Goal: Communication & Community: Answer question/provide support

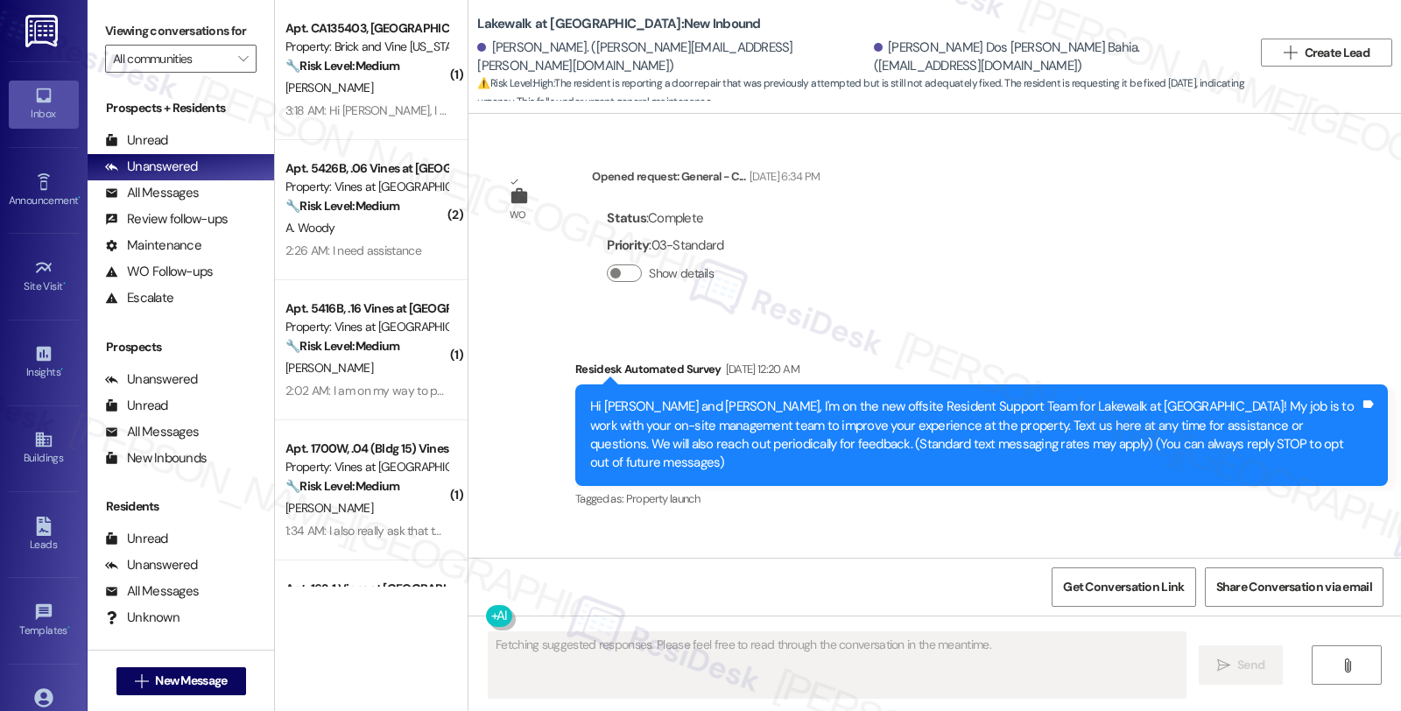
scroll to position [9282, 0]
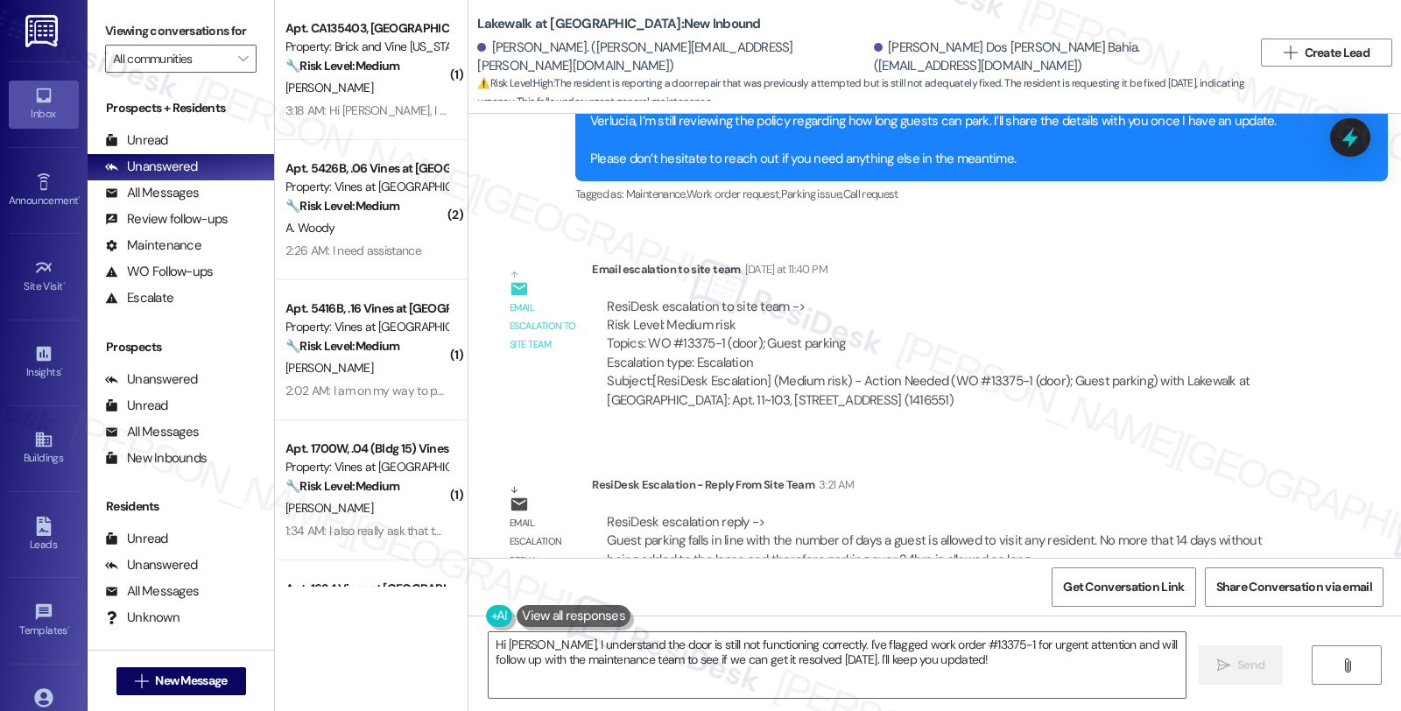
click at [1152, 462] on div "Email escalation reply ResiDesk Escalation - Reply From Site Team 3:21 AM ResiD…" at bounding box center [901, 528] width 839 height 133
drag, startPoint x: 482, startPoint y: 648, endPoint x: 708, endPoint y: 553, distance: 244.9
click at [489, 648] on textarea "Hi John, I understand the door is still not functioning correctly. I've flagged…" at bounding box center [837, 665] width 697 height 66
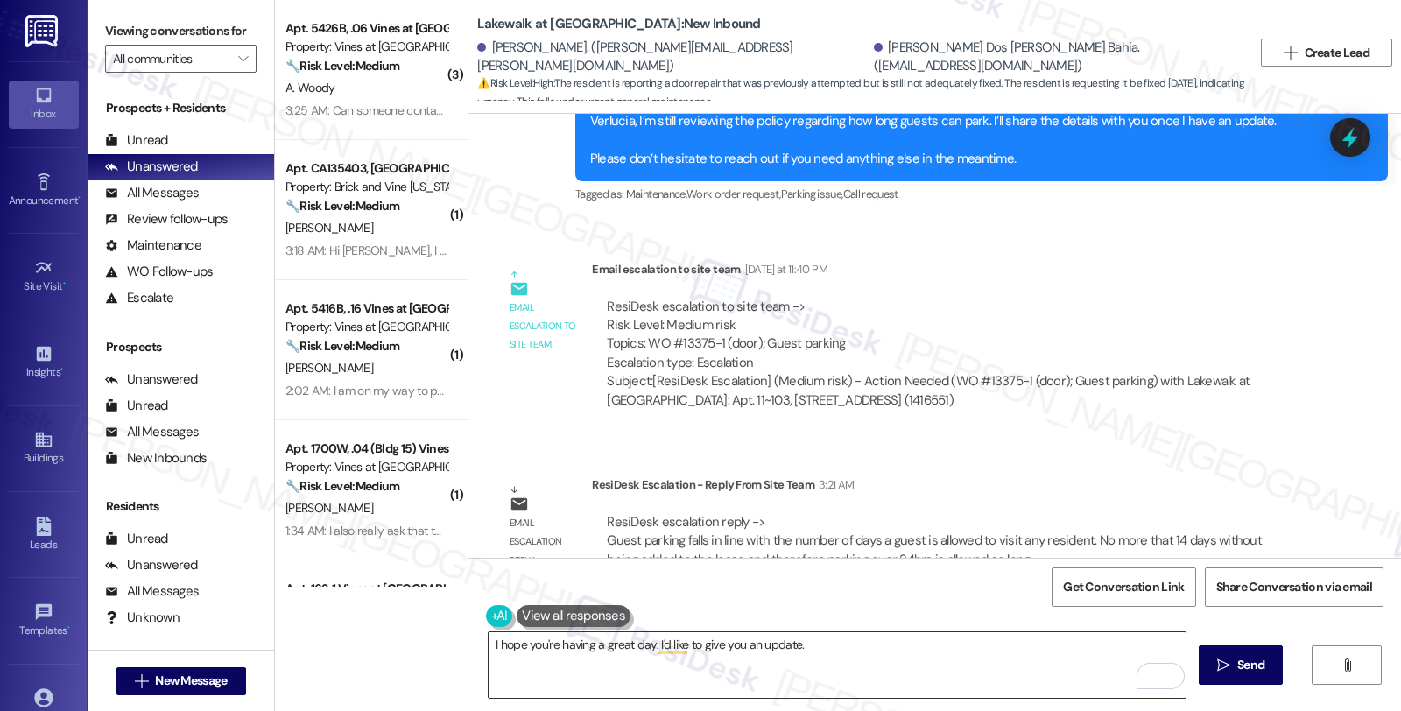
click at [870, 680] on textarea "I hope you're having a great day. I'd like to give you an update." at bounding box center [837, 665] width 697 height 66
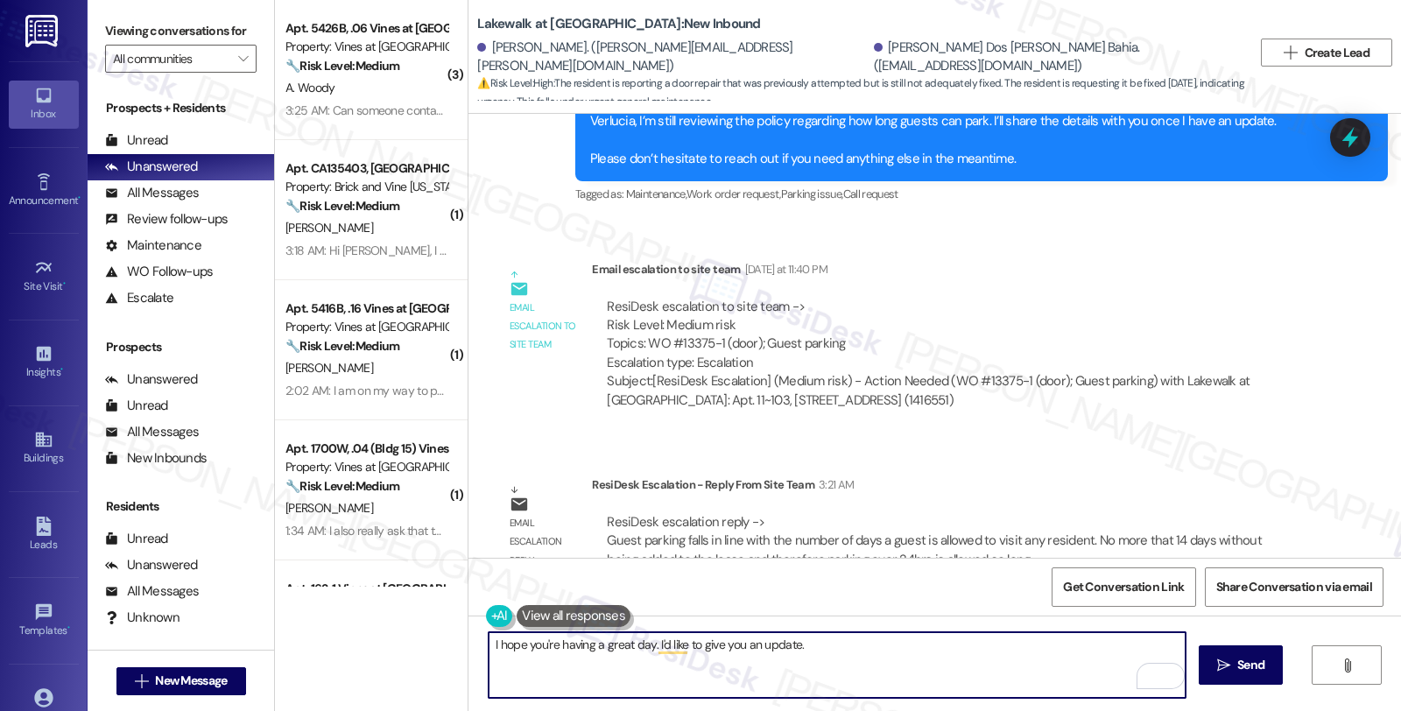
paste textarea "Guest parking falls in line with the number of days a guest is allowed to visit…"
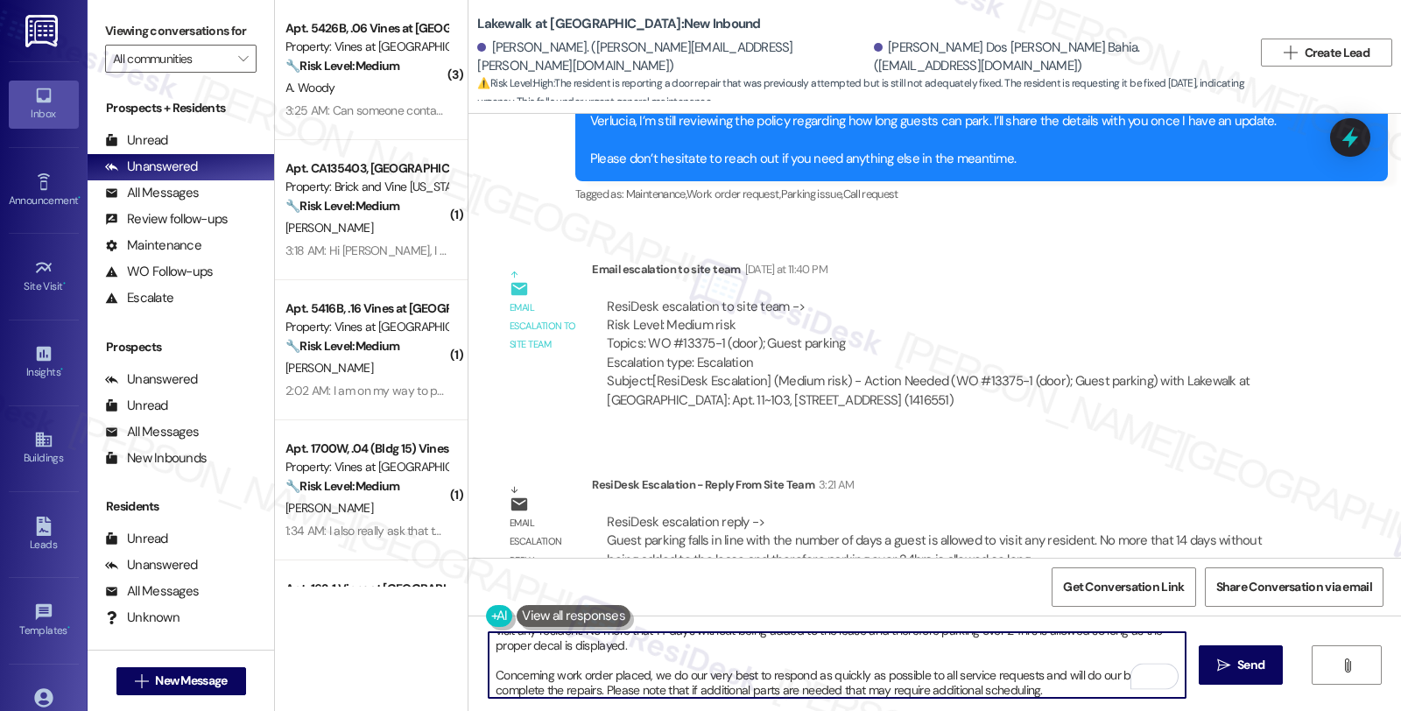
scroll to position [0, 0]
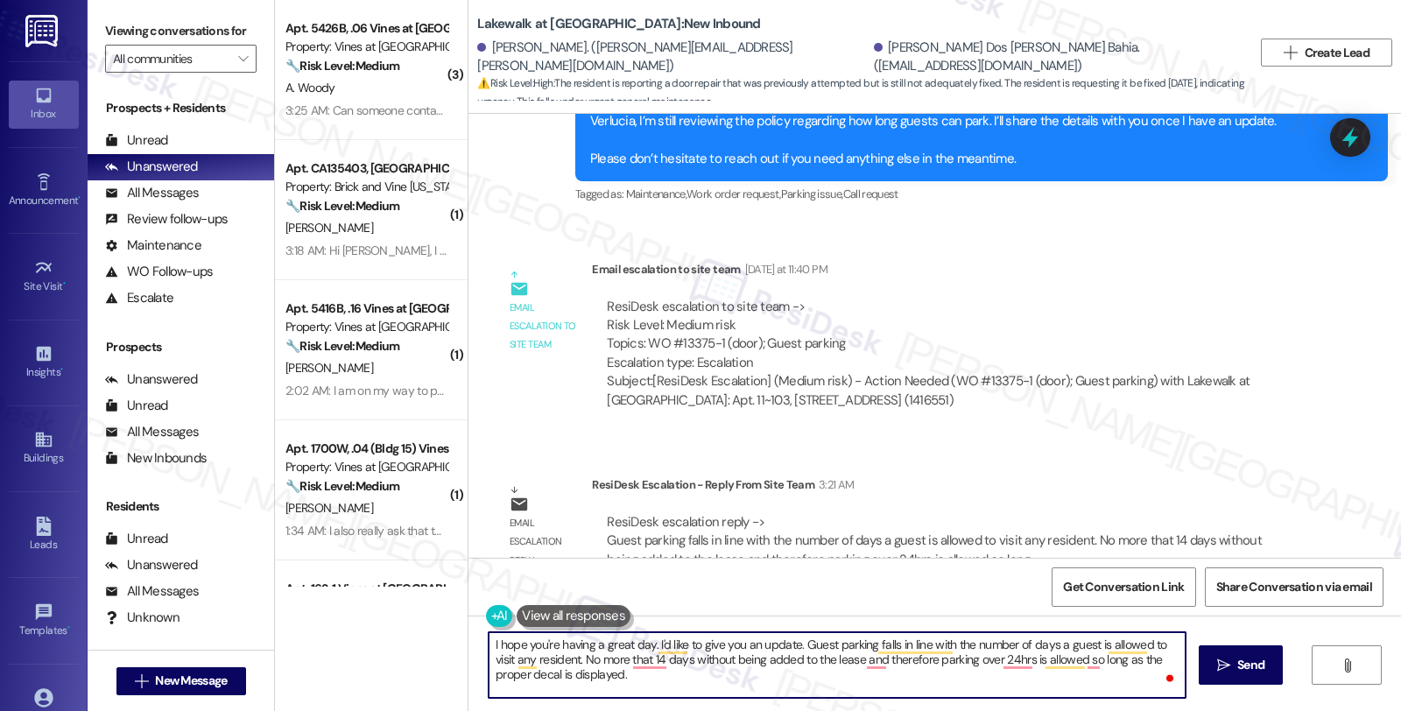
click at [790, 644] on textarea "I hope you're having a great day. I'd like to give you an update. Guest parking…" at bounding box center [837, 665] width 697 height 66
click at [793, 644] on textarea "I hope you're having a great day. I'd like to give you an update. Guest parking…" at bounding box center [837, 665] width 697 height 66
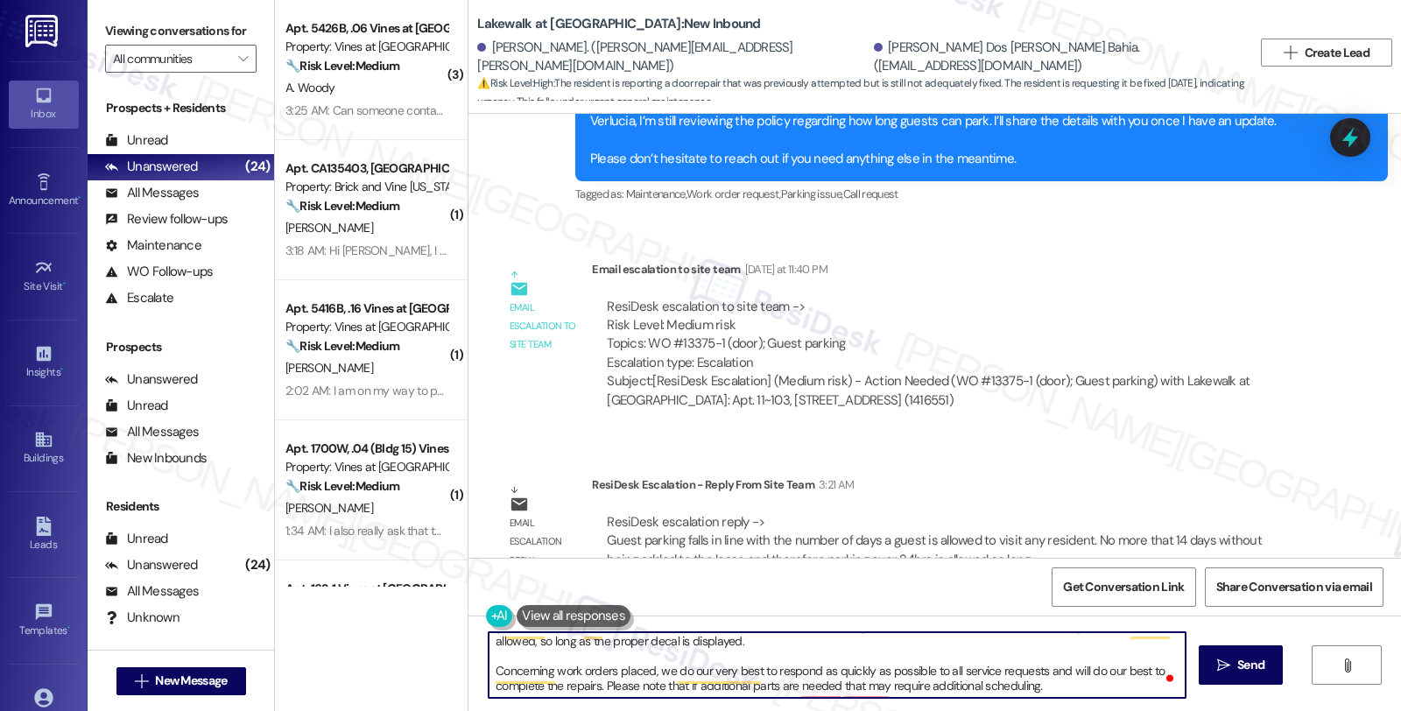
scroll to position [33, 0]
click at [1066, 686] on textarea "I hope you're having a great day. I'd like to give you an update. Please know t…" at bounding box center [837, 665] width 697 height 66
click at [842, 675] on textarea "I hope you're having a great day. I'd like to give you an update. Please know t…" at bounding box center [837, 665] width 697 height 66
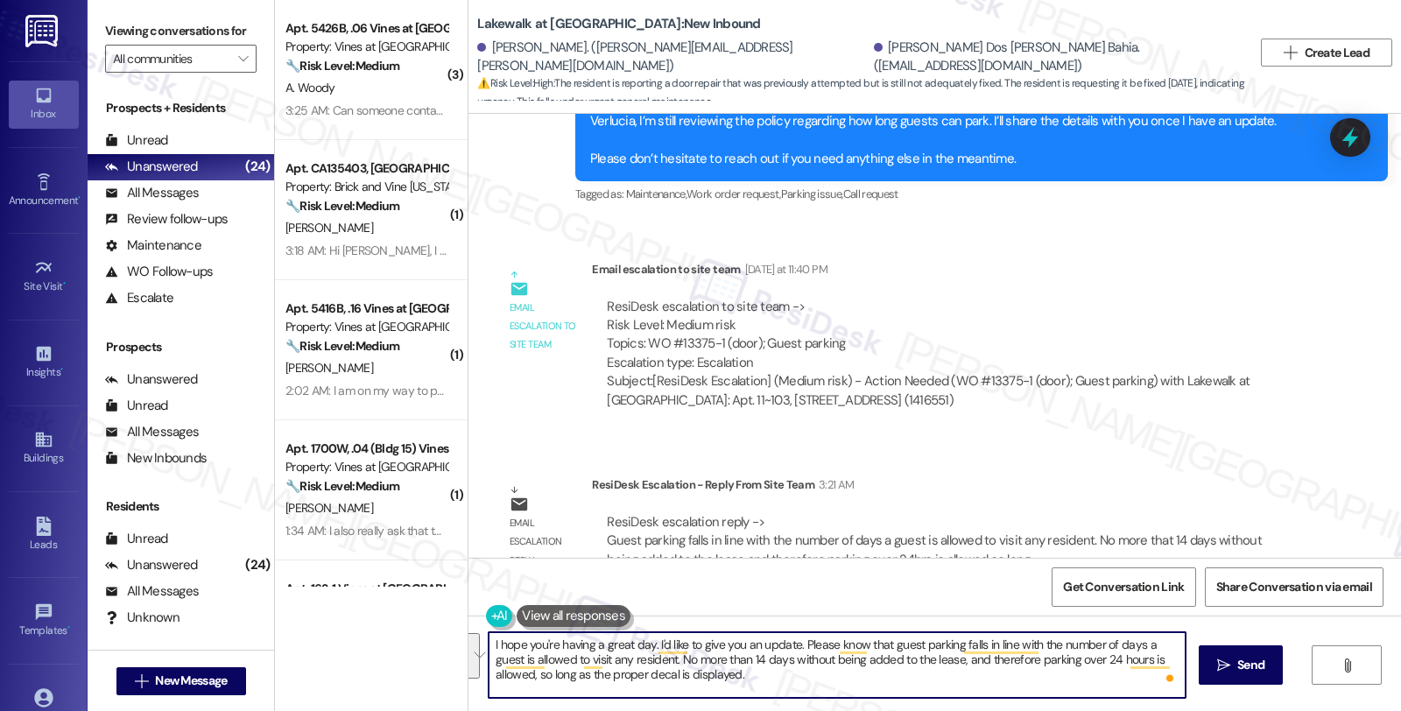
drag, startPoint x: 702, startPoint y: 678, endPoint x: 877, endPoint y: 651, distance: 177.1
click at [877, 651] on textarea "I hope you're having a great day. I'd like to give you an update. Please know t…" at bounding box center [837, 665] width 697 height 66
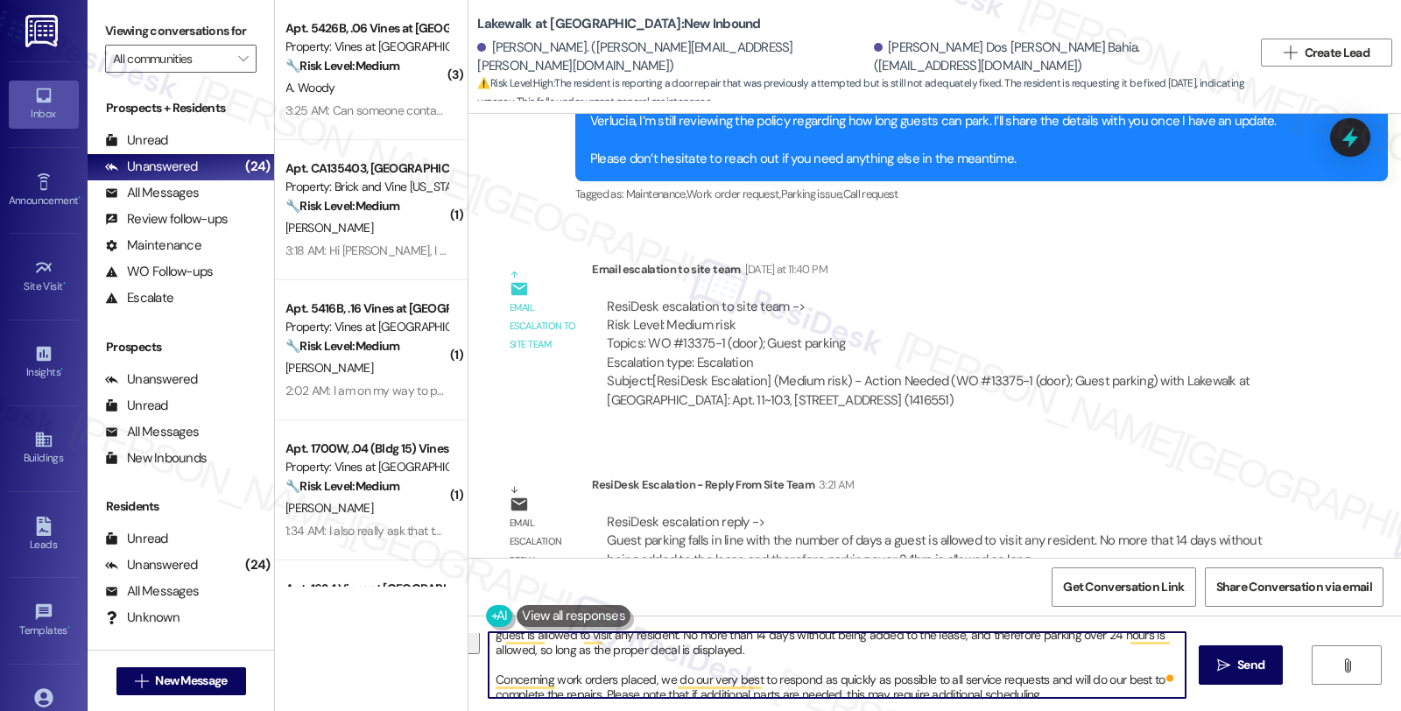
scroll to position [33, 0]
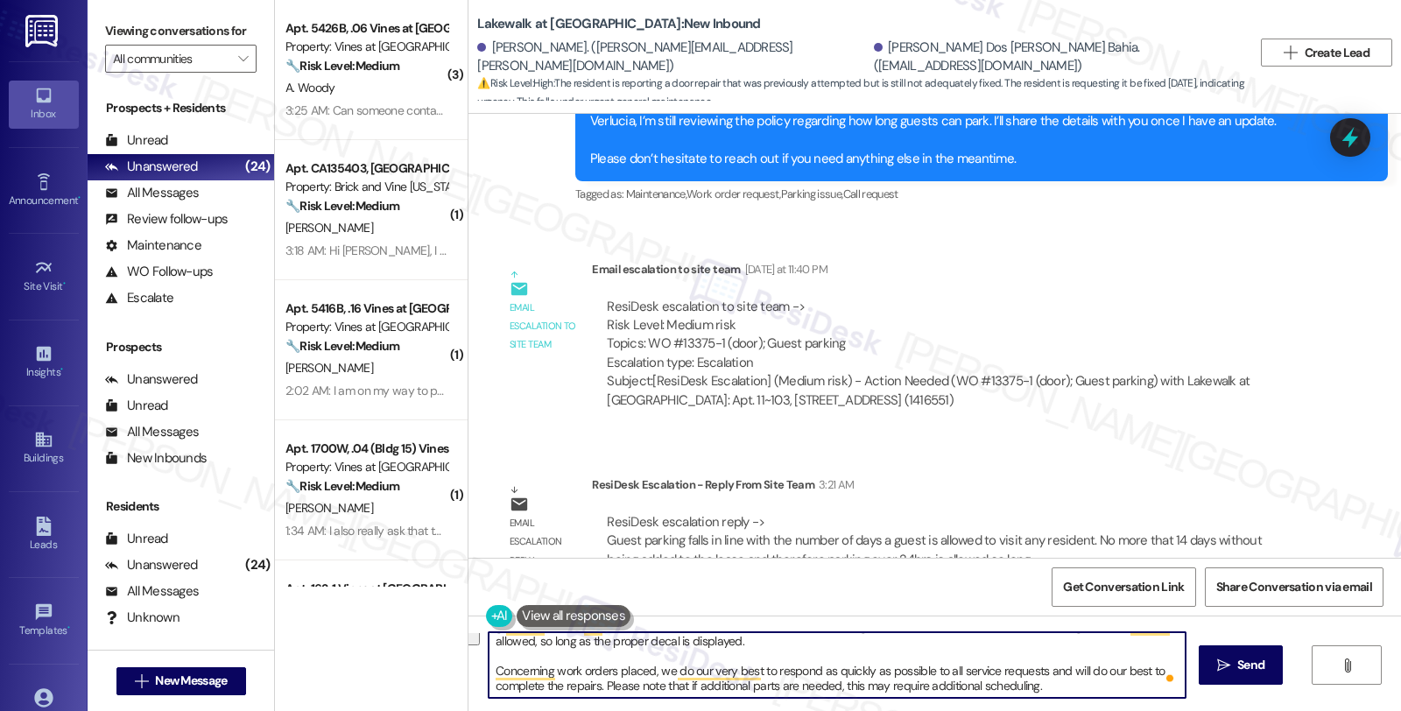
click at [749, 655] on textarea "I hope you're having a great day. I'd like to give you an update. Please know t…" at bounding box center [837, 665] width 697 height 66
click at [669, 666] on textarea "I hope you're having a great day. I'd like to give you an update. Please know t…" at bounding box center [837, 665] width 697 height 66
paste textarea "’re having a wonderful day. I’d like to share a quick update with you. Guest Pa…"
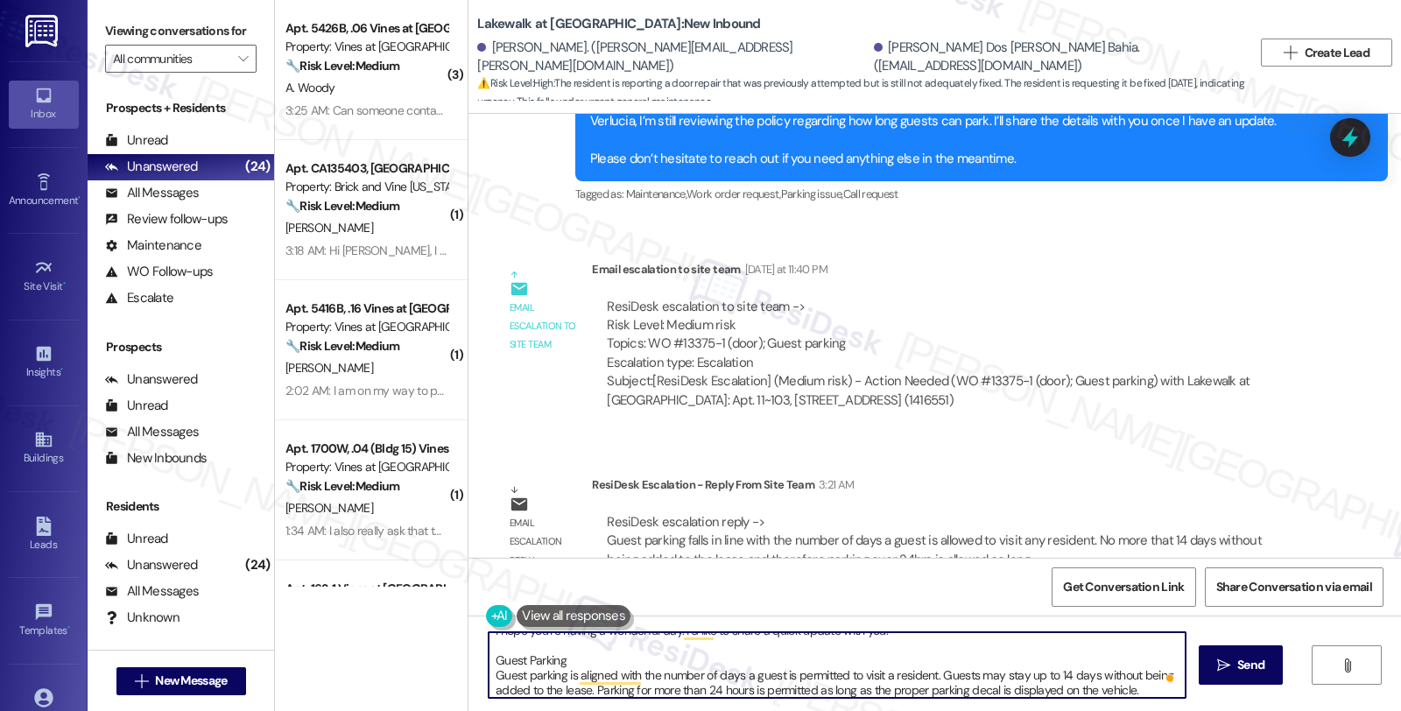
scroll to position [18, 0]
drag, startPoint x: 570, startPoint y: 662, endPoint x: 425, endPoint y: 662, distance: 145.4
click at [425, 662] on div "( 3 ) Apt. 5426B, .06 Vines at Meridian Property: Vines at Meridian 🔧 Risk Leve…" at bounding box center [838, 355] width 1126 height 711
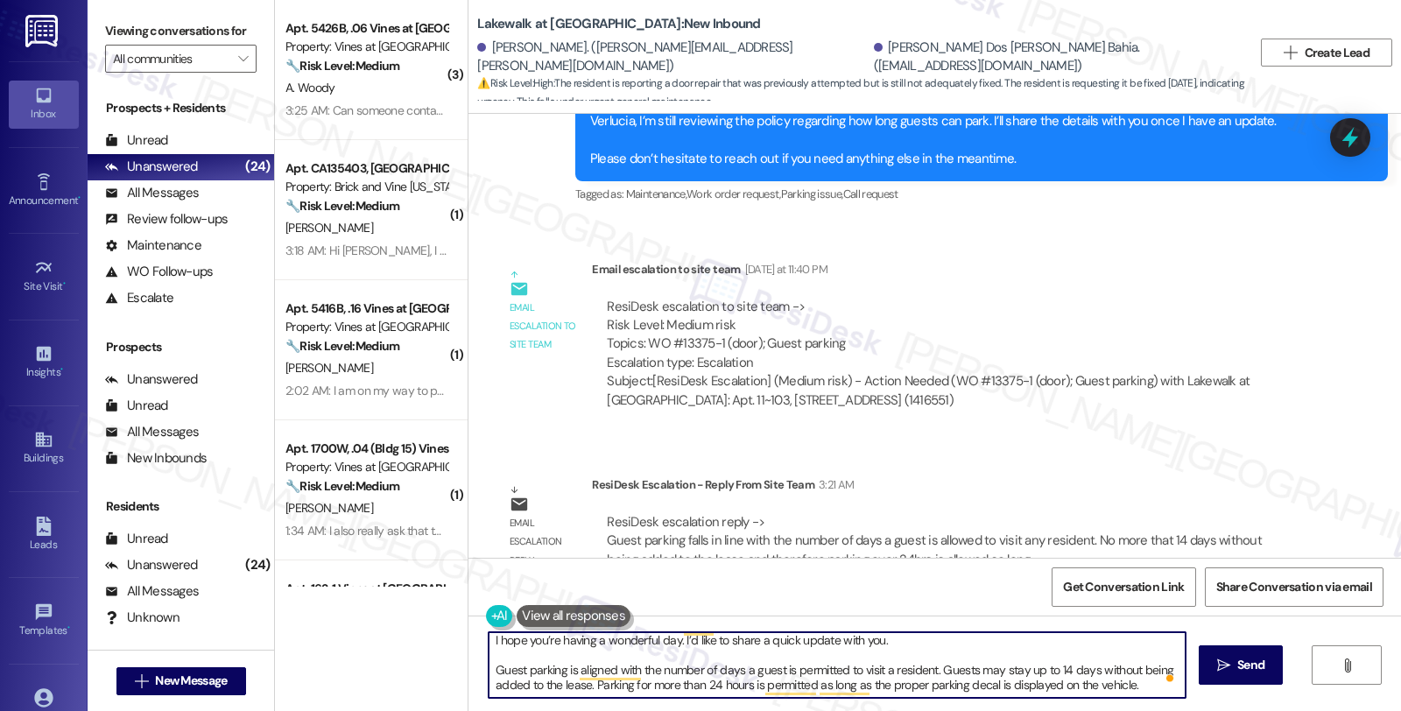
scroll to position [4, 0]
click at [1124, 684] on textarea "I hope you’re having a wonderful day. I’d like to share a quick update with you…" at bounding box center [837, 665] width 697 height 66
paste textarea "Our team works hard to respond to all service requests as quickly as possible. …"
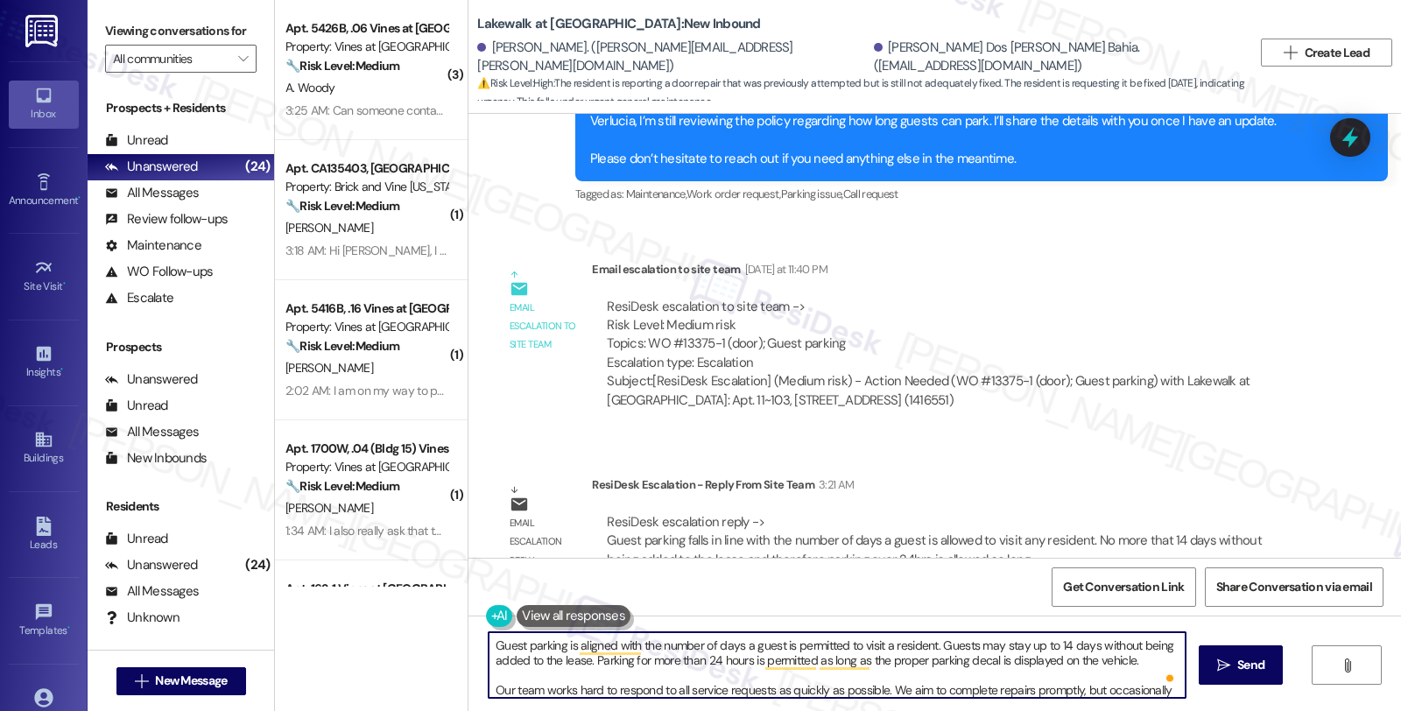
scroll to position [0, 0]
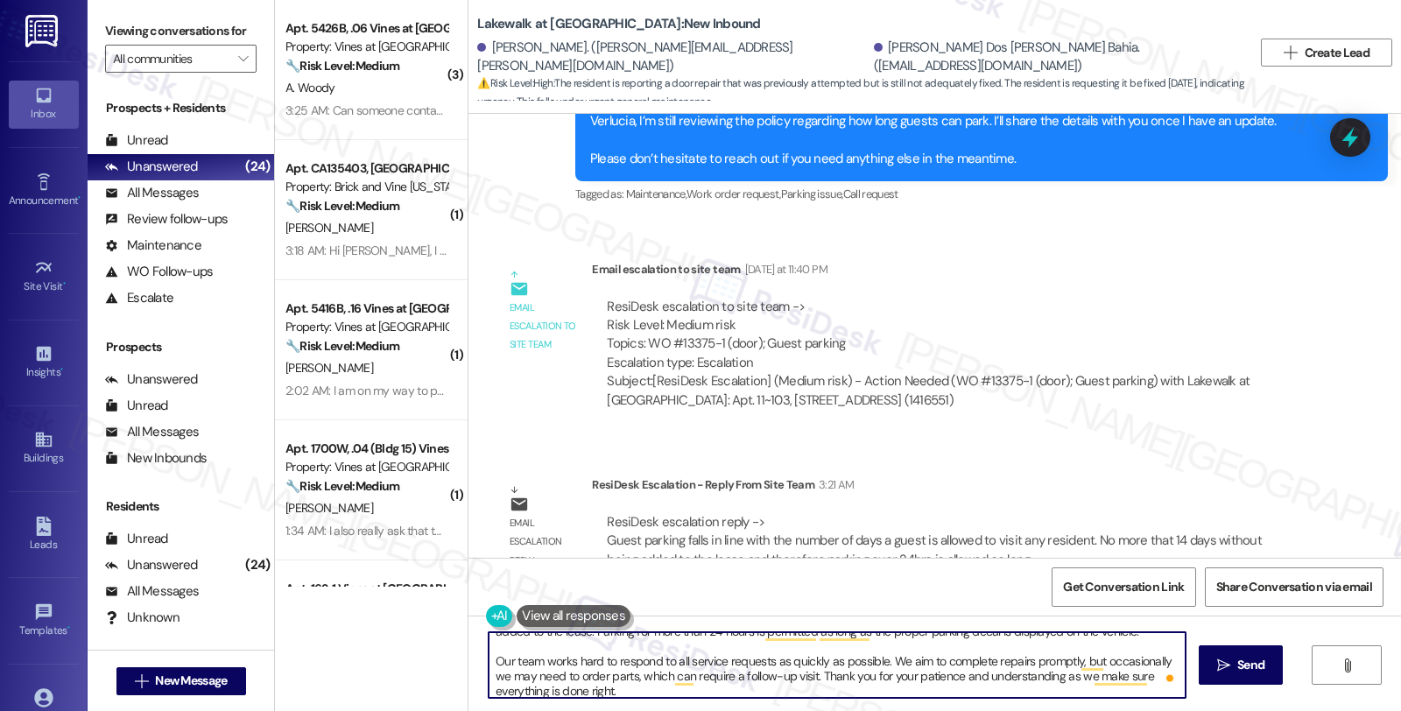
drag, startPoint x: 630, startPoint y: 675, endPoint x: 800, endPoint y: 672, distance: 169.9
click at [800, 672] on textarea "I hope you’re having a wonderful day. I’d like to share a quick update with you…" at bounding box center [837, 665] width 697 height 66
paste textarea "ould necessitate follow-up scheduling"
click at [869, 675] on textarea "I hope you’re having a wonderful day. I’d like to share a quick update with you…" at bounding box center [837, 665] width 697 height 66
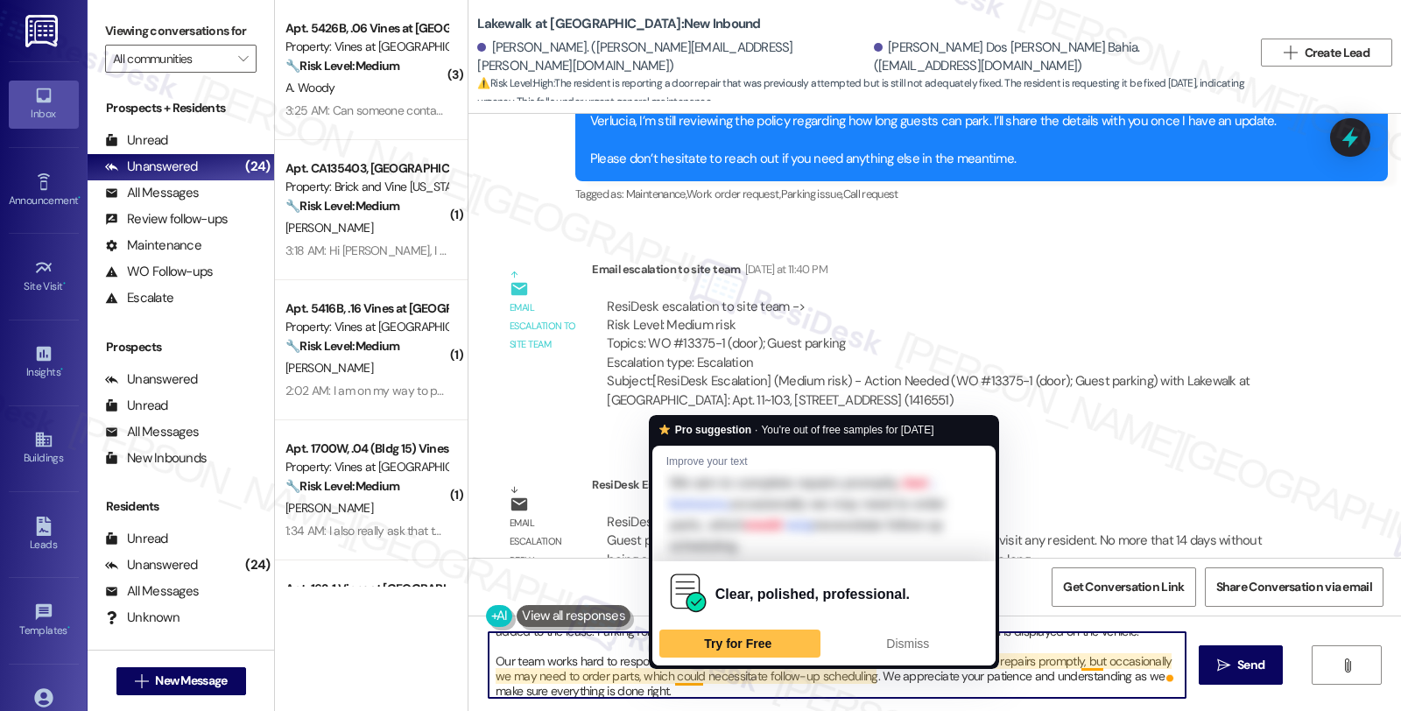
click at [675, 686] on textarea "I hope you’re having a wonderful day. I’d like to share a quick update with you…" at bounding box center [837, 665] width 697 height 66
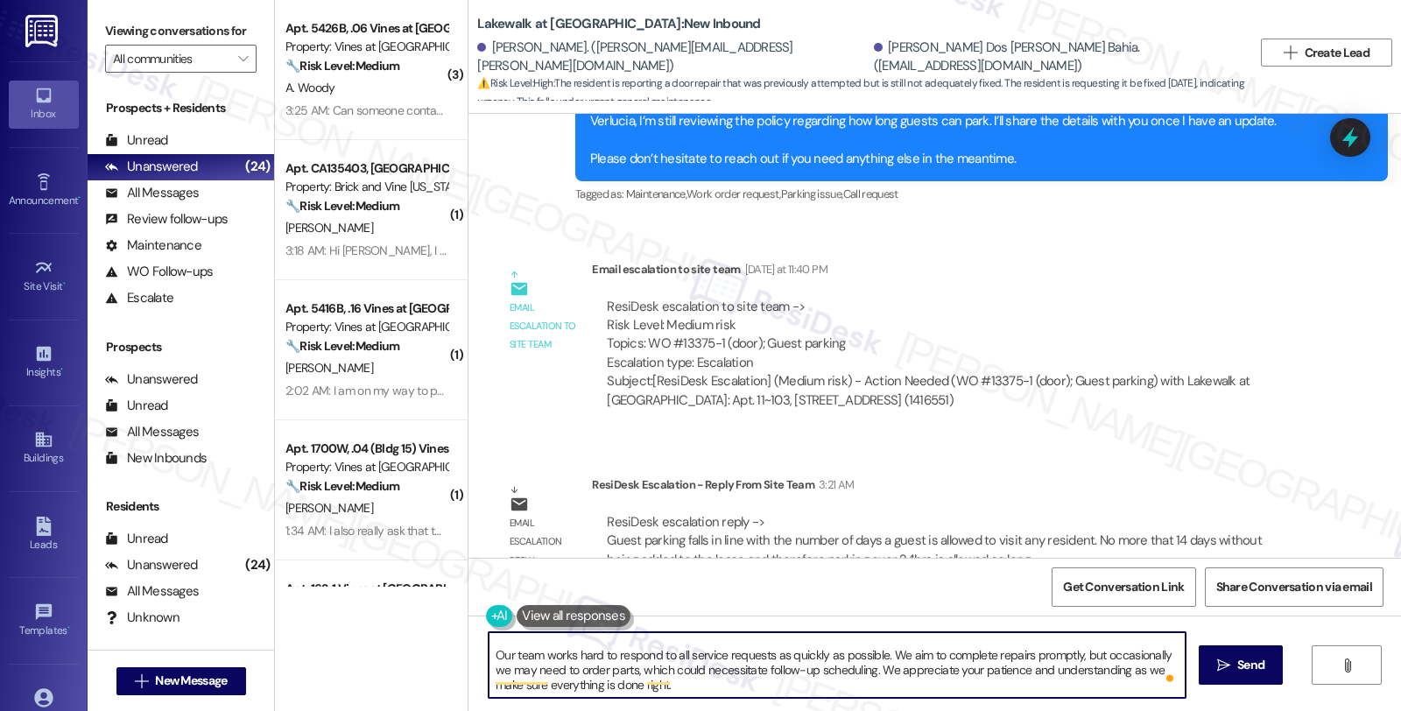
scroll to position [88, 0]
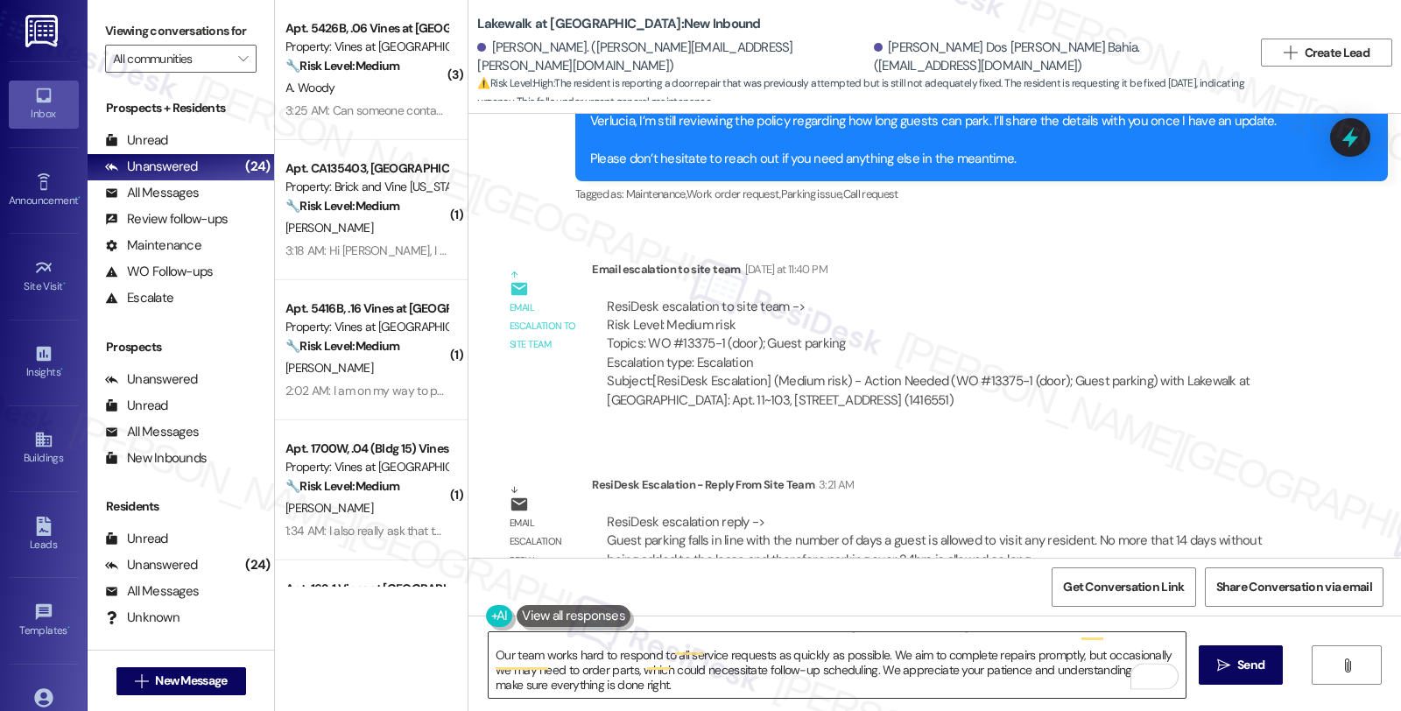
click at [611, 684] on textarea "I hope you’re having a wonderful day. I’d like to share a quick update with you…" at bounding box center [837, 665] width 697 height 66
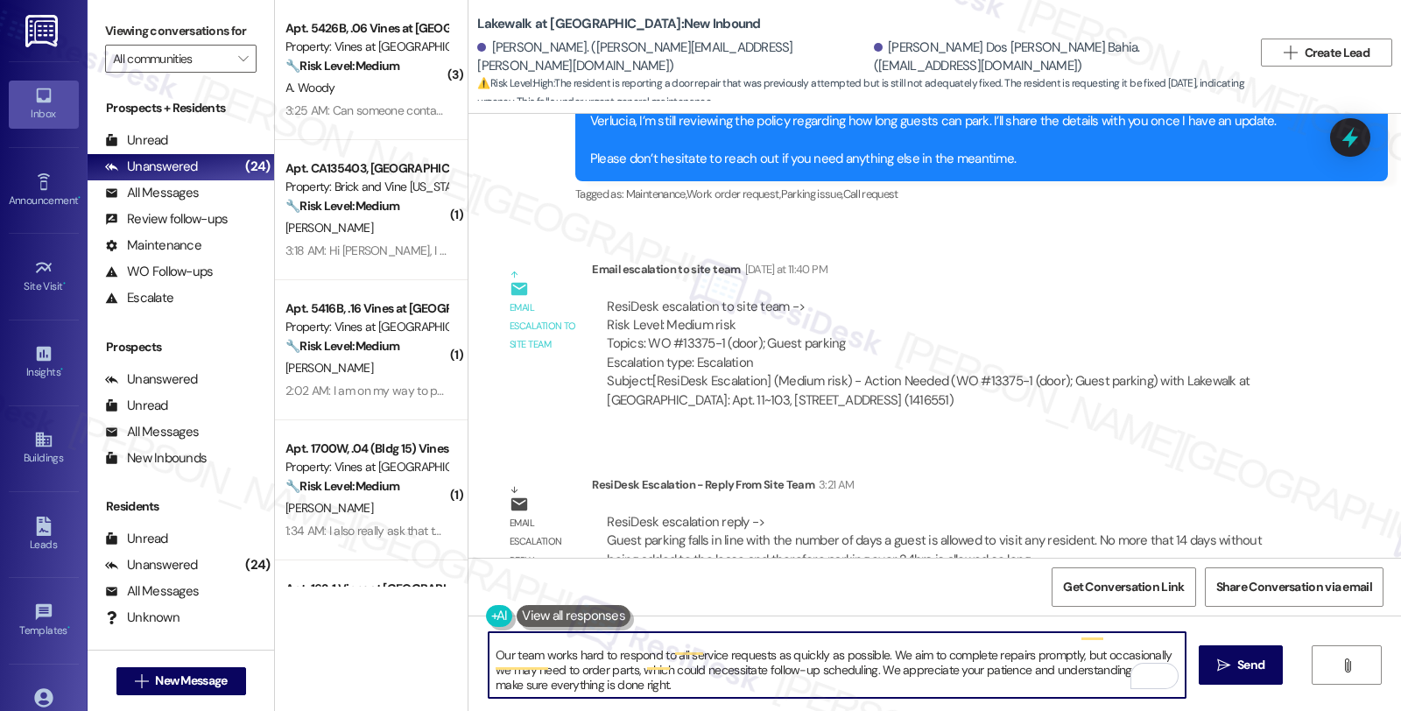
paste textarea "Should you have other concerns, please feel free to reach out."
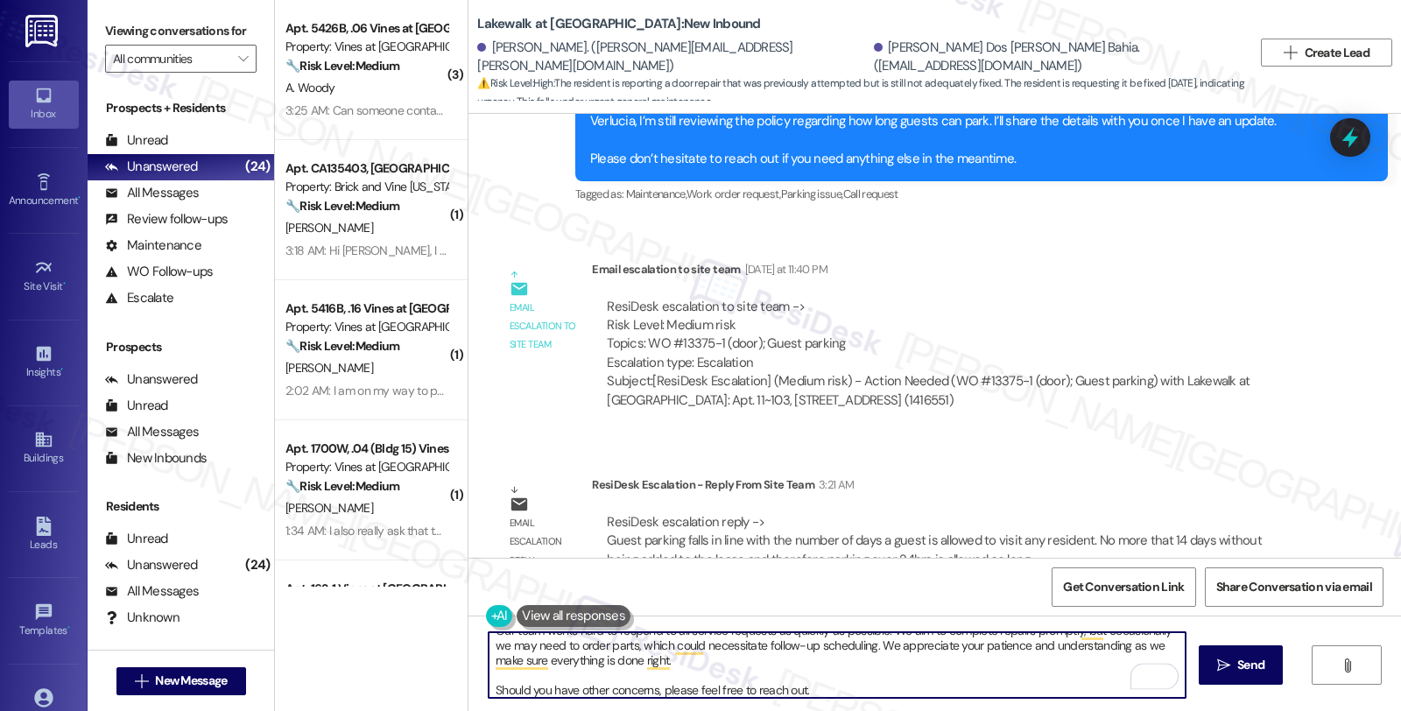
click at [782, 689] on textarea "I hope you’re having a wonderful day. I’d like to share a quick update with you…" at bounding box center [837, 665] width 697 height 66
click at [810, 689] on textarea "I hope you’re having a wonderful day. I’d like to share a quick update with you…" at bounding box center [837, 665] width 697 height 66
click at [967, 693] on textarea "I hope you’re having a wonderful day. I’d like to share a quick update with you…" at bounding box center [837, 665] width 697 height 66
type textarea "I hope you’re having a wonderful day. I’d like to share a quick update with you…"
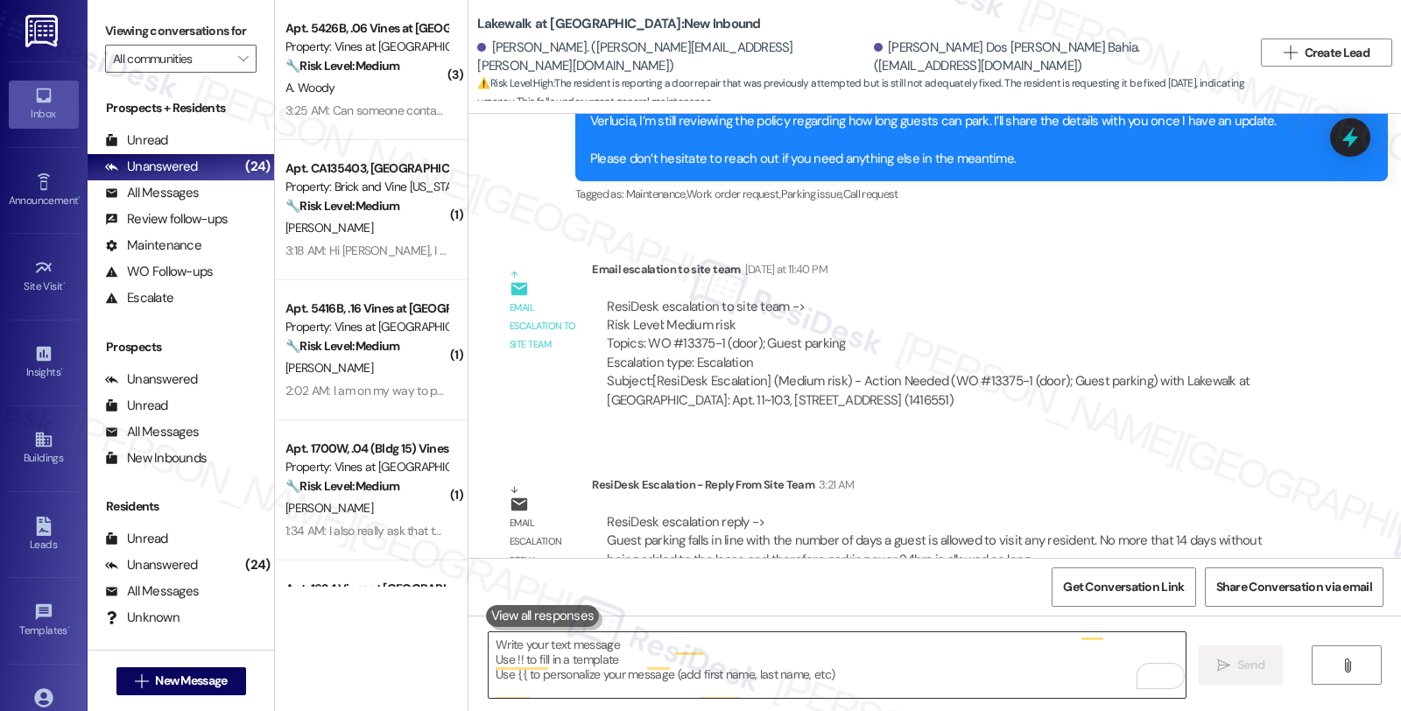
scroll to position [0, 0]
click at [1176, 375] on div "ResiDesk escalation to site team -> Risk Level: Medium risk Topics: WO #13375-1…" at bounding box center [949, 354] width 715 height 139
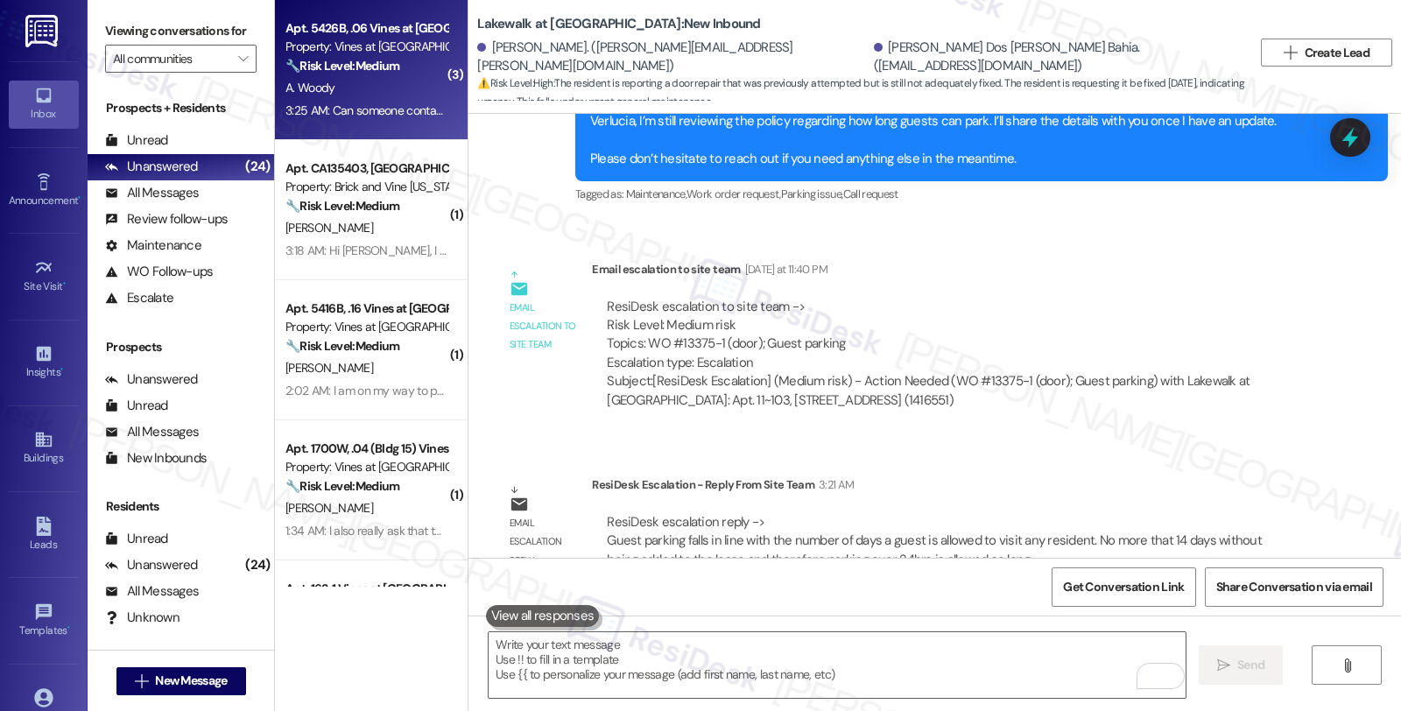
click at [386, 62] on strong "🔧 Risk Level: Medium" at bounding box center [342, 66] width 114 height 16
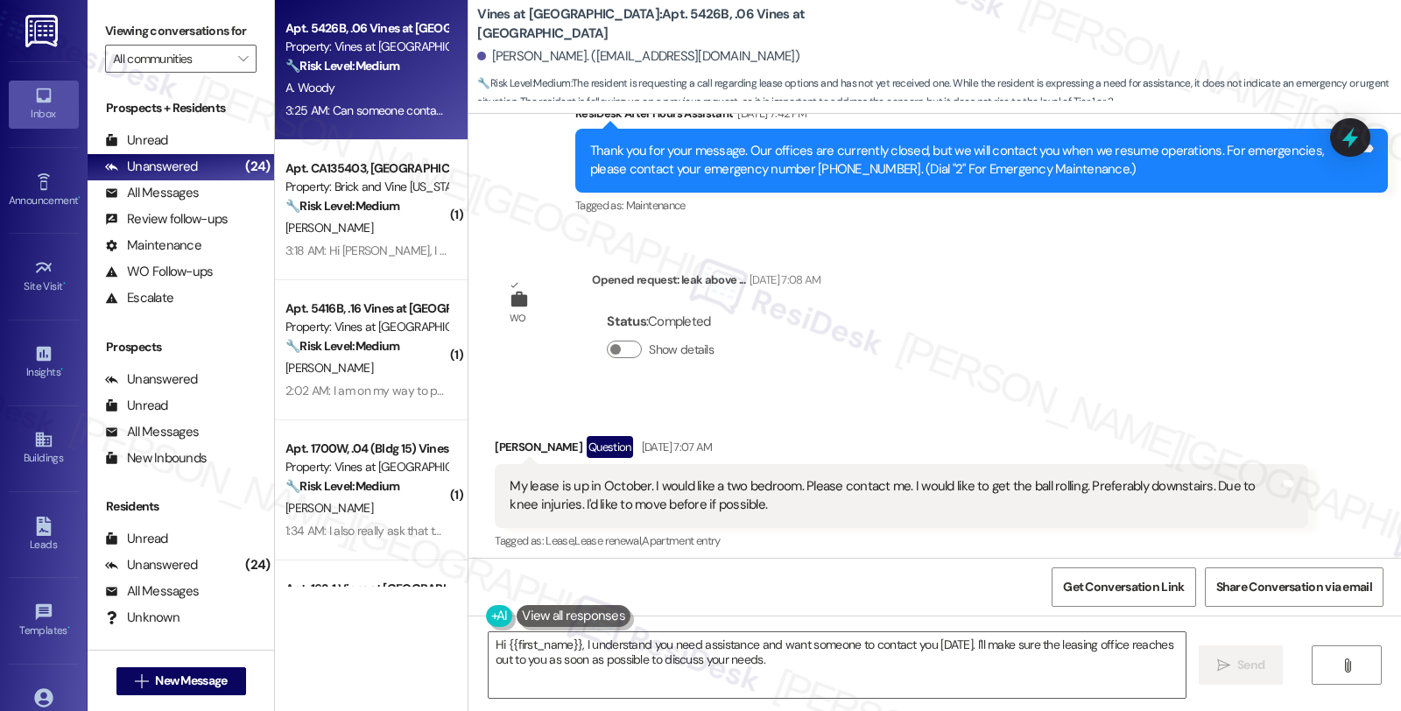
scroll to position [11327, 0]
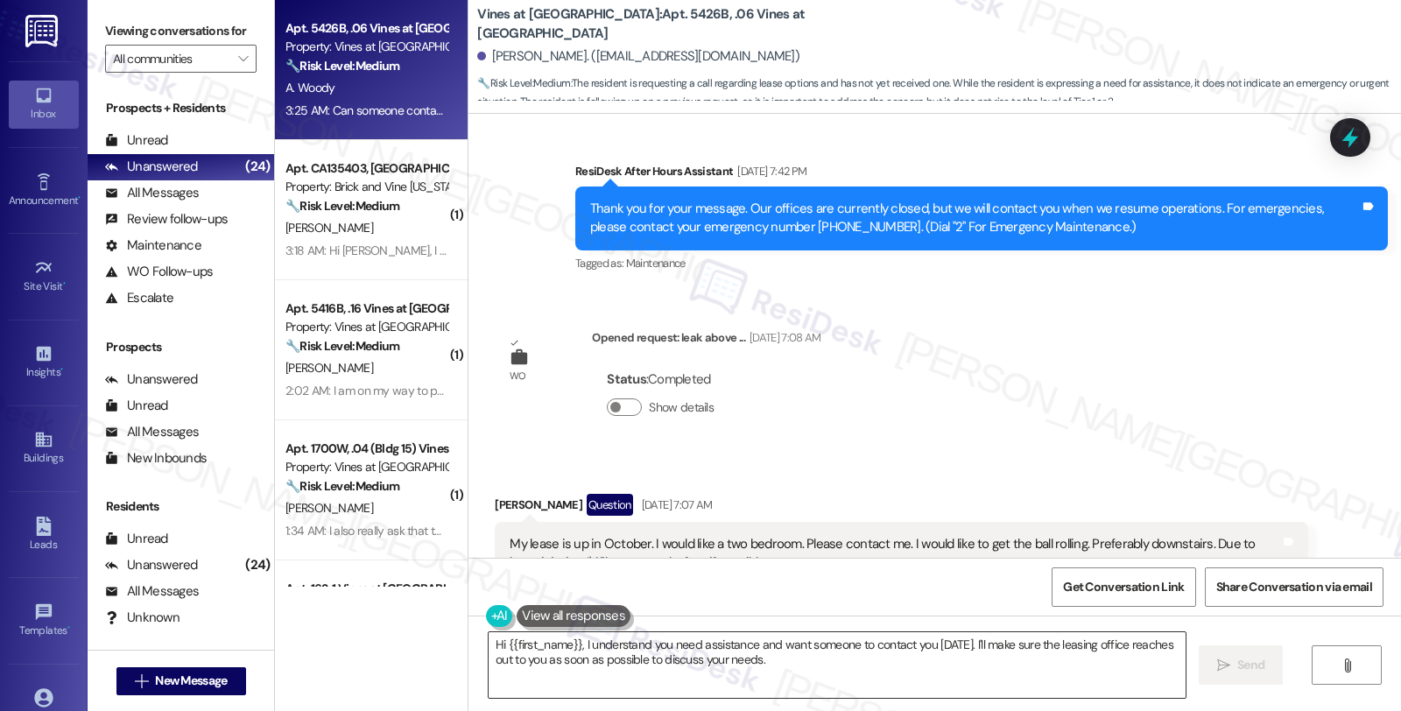
click at [572, 645] on textarea "Hi {{first_name}}, I understand you need assistance and want someone to contact…" at bounding box center [837, 665] width 697 height 66
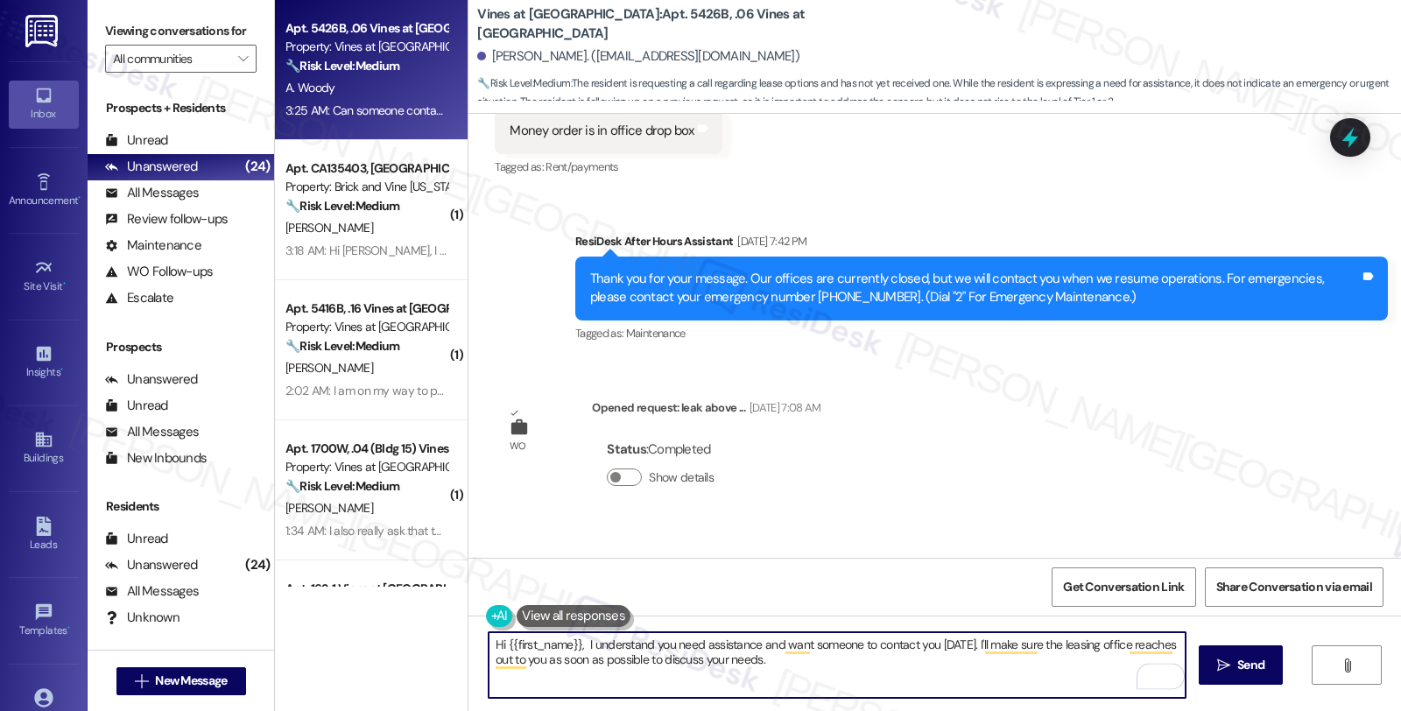
scroll to position [11036, 0]
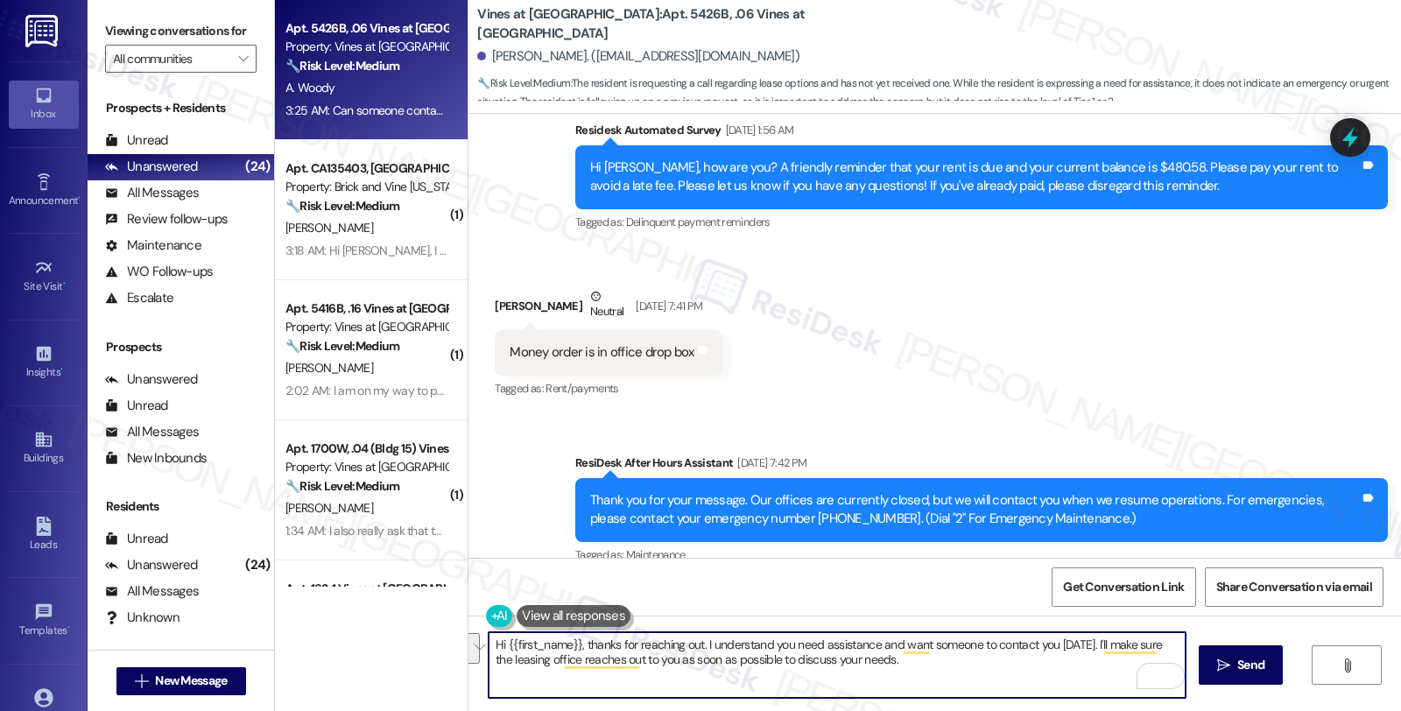
drag, startPoint x: 1079, startPoint y: 645, endPoint x: 1088, endPoint y: 680, distance: 36.3
click at [1088, 680] on textarea "Hi {{first_name}}, thanks for reaching out. I understand you need assistance an…" at bounding box center [837, 665] width 697 height 66
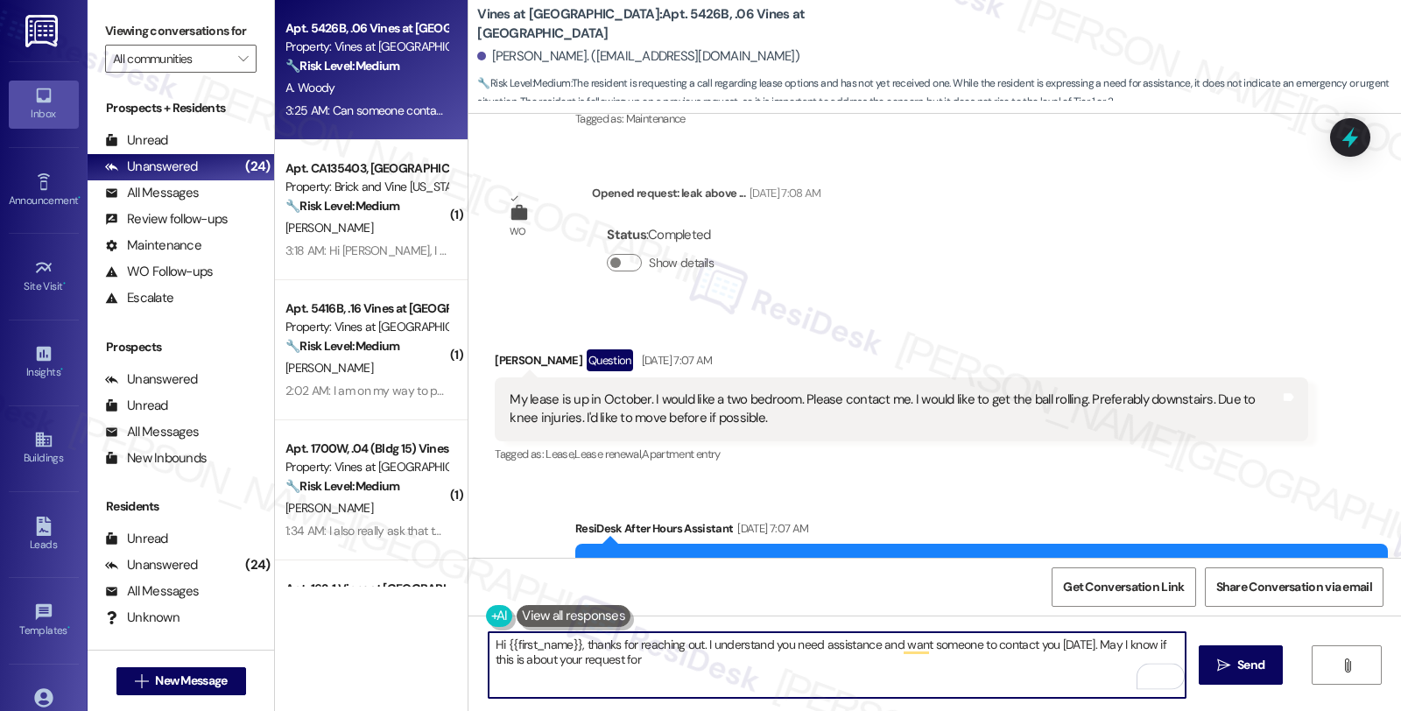
scroll to position [11424, 0]
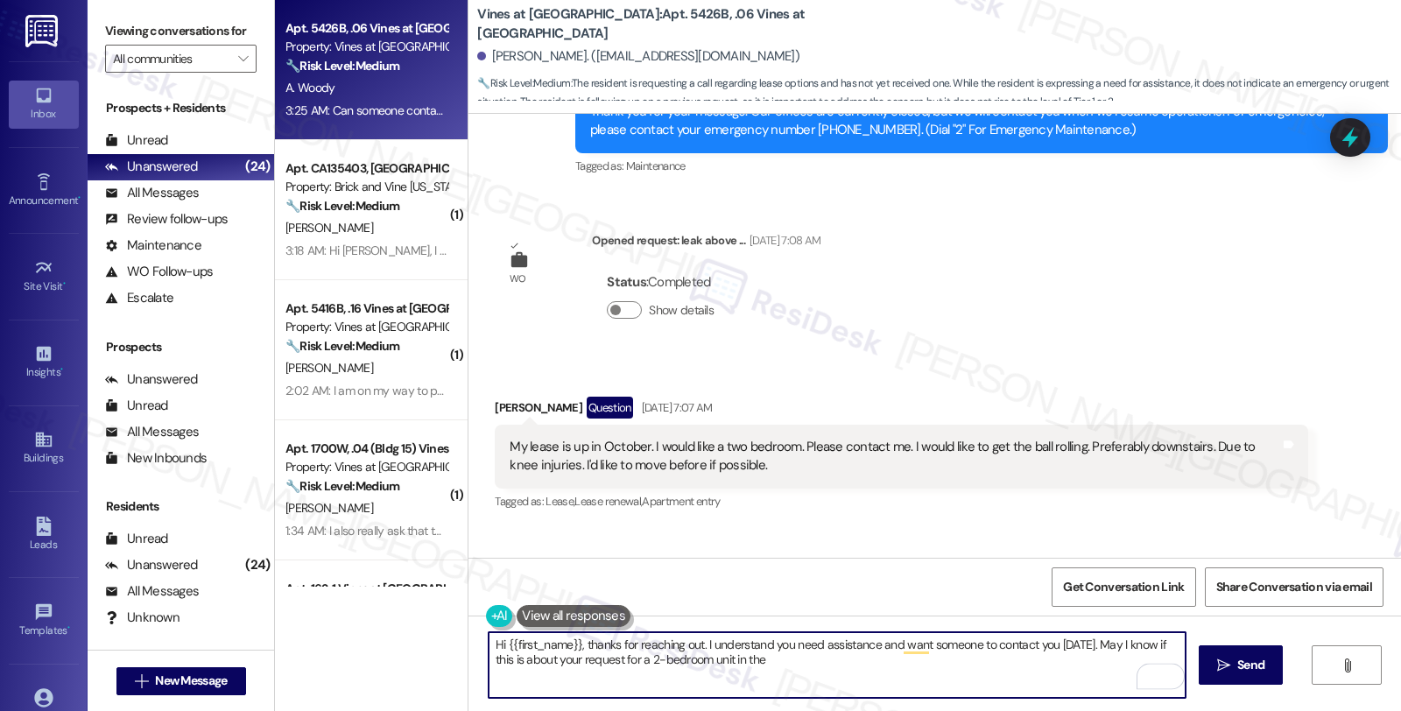
click at [728, 662] on textarea "Hi {{first_name}}, thanks for reaching out. I understand you need assistance an…" at bounding box center [837, 665] width 697 height 66
type textarea "Hi {{first_name}}, thanks for reaching out. I understand you need assistance an…"
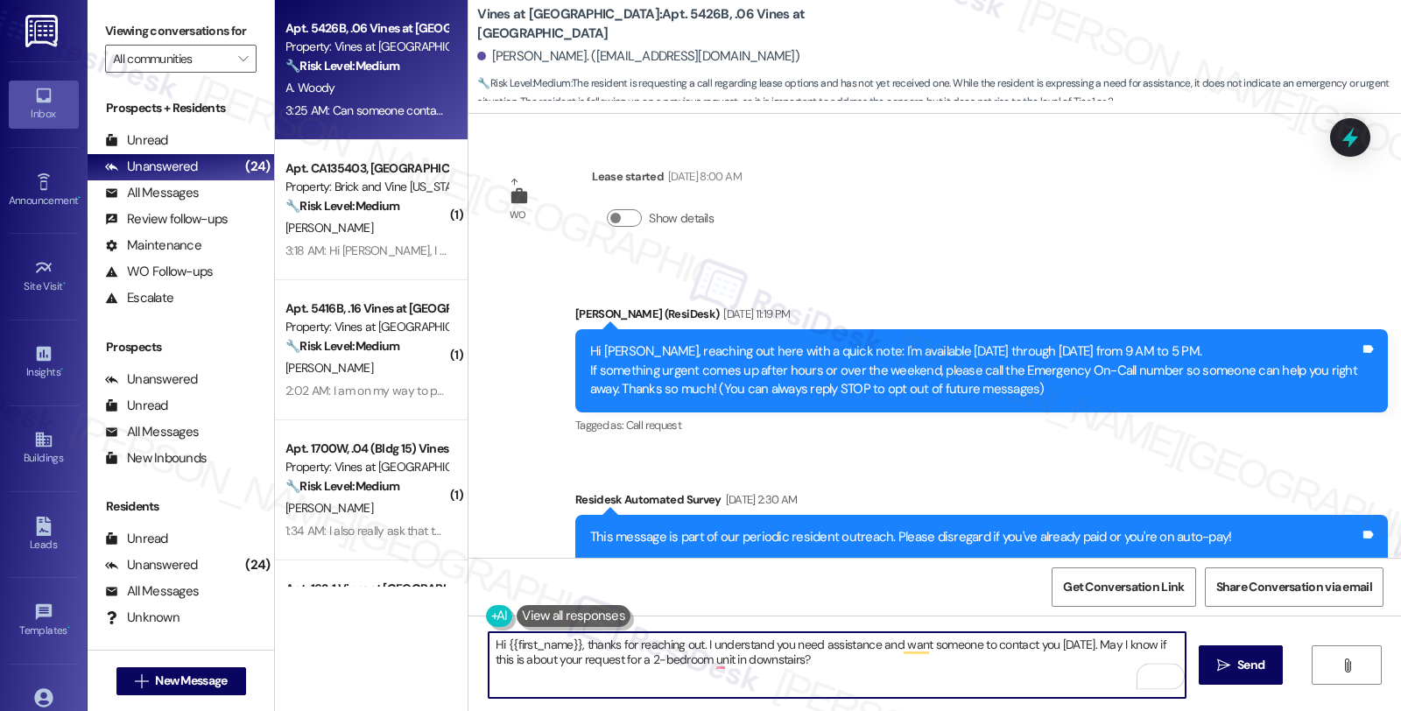
scroll to position [11424, 0]
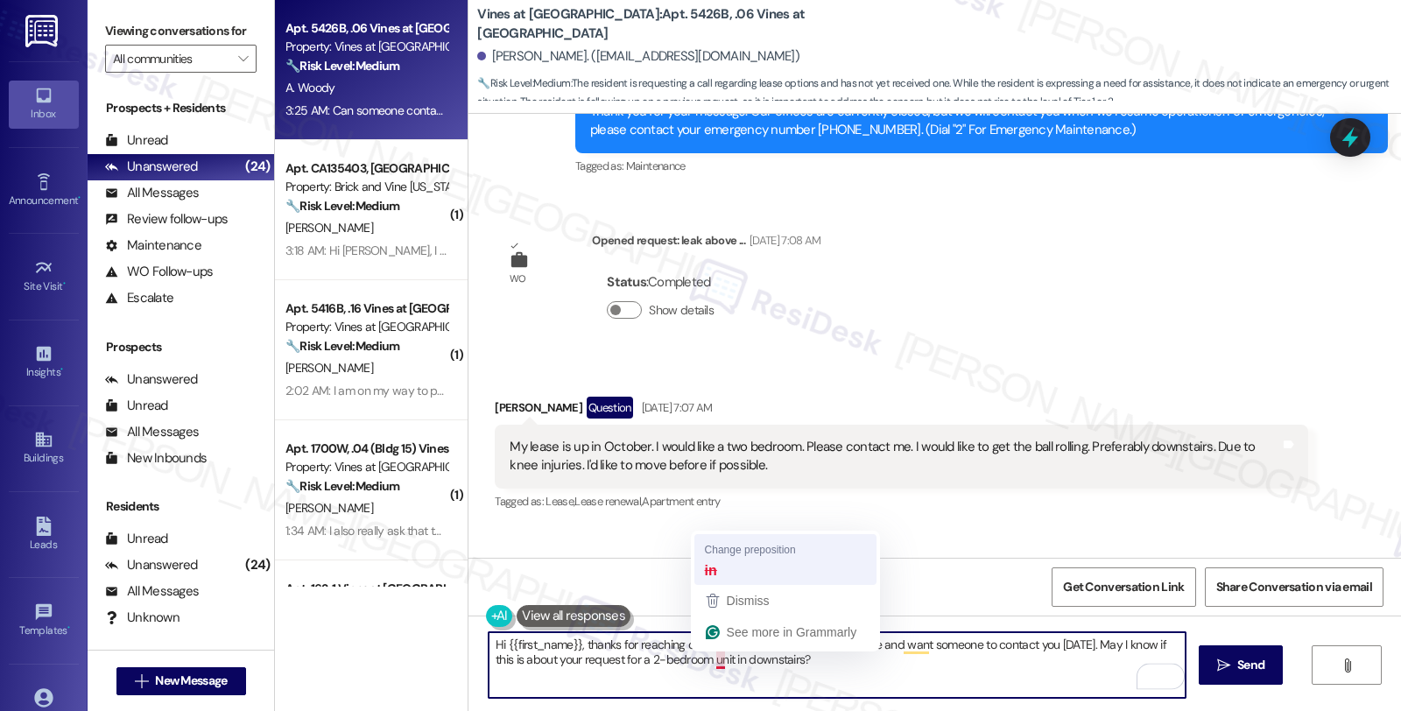
type textarea "Hi {{first_name}}, thanks for reaching out. I understand you need assistance an…"
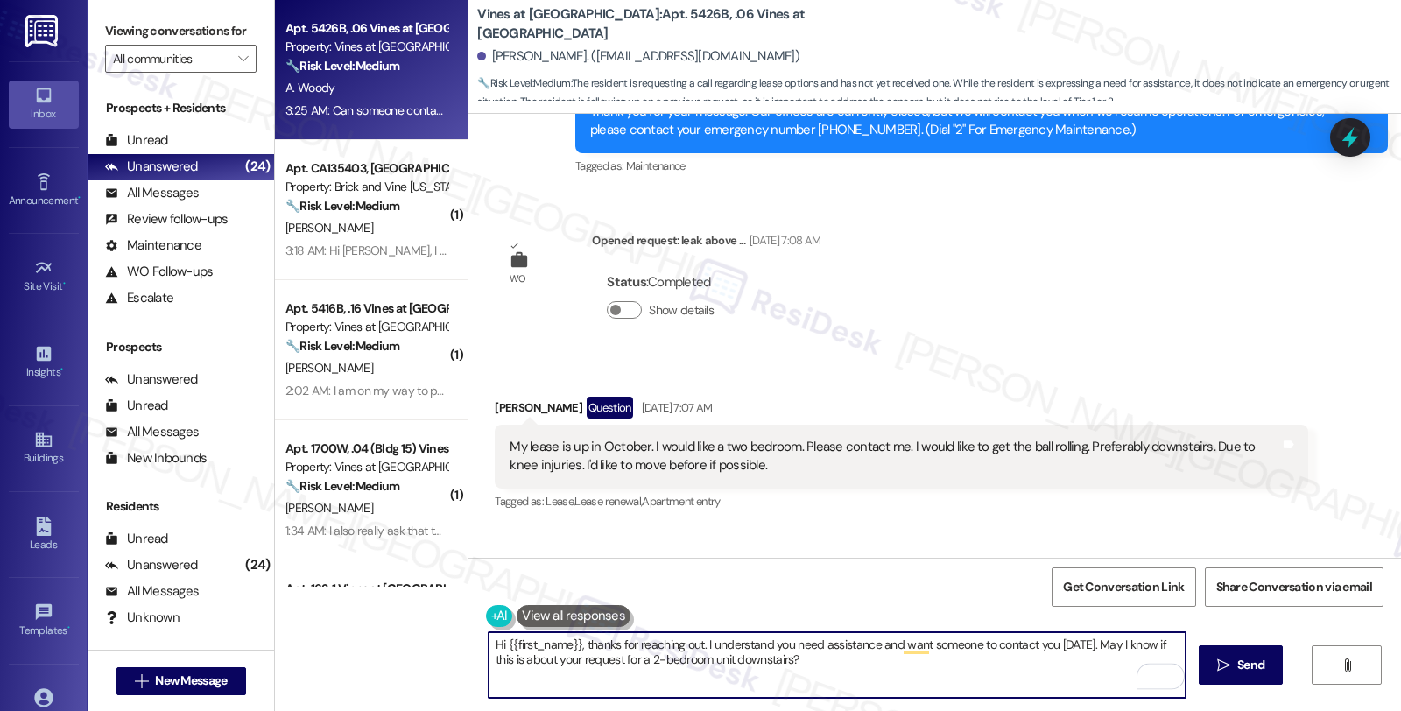
click at [814, 667] on textarea "Hi {{first_name}}, thanks for reaching out. I understand you need assistance an…" at bounding box center [837, 665] width 697 height 66
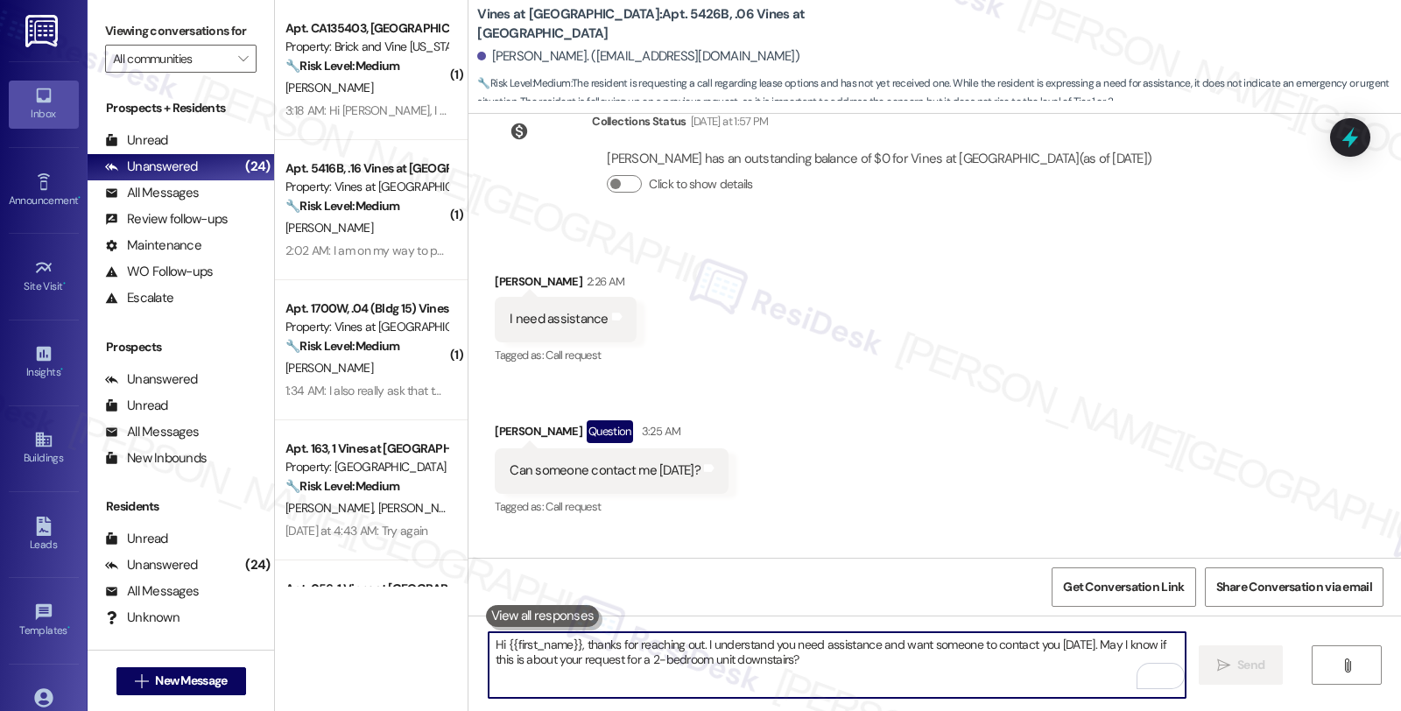
scroll to position [13219, 0]
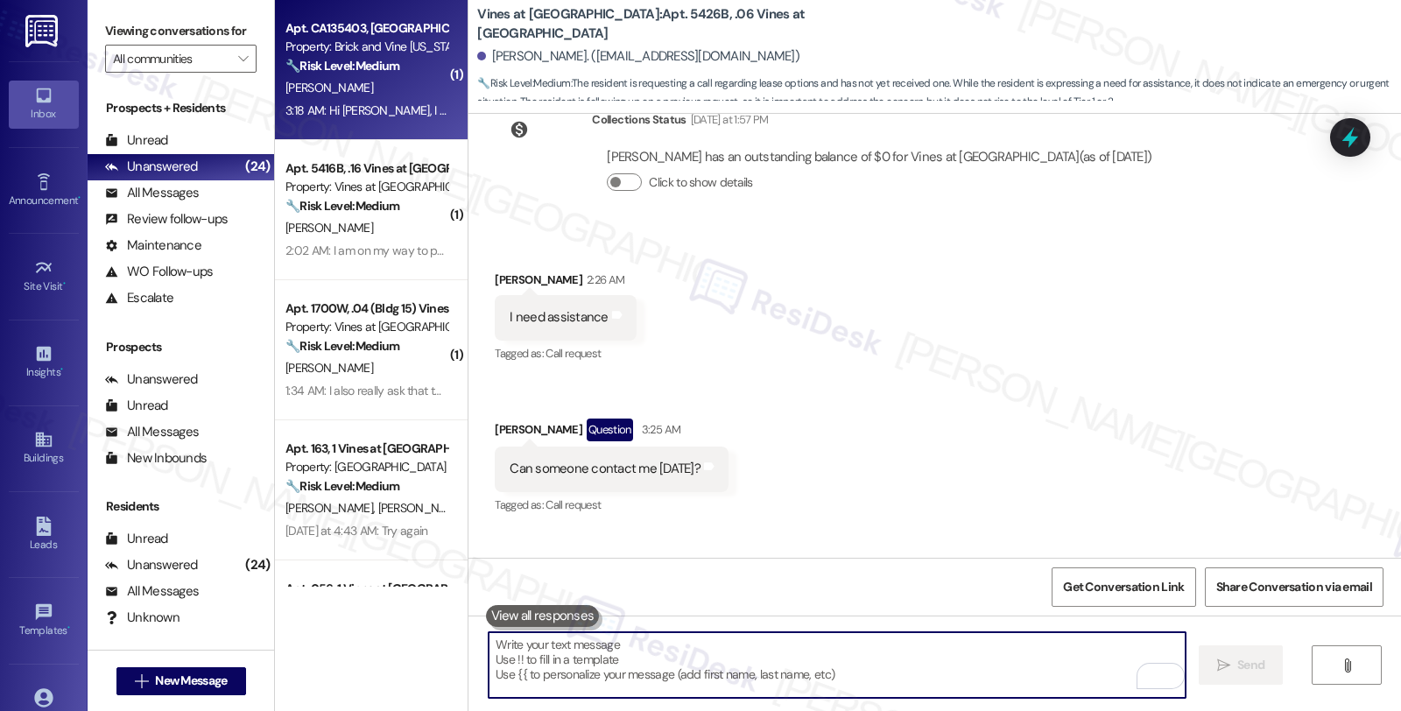
click at [413, 84] on div "[PERSON_NAME]" at bounding box center [366, 88] width 165 height 22
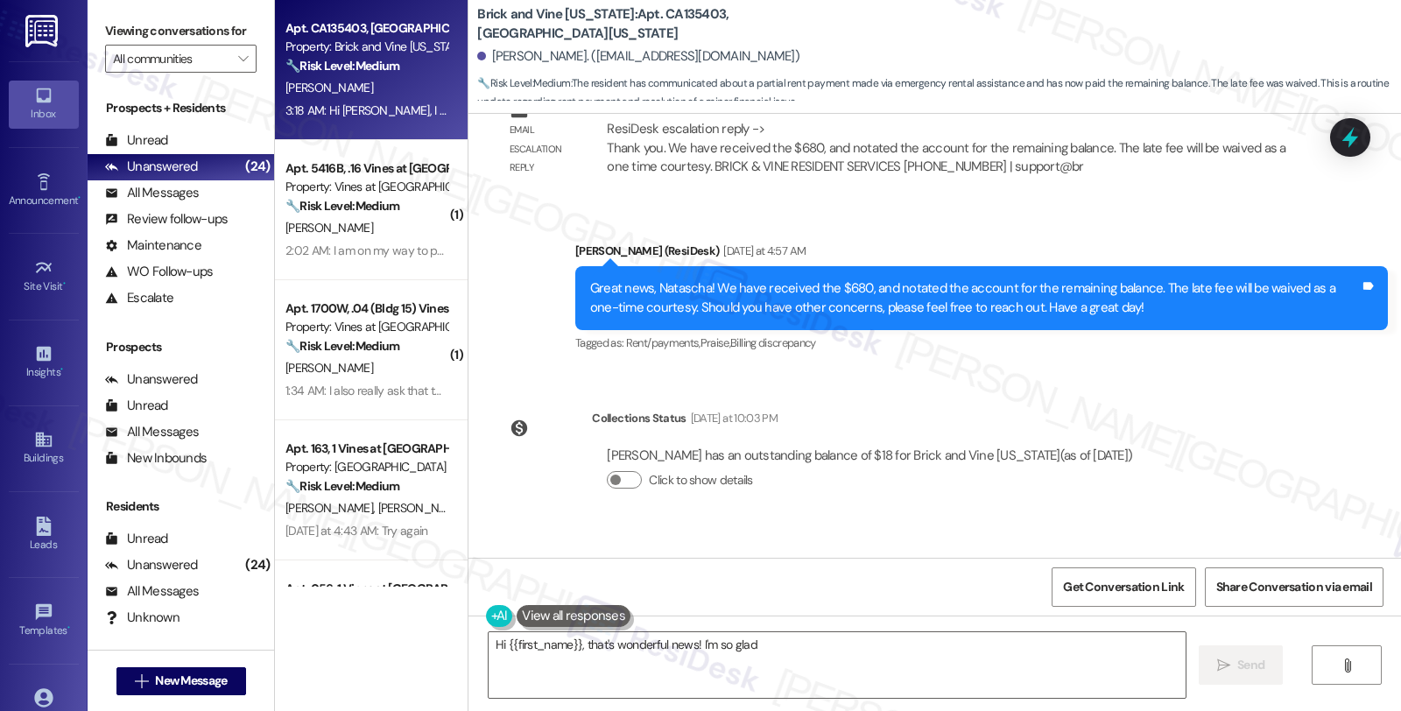
scroll to position [18556, 0]
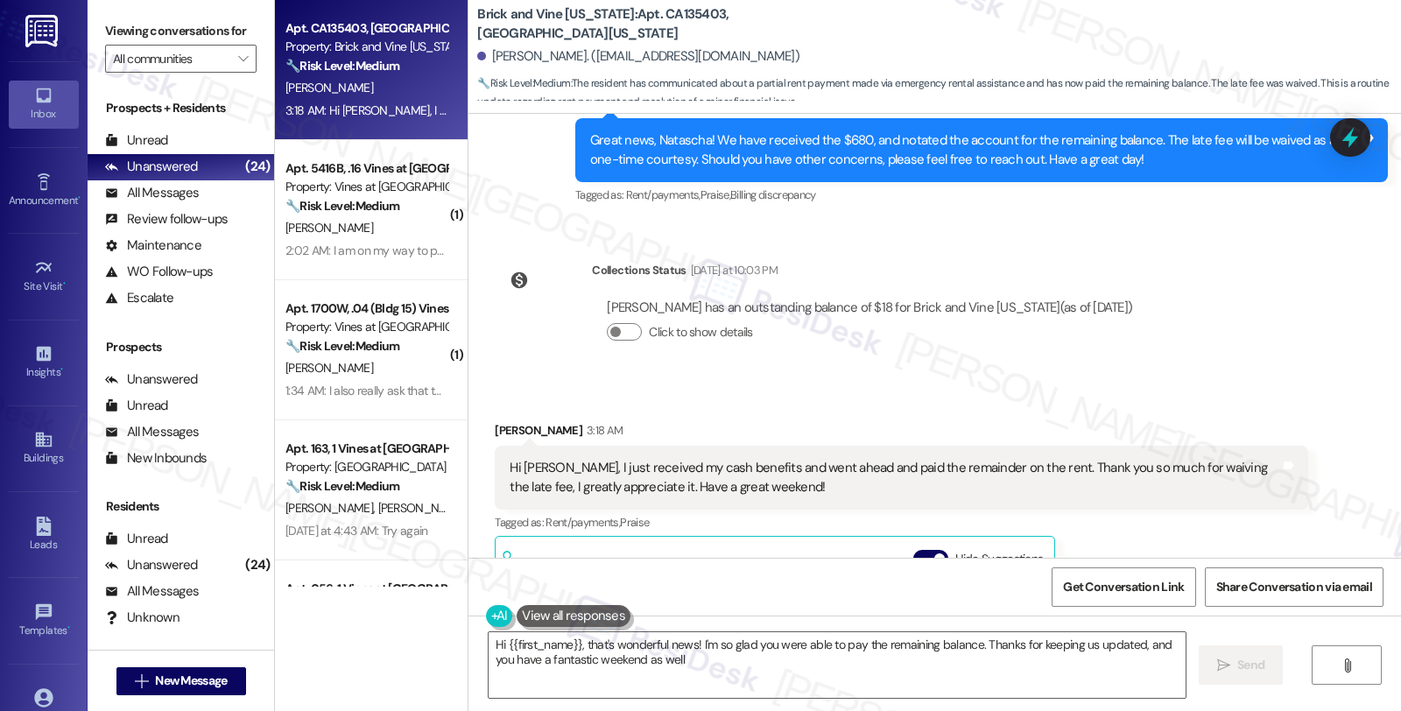
type textarea "Hi {{first_name}}, that's wonderful news! I'm so glad you were able to pay the …"
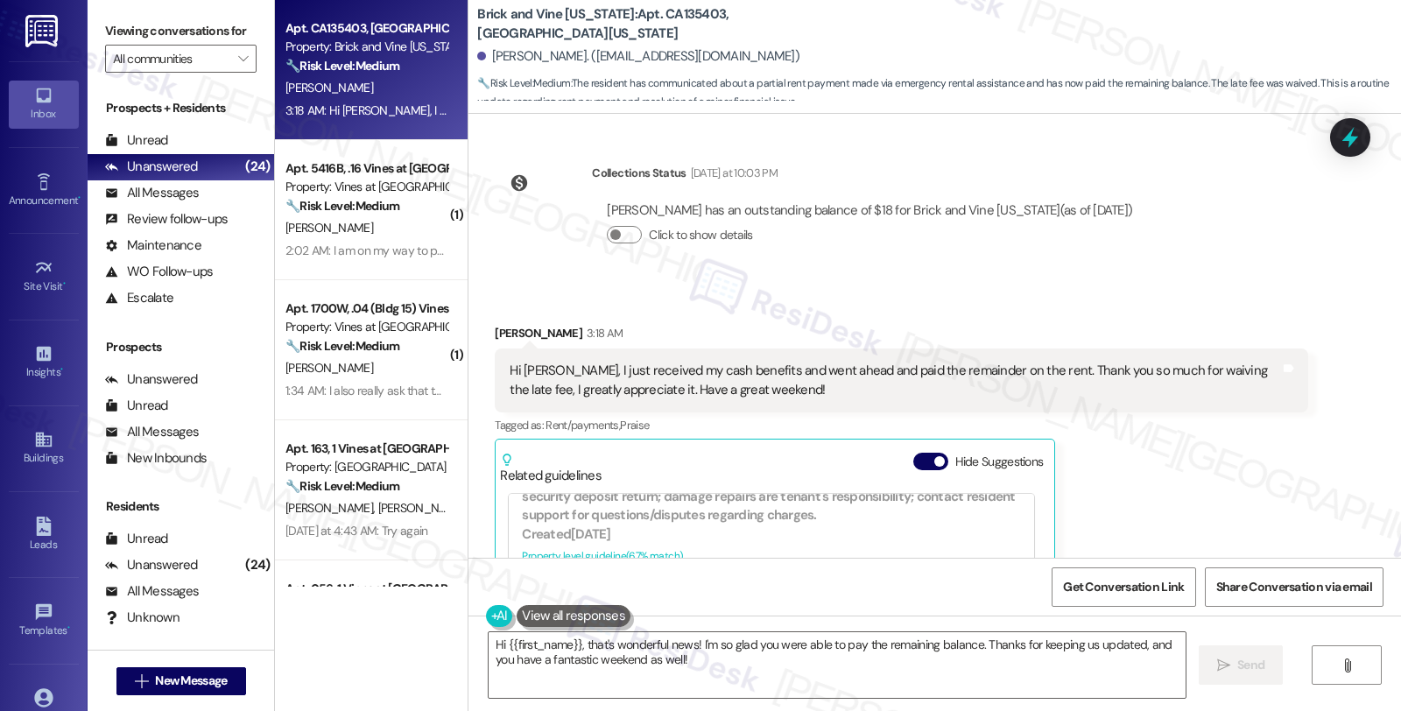
scroll to position [1264, 0]
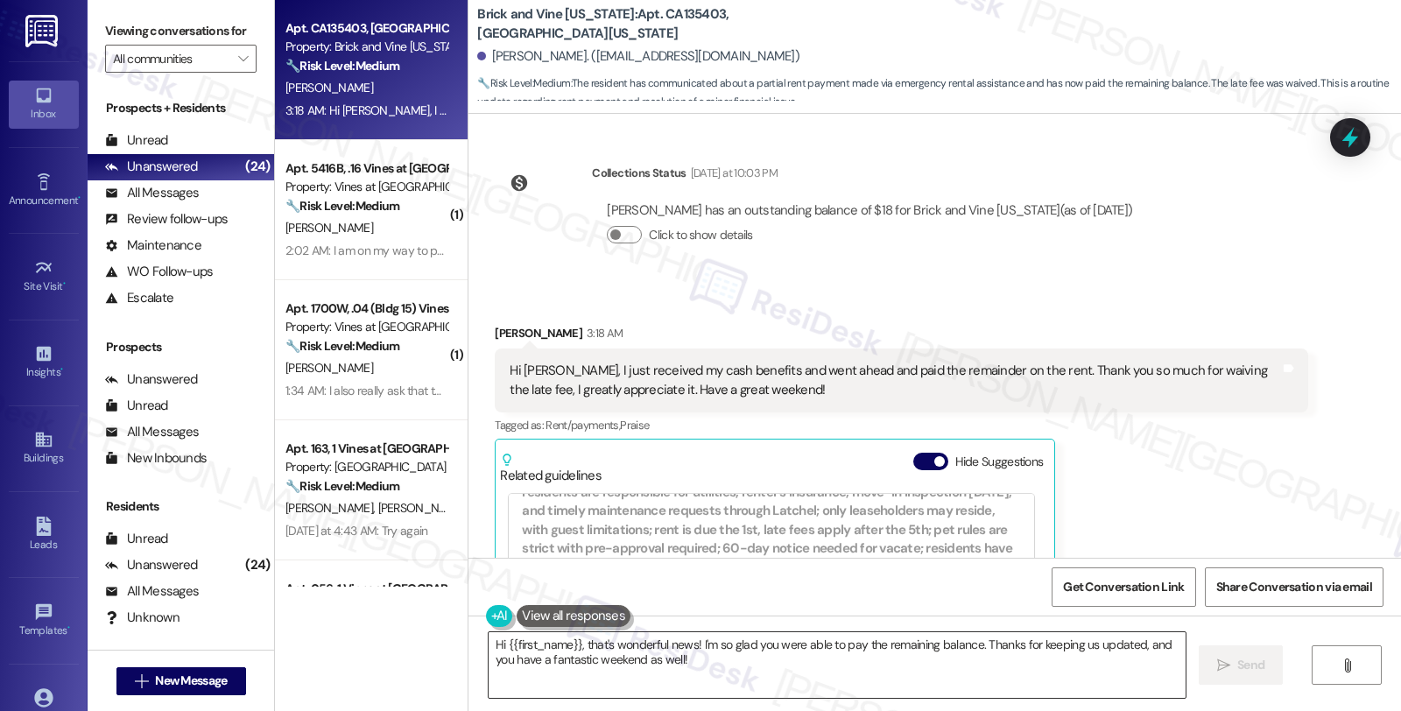
click at [1095, 665] on textarea "Hi {{first_name}}, that's wonderful news! I'm so glad you were able to pay the …" at bounding box center [837, 665] width 697 height 66
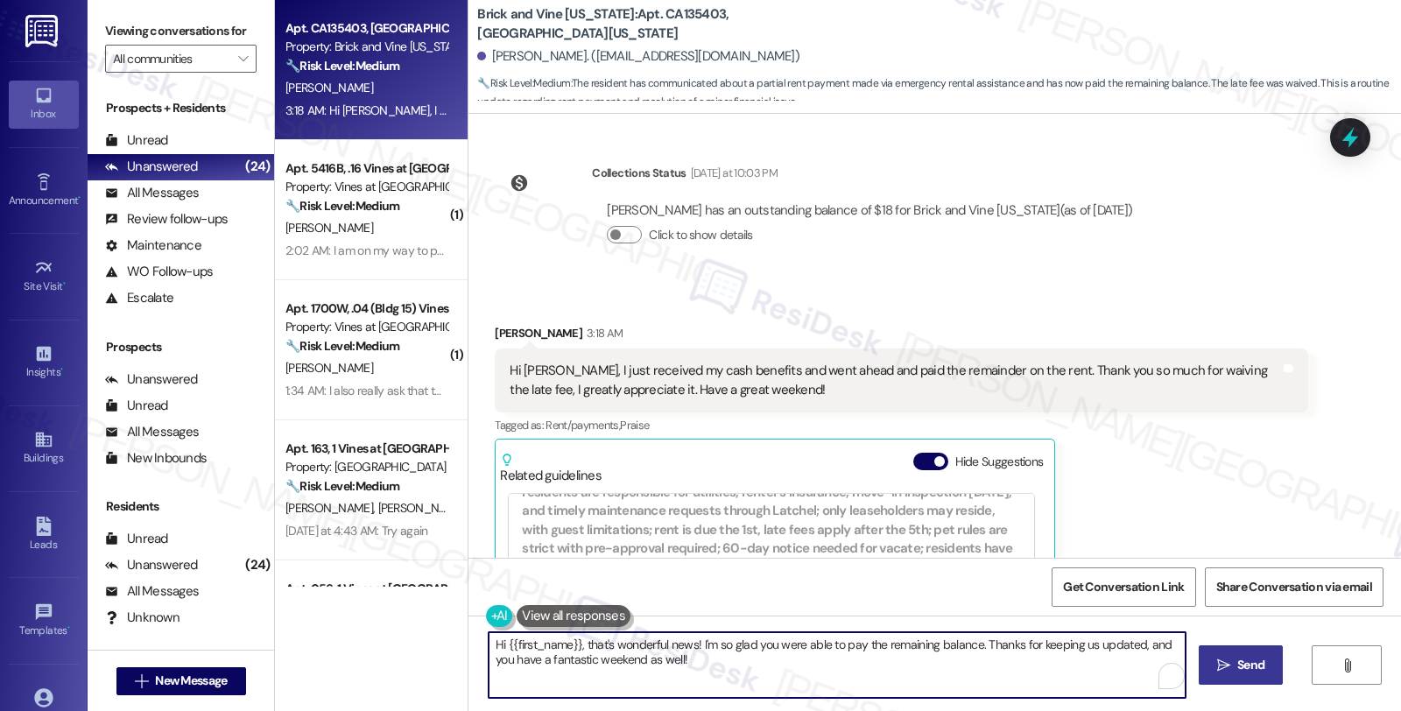
click at [1250, 663] on span "Send" at bounding box center [1250, 665] width 27 height 18
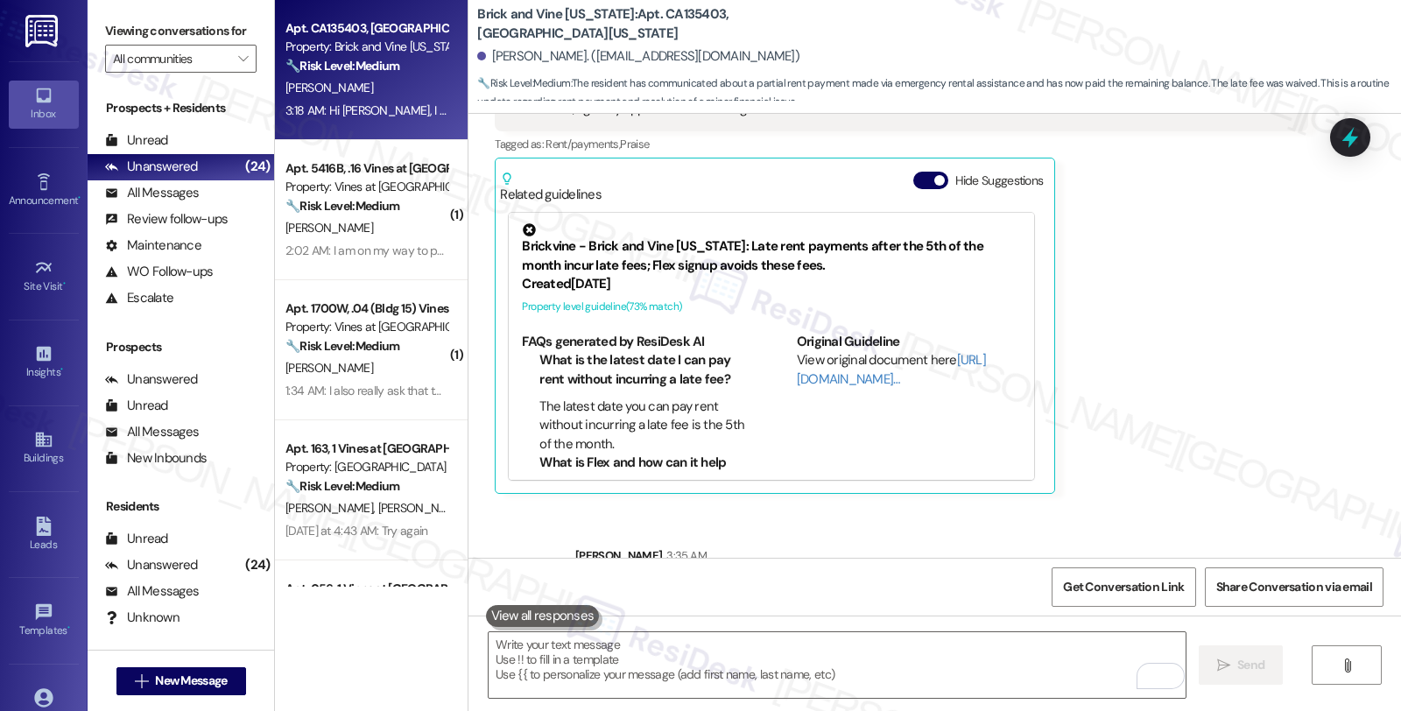
scroll to position [18988, 0]
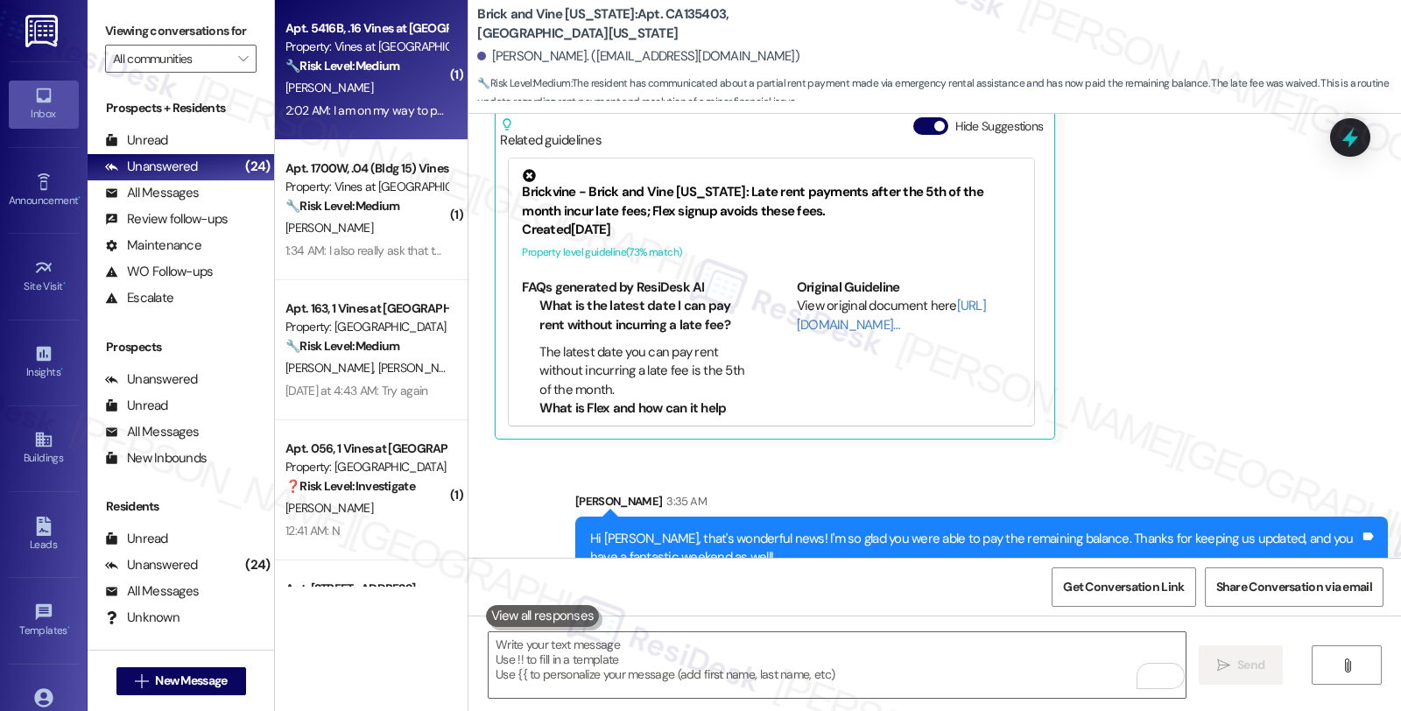
click at [401, 67] on div "🔧 Risk Level: Medium The resident is informing management that they are droppin…" at bounding box center [366, 66] width 162 height 18
type textarea "Fetching suggested responses. Please feel free to read through the conversation…"
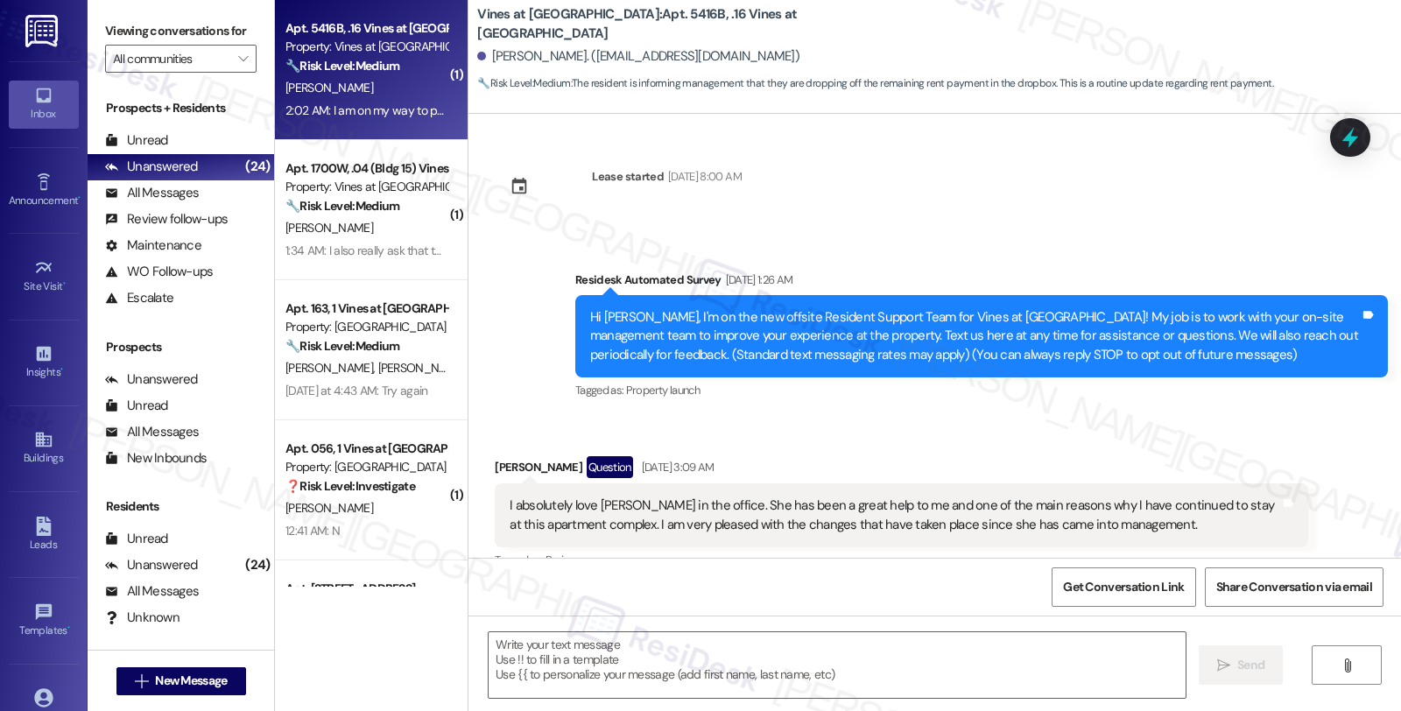
scroll to position [16511, 0]
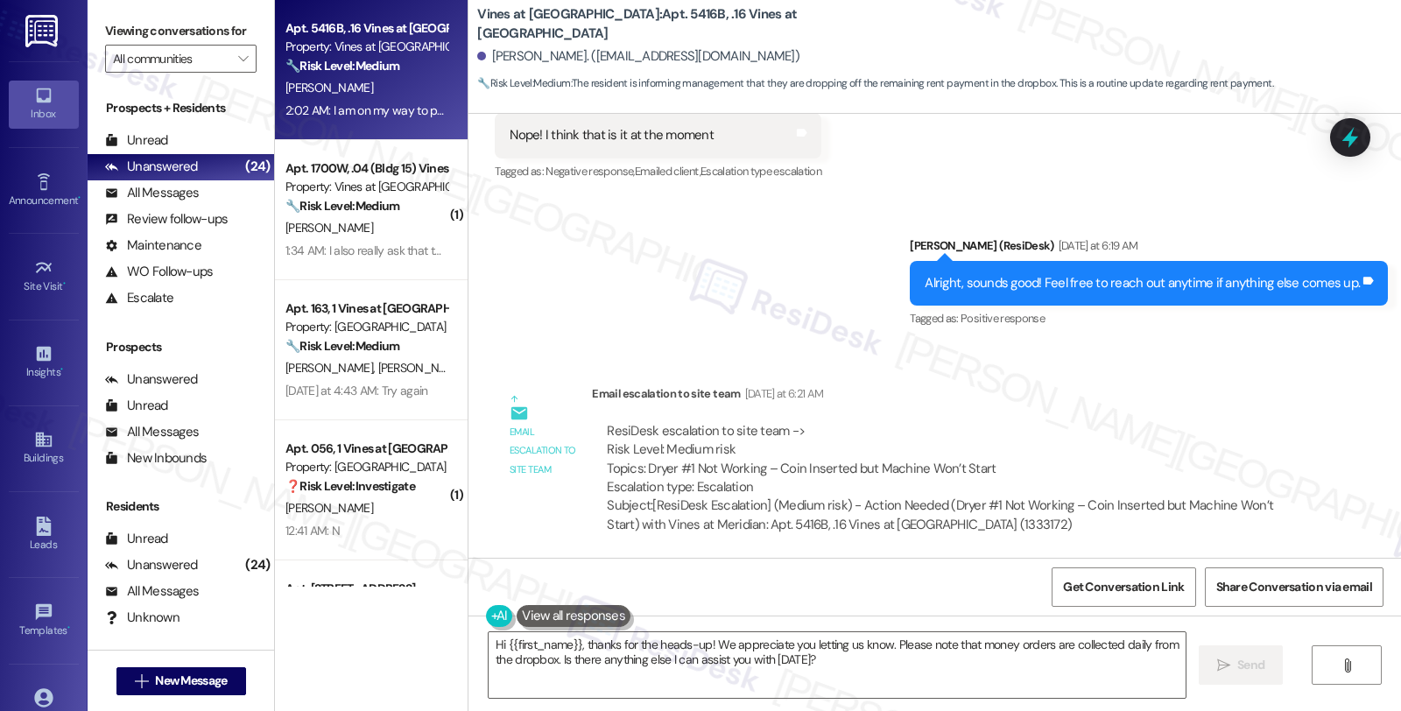
click at [505, 600] on div "Micheal Walters 2:02 AM" at bounding box center [796, 612] width 602 height 25
copy div "Micheal"
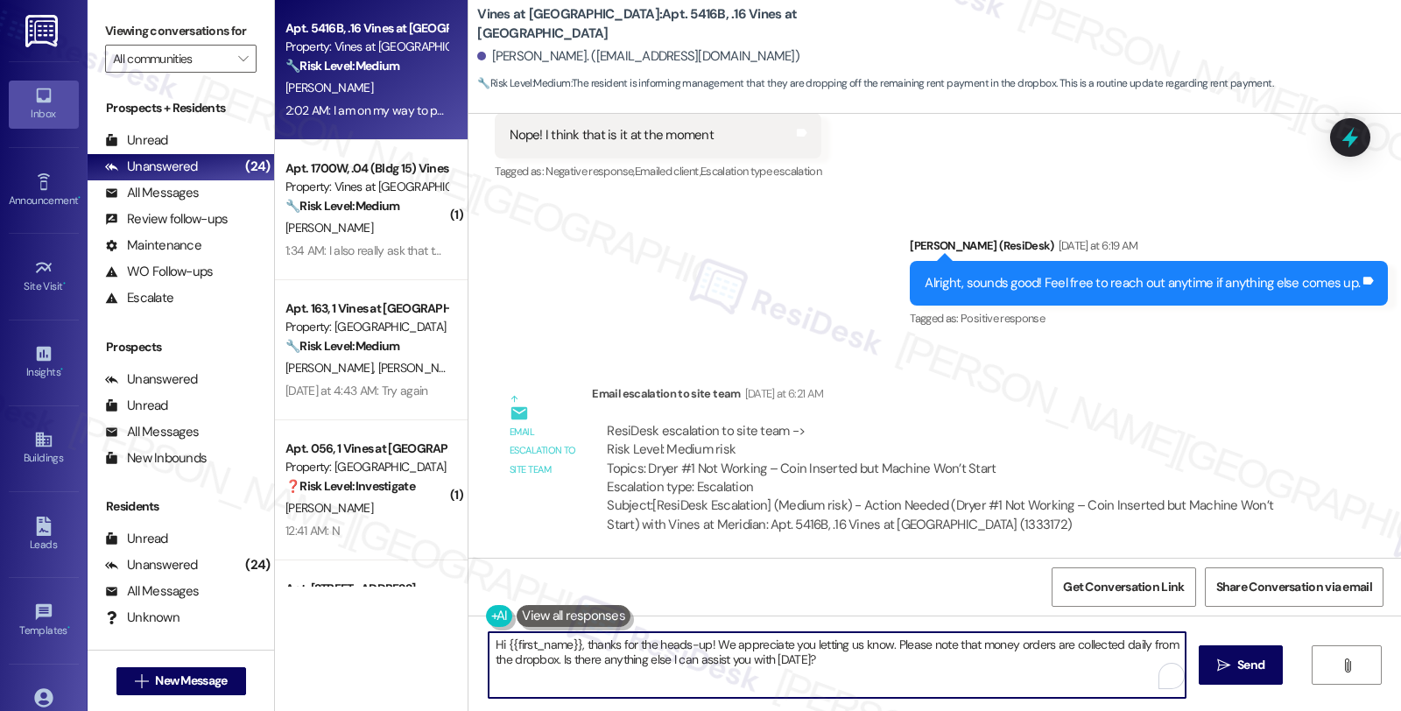
drag, startPoint x: 548, startPoint y: 654, endPoint x: 935, endPoint y: 671, distance: 387.4
click at [935, 671] on textarea "Hi {{first_name}}, thanks for the heads-up! We appreciate you letting us know. …" at bounding box center [837, 665] width 697 height 66
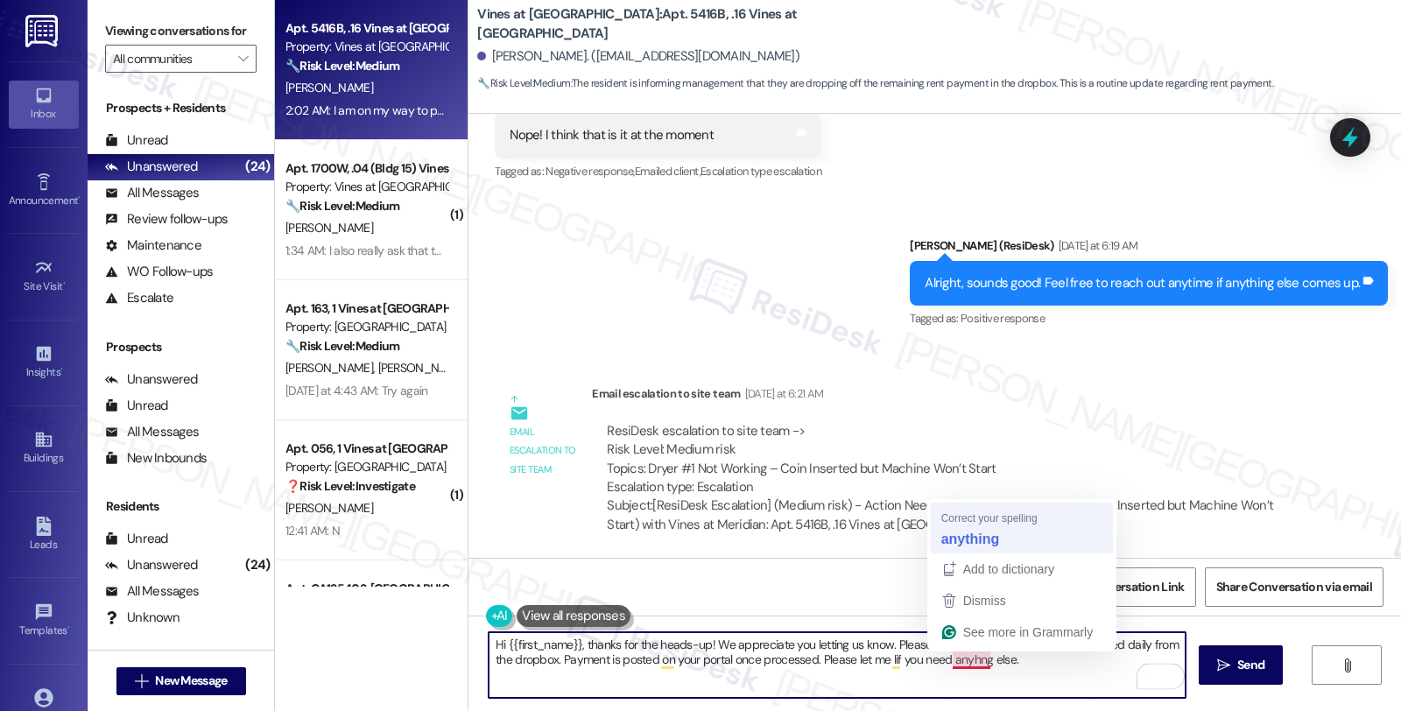
type textarea "Hi {{first_name}}, thanks for the heads-up! We appreciate you letting us know. …"
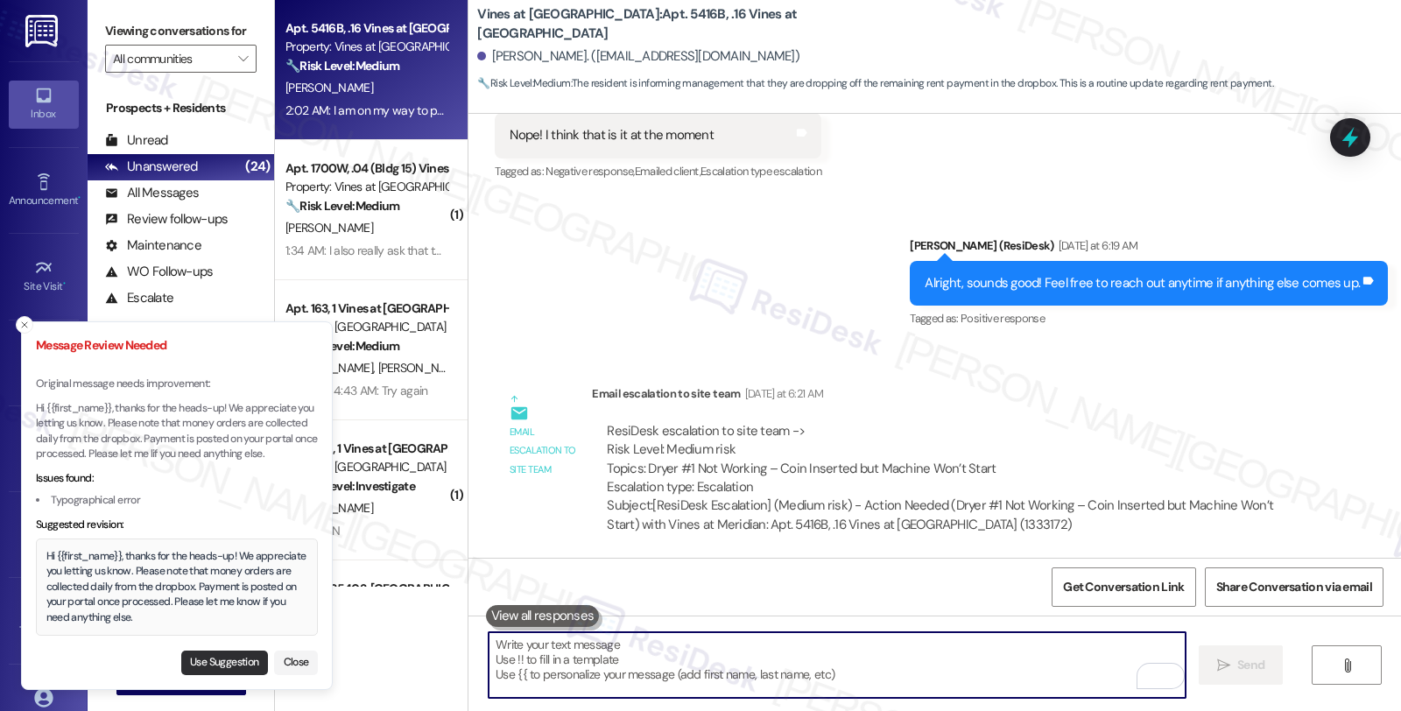
click at [208, 657] on button "Use Suggestion" at bounding box center [224, 663] width 87 height 25
type textarea "Hi {{first_name}}, thanks for the heads-up! We appreciate you letting us know. …"
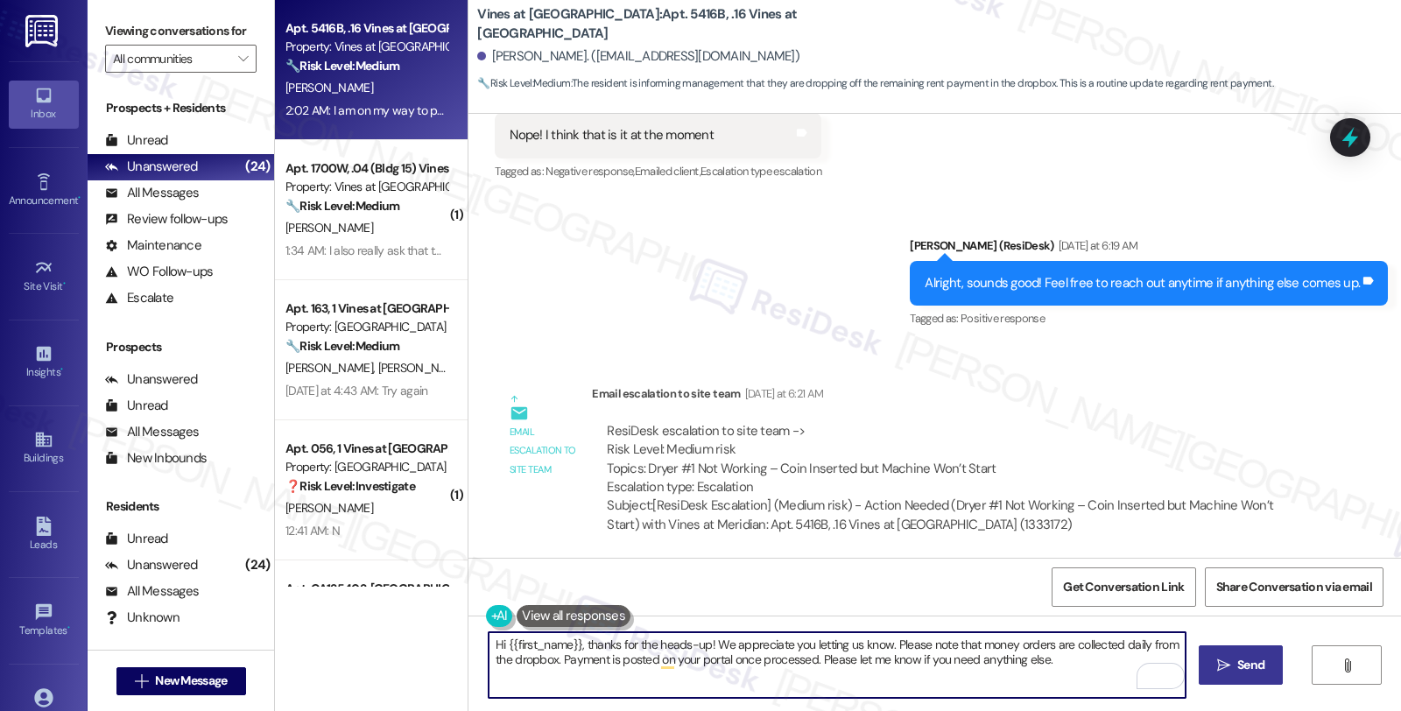
click at [1236, 676] on button " Send" at bounding box center [1241, 664] width 85 height 39
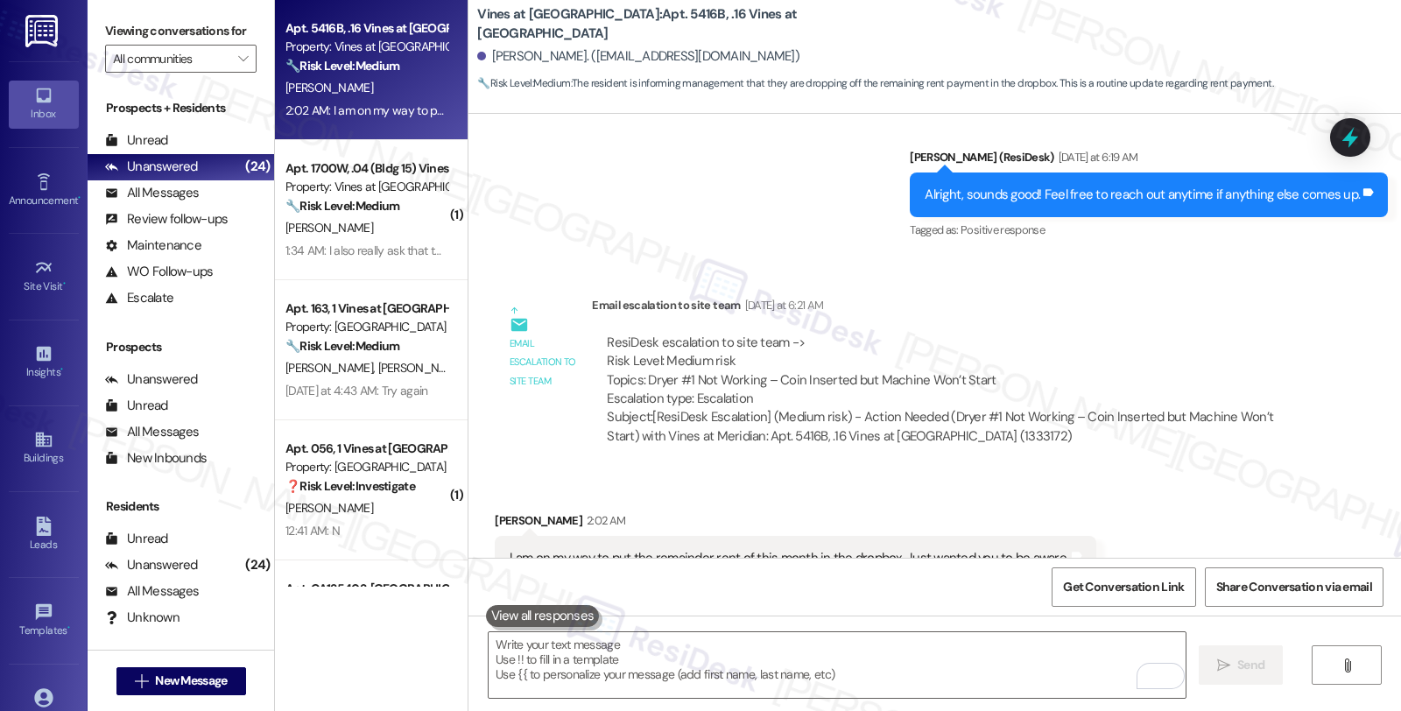
scroll to position [16652, 0]
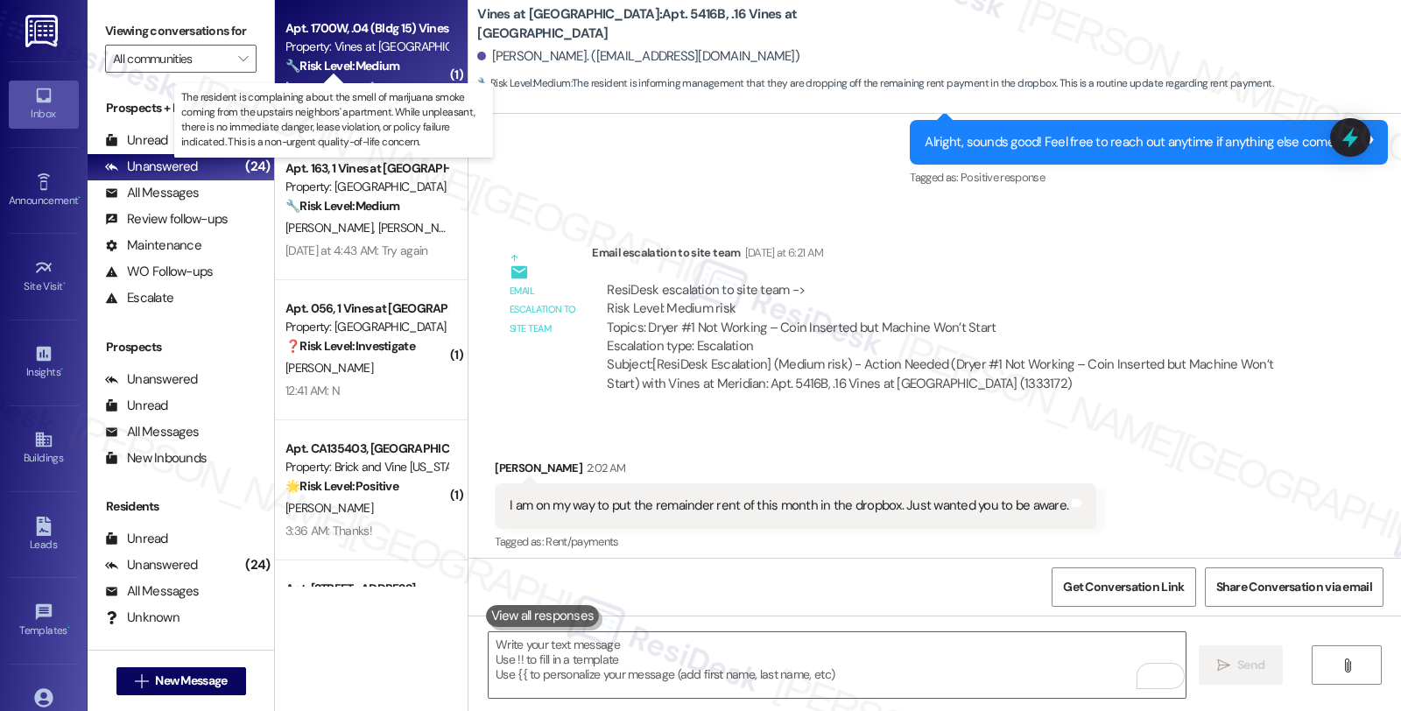
click at [382, 72] on strong "🔧 Risk Level: Medium" at bounding box center [342, 66] width 114 height 16
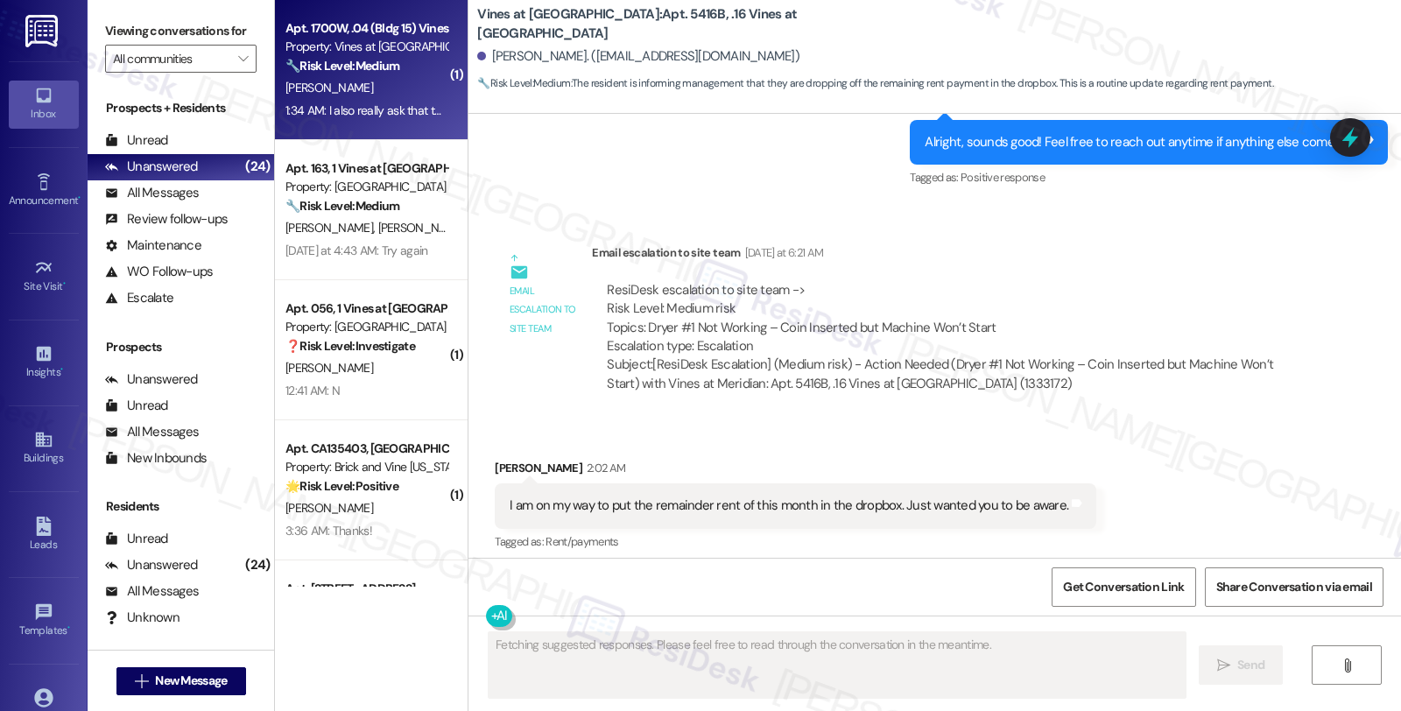
type textarea "Fetching suggested responses. Please feel free to read through the conversation…"
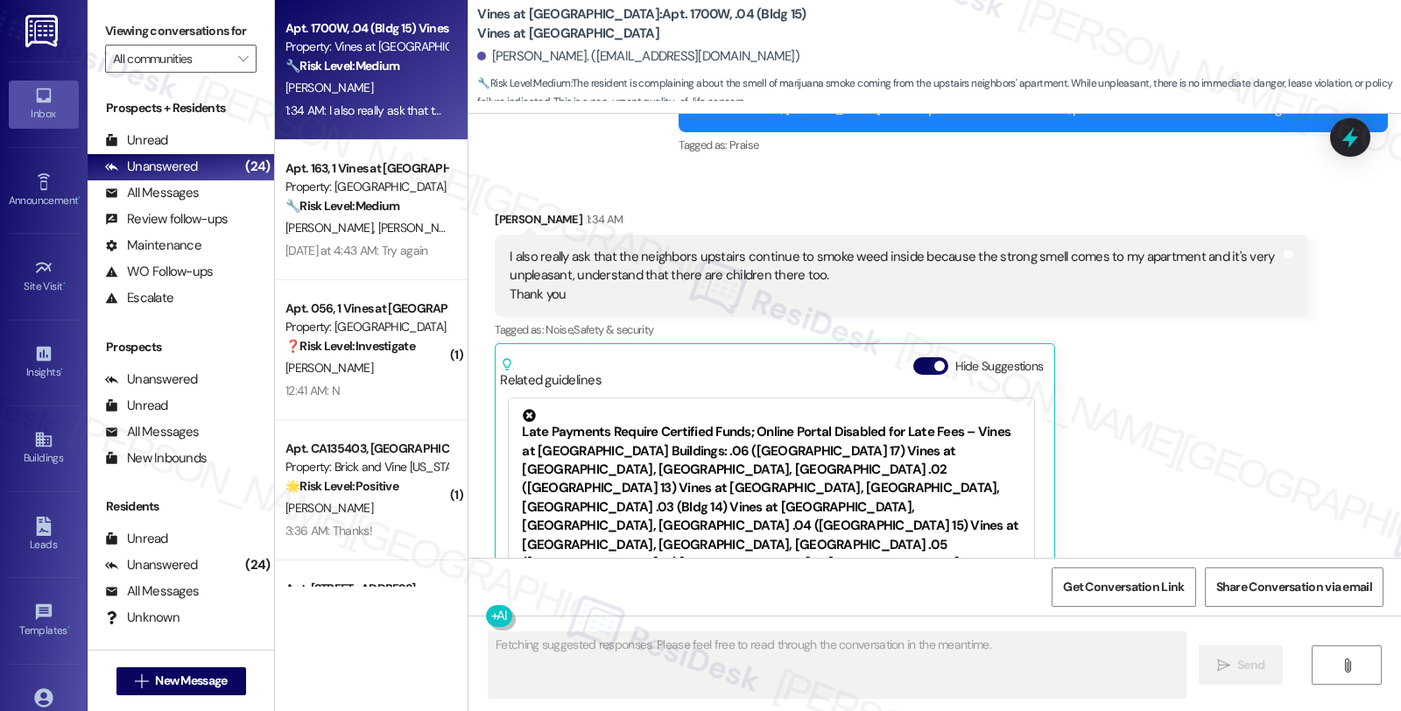
scroll to position [7636, 0]
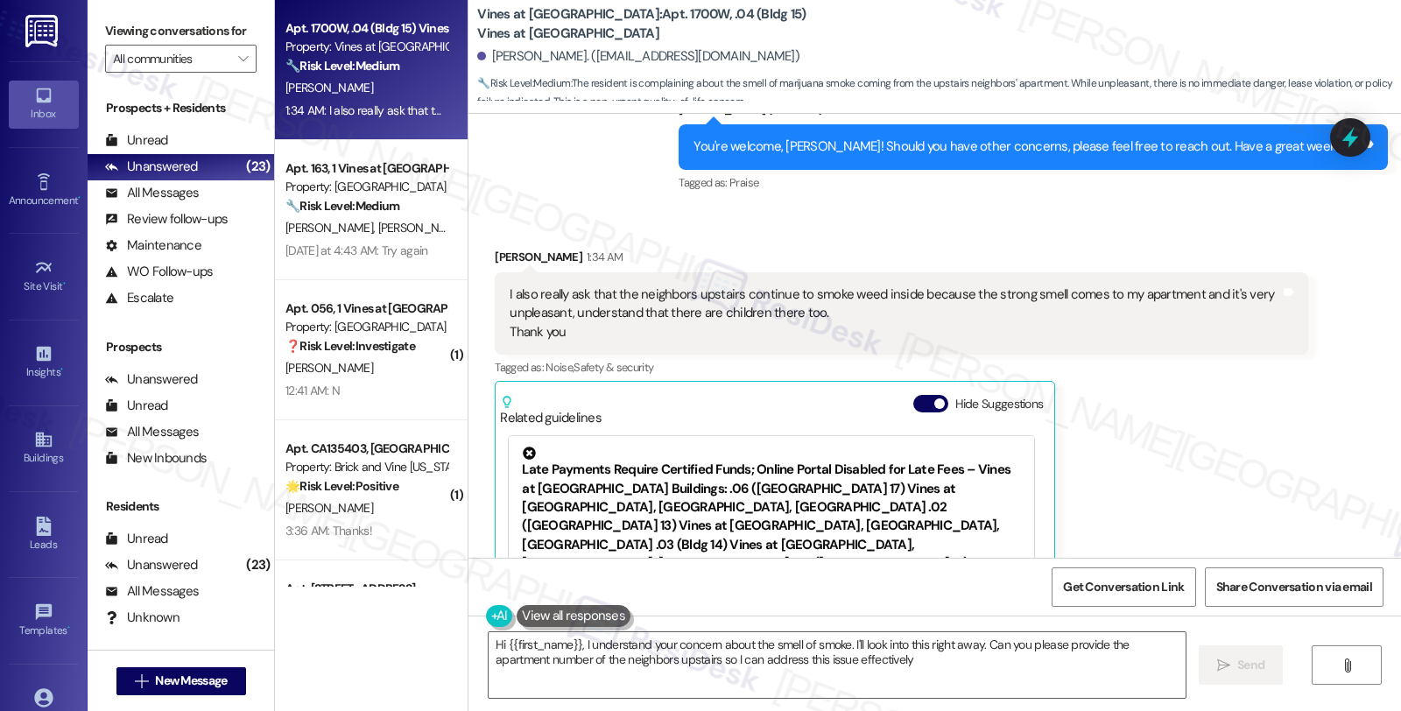
type textarea "Hi {{first_name}}, I understand your concern about the smell of smoke. I'll loo…"
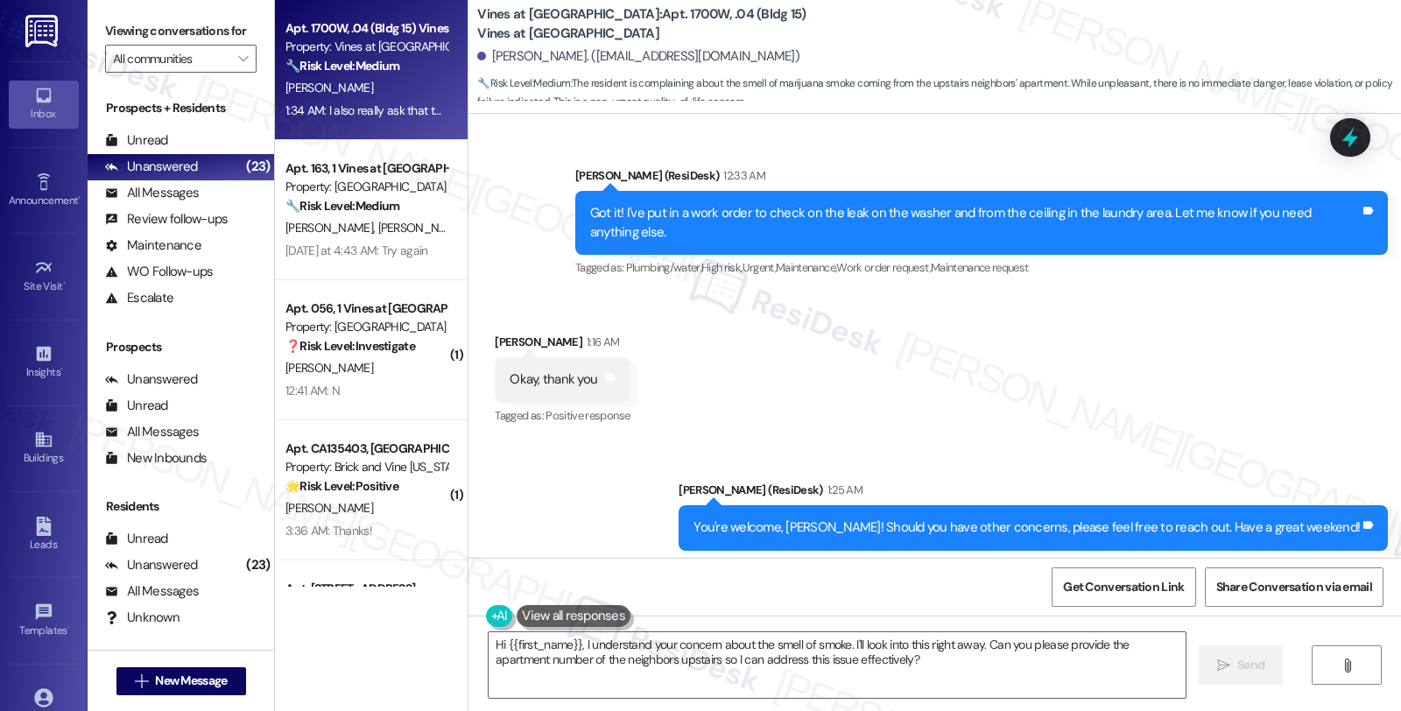
scroll to position [7247, 0]
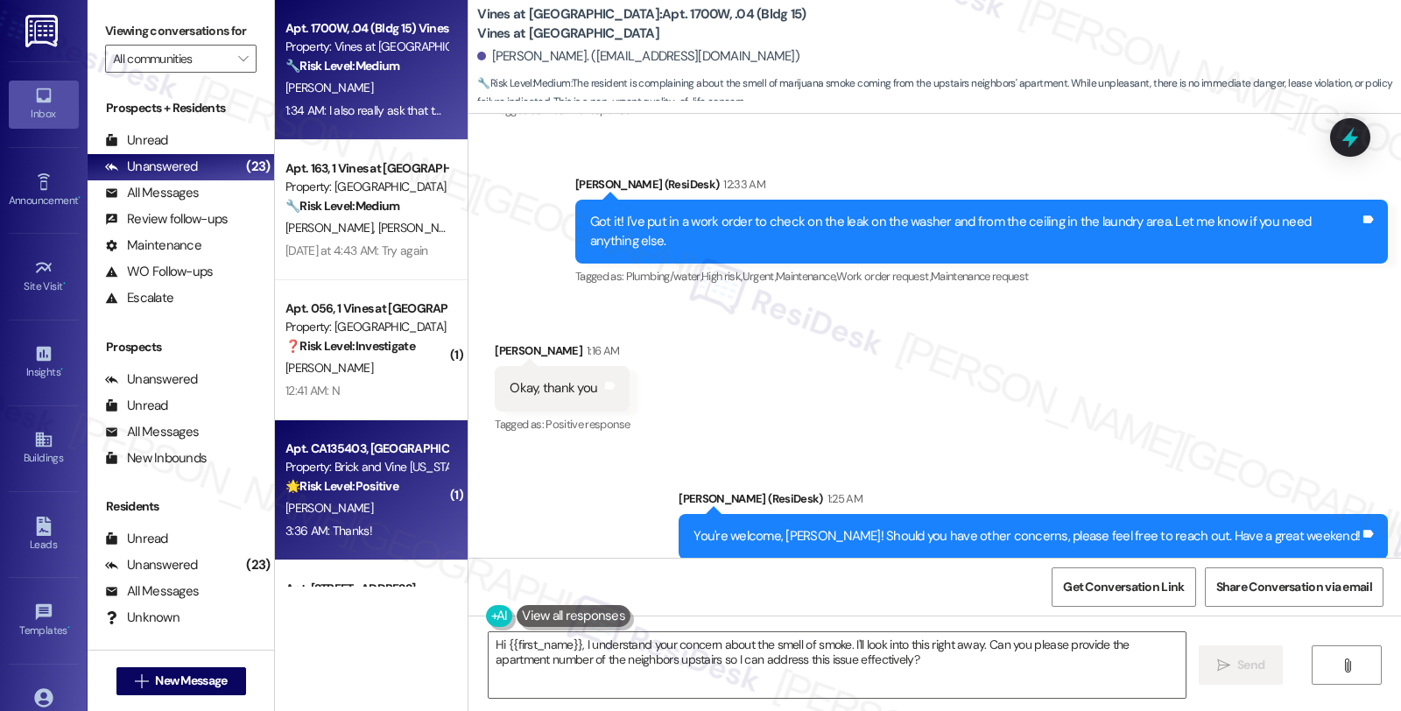
click at [386, 502] on div "[PERSON_NAME]" at bounding box center [366, 508] width 165 height 22
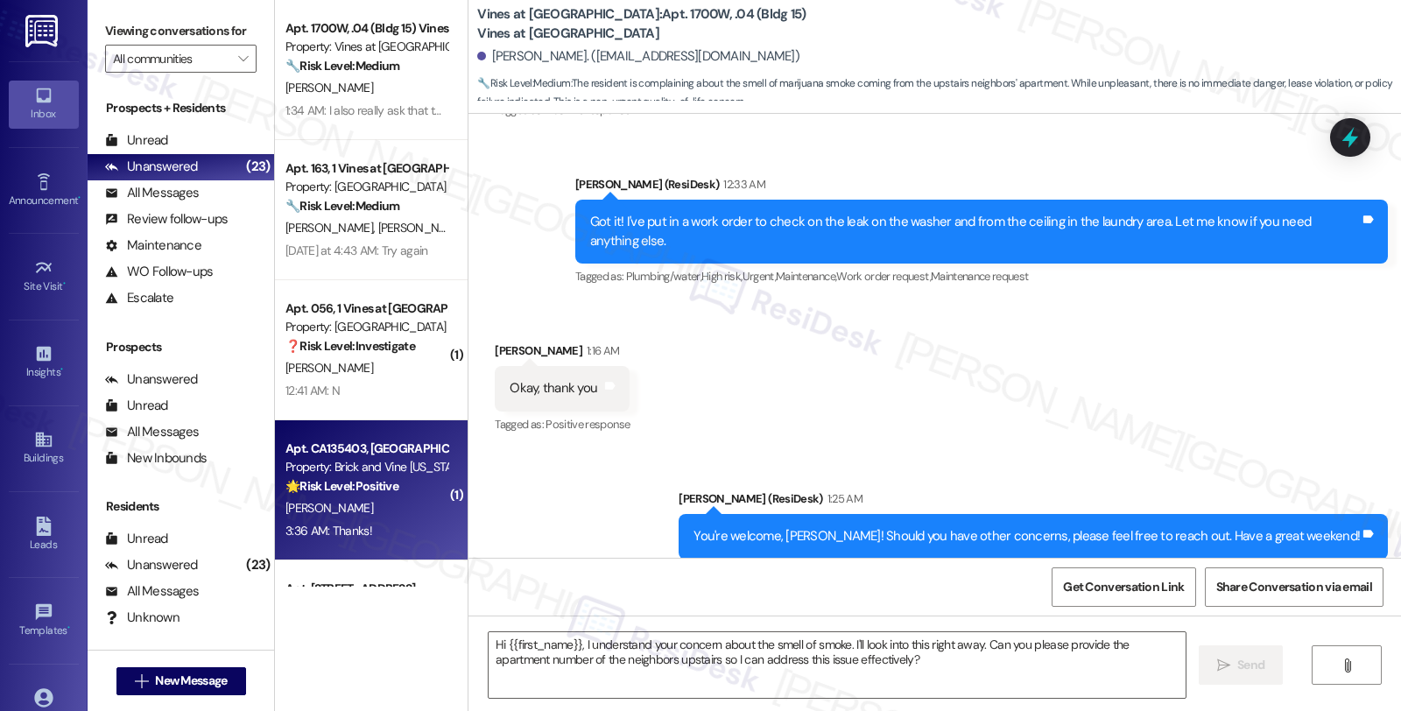
type textarea "Fetching suggested responses. Please feel free to read through the conversation…"
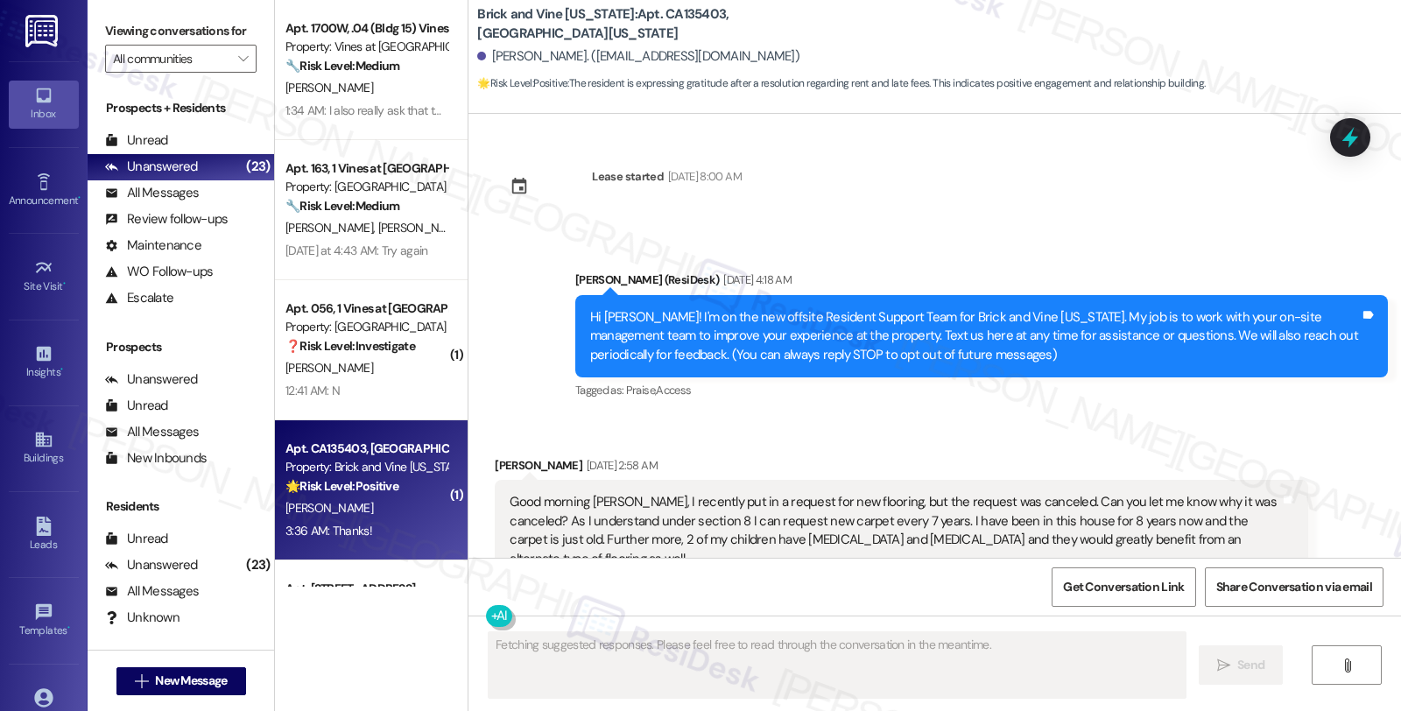
scroll to position [18877, 0]
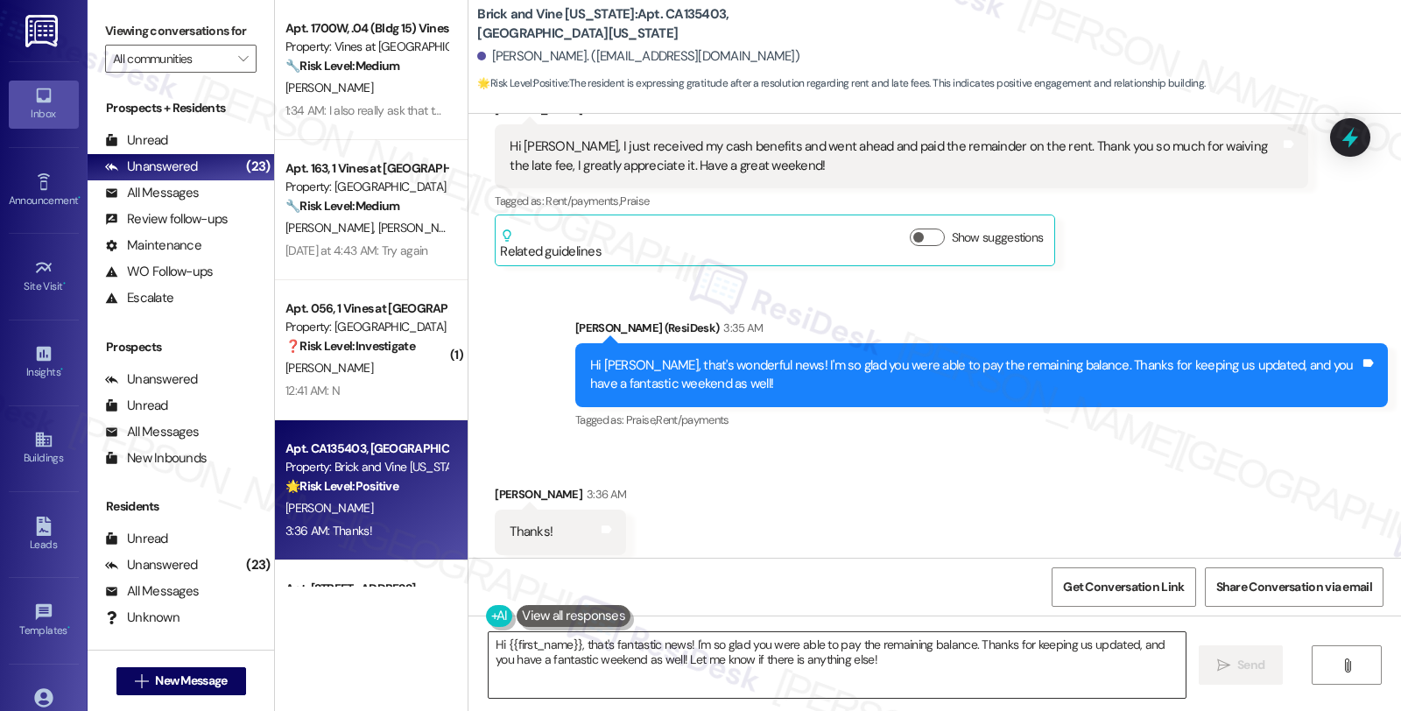
click at [672, 641] on textarea "Hi {{first_name}}, that's fantastic news! I'm so glad you were able to pay the …" at bounding box center [837, 665] width 697 height 66
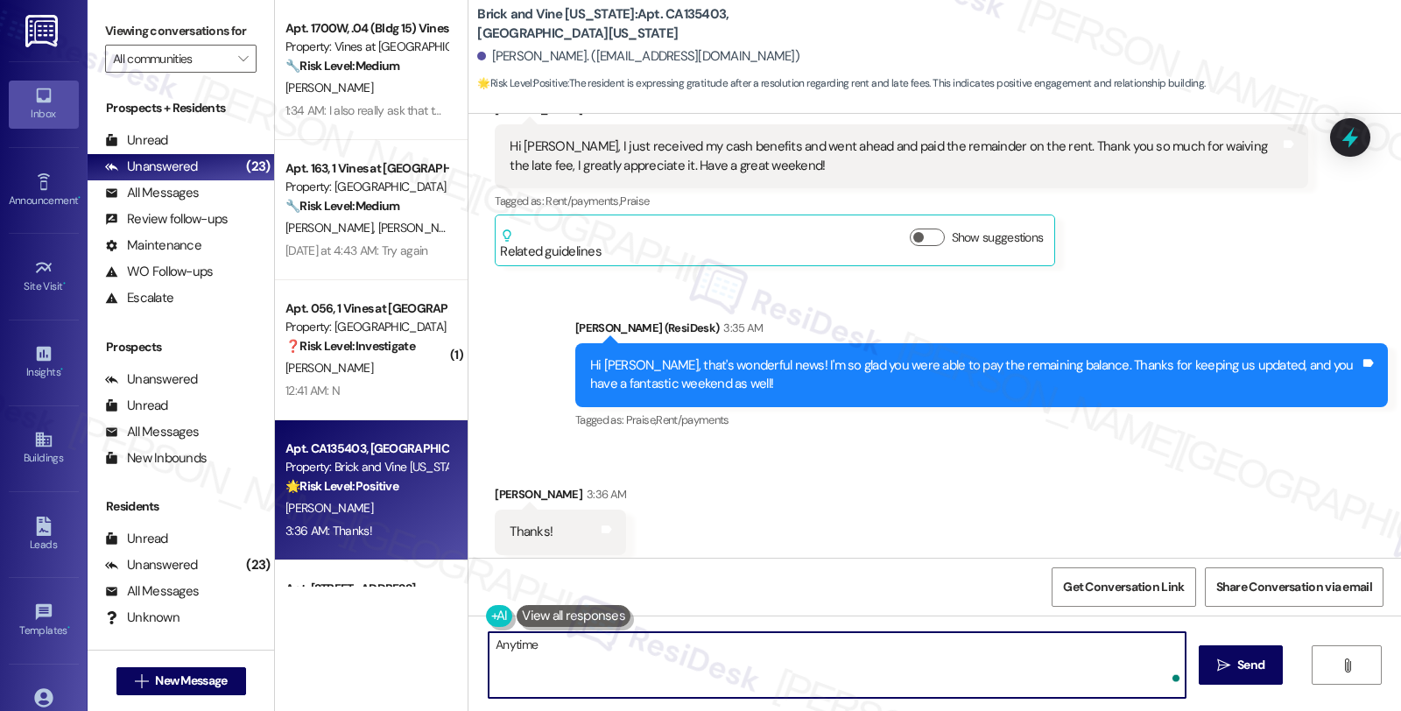
type textarea "Anytime!"
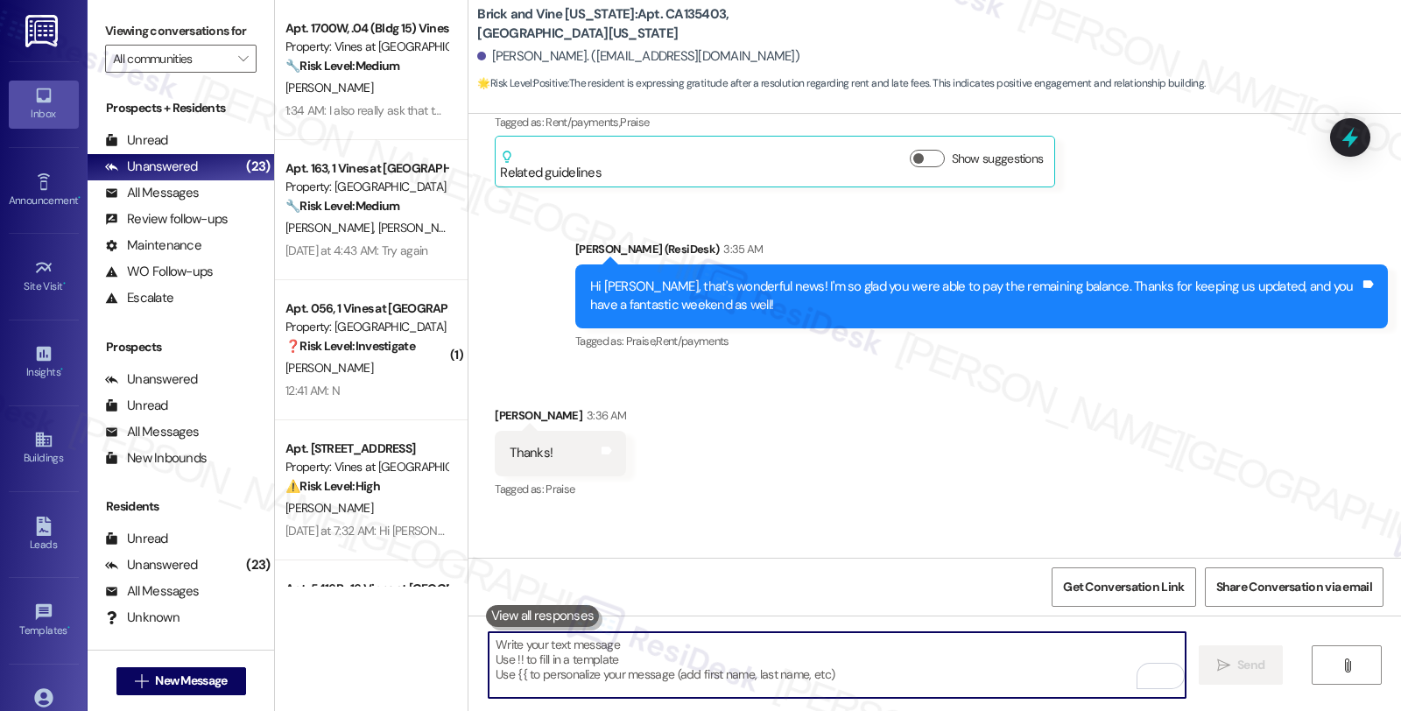
scroll to position [18999, 0]
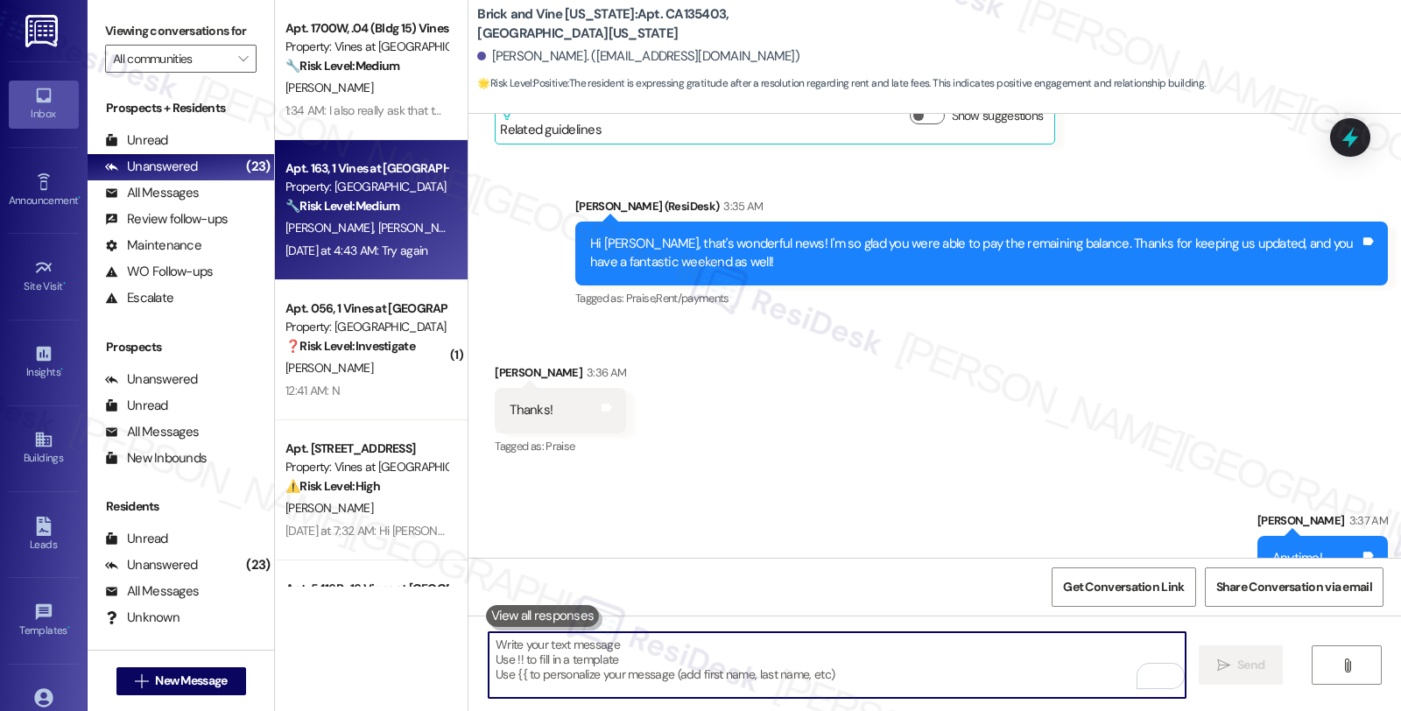
click at [391, 241] on div "Yesterday at 4:43 AM: Try again Yesterday at 4:43 AM: Try again" at bounding box center [366, 251] width 165 height 22
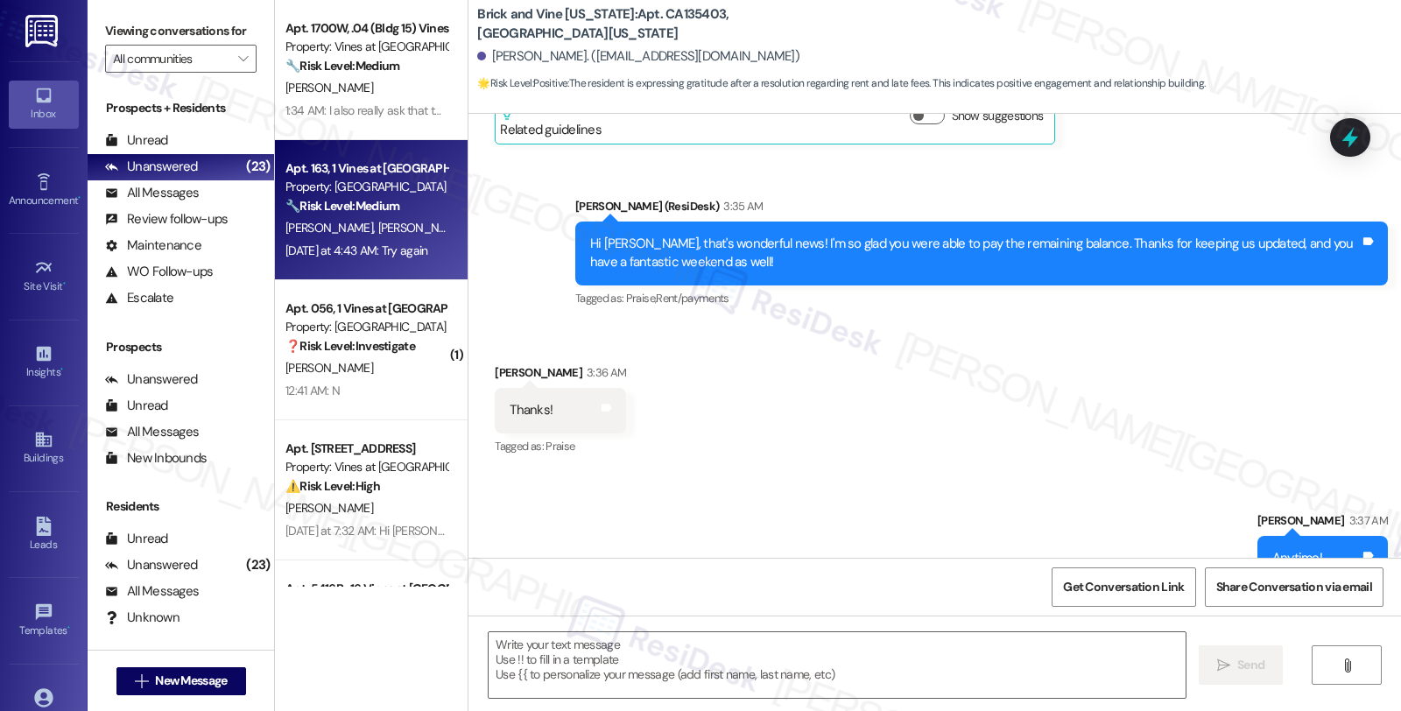
type textarea "Fetching suggested responses. Please feel free to read through the conversation…"
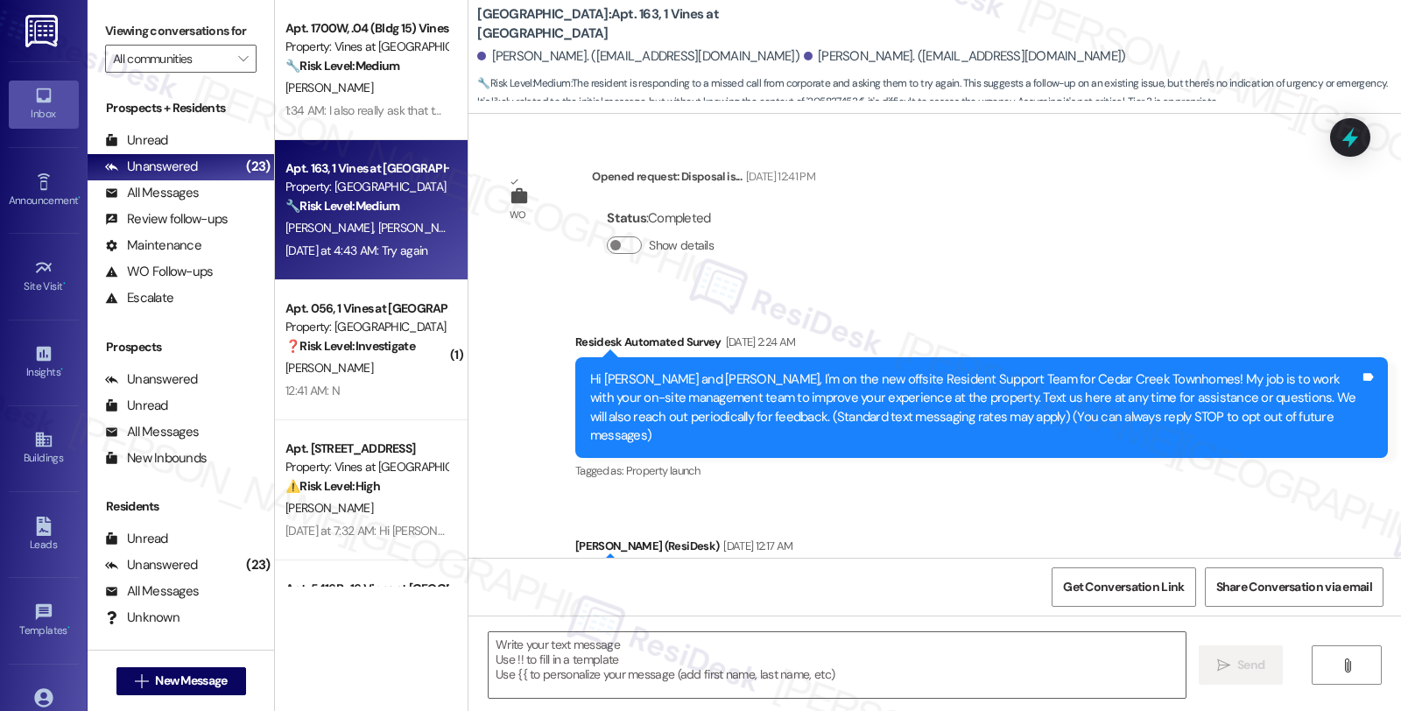
type textarea "Fetching suggested responses. Please feel free to read through the conversation…"
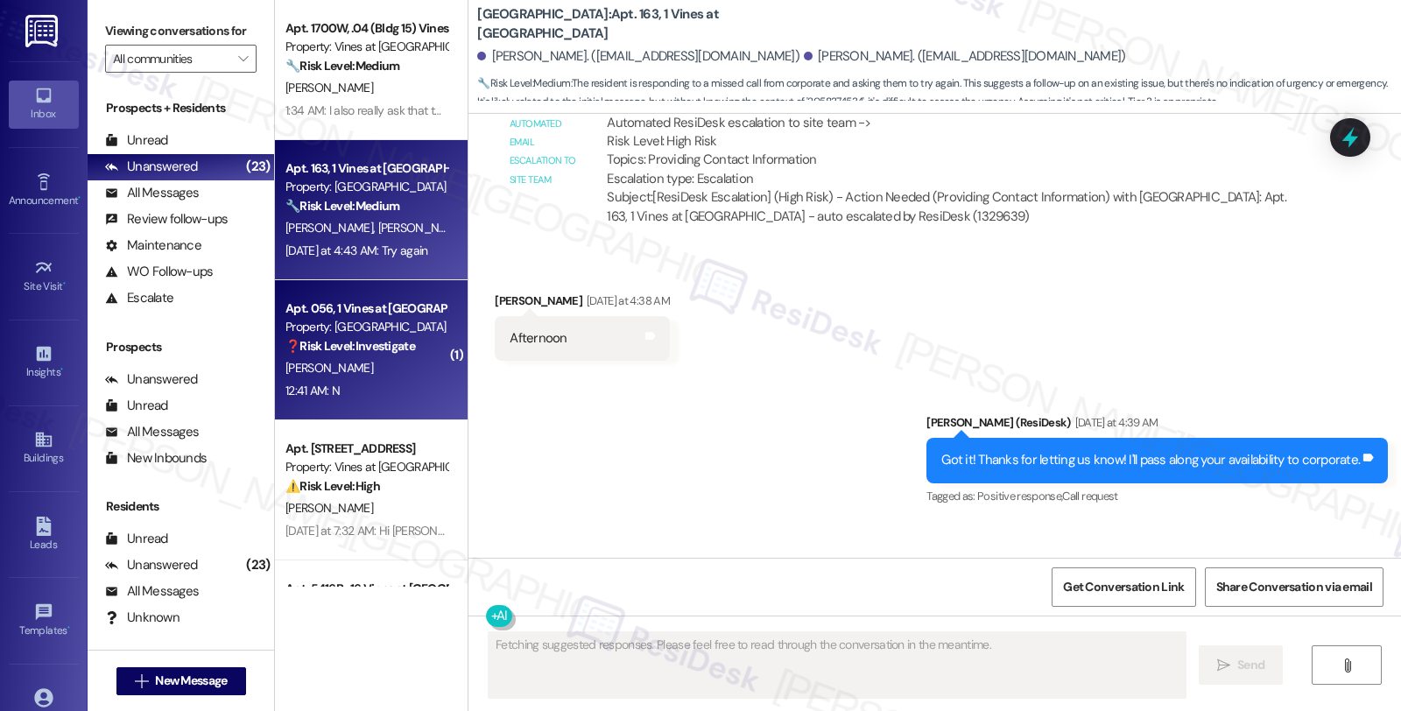
scroll to position [14700, 0]
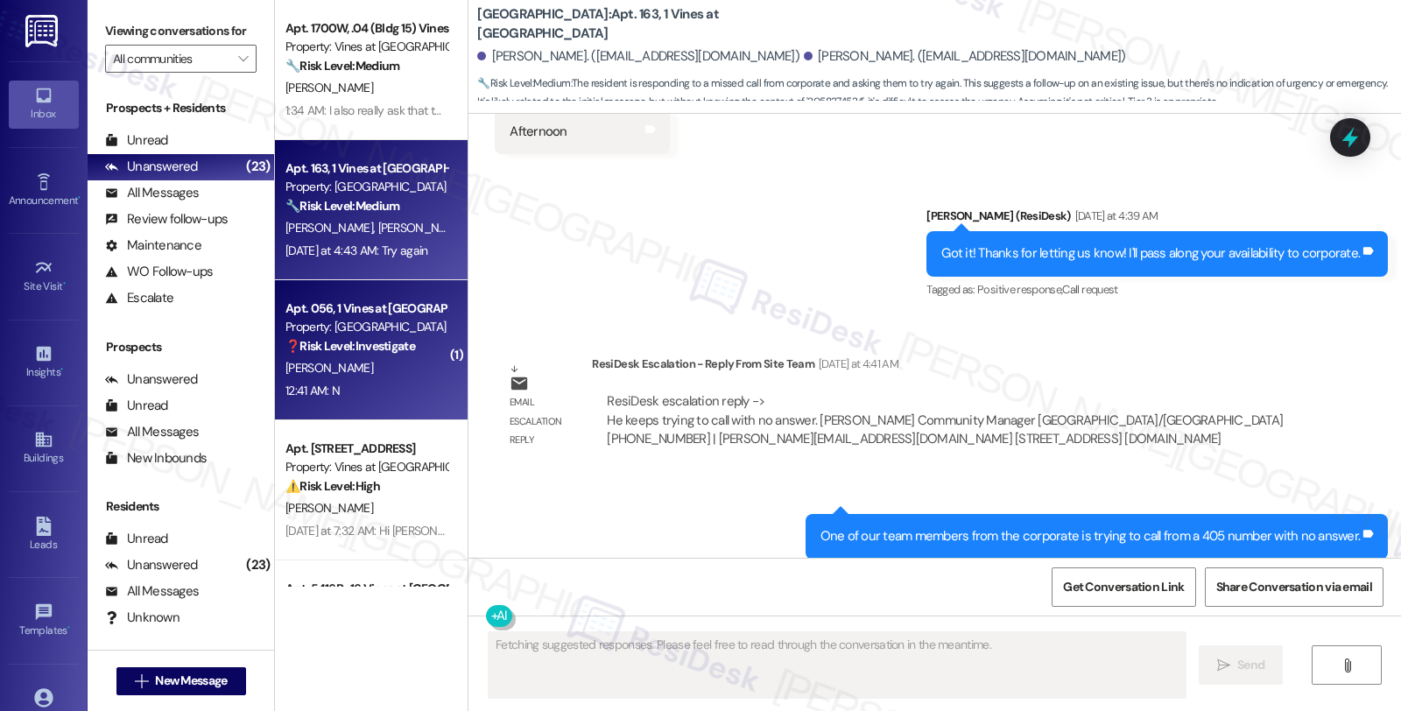
click at [370, 342] on strong "❓ Risk Level: Investigate" at bounding box center [350, 346] width 130 height 16
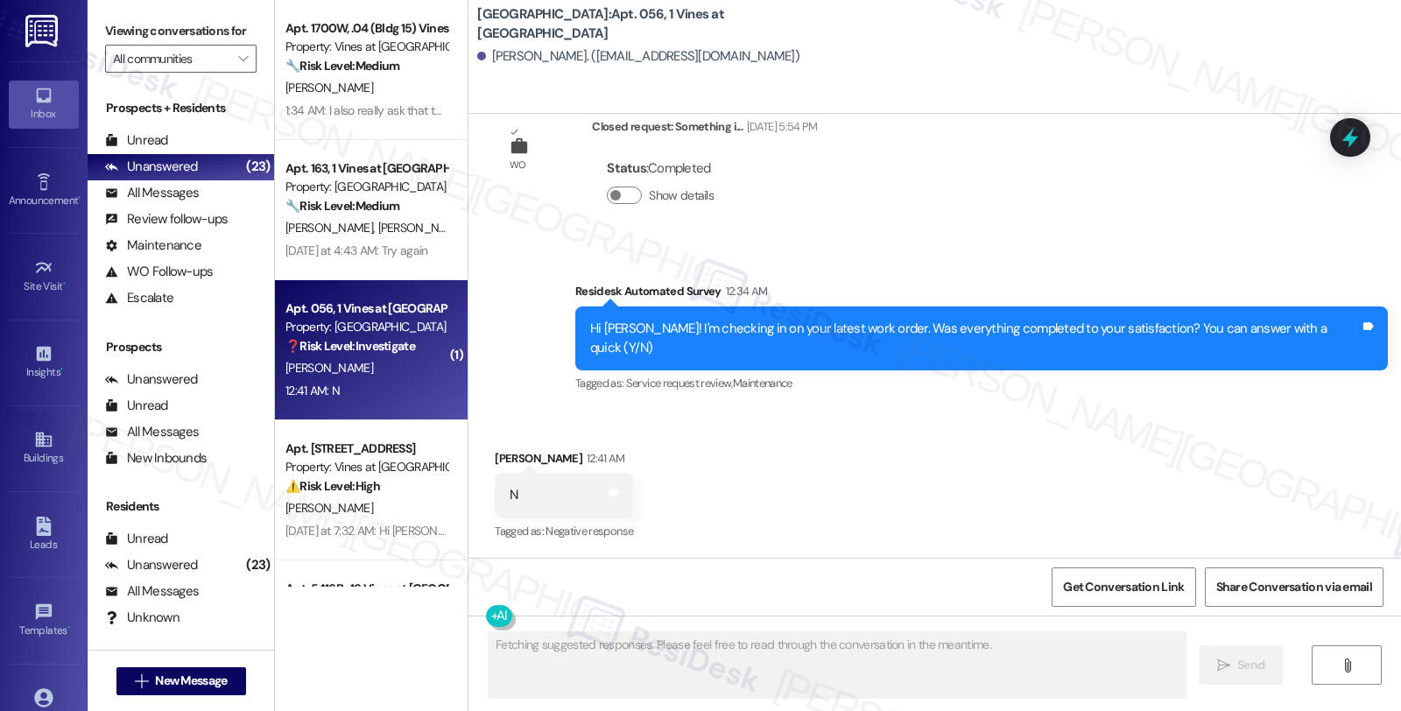
scroll to position [2825, 0]
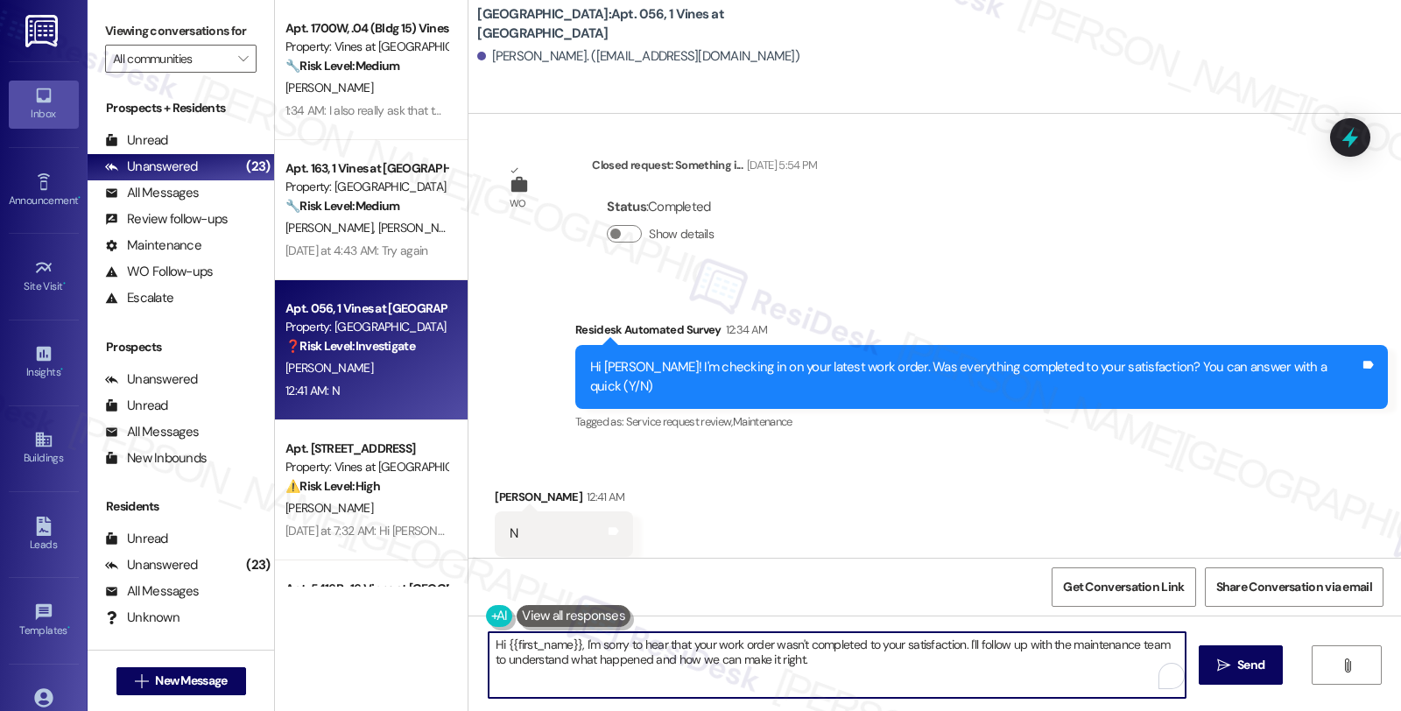
drag, startPoint x: 965, startPoint y: 652, endPoint x: 970, endPoint y: 681, distance: 29.4
click at [970, 681] on textarea "Hi {{first_name}}, I'm sorry to hear that your work order wasn't completed to y…" at bounding box center [837, 665] width 697 height 66
type textarea "Hi {{first_name}}, I'm sorry to hear that your work order wasn't completed to y…"
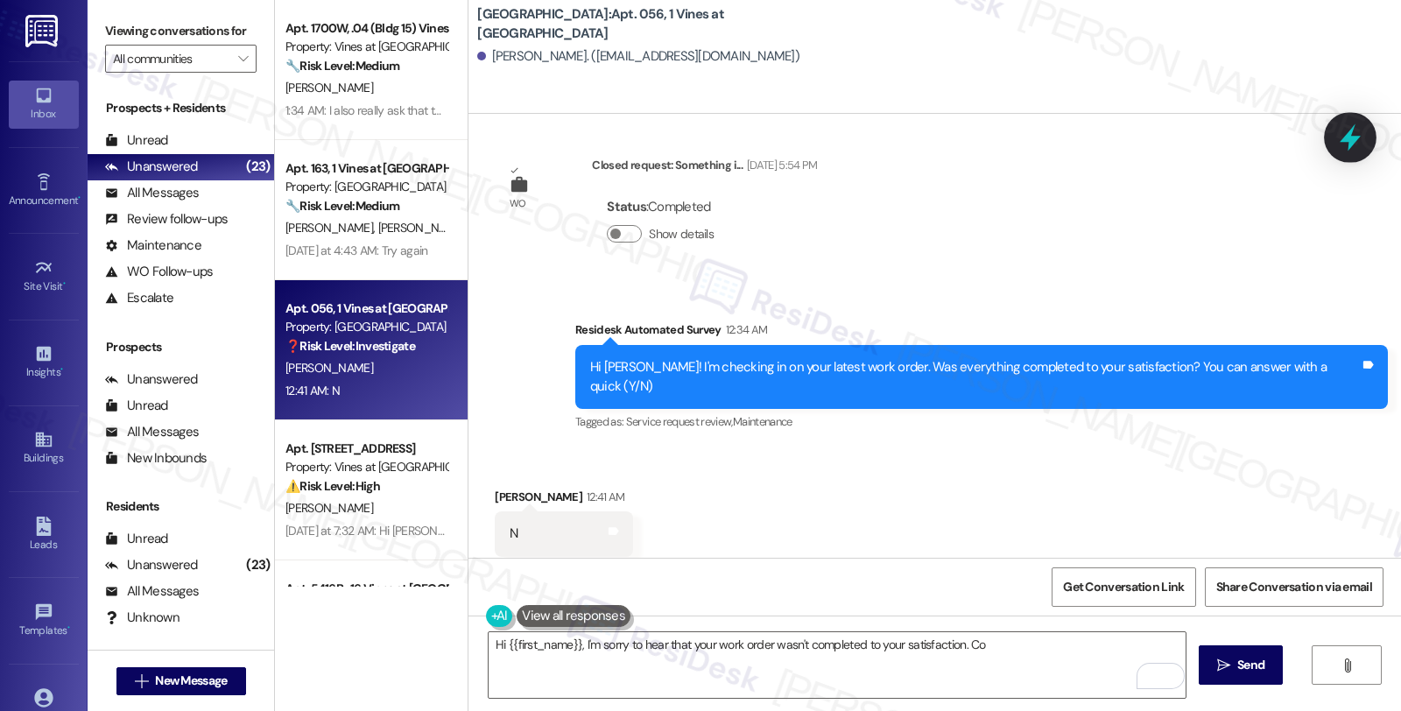
click at [1362, 124] on icon at bounding box center [1350, 138] width 30 height 30
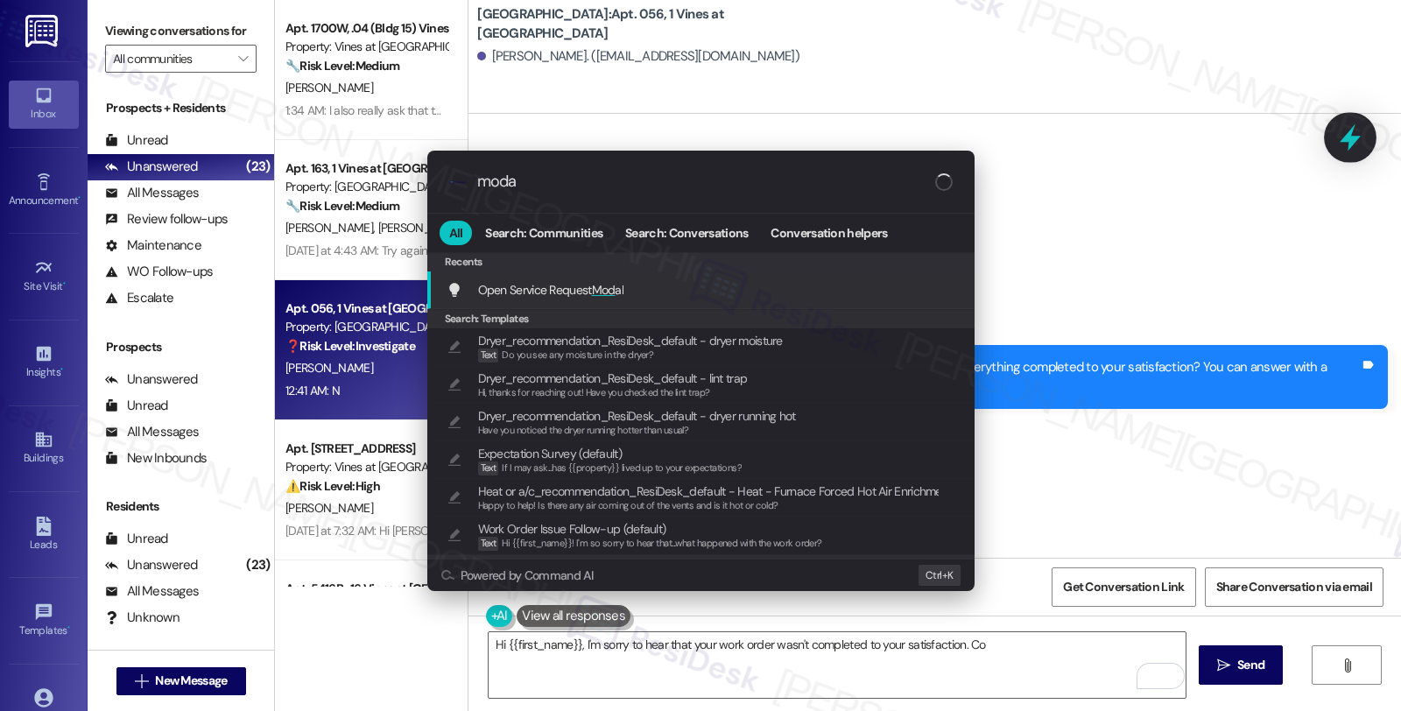
type input "modal"
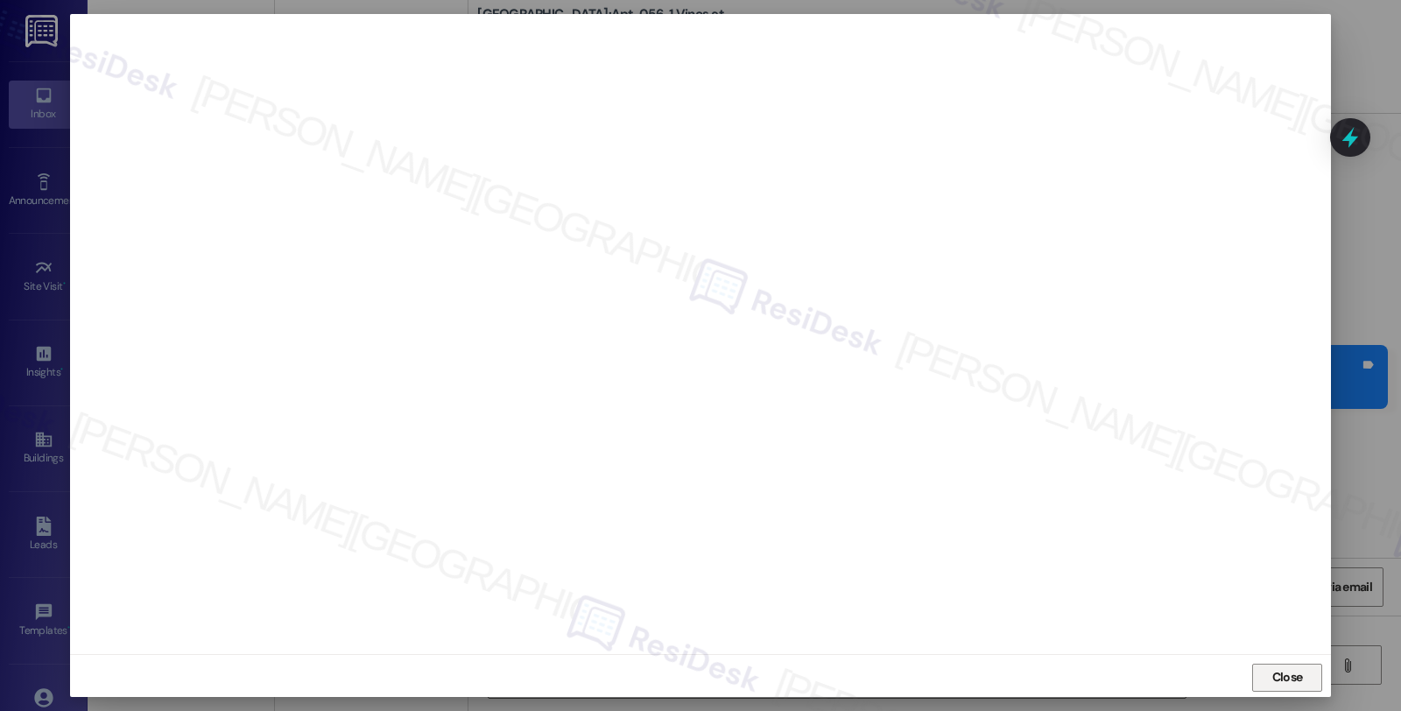
click at [1292, 676] on span "Close" at bounding box center [1287, 677] width 31 height 18
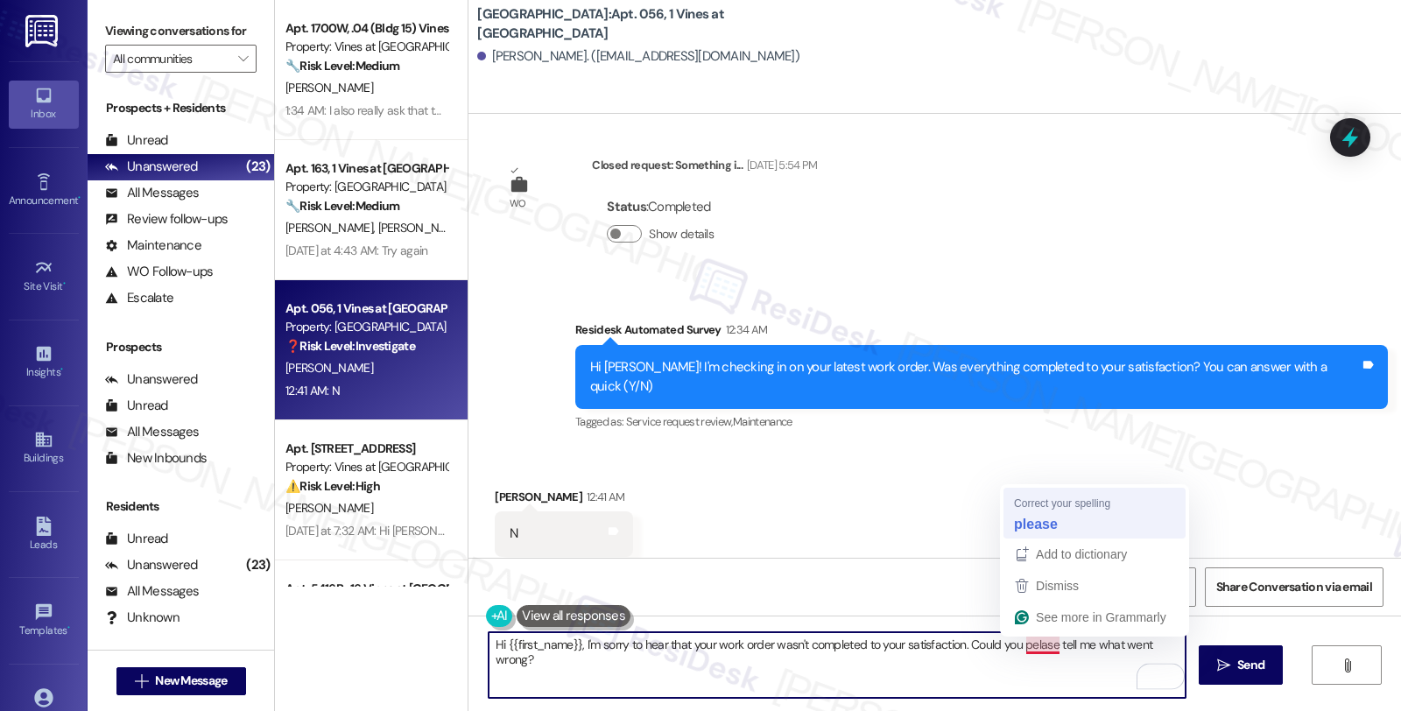
type textarea "Hi {{first_name}}, I'm sorry to hear that your work order wasn't completed to y…"
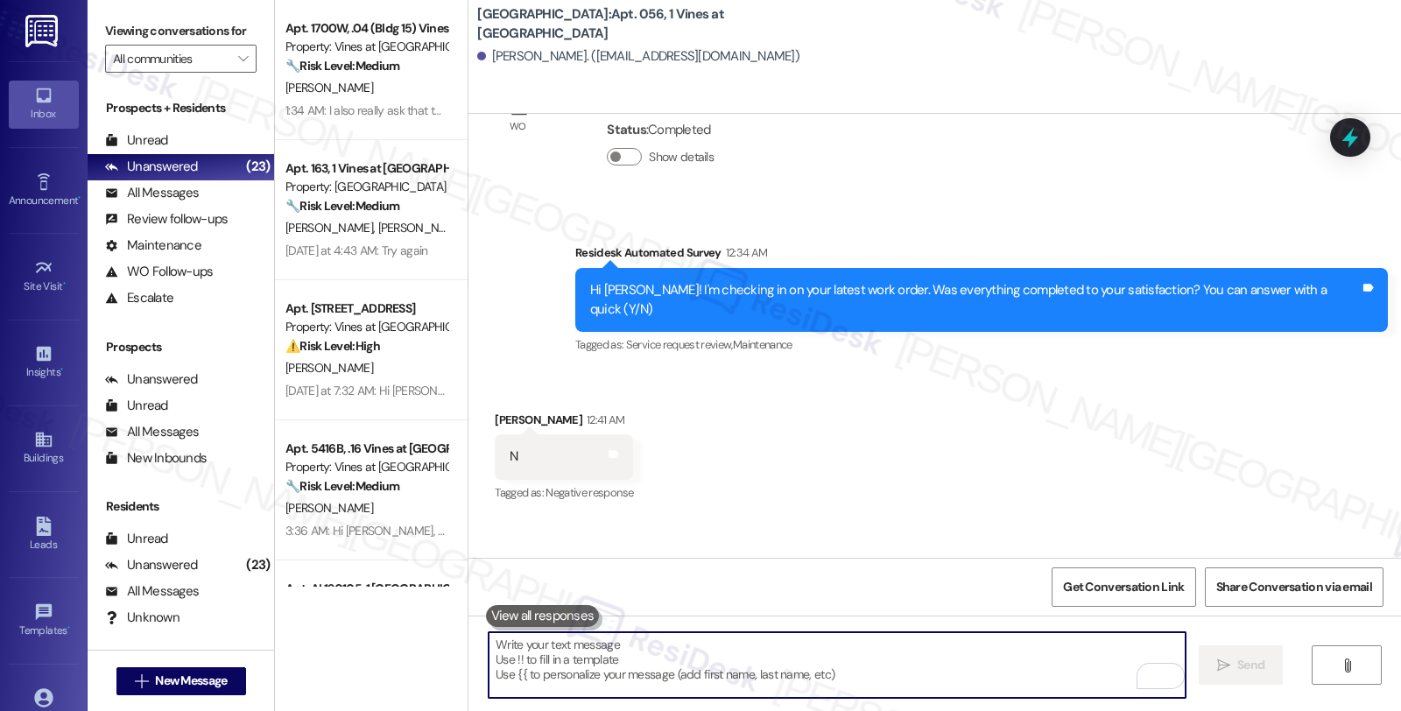
scroll to position [2947, 0]
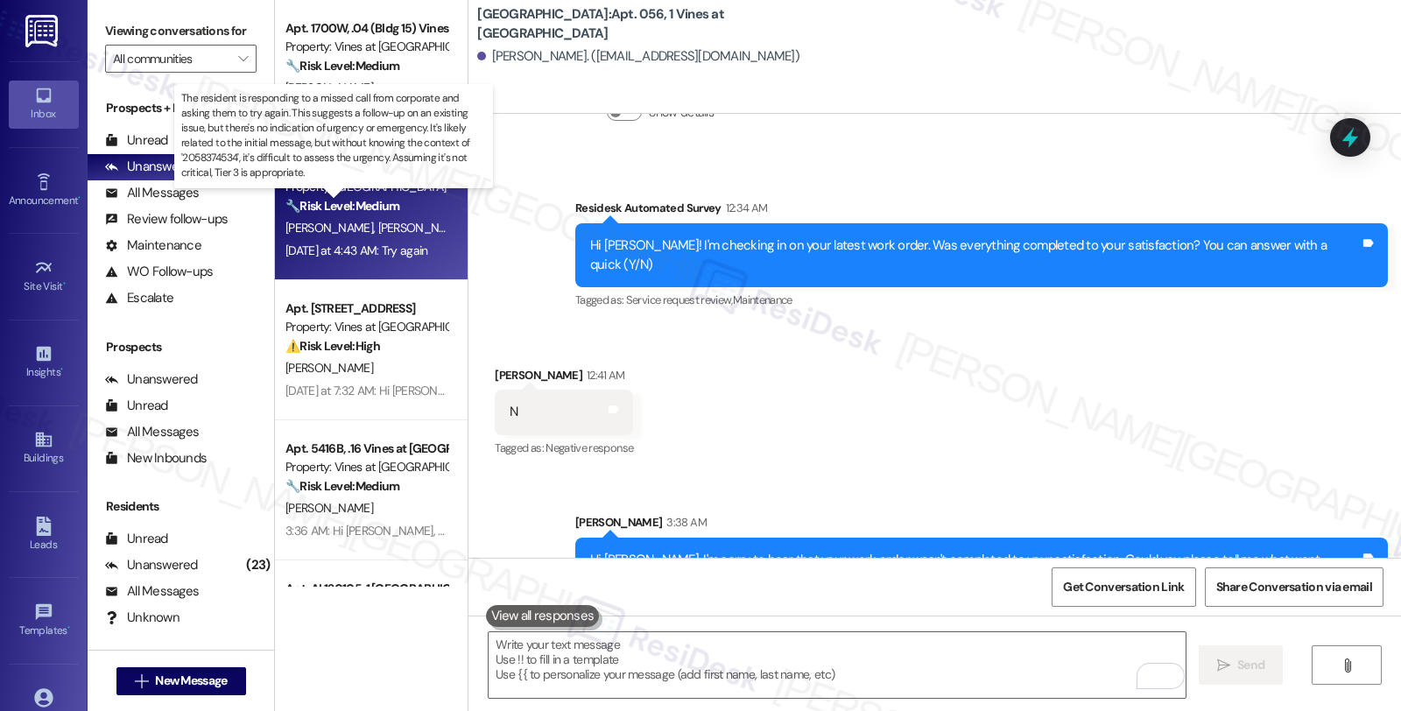
click at [325, 212] on strong "🔧 Risk Level: Medium" at bounding box center [342, 206] width 114 height 16
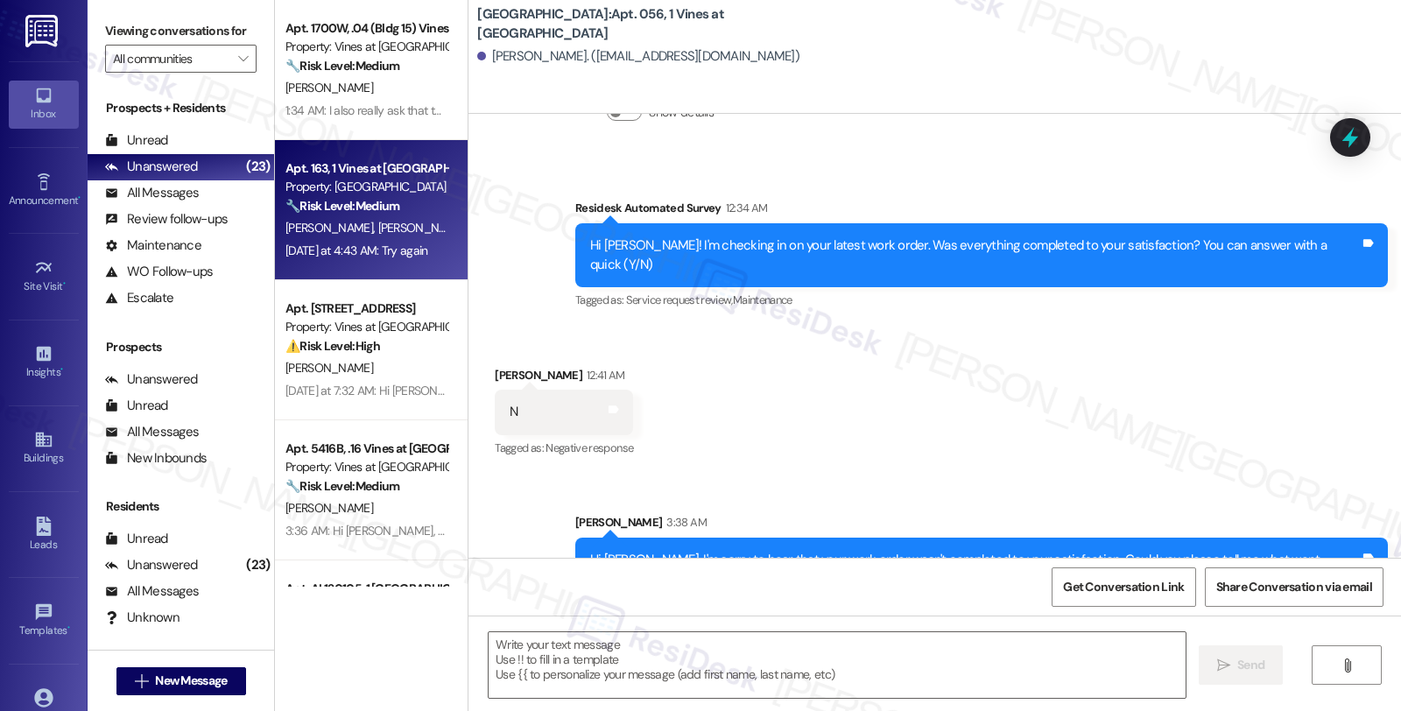
type textarea "Fetching suggested responses. Please feel free to read through the conversation…"
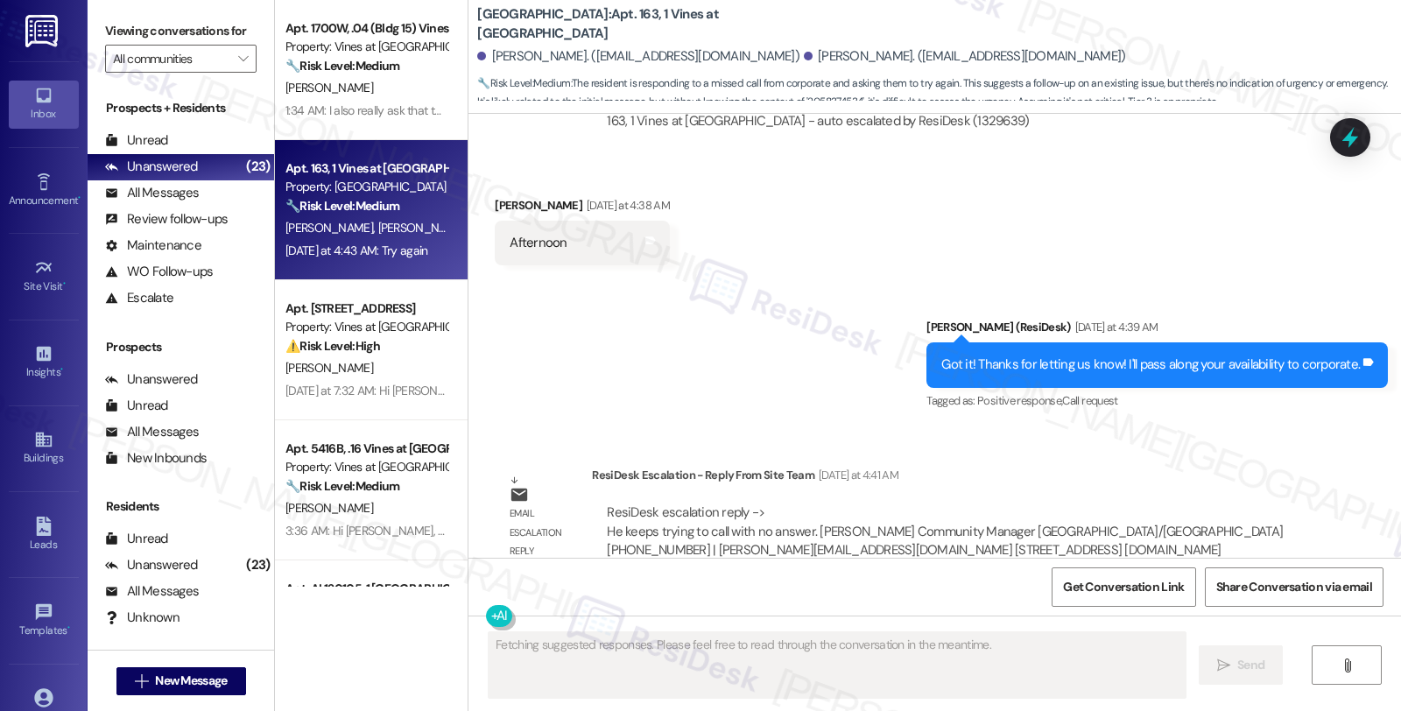
scroll to position [14700, 0]
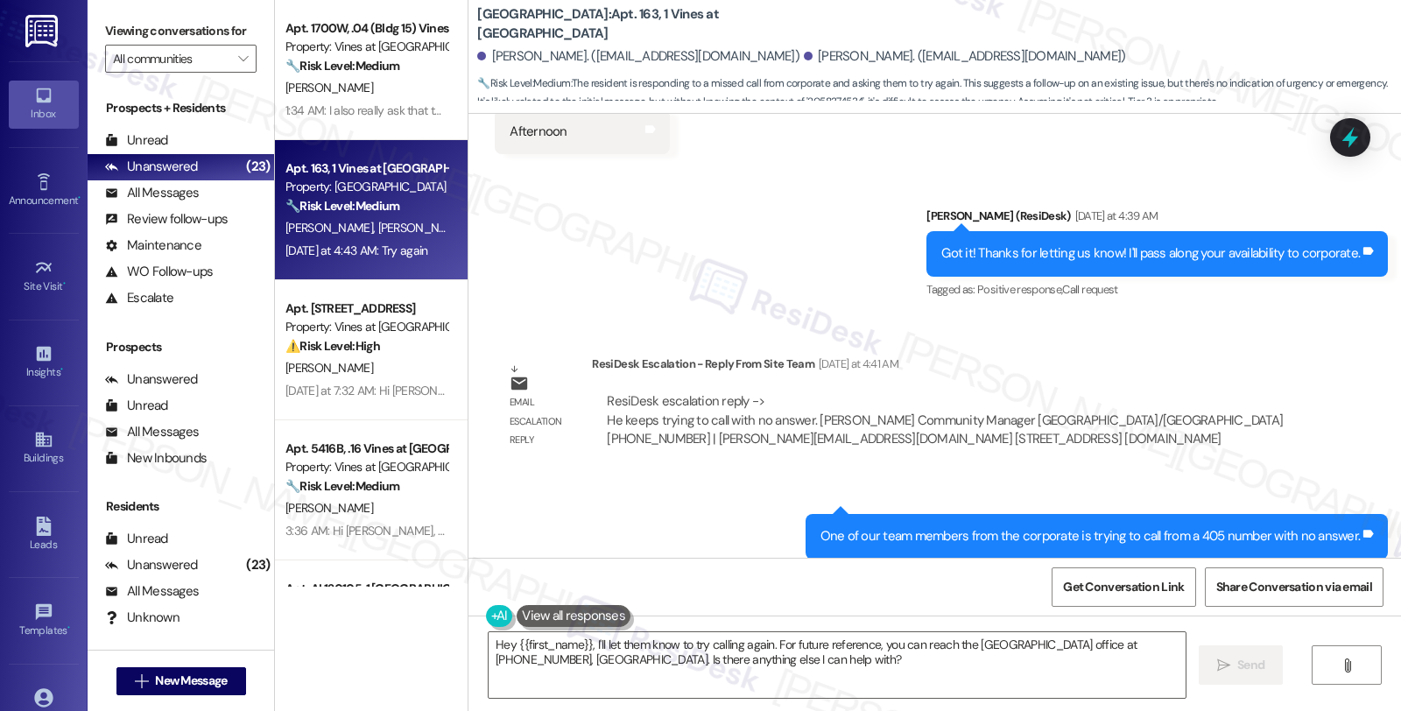
click at [496, 637] on div "Jason Coleman Yesterday at 4:43 AM" at bounding box center [662, 649] width 334 height 25
copy div "Jason"
click at [489, 645] on textarea "Hey {{first_name}}, I'll let them know to try calling again. For future referen…" at bounding box center [837, 665] width 697 height 66
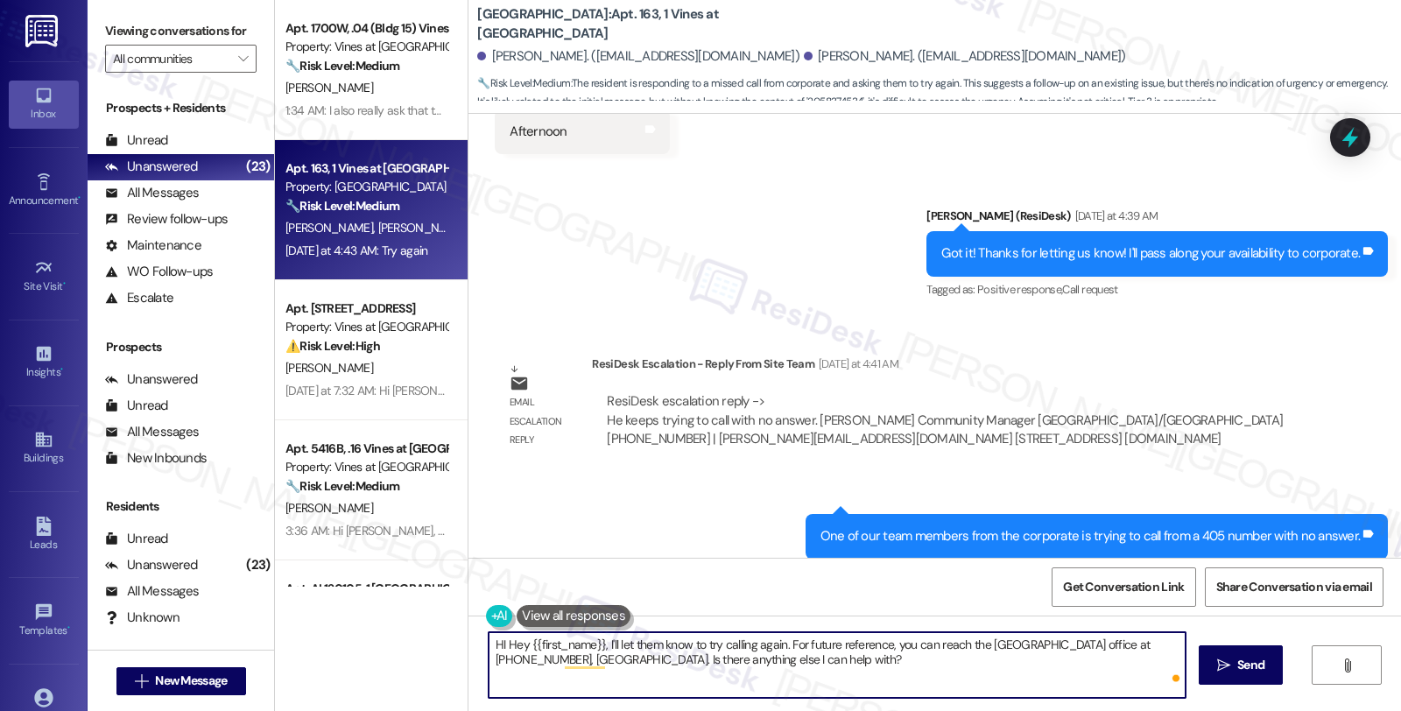
paste textarea "Jason"
click at [534, 643] on textarea "HI Jason, just checking in to see if you were able to speak Hey {{first_name}},…" at bounding box center [837, 665] width 697 height 66
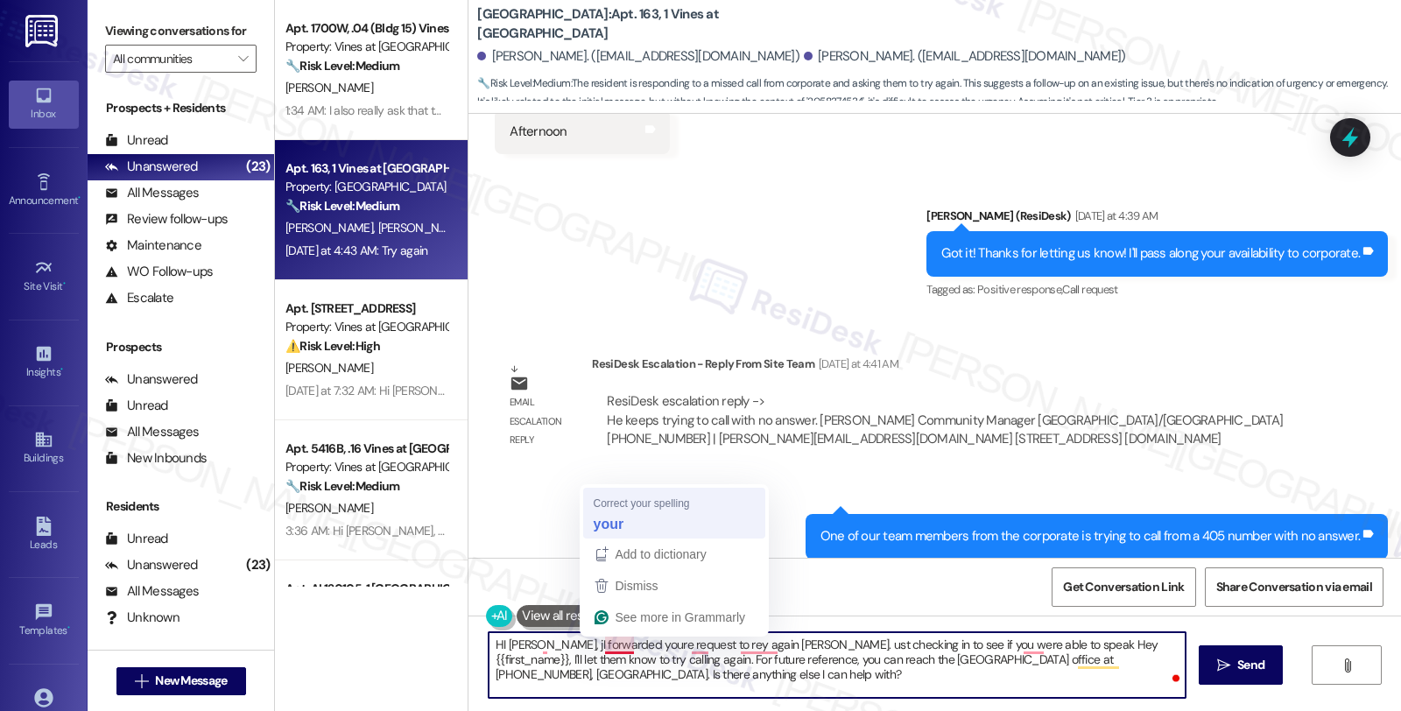
type textarea "HI Jason, jI forwarded your request to rey again terdate. ust checking in to se…"
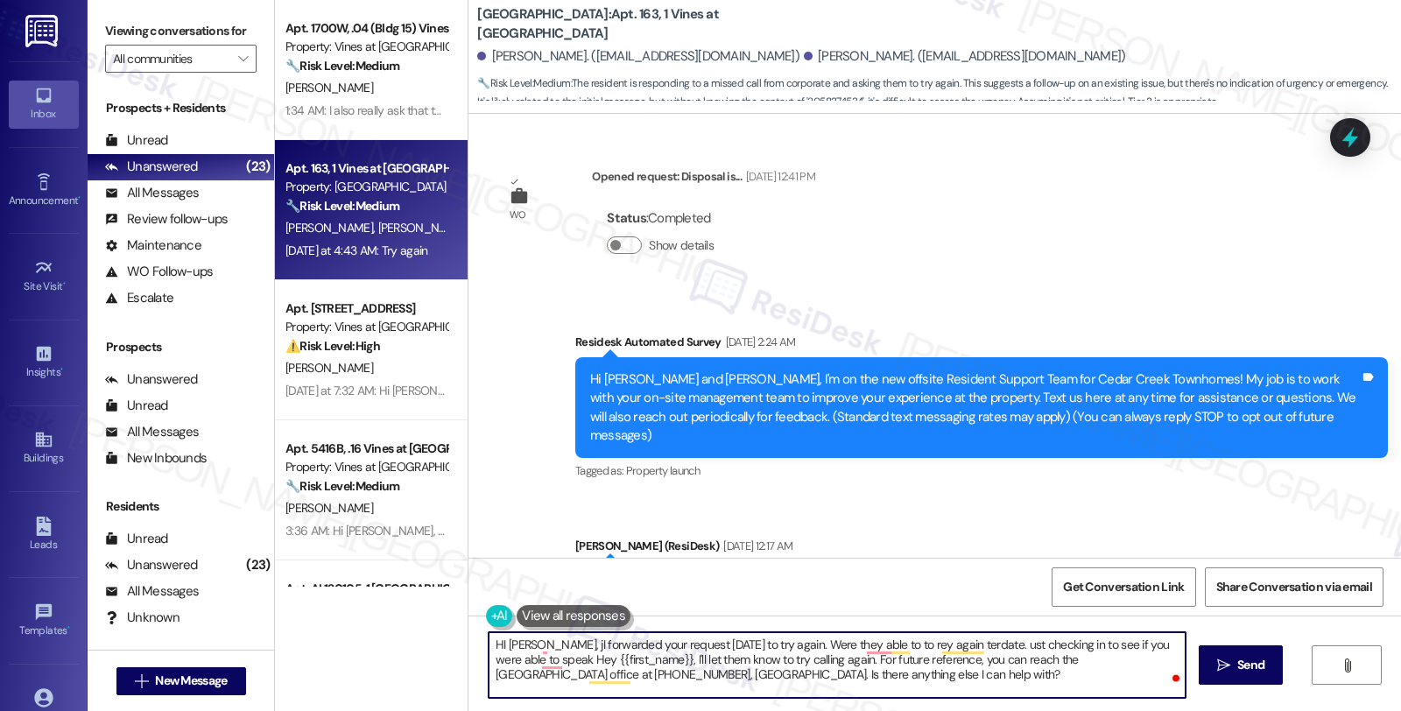
scroll to position [14700, 0]
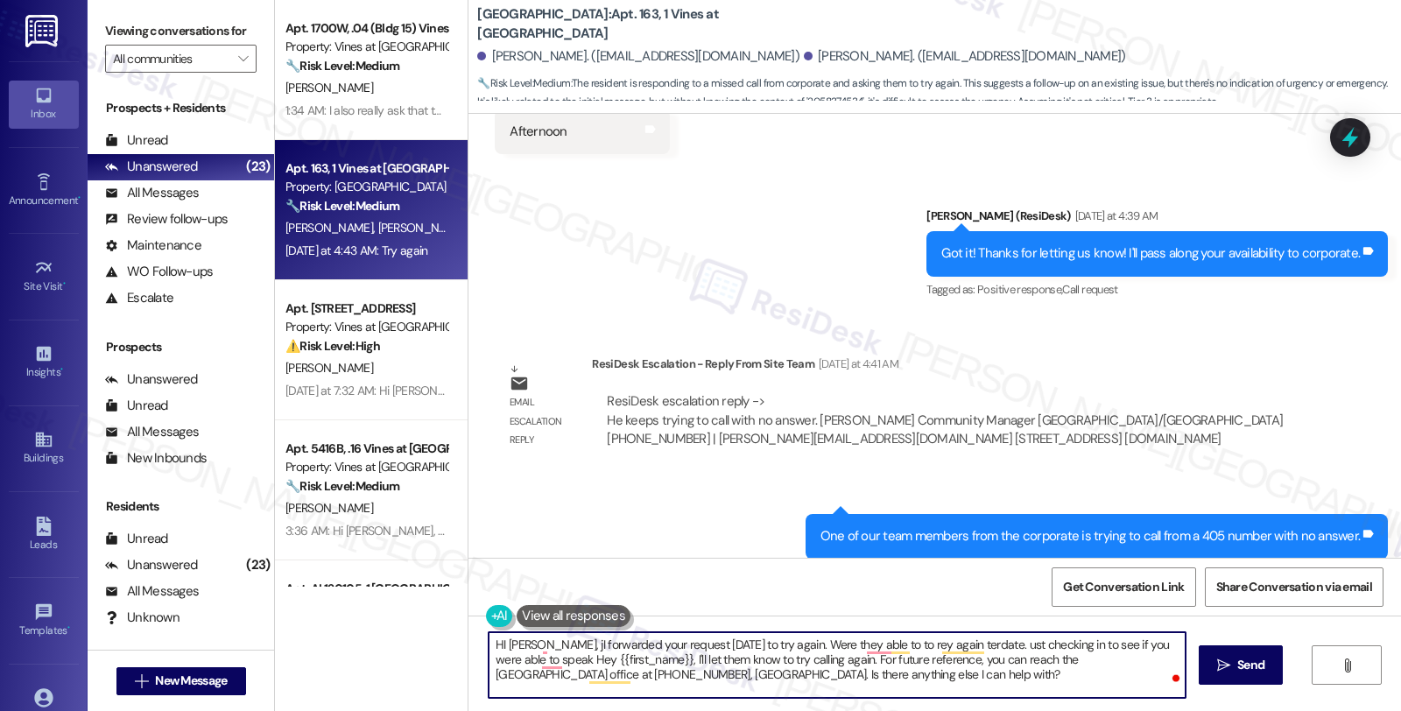
click at [779, 643] on textarea "HI [PERSON_NAME], jI forwarded your request [DATE] to try again. Were they able…" at bounding box center [837, 665] width 697 height 66
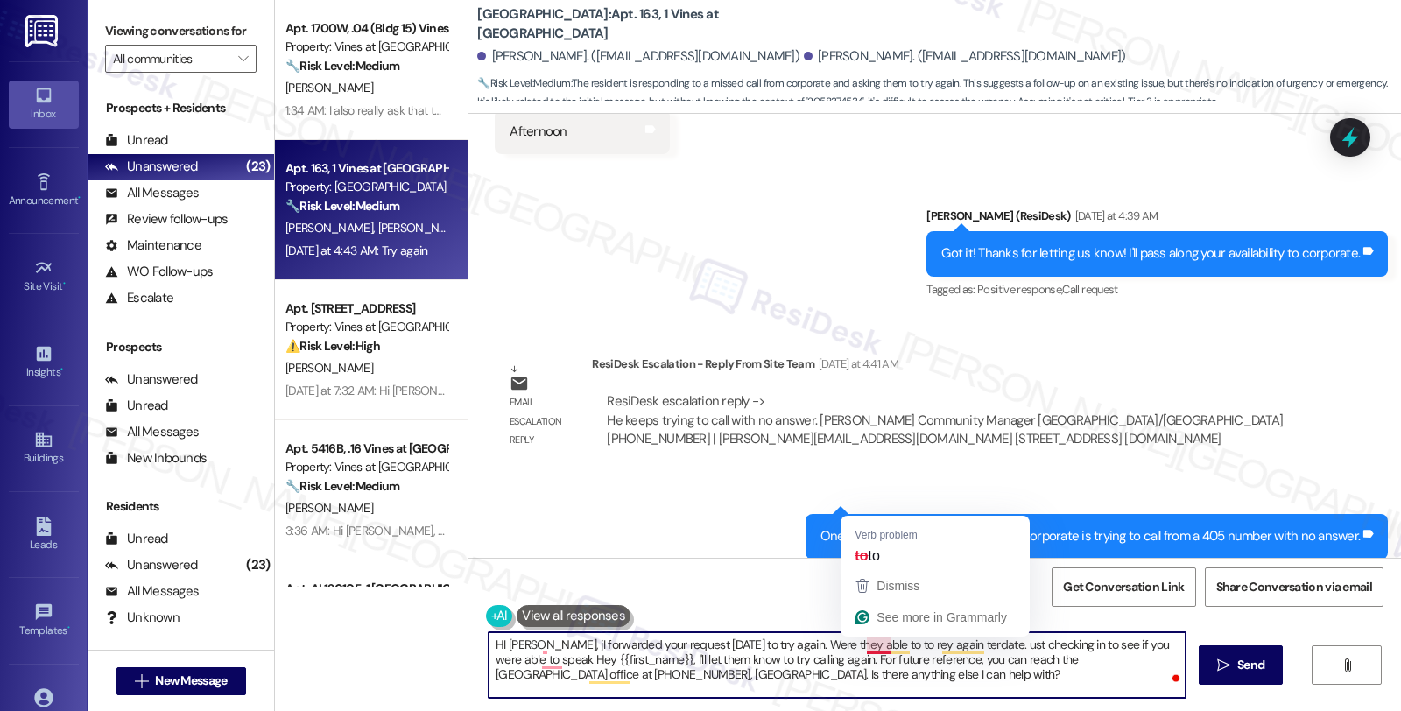
click at [870, 645] on textarea "HI [PERSON_NAME], jI forwarded your request [DATE] to try again. Were they able…" at bounding box center [837, 665] width 697 height 66
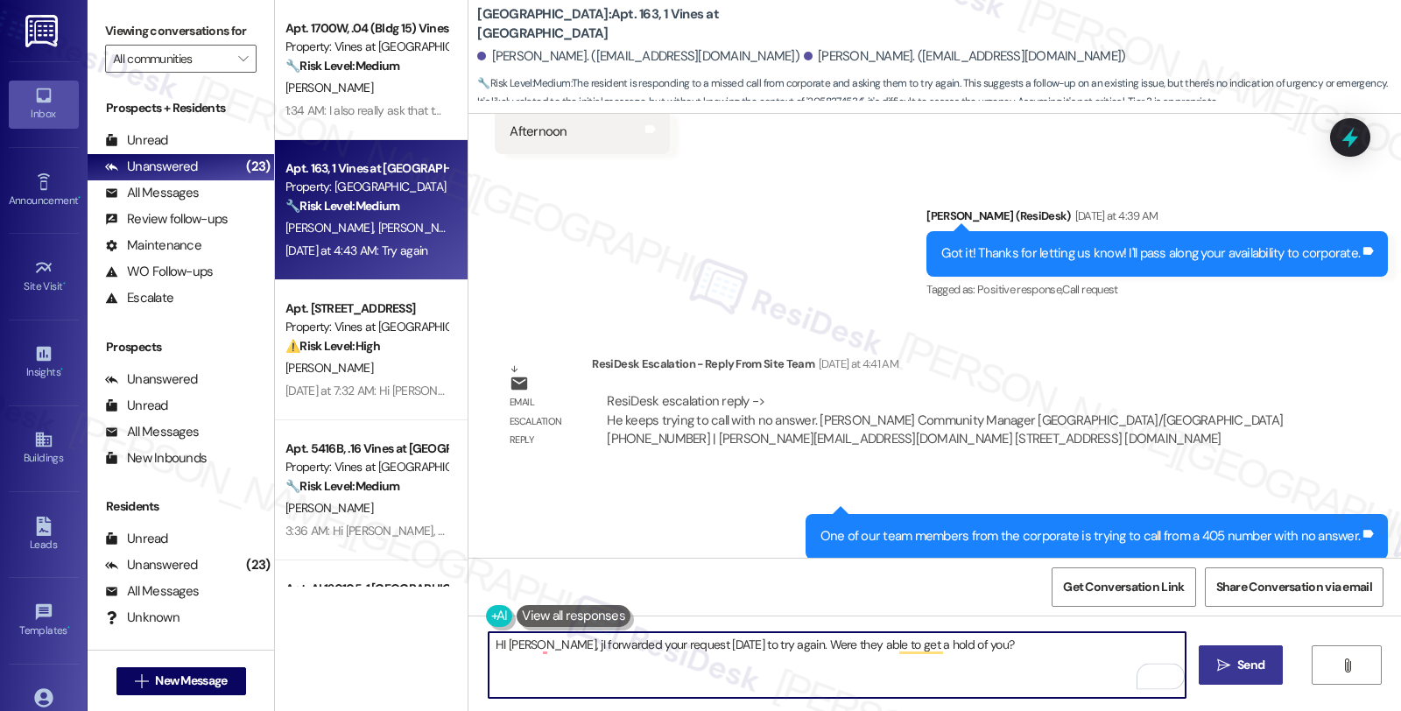
type textarea "HI [PERSON_NAME], jI forwarded your request [DATE] to try again. Were they able…"
click at [1217, 659] on icon "" at bounding box center [1223, 665] width 13 height 14
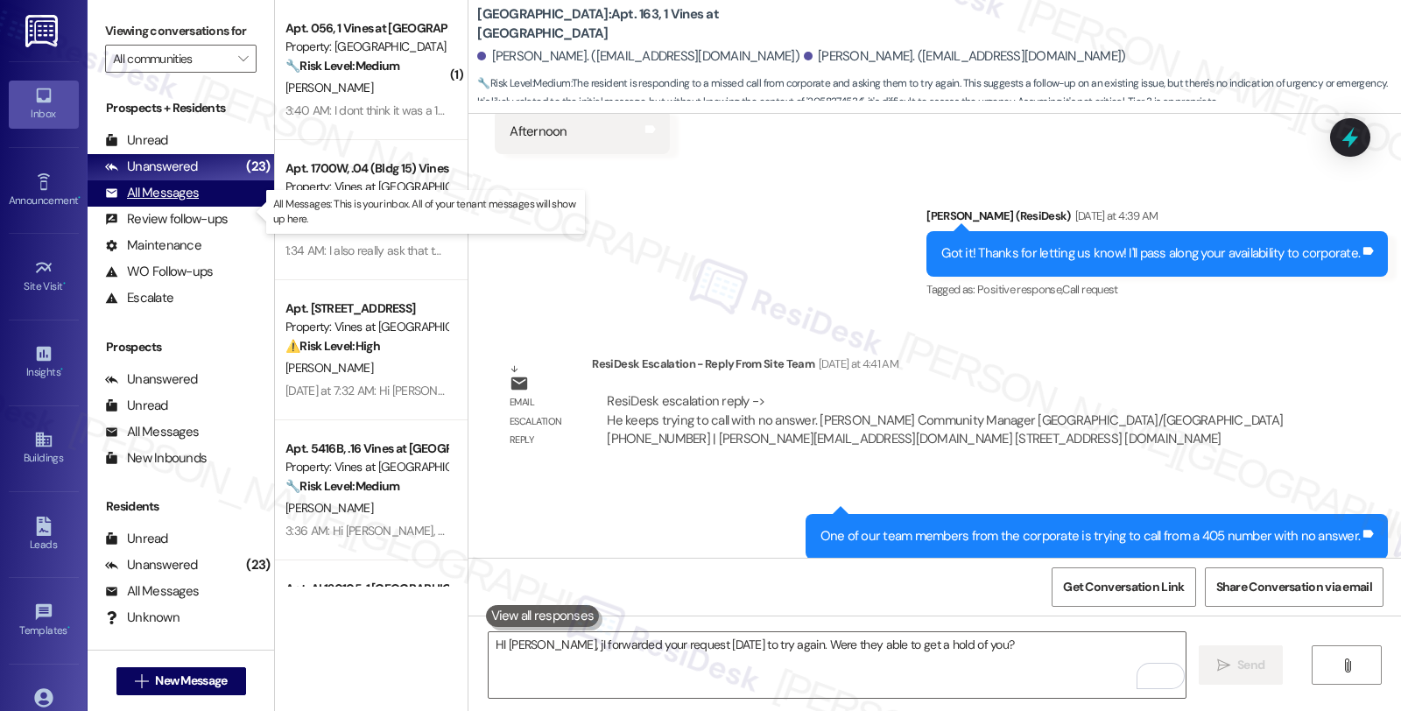
click at [194, 202] on div "All Messages" at bounding box center [152, 193] width 94 height 18
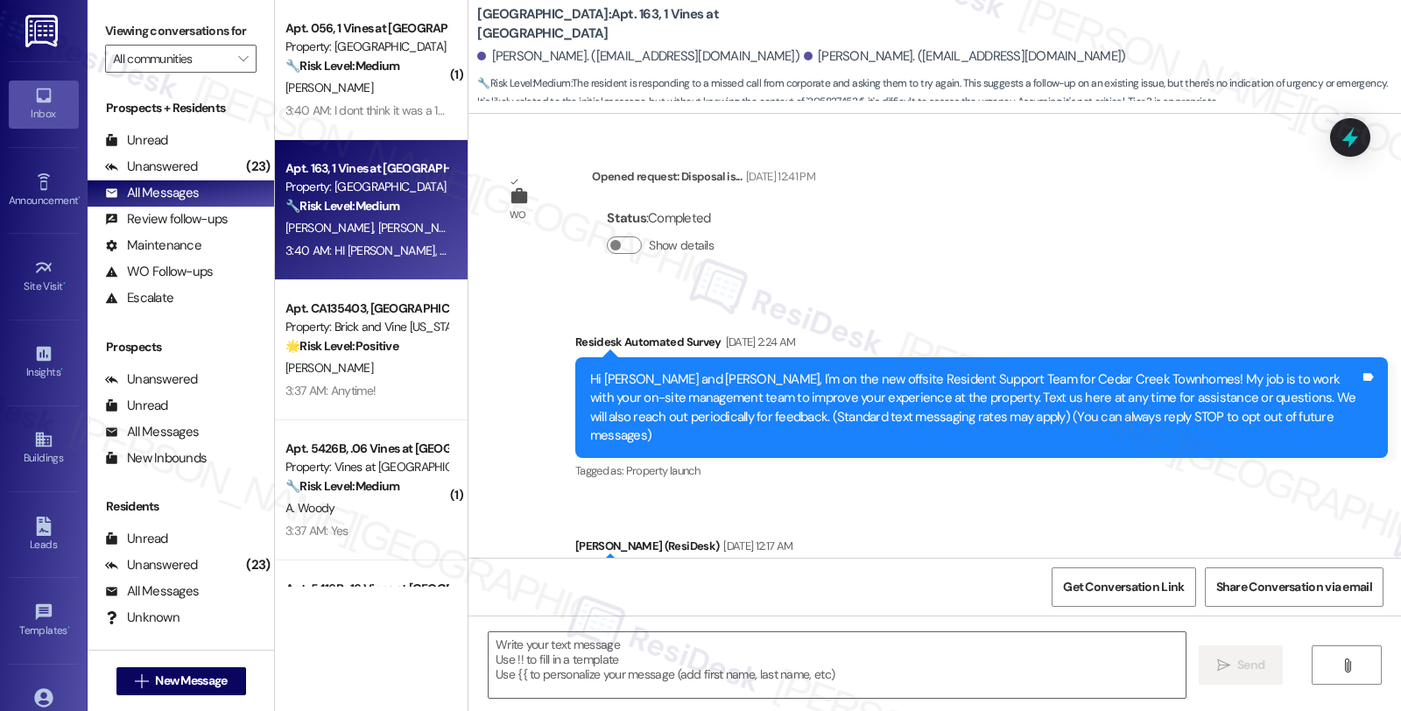
type textarea "Fetching suggested responses. Please feel free to read through the conversation…"
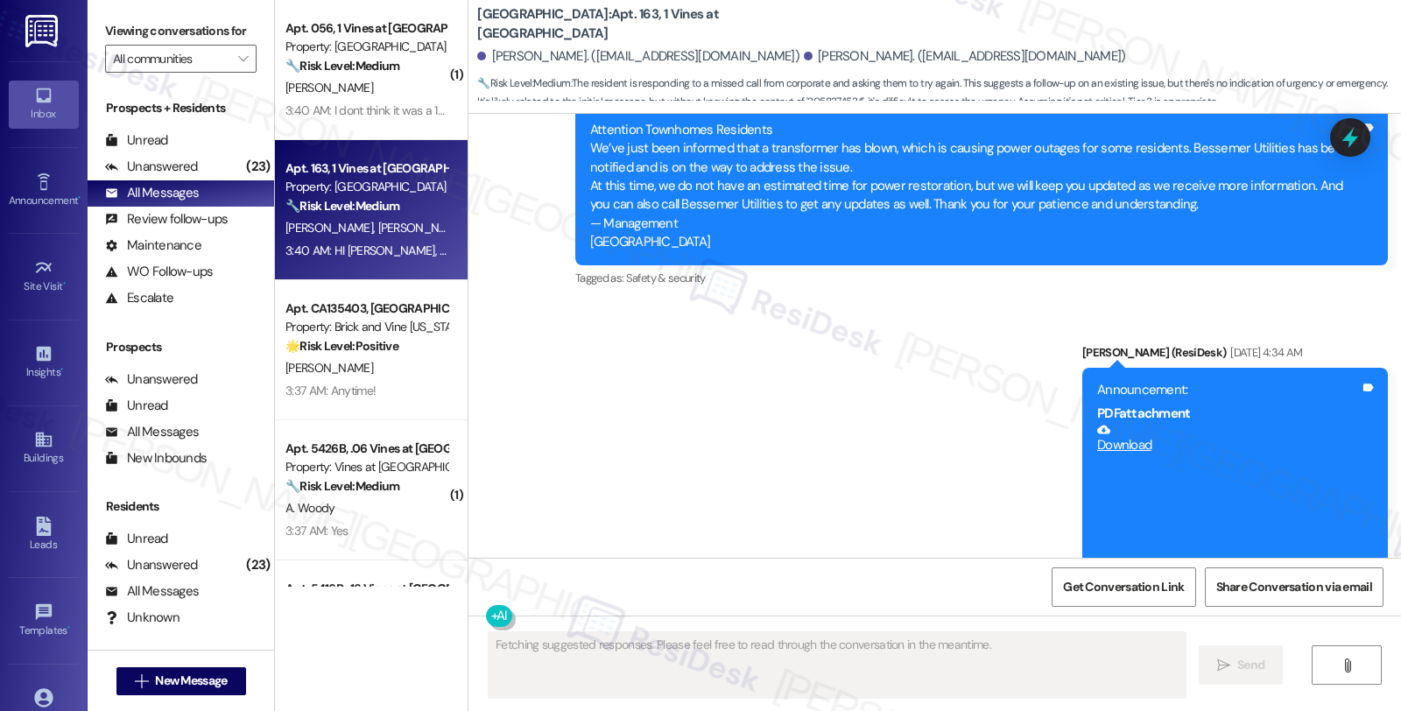
click at [412, 496] on div "Apt. 5426B, .06 Vines at [GEOGRAPHIC_DATA] Property: Vines at [GEOGRAPHIC_DATA]…" at bounding box center [366, 468] width 165 height 60
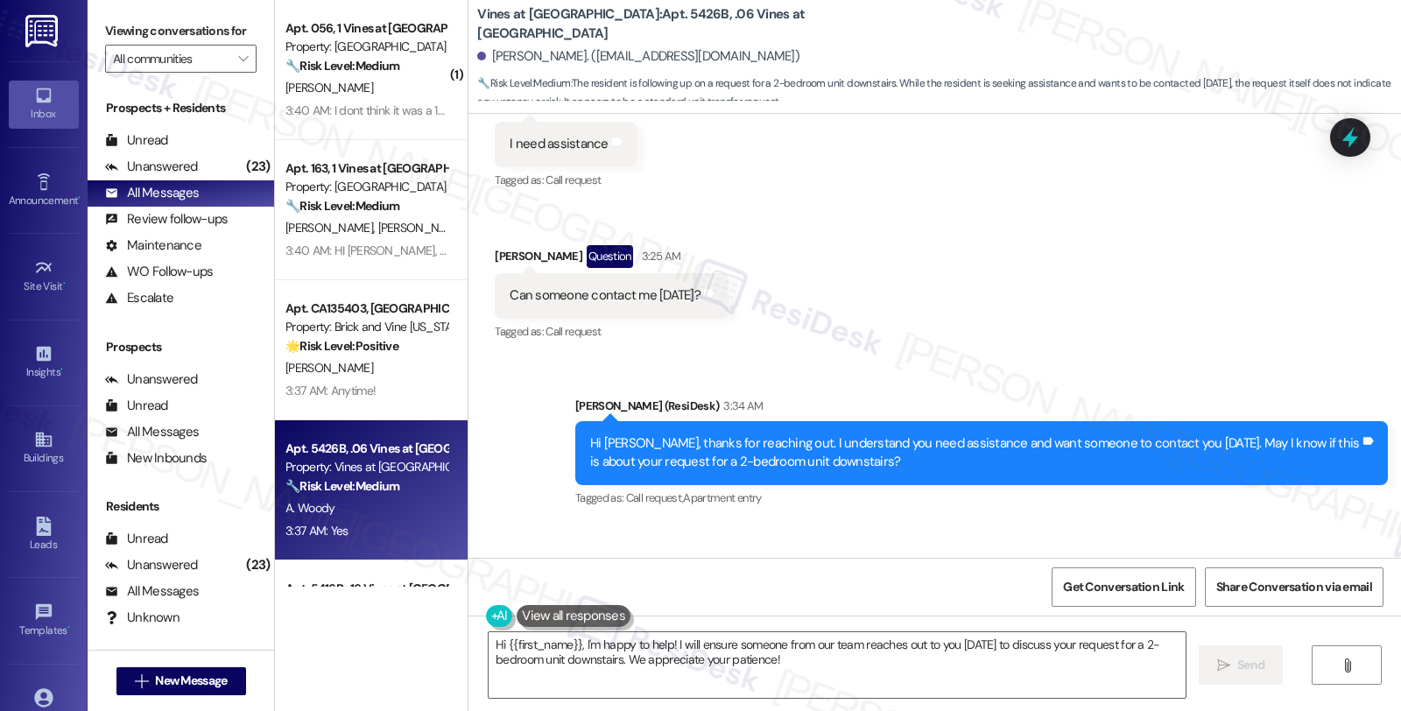
scroll to position [13393, 0]
click at [489, 644] on textarea "Hi {{first_name}}, I'm happy to help! I will ensure someone from our team reach…" at bounding box center [837, 665] width 697 height 66
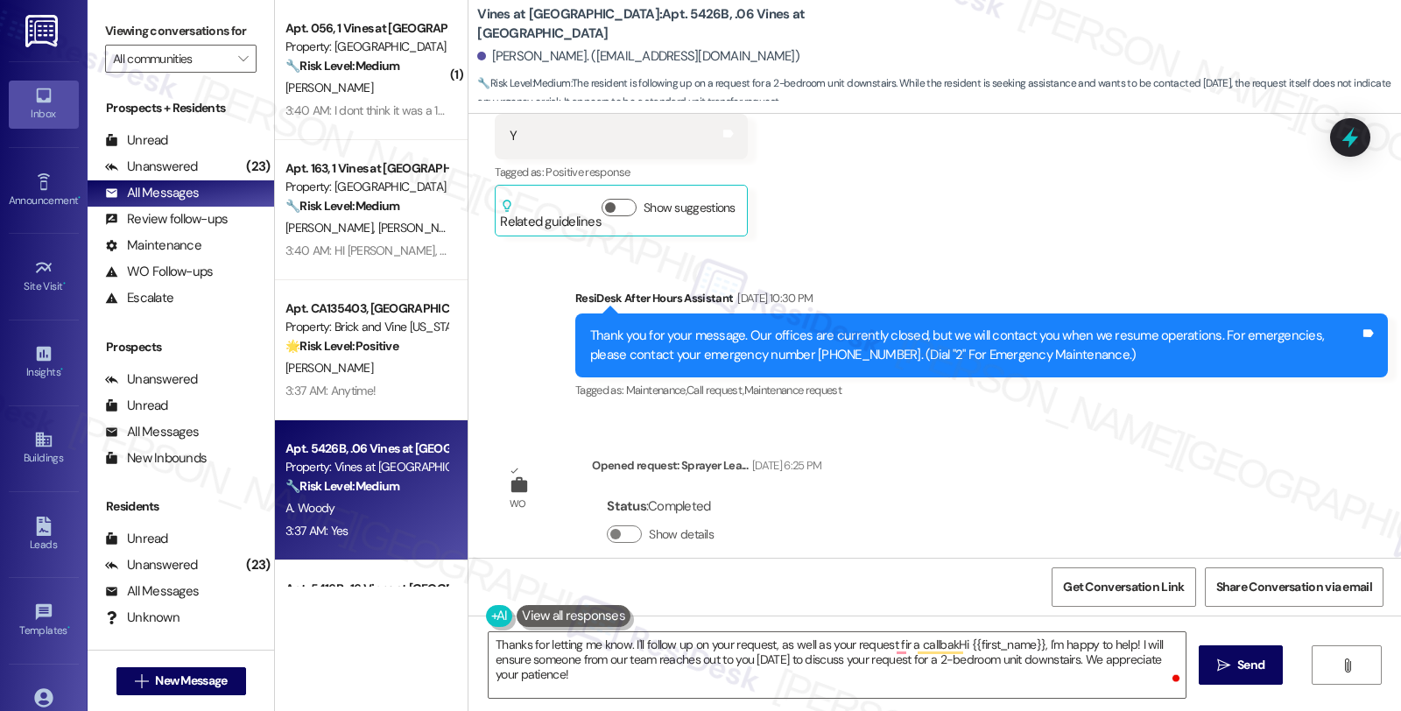
scroll to position [1501, 0]
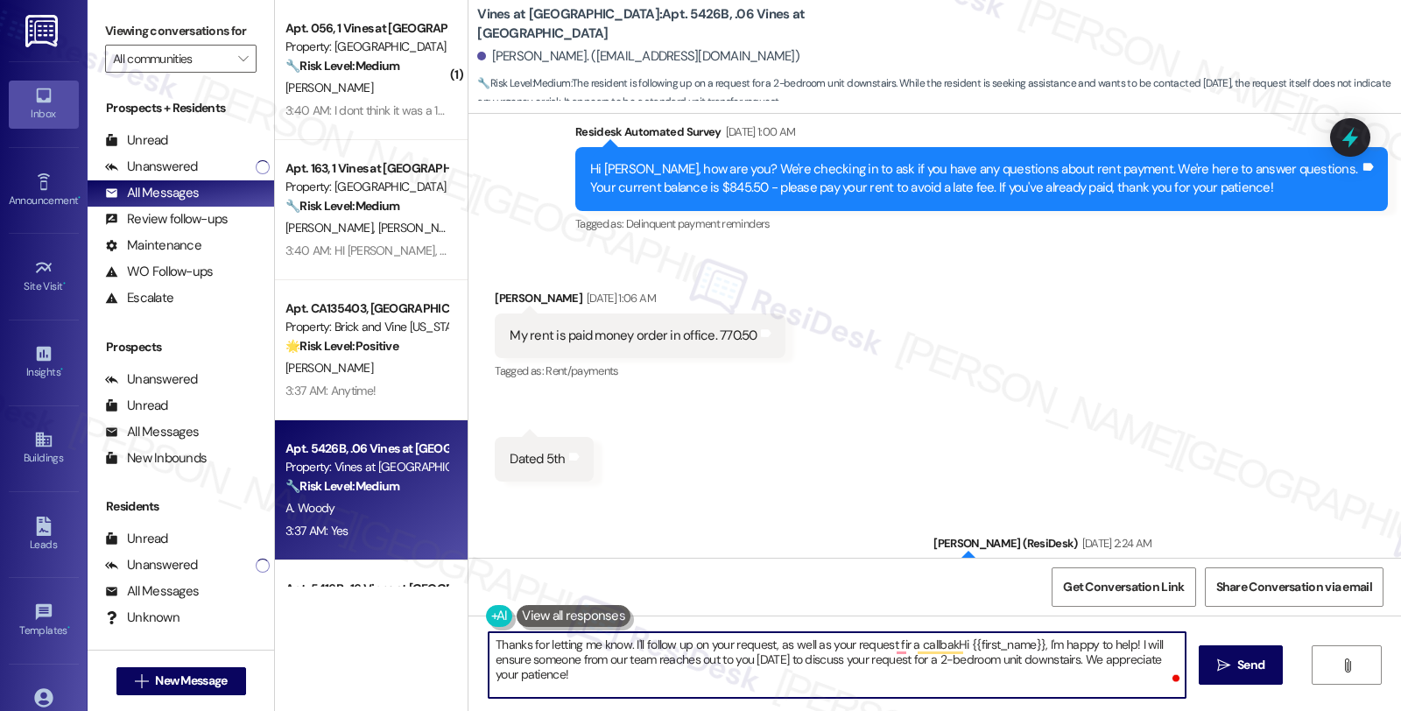
click at [623, 644] on textarea "Thanks for letting me know. I'll follow up on your request, as well as your req…" at bounding box center [837, 665] width 697 height 66
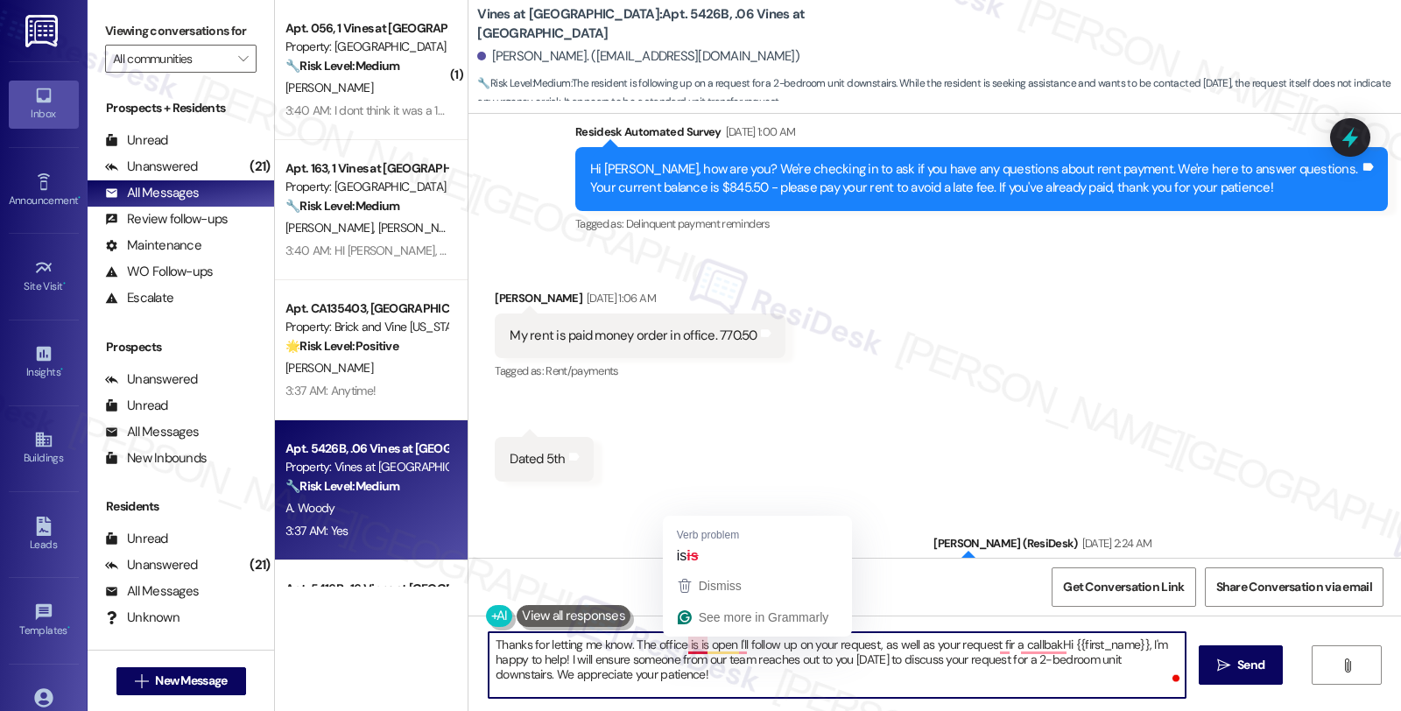
click at [687, 641] on textarea "Thanks for letting me know. The office is is open I'll follow up on your reques…" at bounding box center [837, 665] width 697 height 66
paste textarea "10-2 tuesdays and thursdays -"
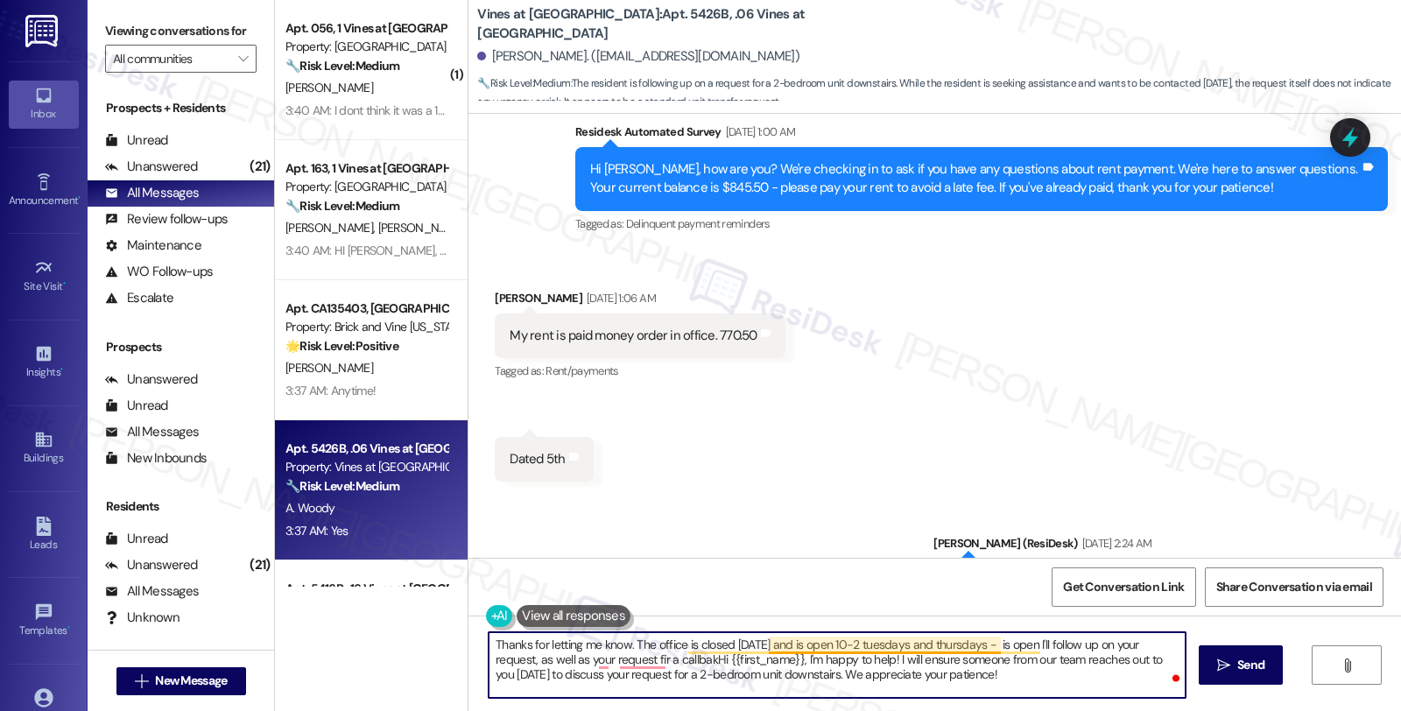
click at [819, 643] on textarea "Thanks for letting me know. The office is closed [DATE] and is open 10-2 tuesda…" at bounding box center [837, 665] width 697 height 66
click at [1069, 648] on textarea "Thanks for letting me know. The office is closed today and is open on Tuesdays …" at bounding box center [837, 665] width 697 height 66
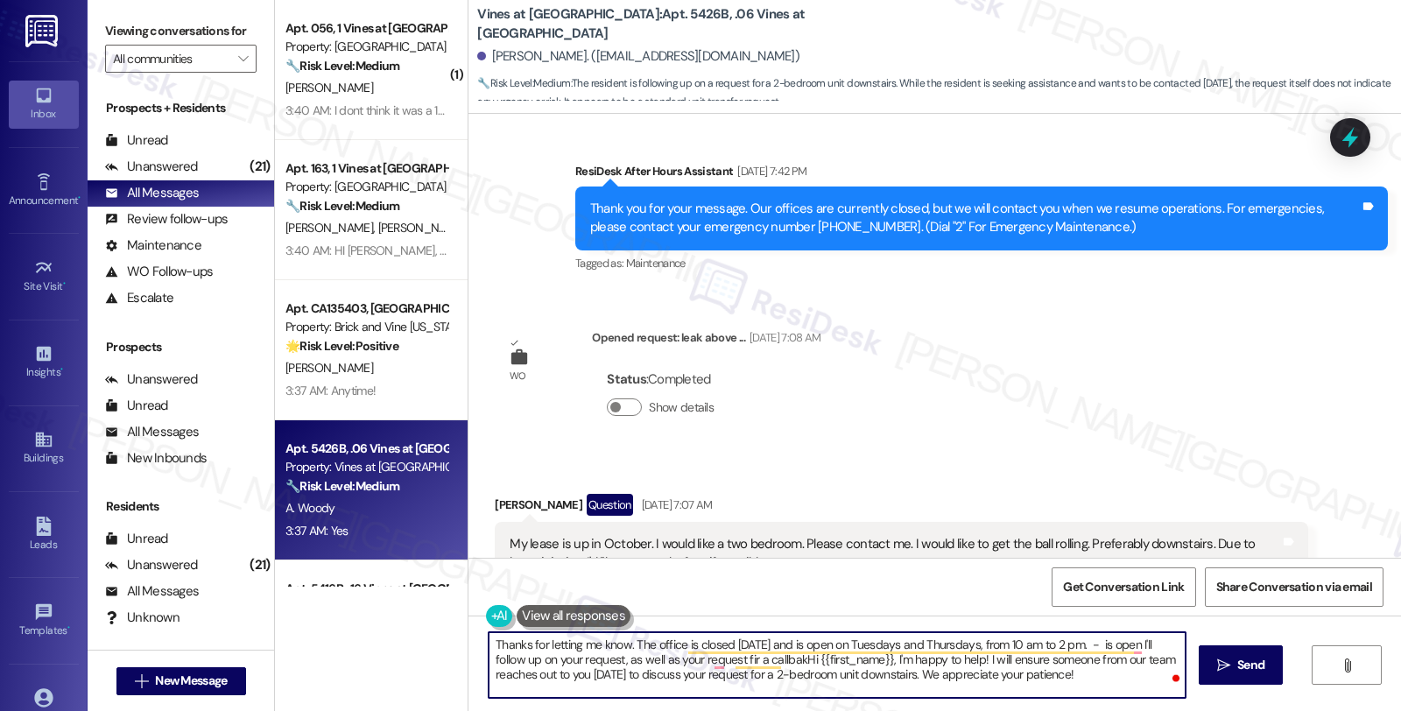
scroll to position [12008, 0]
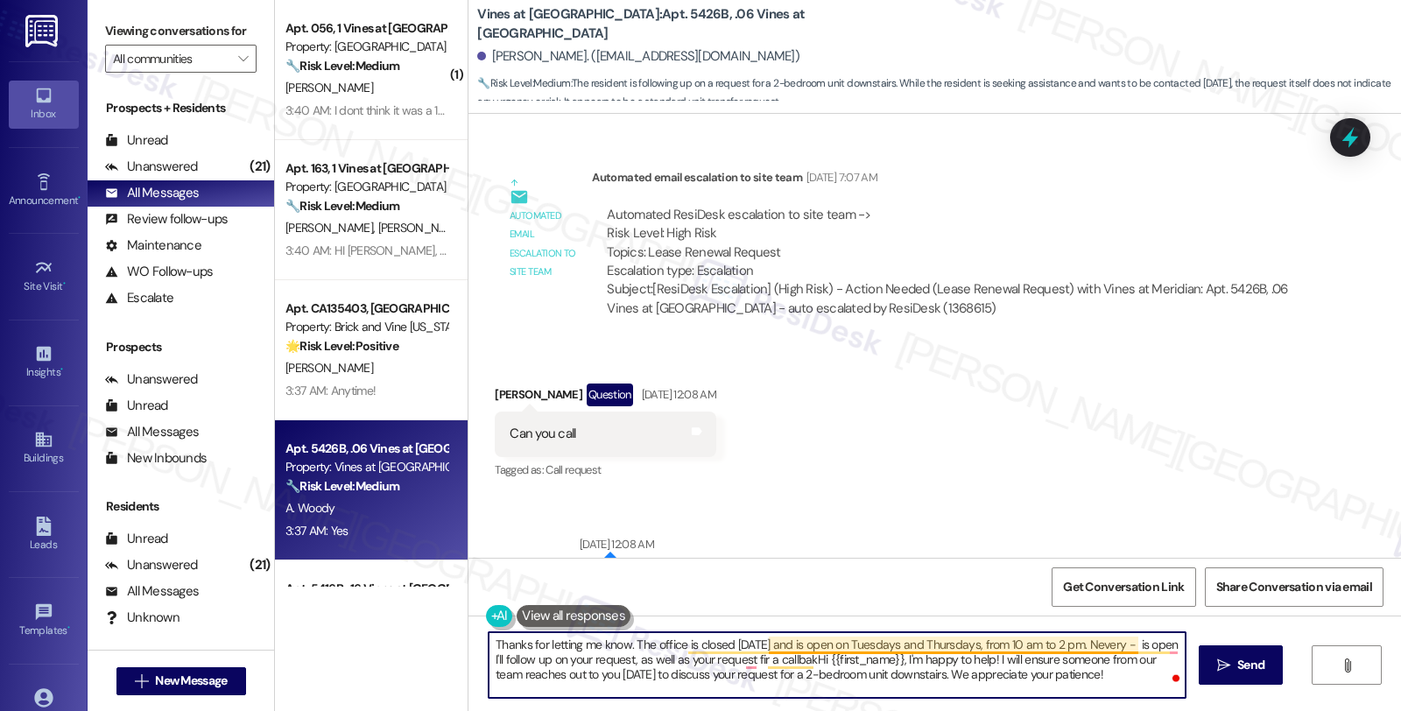
click at [1062, 646] on textarea "Thanks for letting me know. The office is closed today and is open on Tuesdays …" at bounding box center [837, 665] width 697 height 66
click at [1060, 646] on textarea "Thanks for letting me know. The office is closed today and is open on Tuesdays …" at bounding box center [837, 665] width 697 height 66
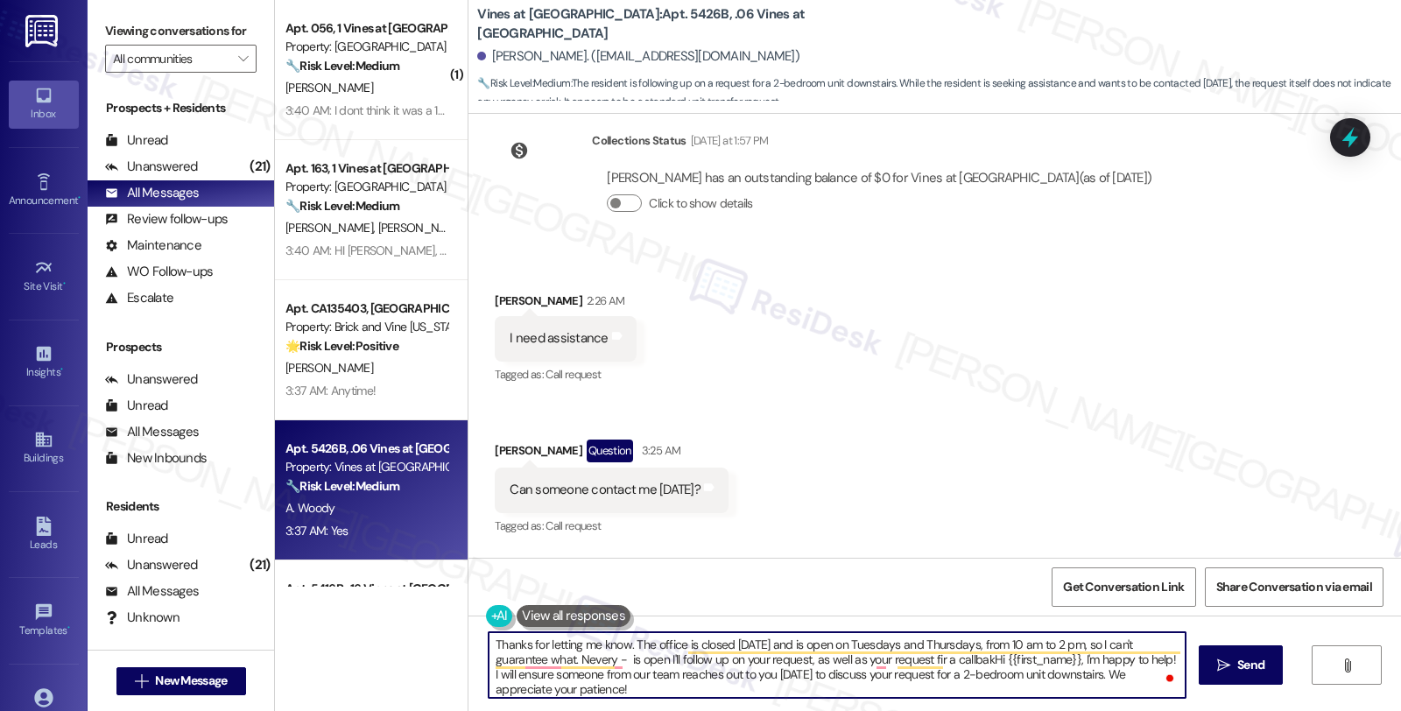
scroll to position [13393, 0]
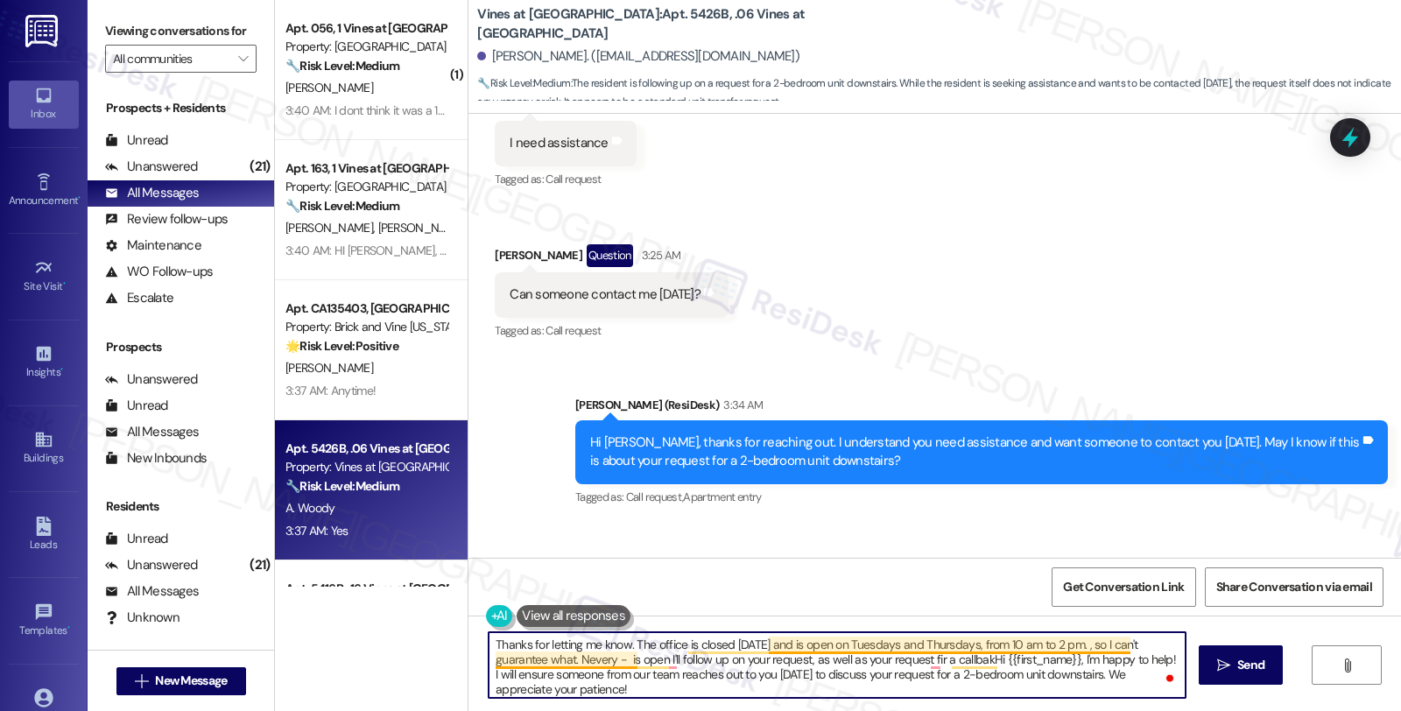
click at [1063, 644] on textarea "Thanks for letting me know. The office is closed today and is open on Tuesdays …" at bounding box center [837, 665] width 697 height 66
click at [599, 660] on textarea "Thanks for letting me know. The office is closed today and is open on Tuesdays …" at bounding box center [837, 665] width 697 height 66
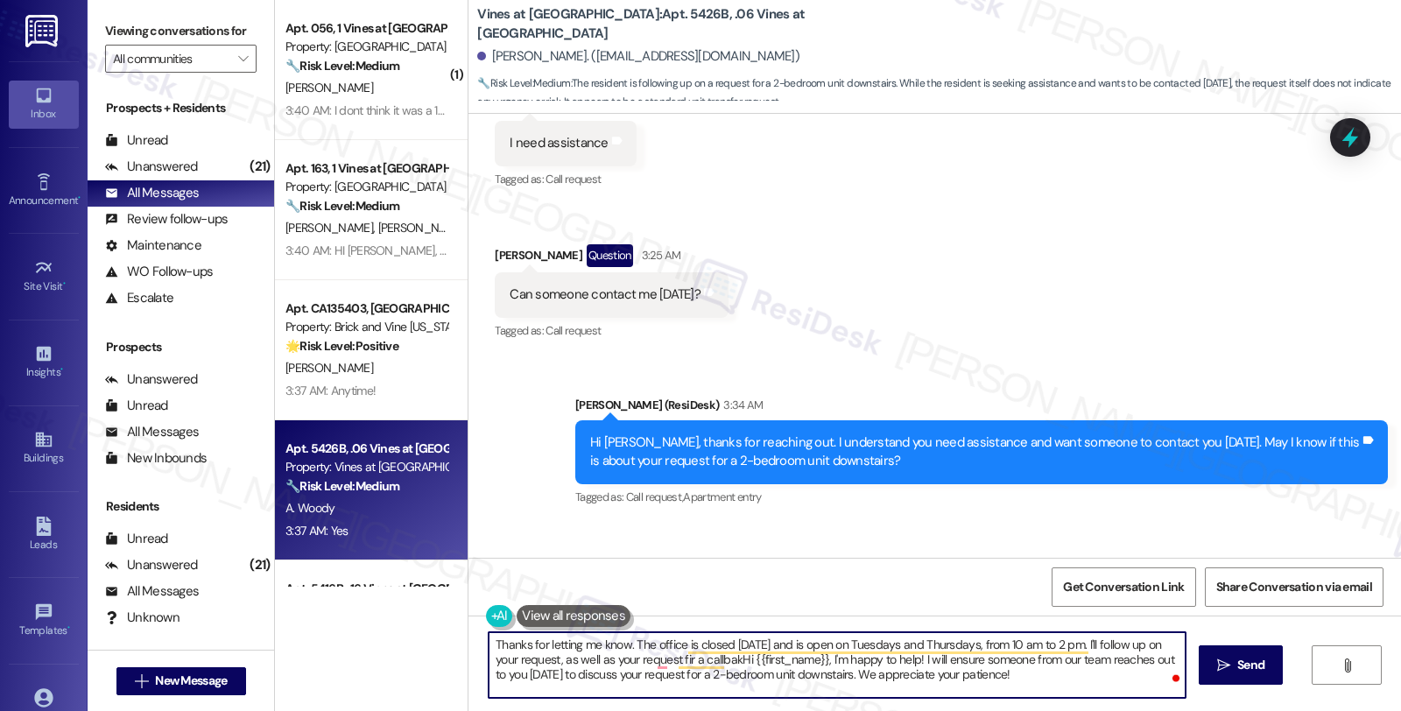
click at [520, 659] on textarea "Thanks for letting me know. The office is closed today and is open on Tuesdays …" at bounding box center [837, 665] width 697 height 66
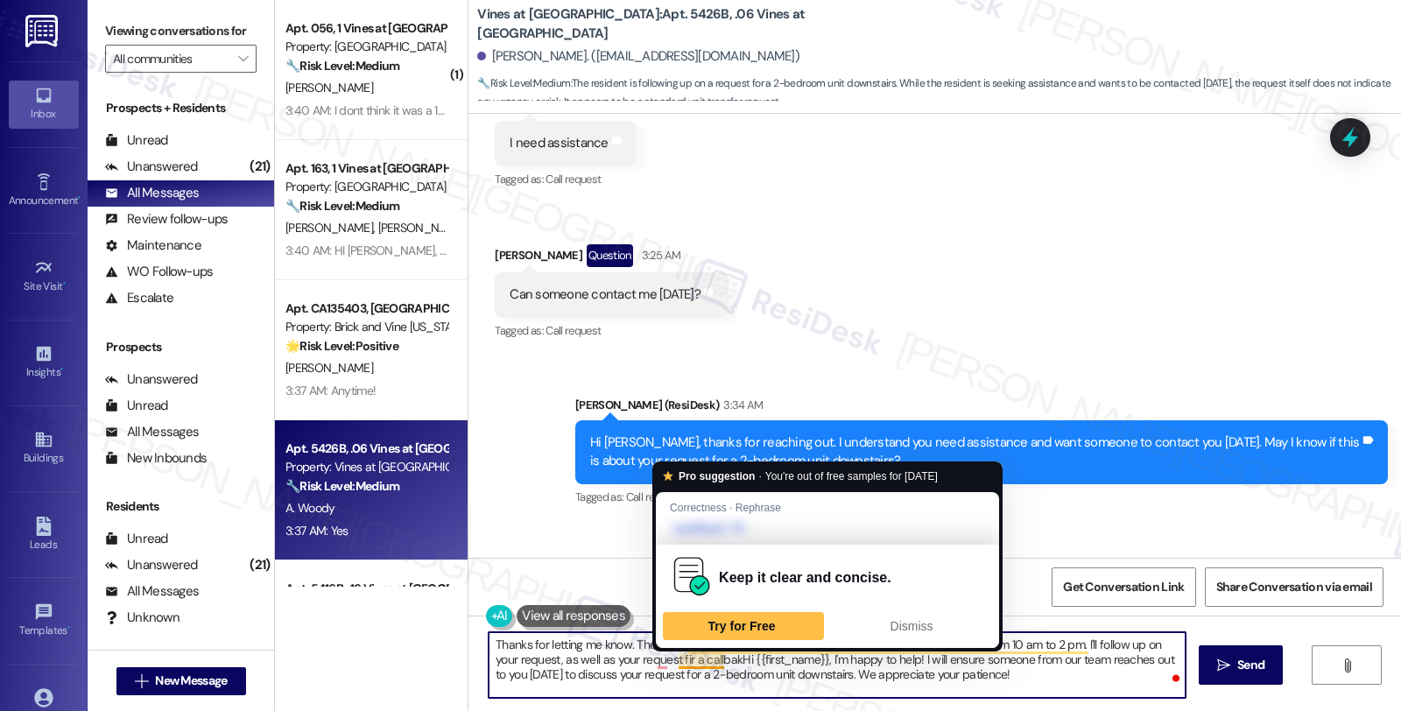
type textarea "Thanks for letting me know. The office is closed today and is open on Tuesdays …"
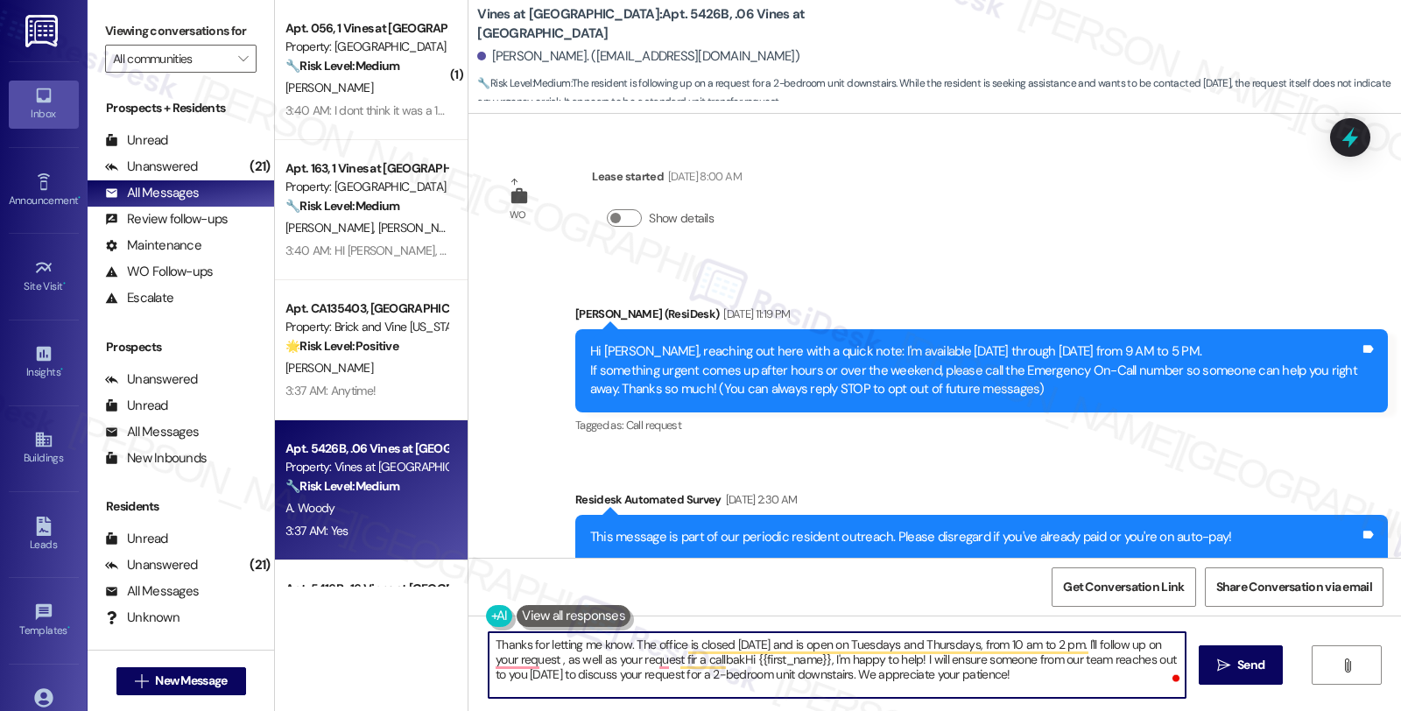
scroll to position [13393, 0]
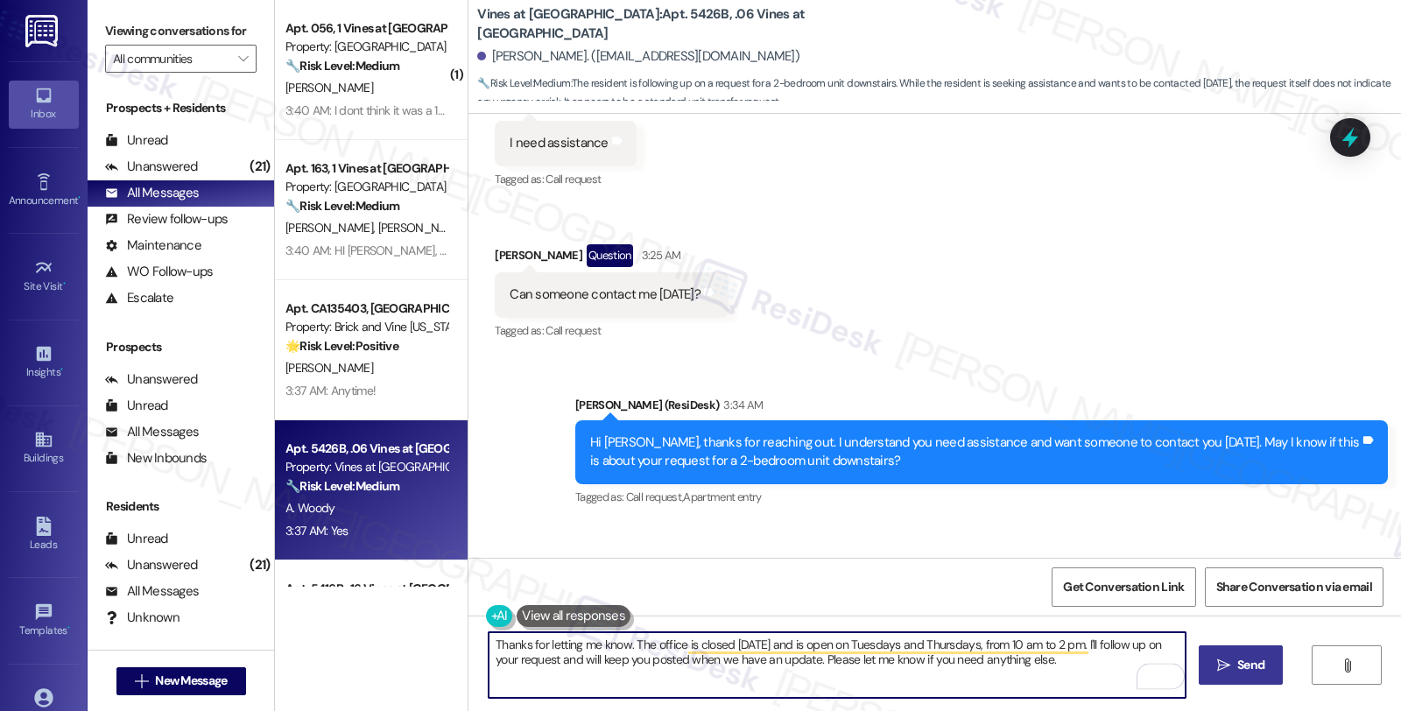
type textarea "Thanks for letting me know. The office is closed today and is open on Tuesdays …"
click at [1256, 656] on span "Send" at bounding box center [1250, 665] width 27 height 18
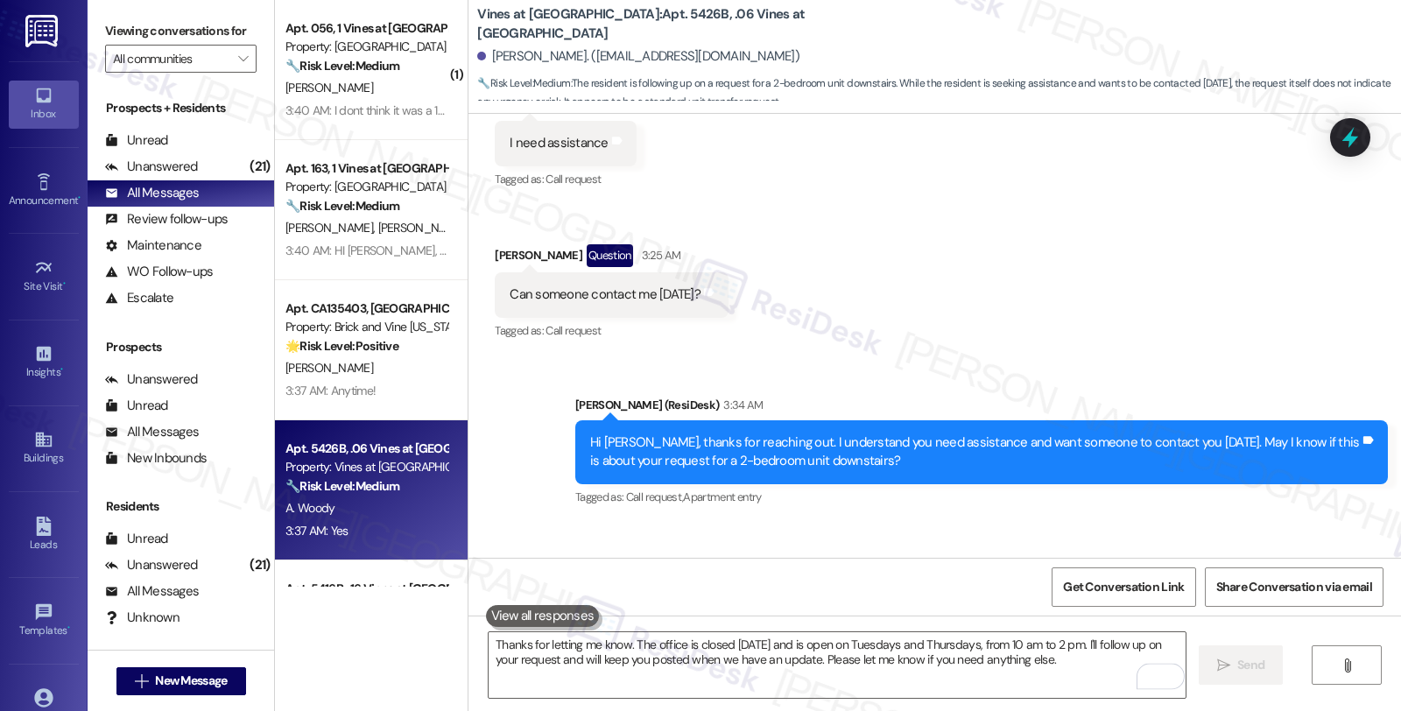
scroll to position [13392, 0]
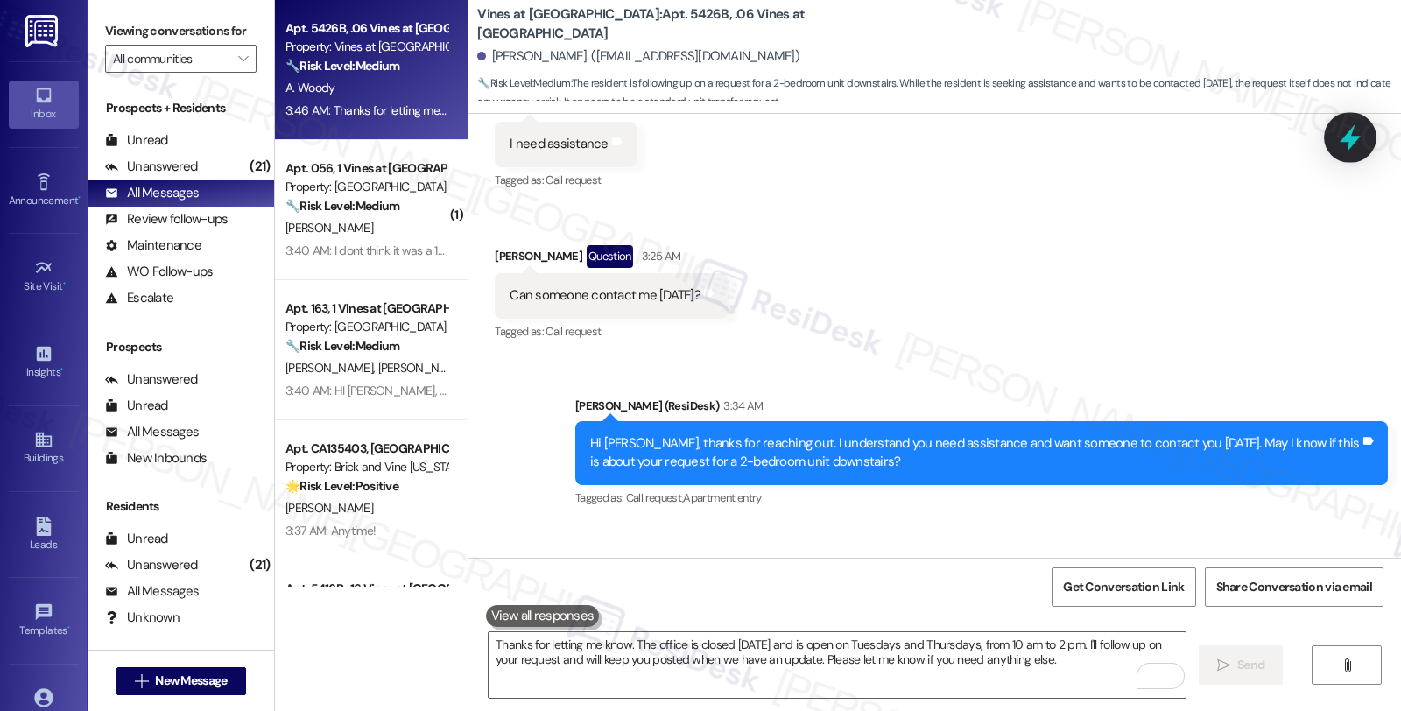
click at [1355, 132] on icon at bounding box center [1350, 138] width 30 height 30
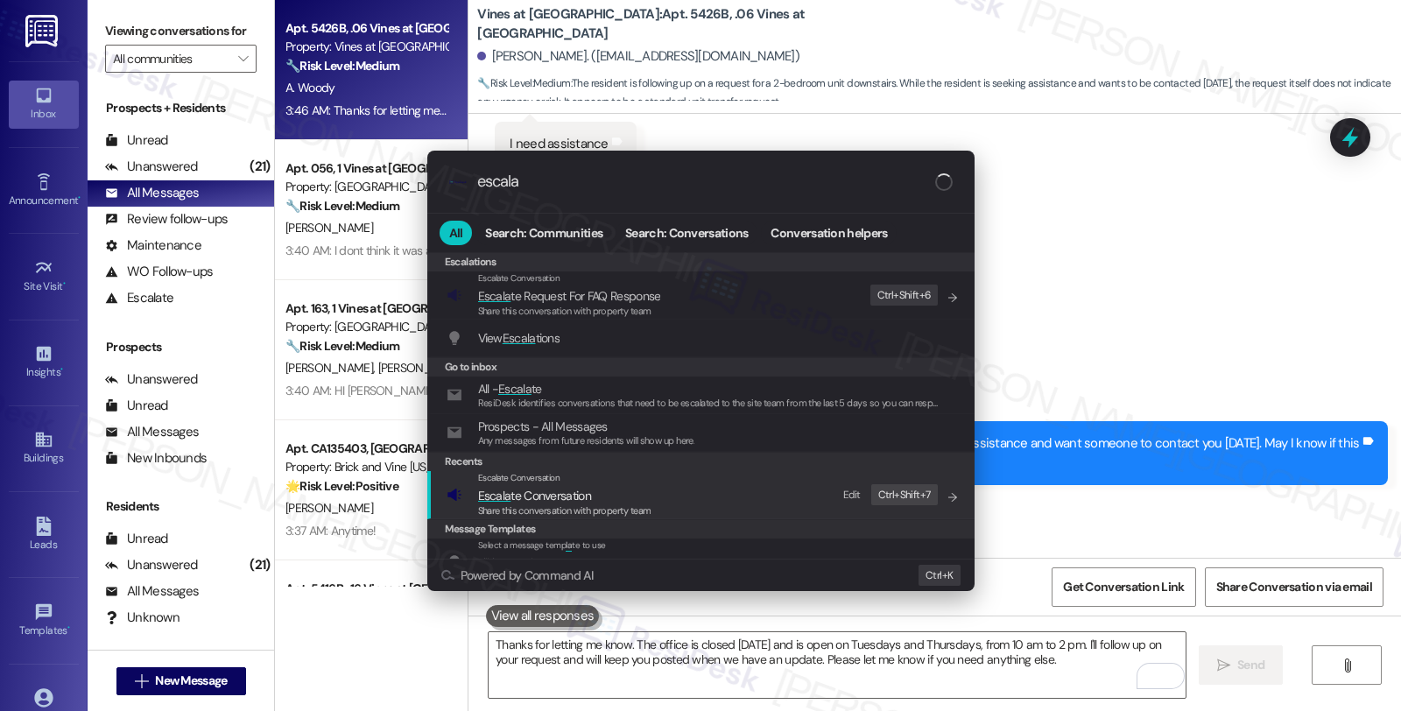
type input "escala"
click at [587, 496] on span "Escala te Conversation" at bounding box center [534, 496] width 113 height 16
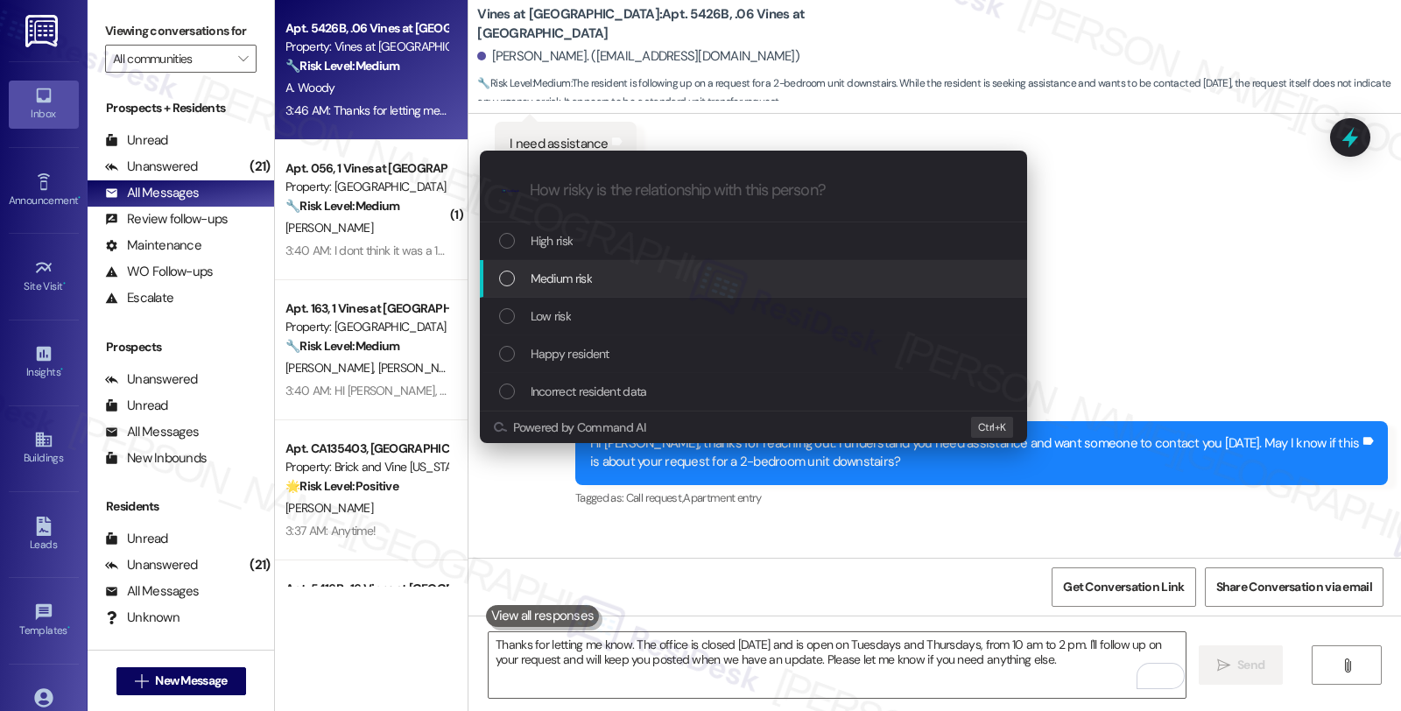
click at [584, 278] on span "Medium risk" at bounding box center [561, 278] width 61 height 19
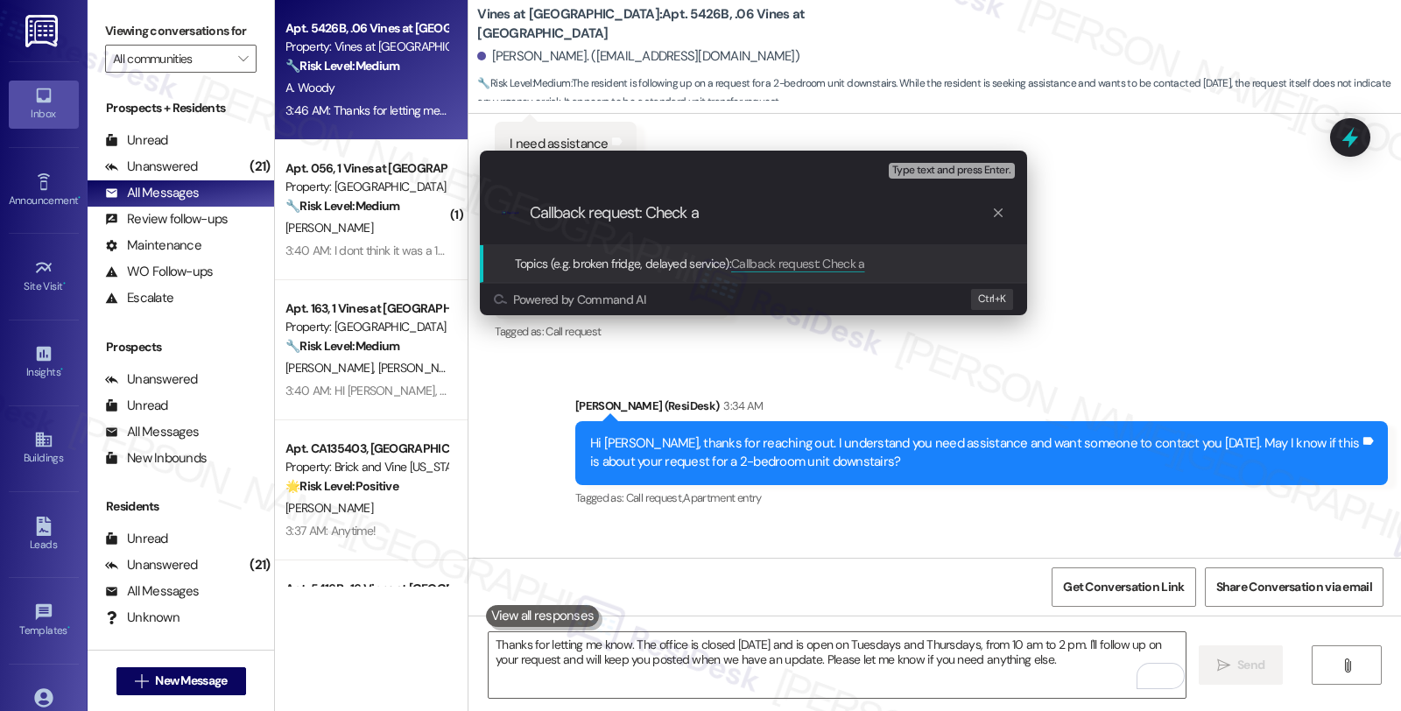
click at [1230, 426] on div "Escalate Conversation Medium risk Topics (e.g. broken fridge, delayed service) …" at bounding box center [700, 355] width 1401 height 711
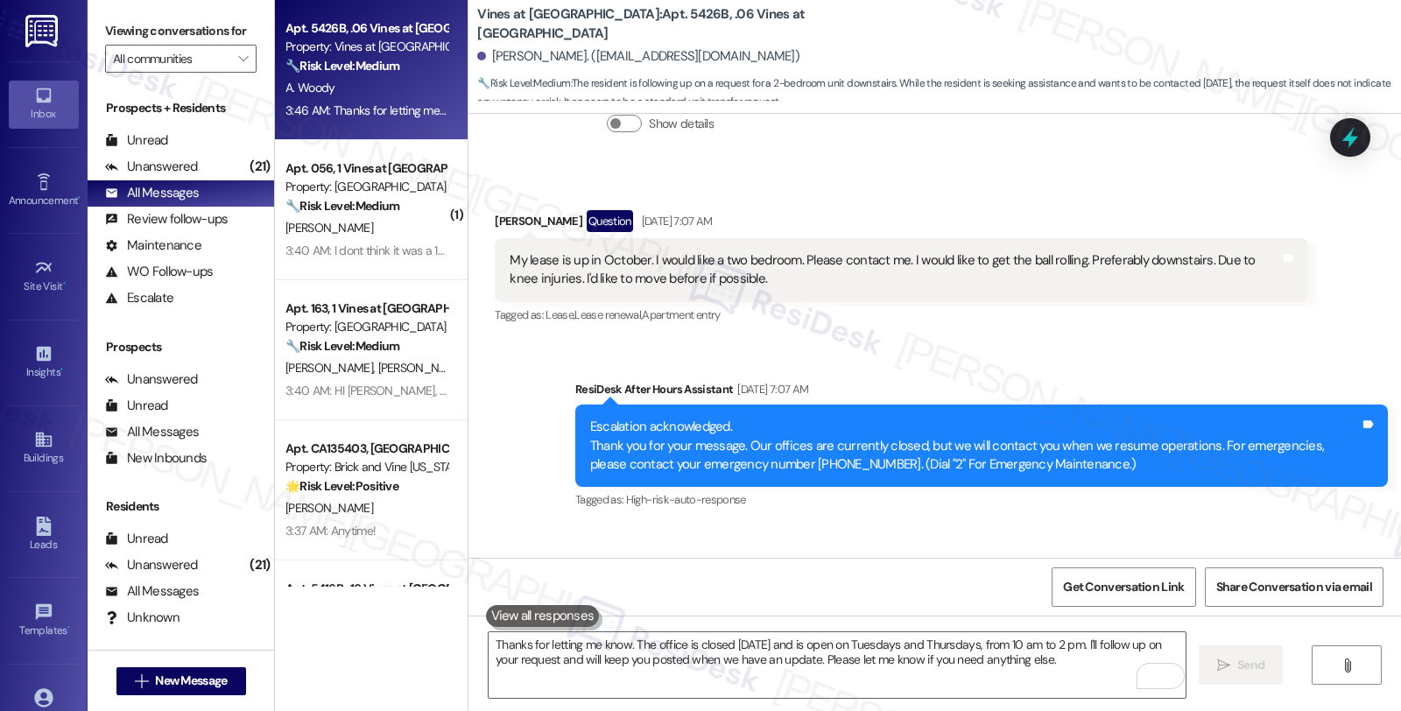
scroll to position [11490, 0]
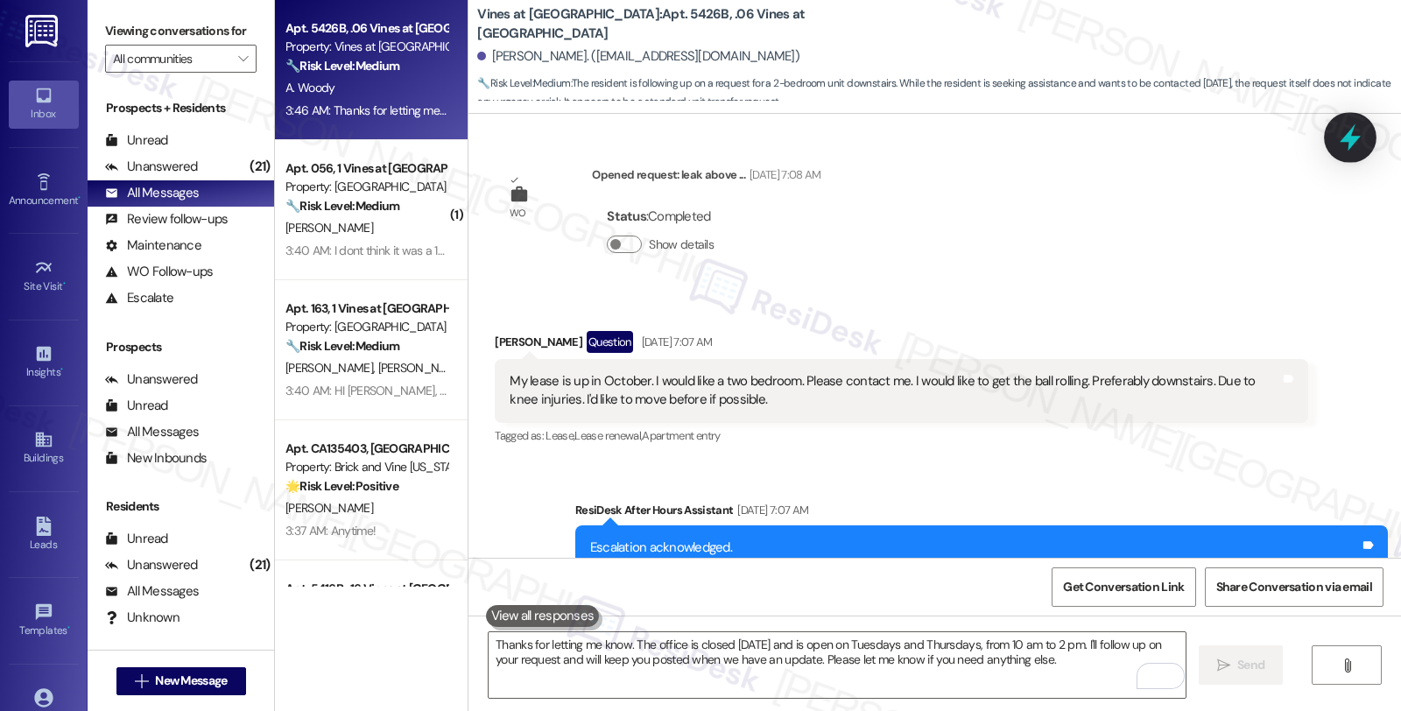
click at [1337, 136] on icon at bounding box center [1350, 138] width 30 height 30
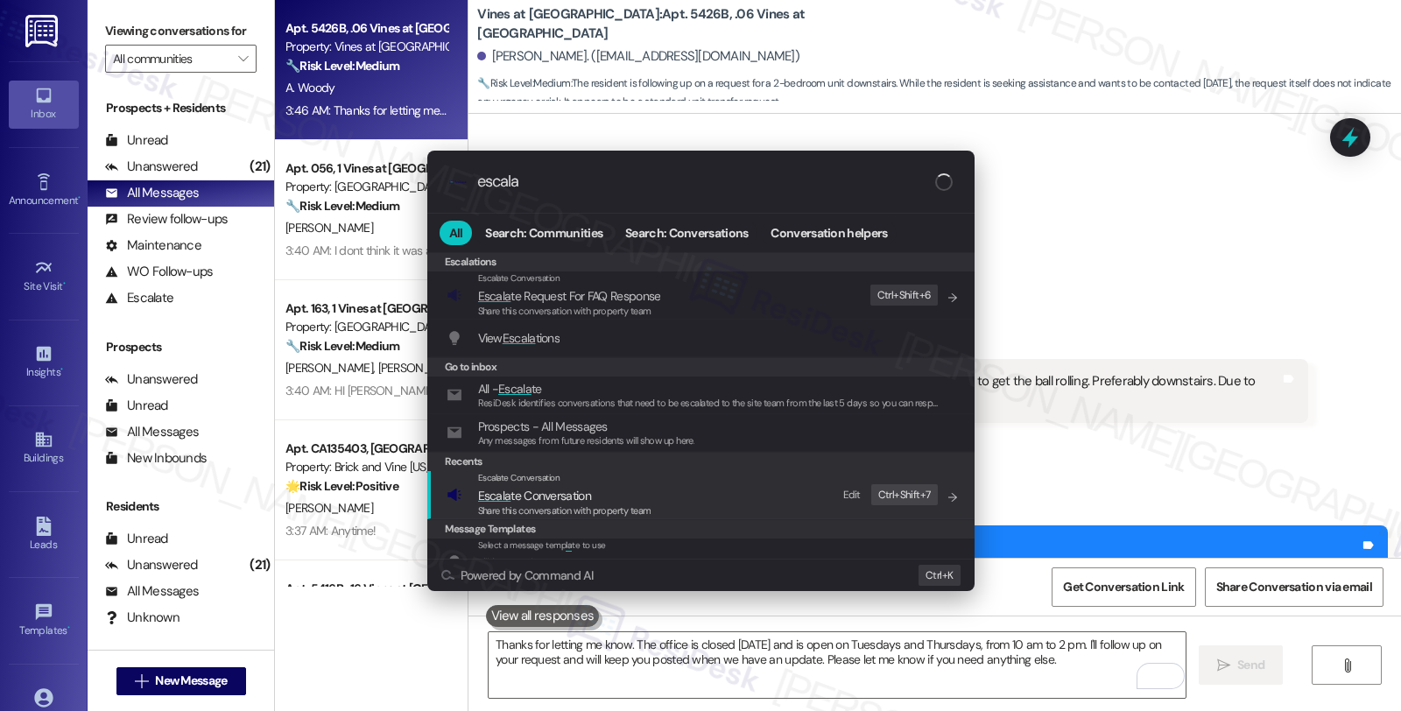
type input "escala"
click at [574, 491] on span "Escala te Conversation" at bounding box center [534, 496] width 113 height 16
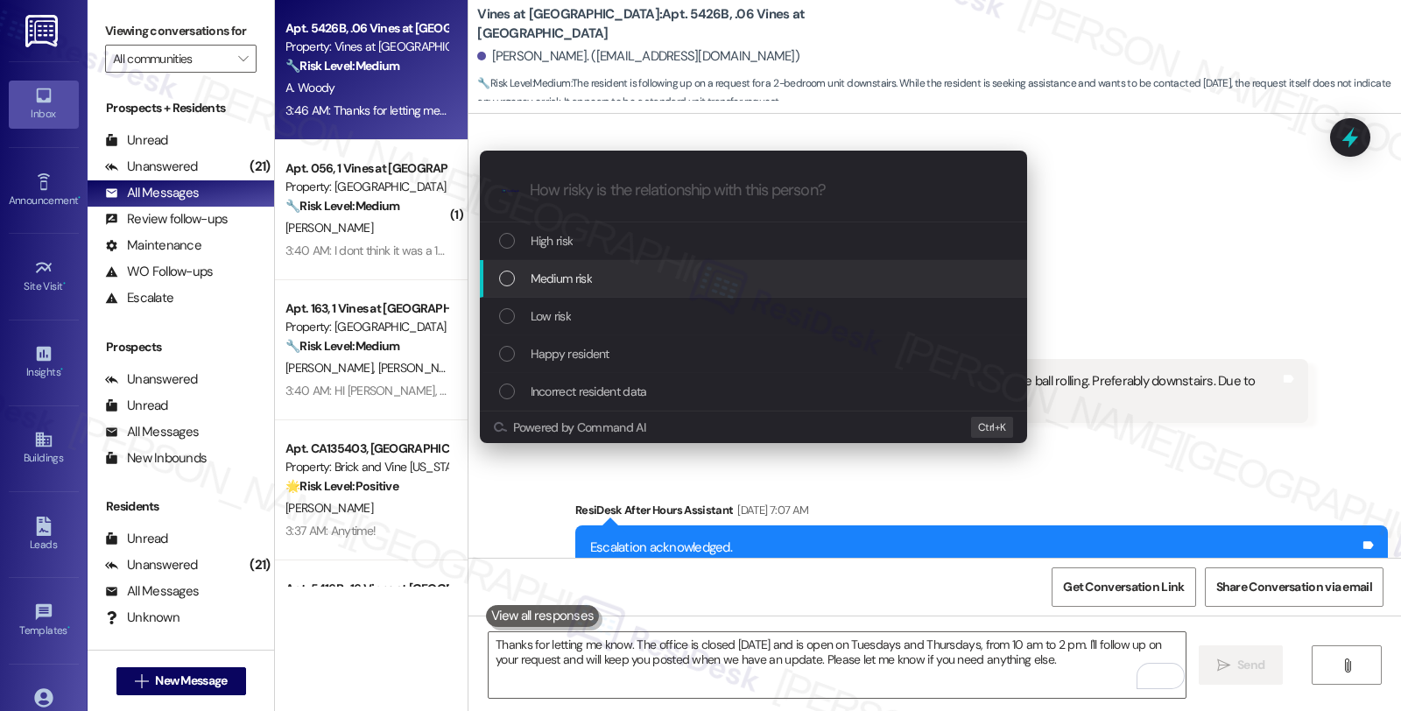
click at [579, 270] on span "Medium risk" at bounding box center [561, 278] width 61 height 19
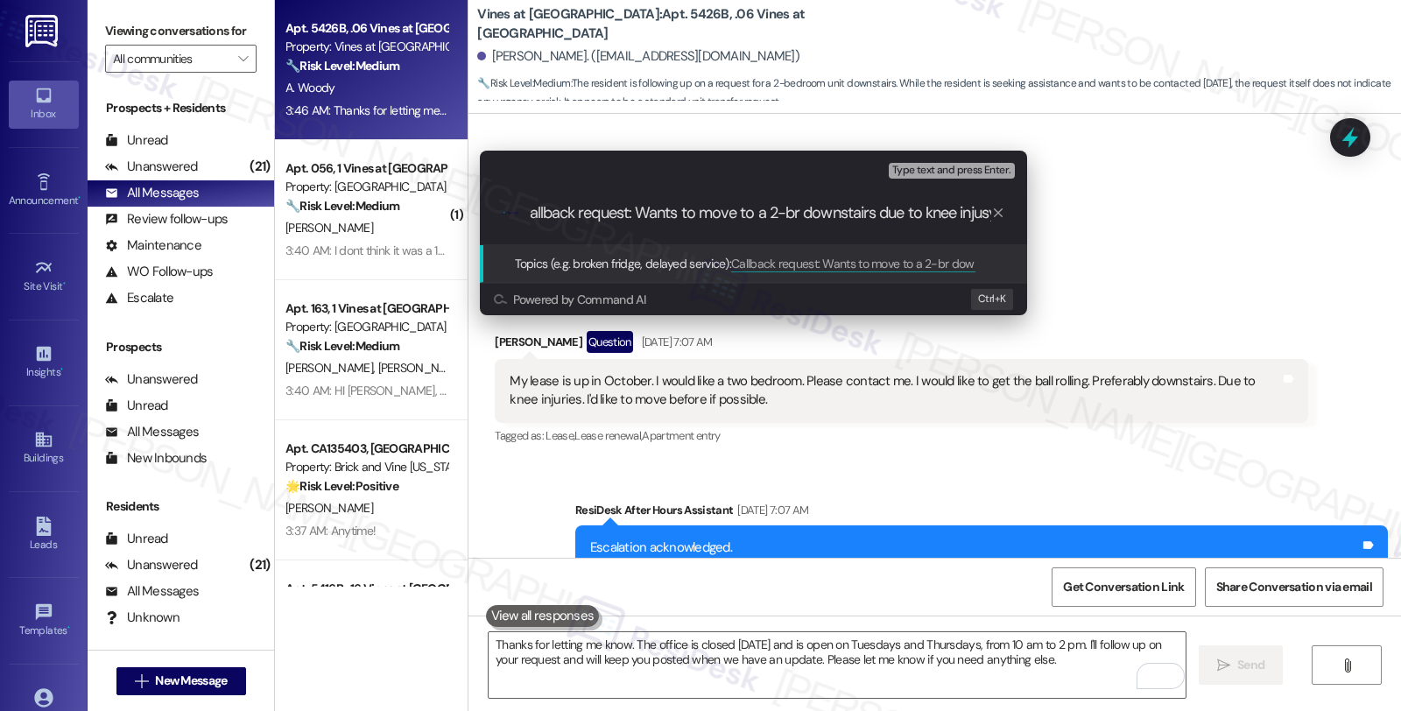
scroll to position [0, 18]
type input "Callback request: Wants to move to a 2-br downstairs due to knee injury"
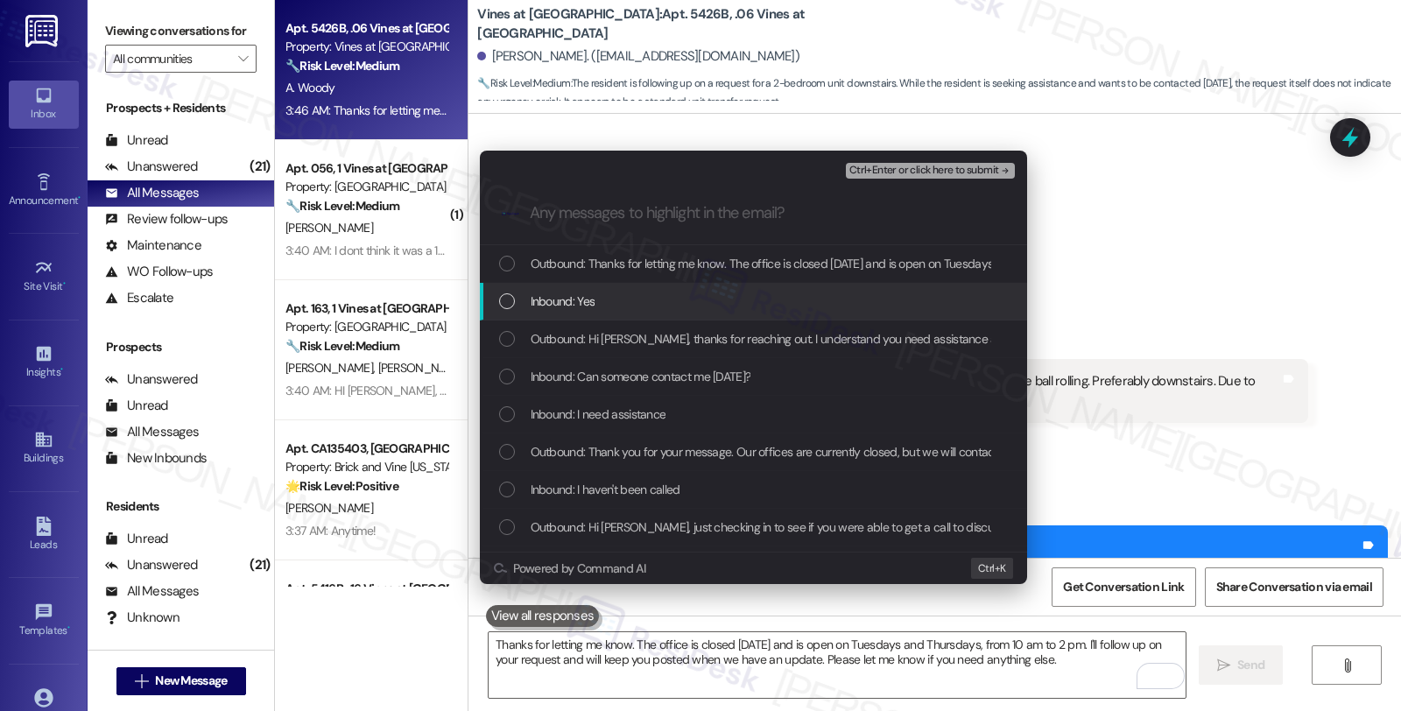
click at [589, 303] on span "Inbound: Yes" at bounding box center [563, 301] width 65 height 19
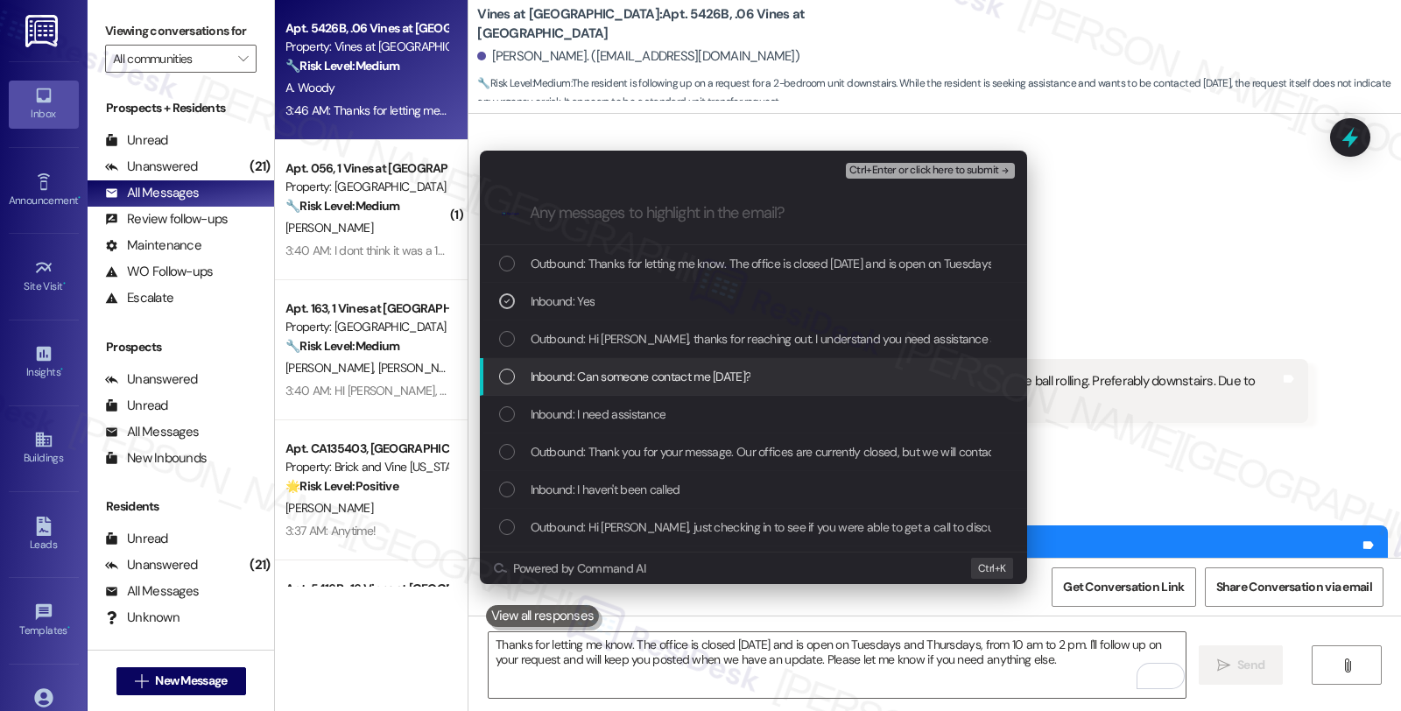
click at [599, 377] on span "Inbound: Can someone contact me today?" at bounding box center [641, 376] width 221 height 19
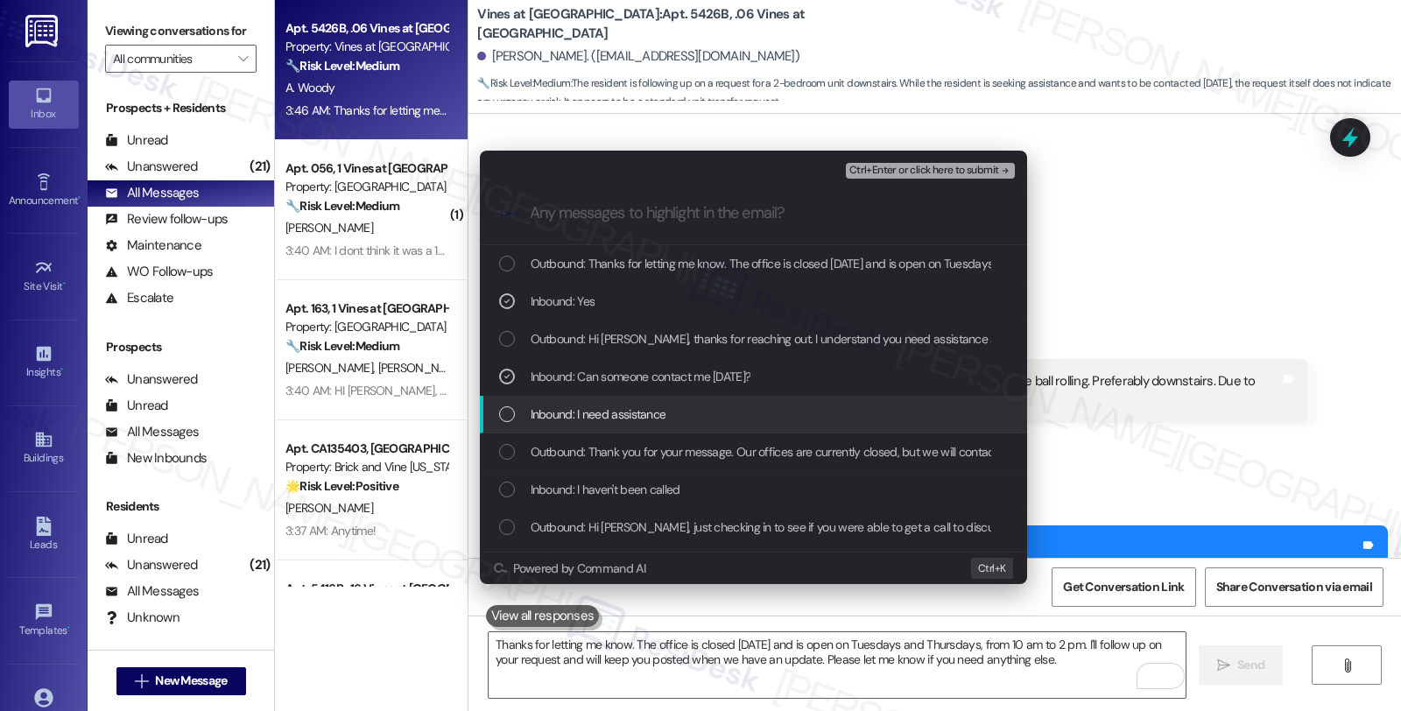
click at [602, 410] on span "Inbound: I need assistance" at bounding box center [599, 414] width 136 height 19
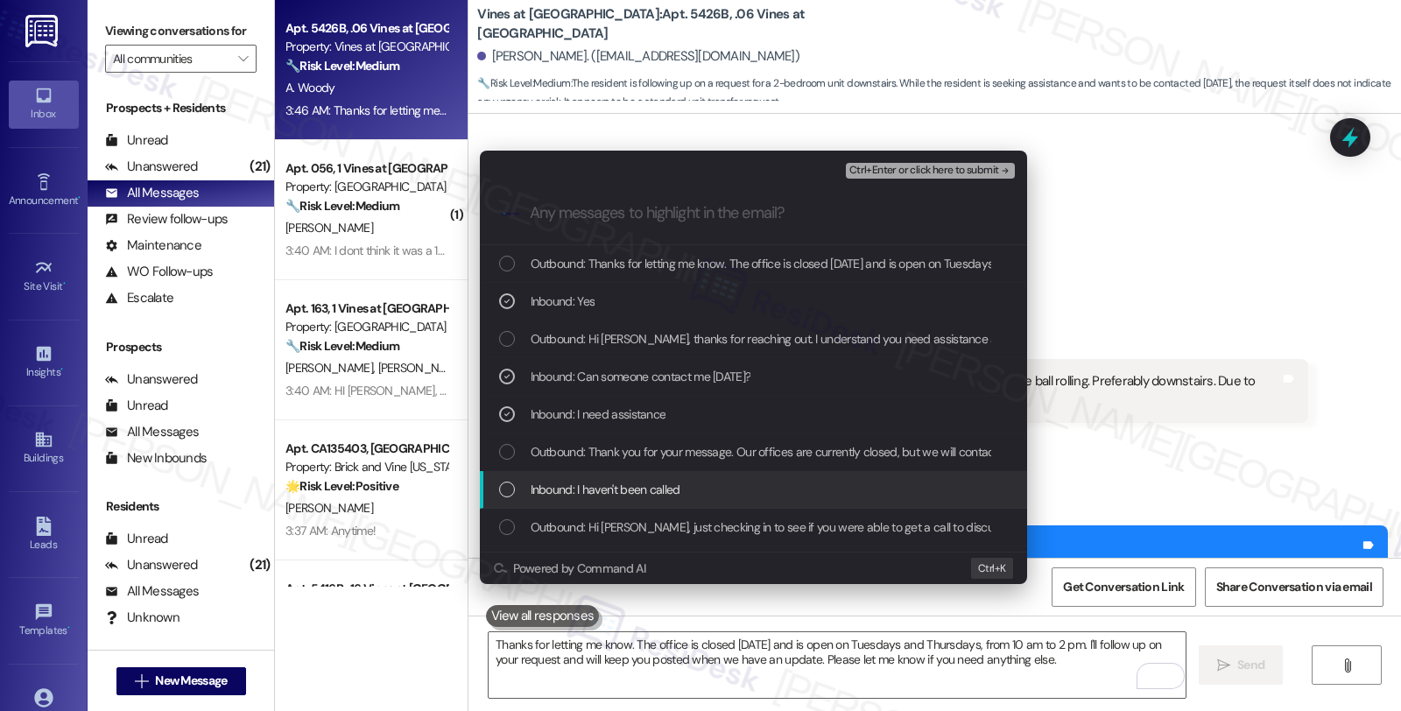
click at [613, 485] on span "Inbound: I haven't been called" at bounding box center [606, 489] width 150 height 19
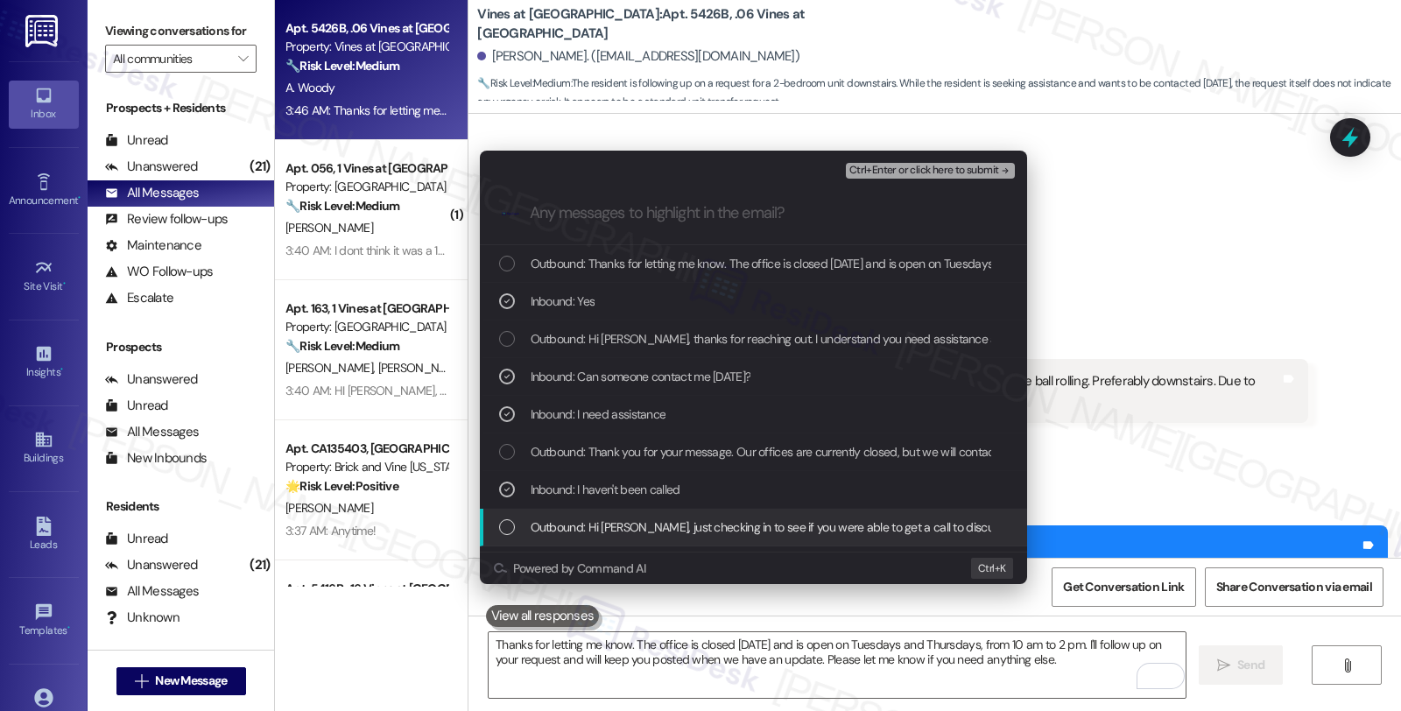
scroll to position [97, 0]
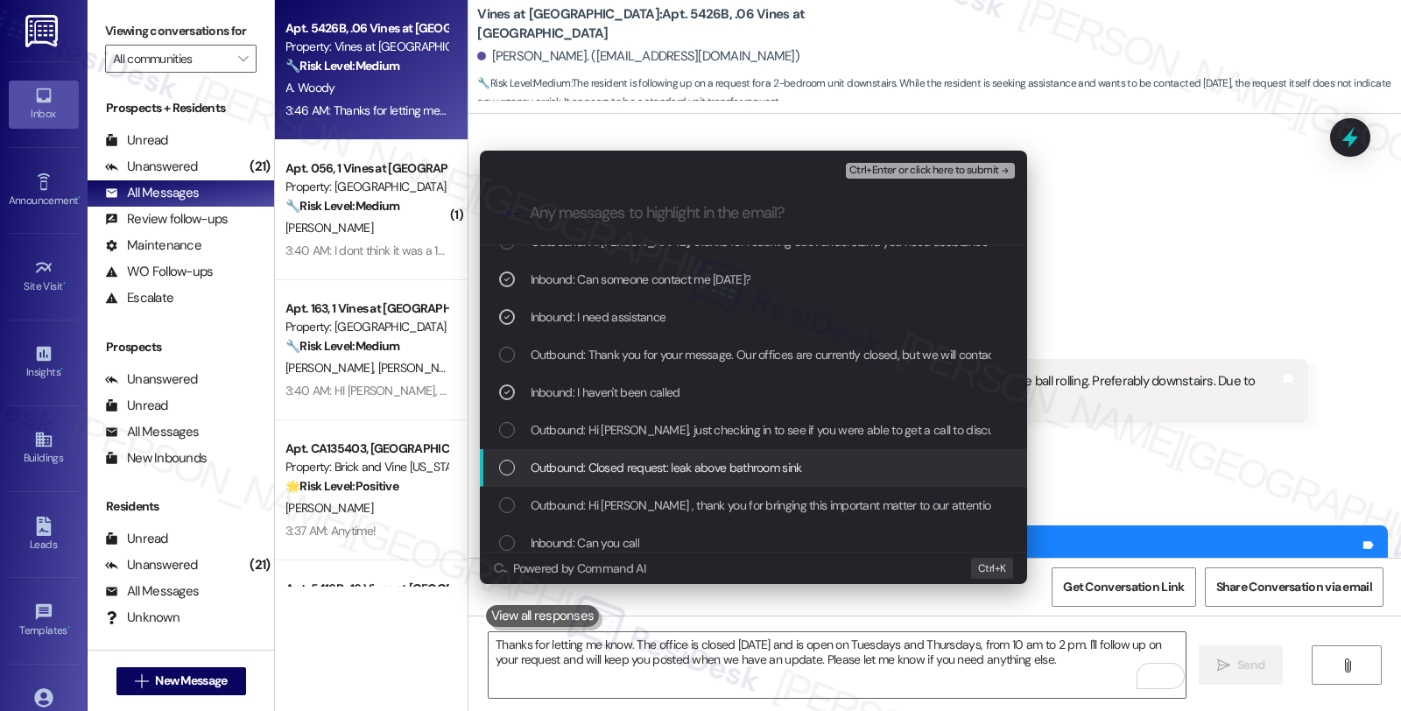
click at [750, 461] on span "Outbound: Closed request: leak above bathroom sink" at bounding box center [666, 467] width 271 height 19
click at [734, 458] on span "Outbound: Closed request: leak above bathroom sink" at bounding box center [666, 467] width 271 height 19
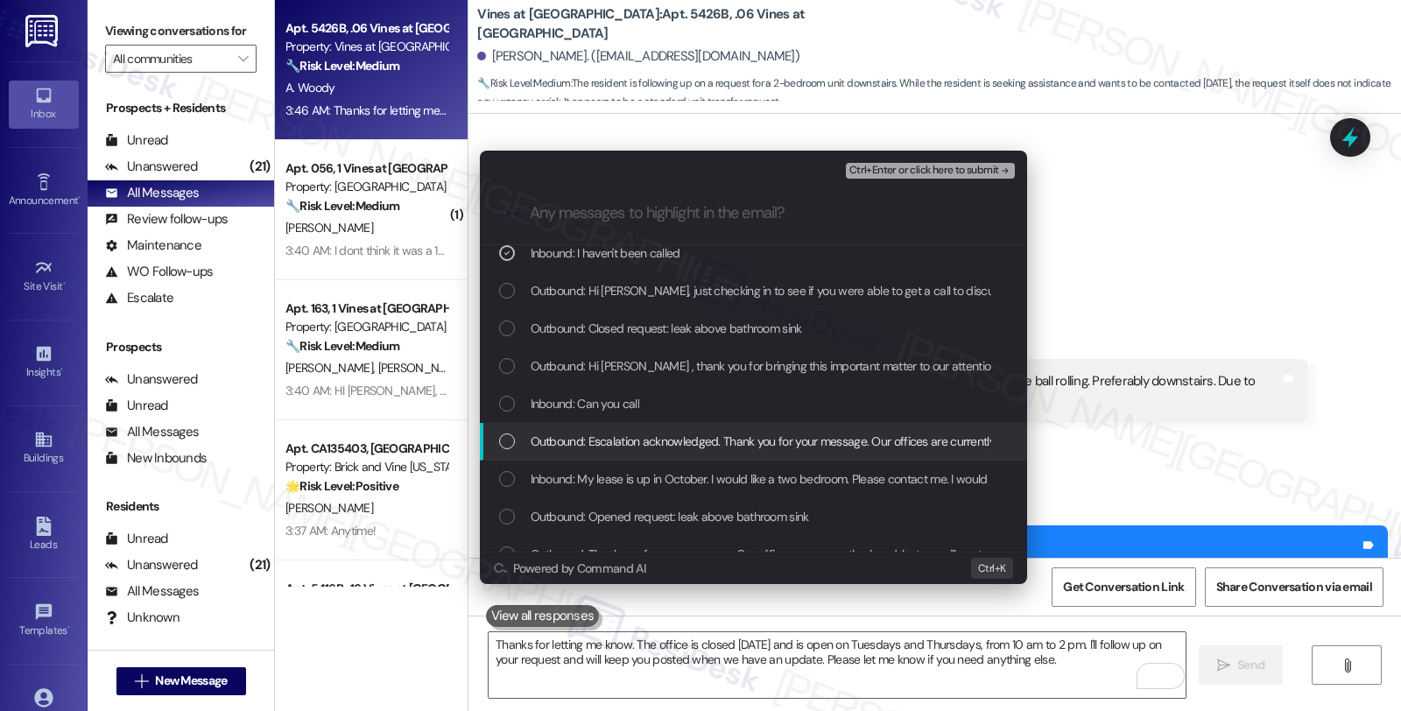
scroll to position [292, 0]
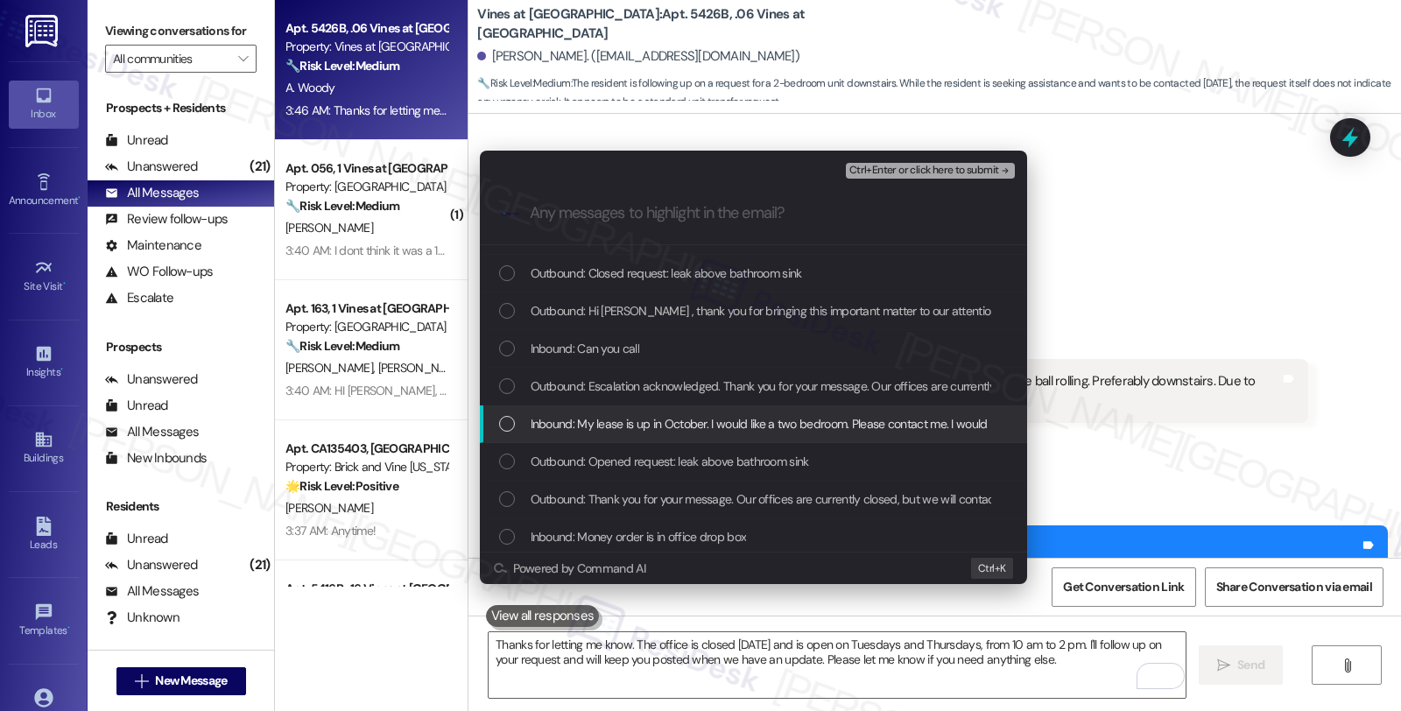
click at [754, 427] on span "Inbound: My lease is up in October. I would like a two bedroom. Please contact …" at bounding box center [1015, 423] width 969 height 19
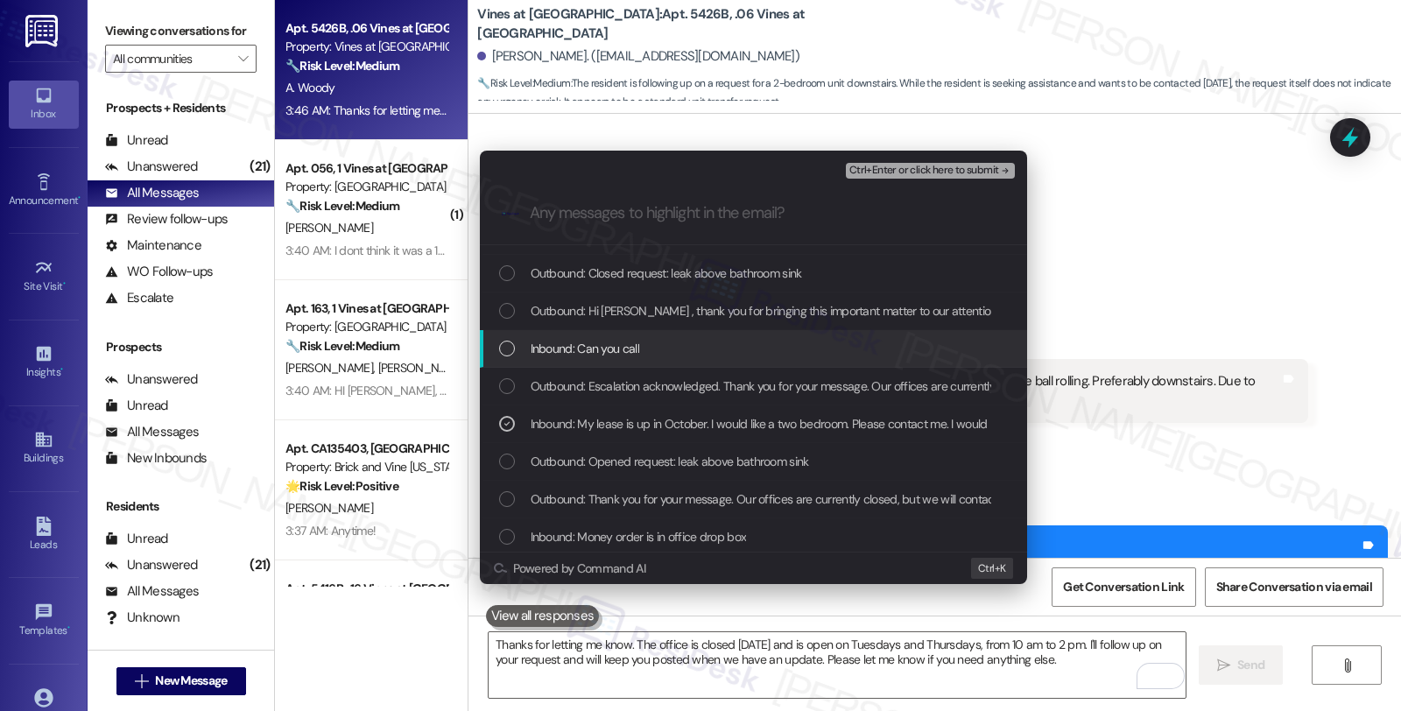
click at [715, 337] on div "Inbound: Can you call" at bounding box center [753, 349] width 547 height 38
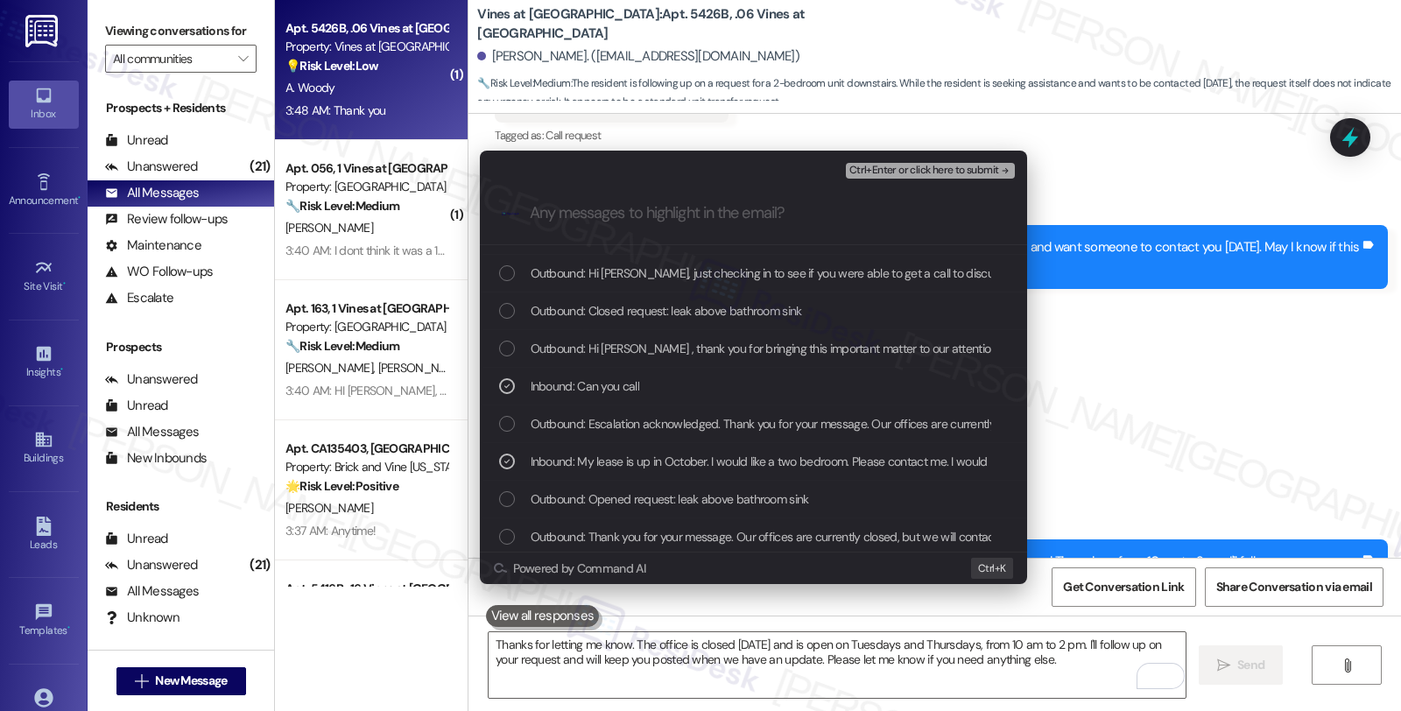
scroll to position [13655, 0]
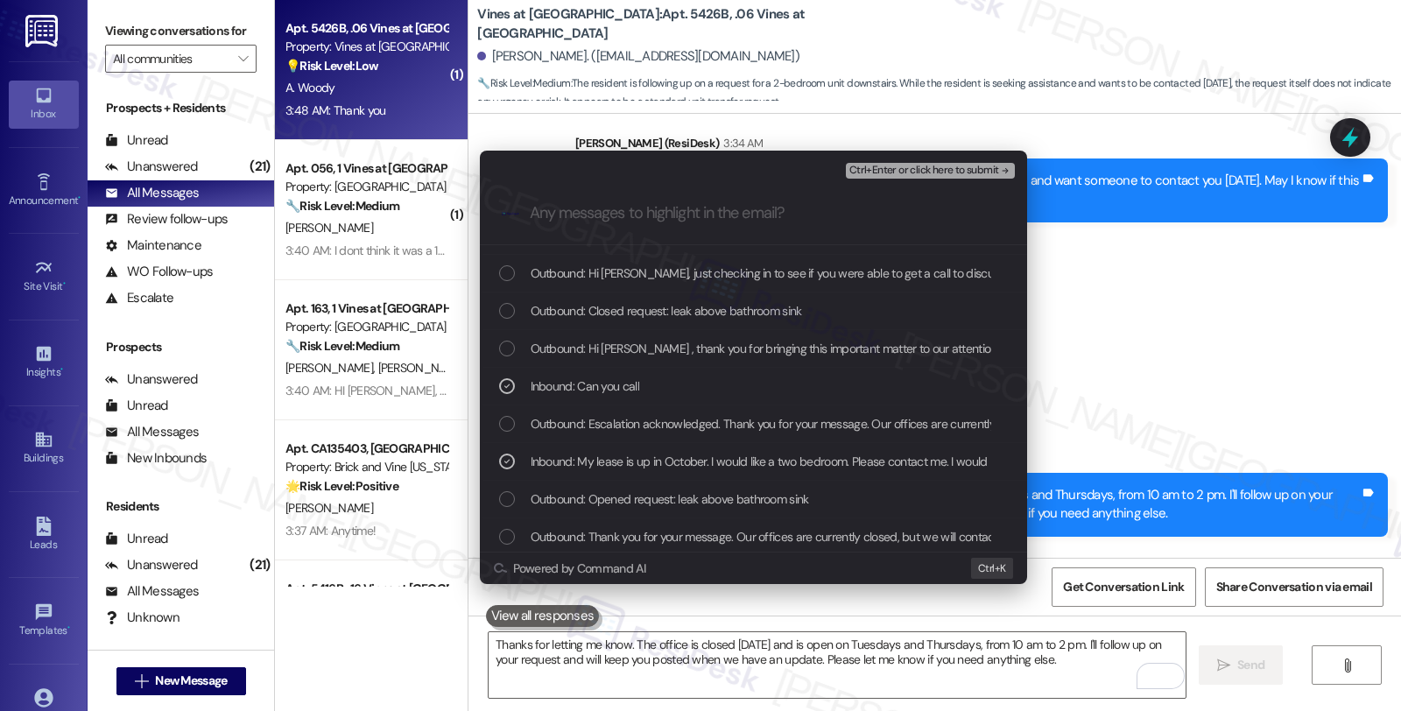
click at [890, 169] on span "Ctrl+Enter or click here to submit" at bounding box center [924, 171] width 150 height 12
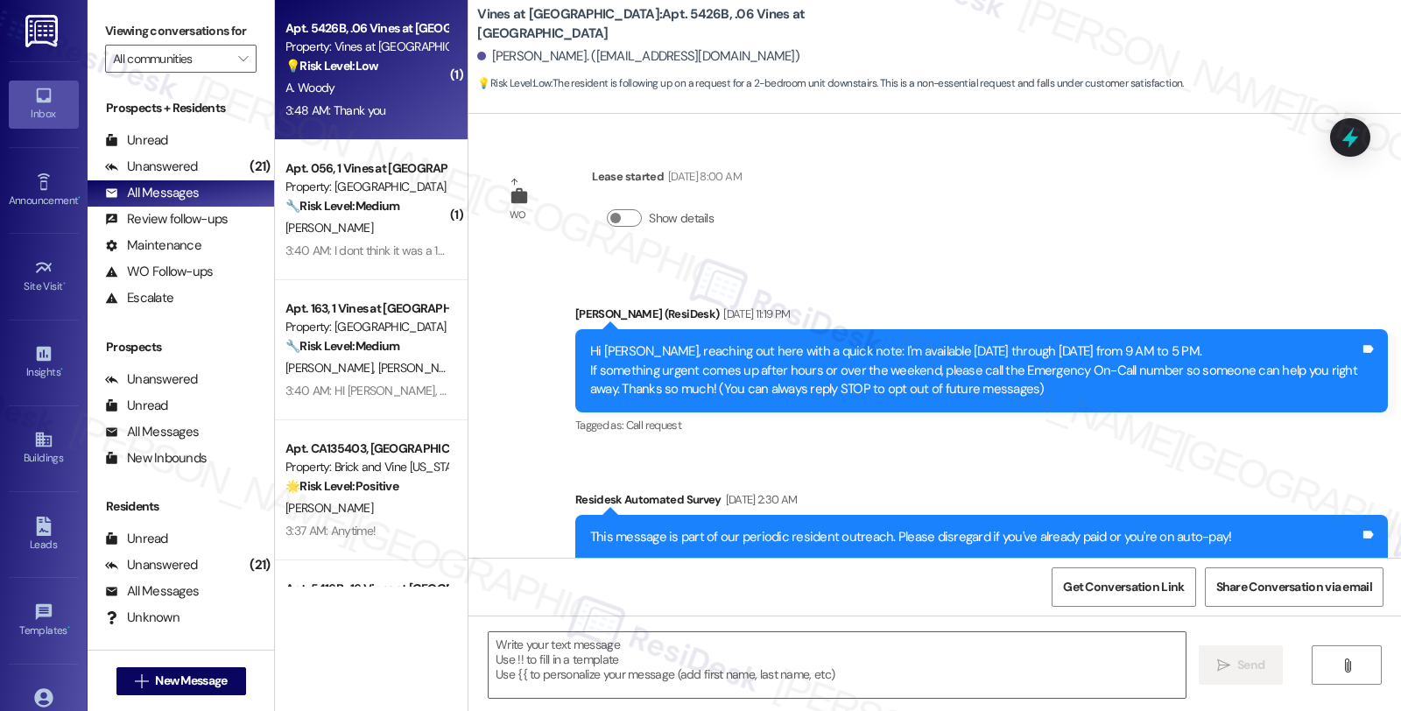
scroll to position [13706, 0]
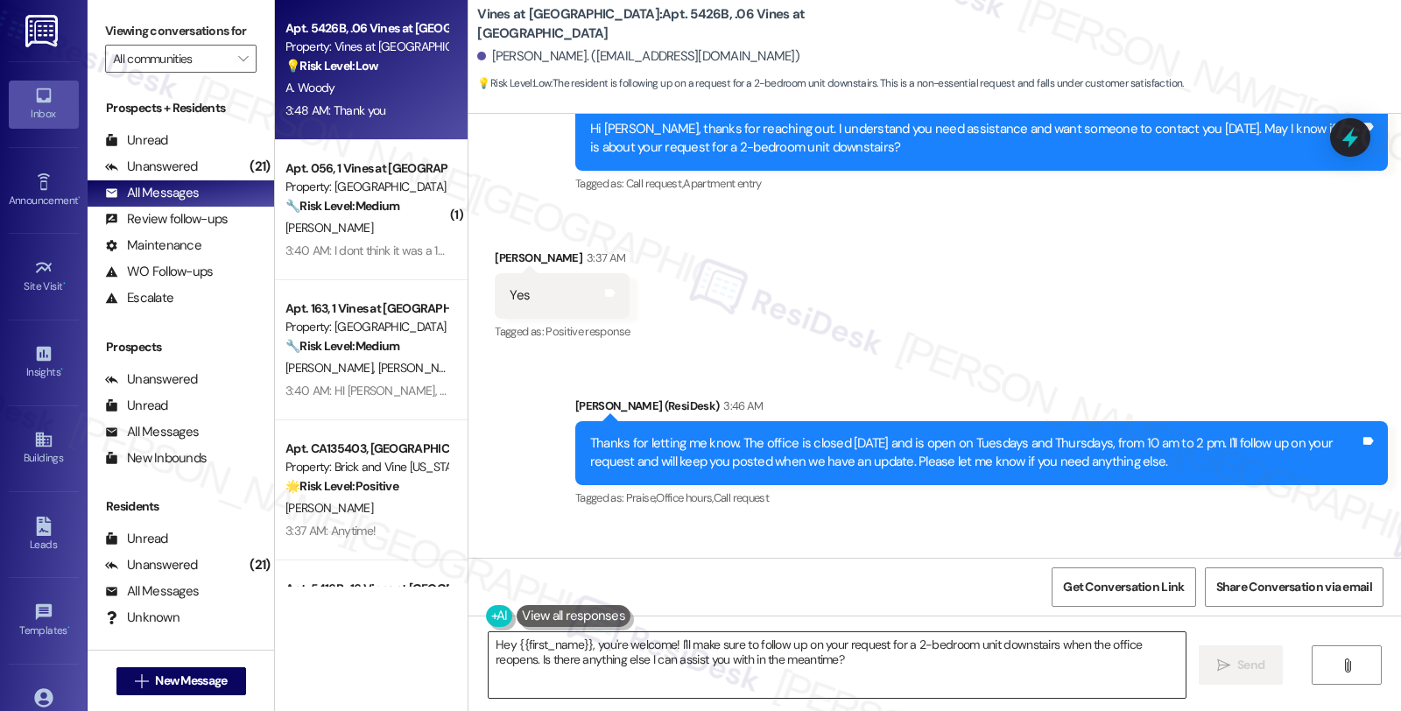
click at [489, 636] on textarea "Hey {{first_name}}, you're welcome! I'll make sure to follow up on your request…" at bounding box center [837, 665] width 697 height 66
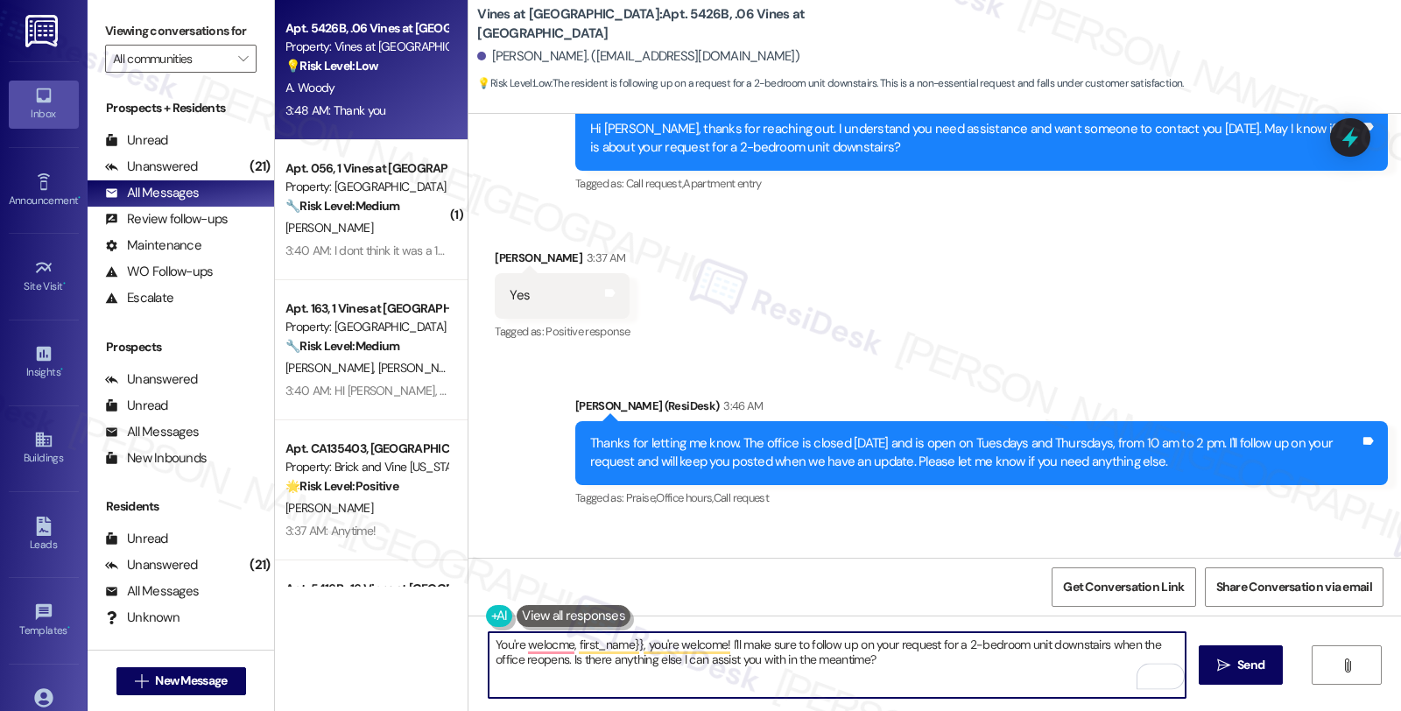
click at [495, 563] on div "Adrian Woody 3:48 AM" at bounding box center [629, 575] width 268 height 25
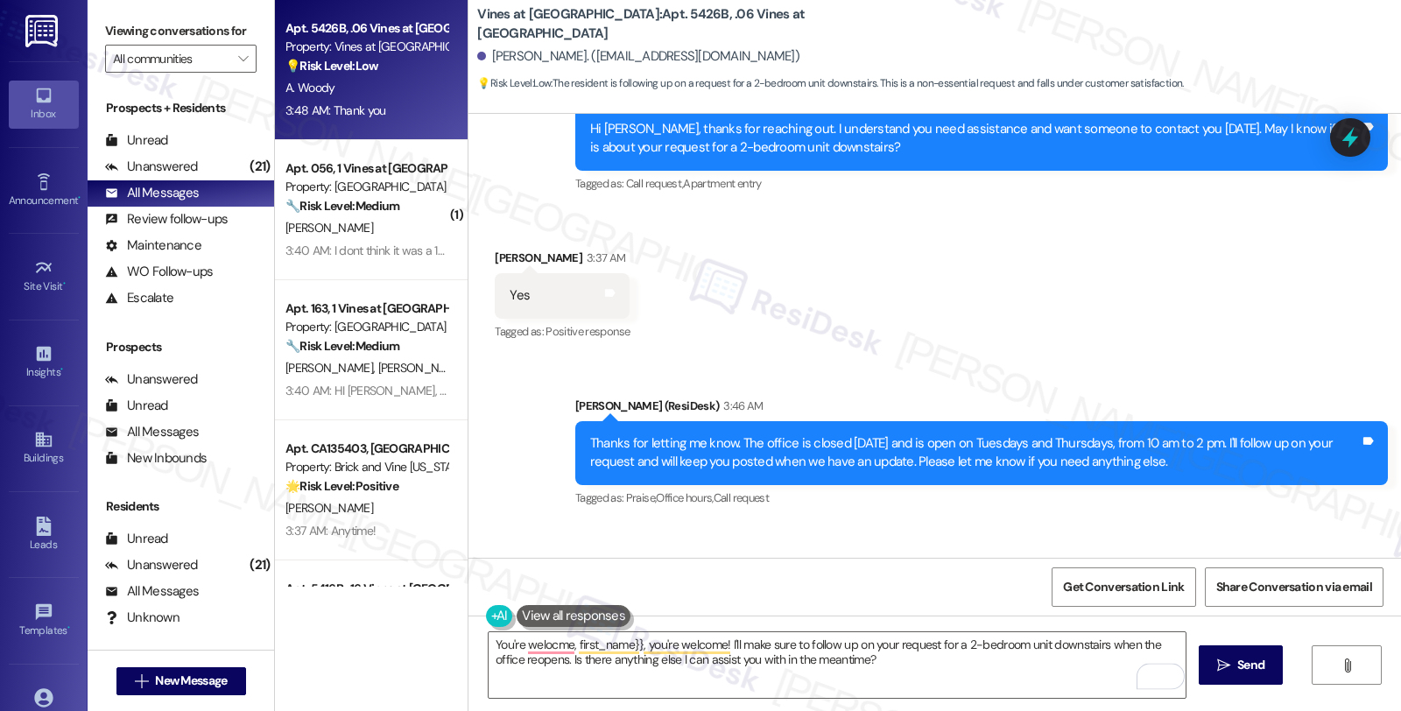
click at [495, 563] on div "Adrian Woody 3:48 AM" at bounding box center [629, 575] width 268 height 25
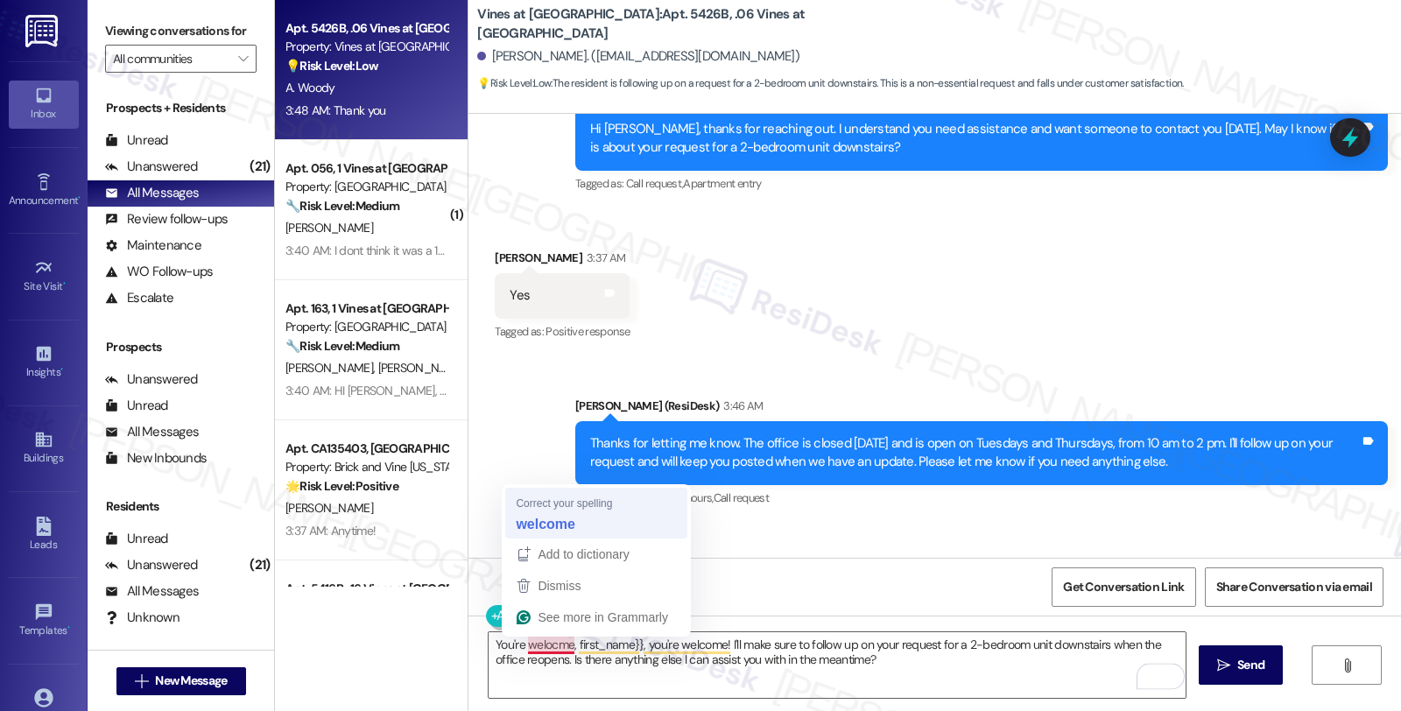
copy div "Adrian"
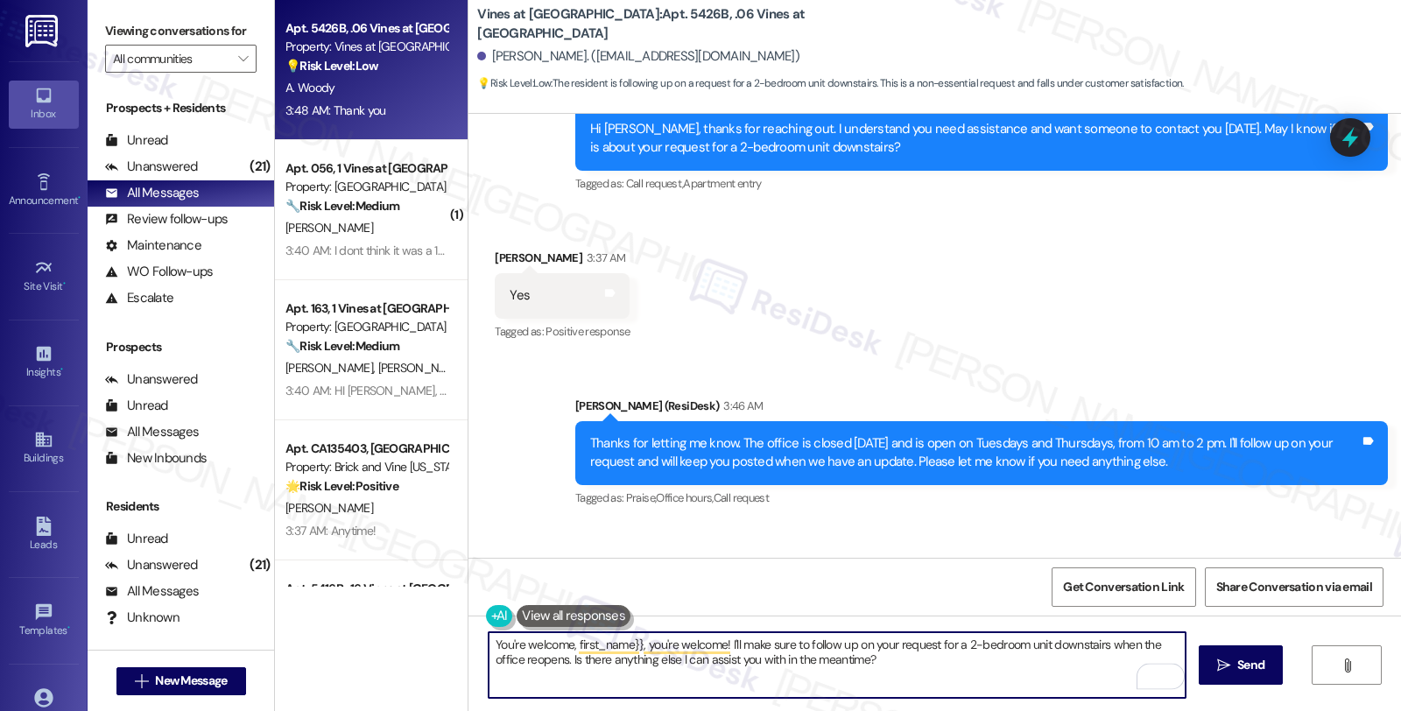
paste textarea "Adrian"
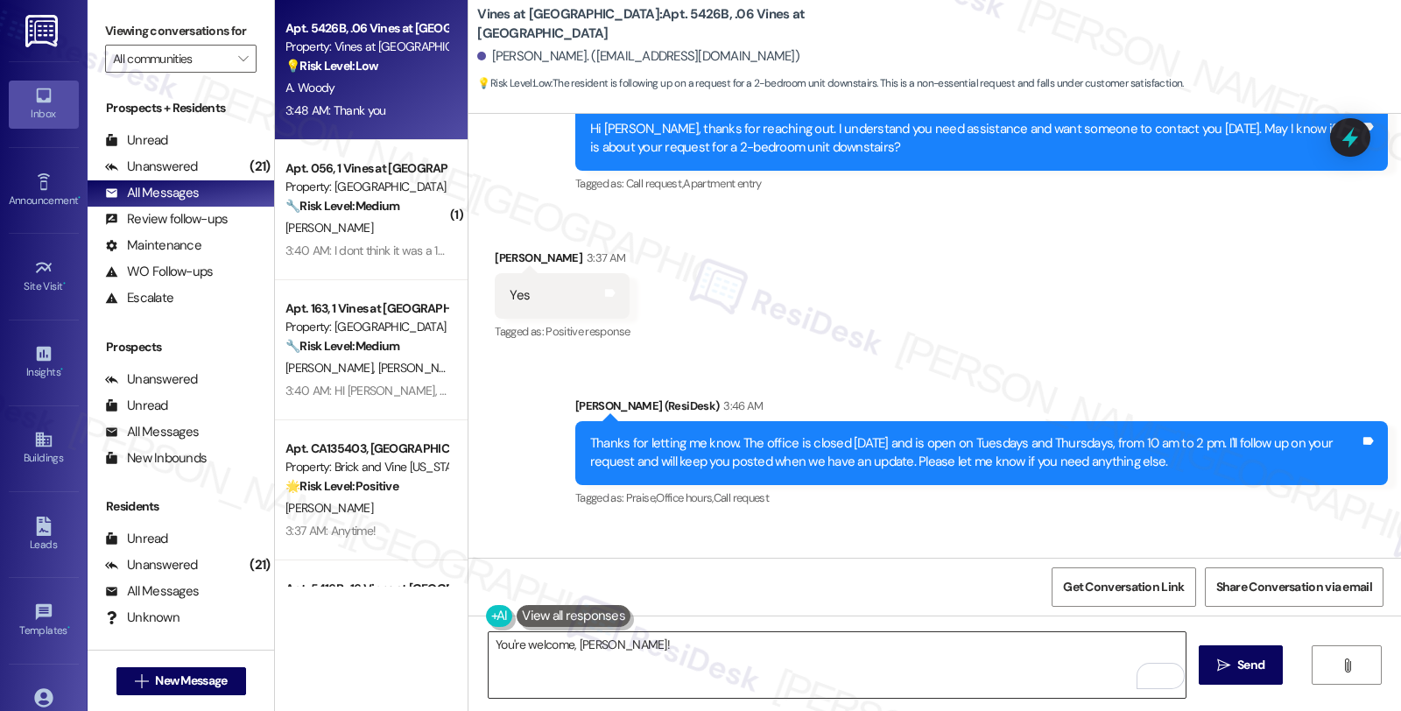
click at [716, 649] on textarea "You're welcome, Adrian!" at bounding box center [837, 665] width 697 height 66
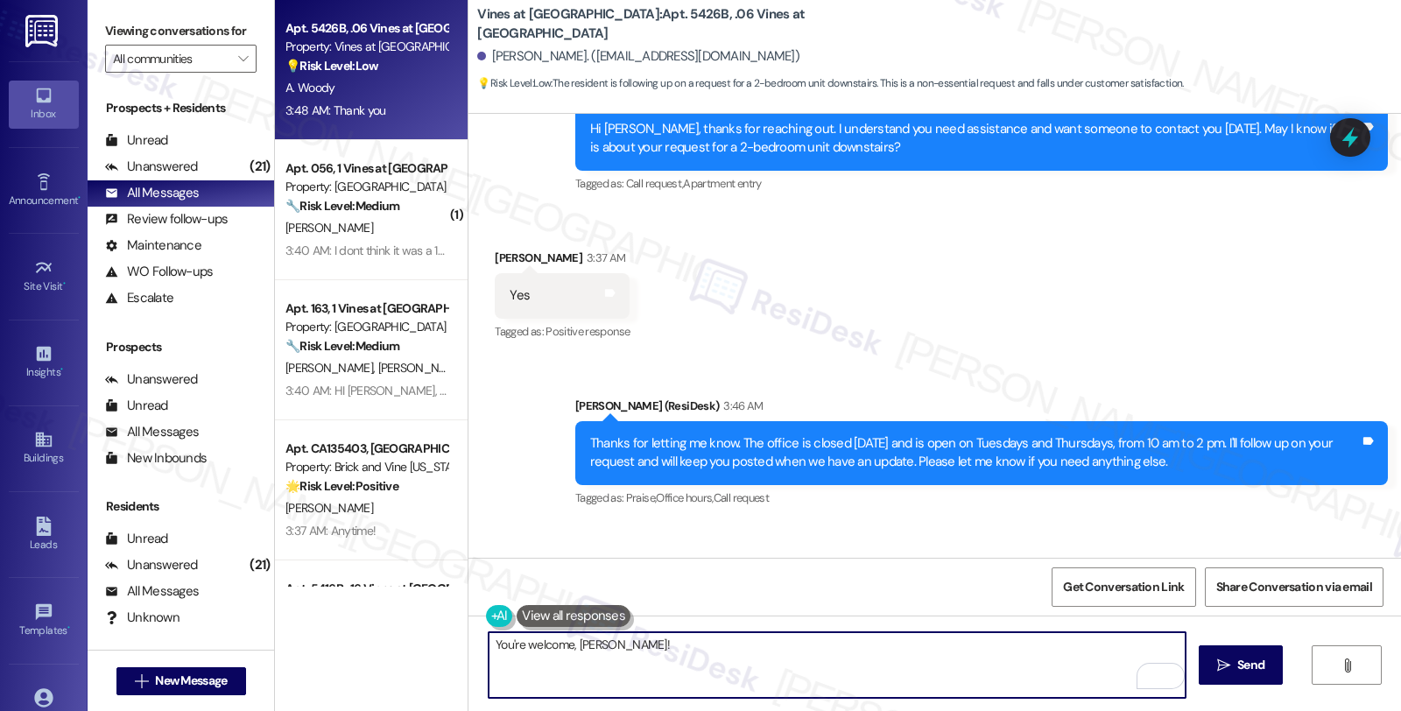
paste textarea "Should you have other concerns, please feel free to reach out."
click at [939, 644] on textarea "You're welcome, Adrian! Should you have other concerns, please feel free to rea…" at bounding box center [837, 665] width 697 height 66
type textarea "You're welcome, Adrian! Should you have other concerns, please feel free to rea…"
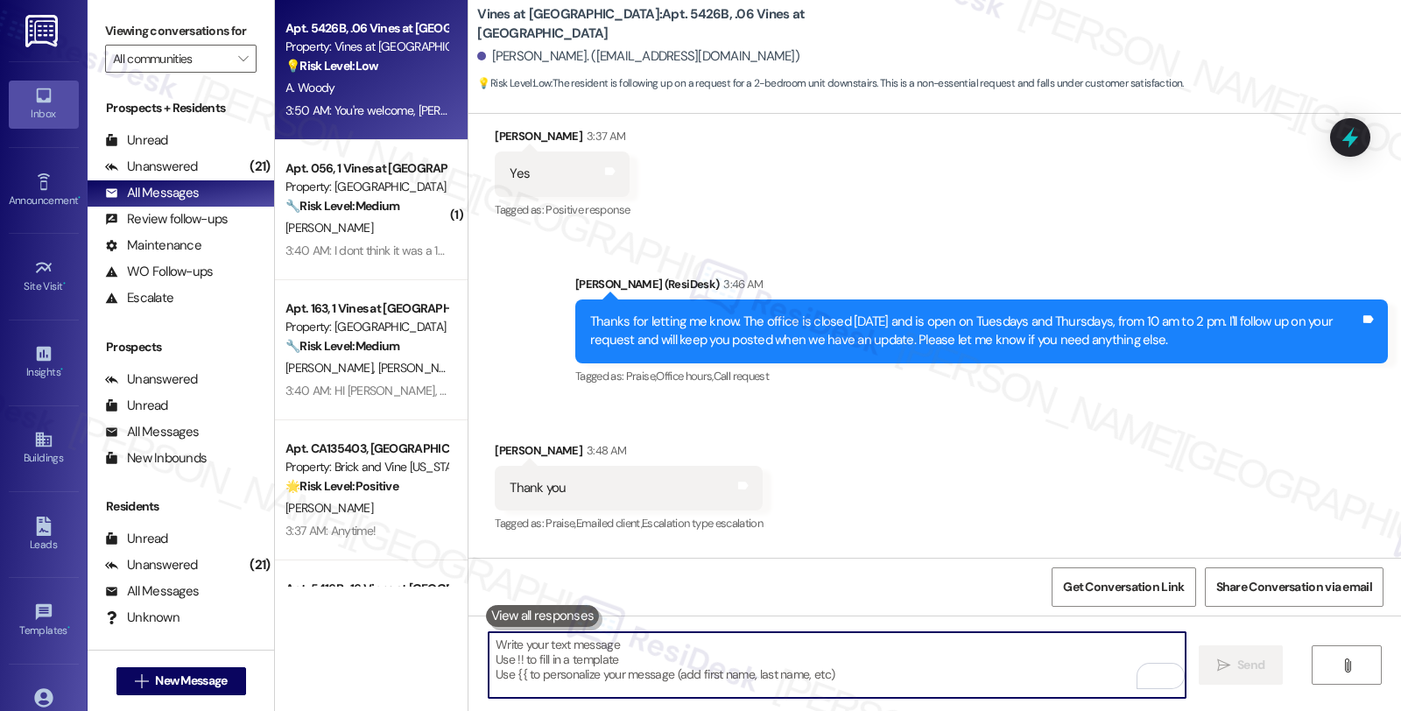
scroll to position [13829, 0]
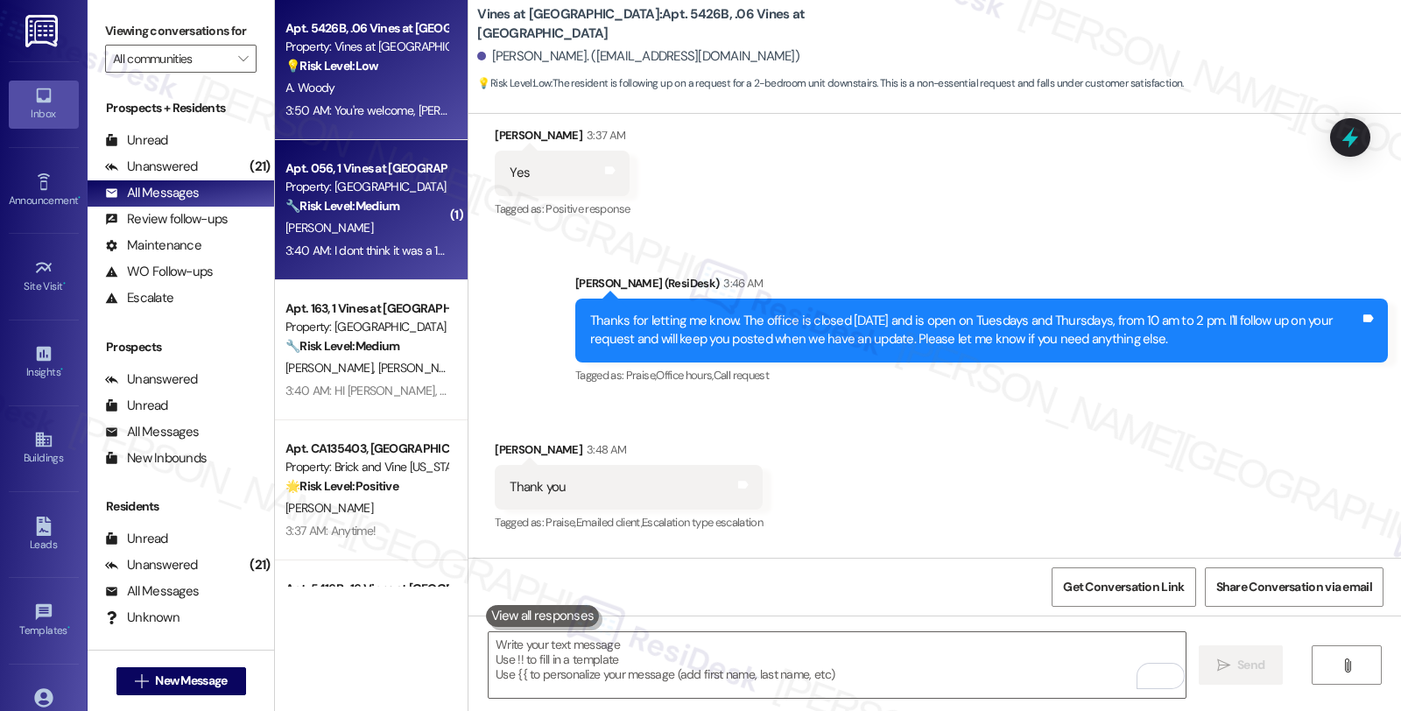
click at [405, 226] on div "[PERSON_NAME]" at bounding box center [366, 228] width 165 height 22
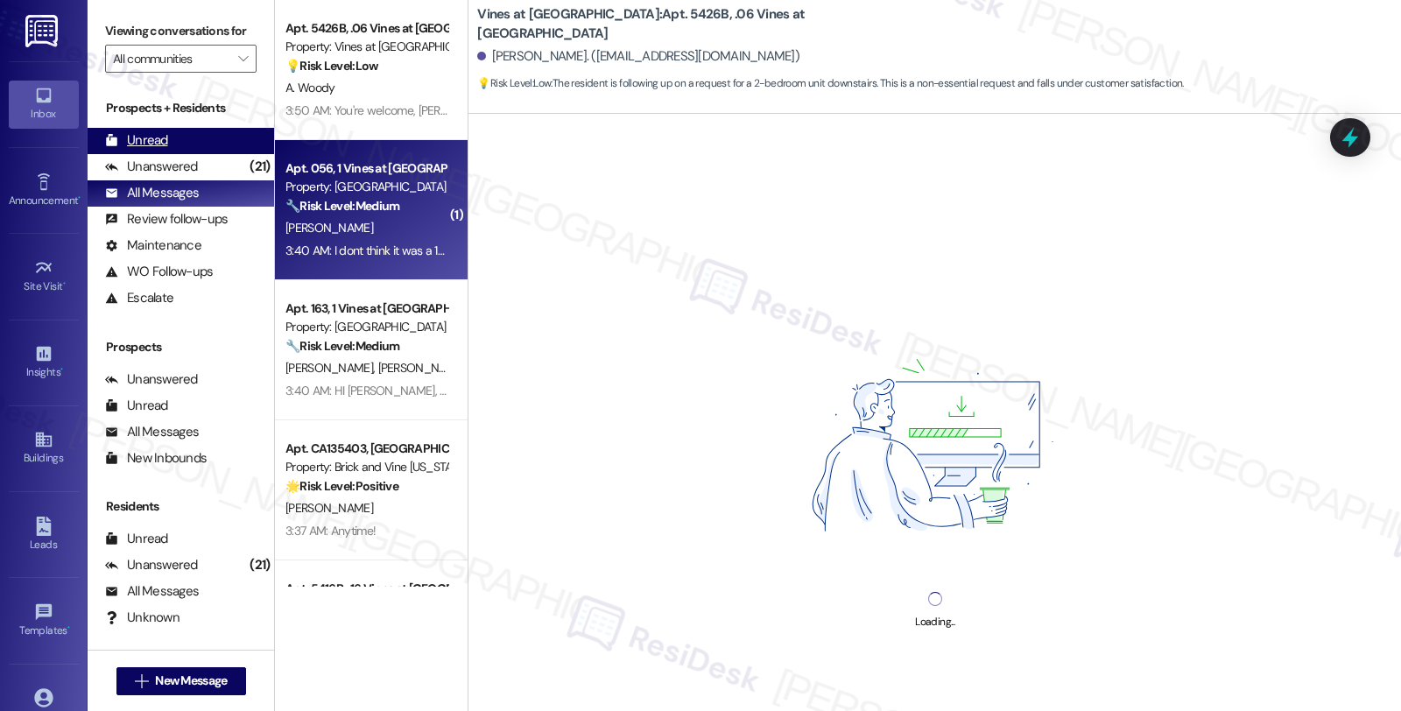
click at [203, 154] on div "Unread (0)" at bounding box center [181, 141] width 187 height 26
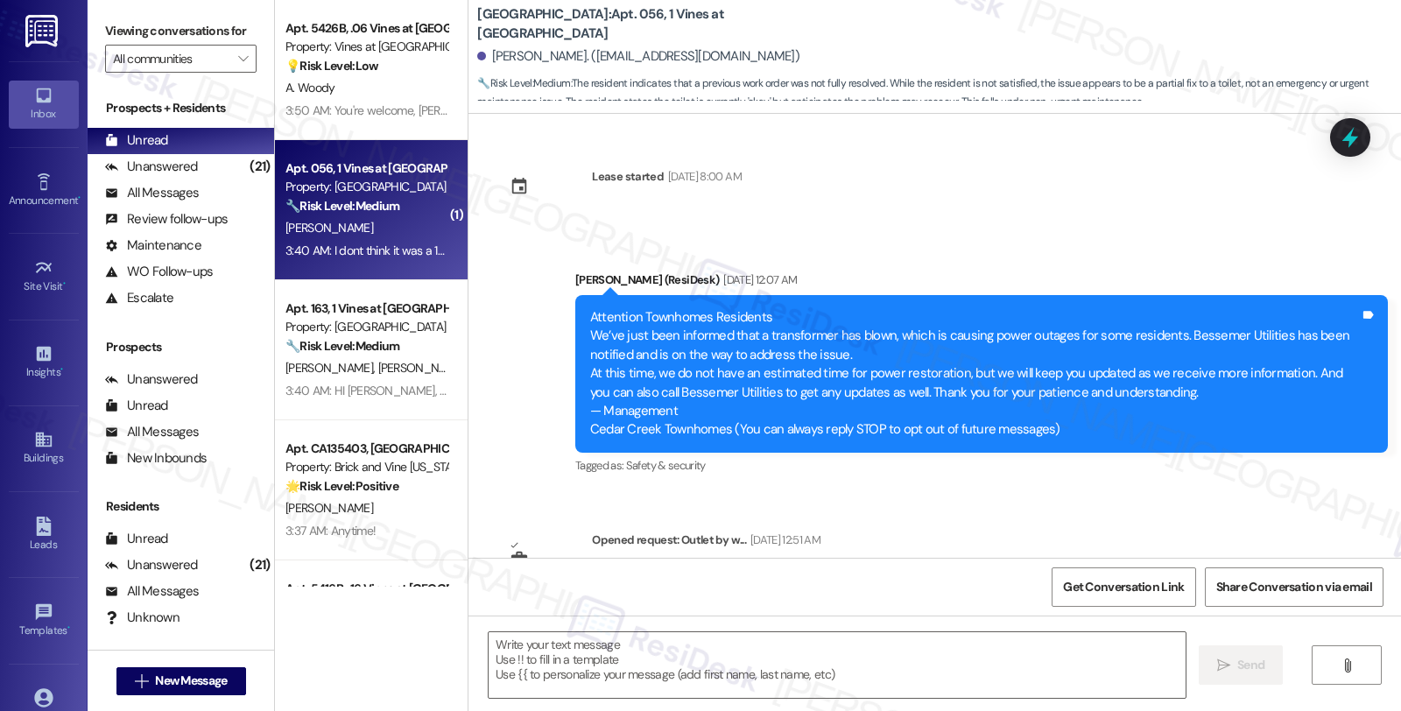
scroll to position [550, 0]
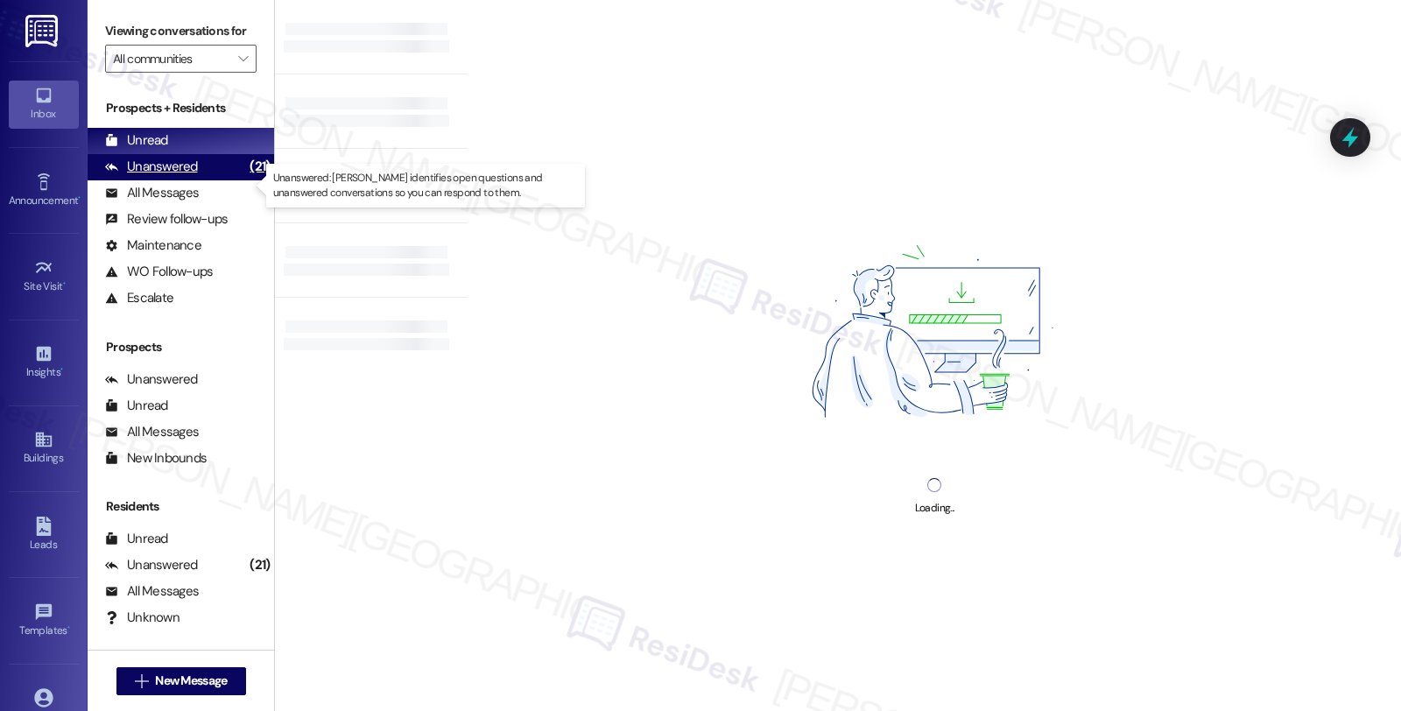
click at [182, 176] on div "Unanswered" at bounding box center [151, 167] width 93 height 18
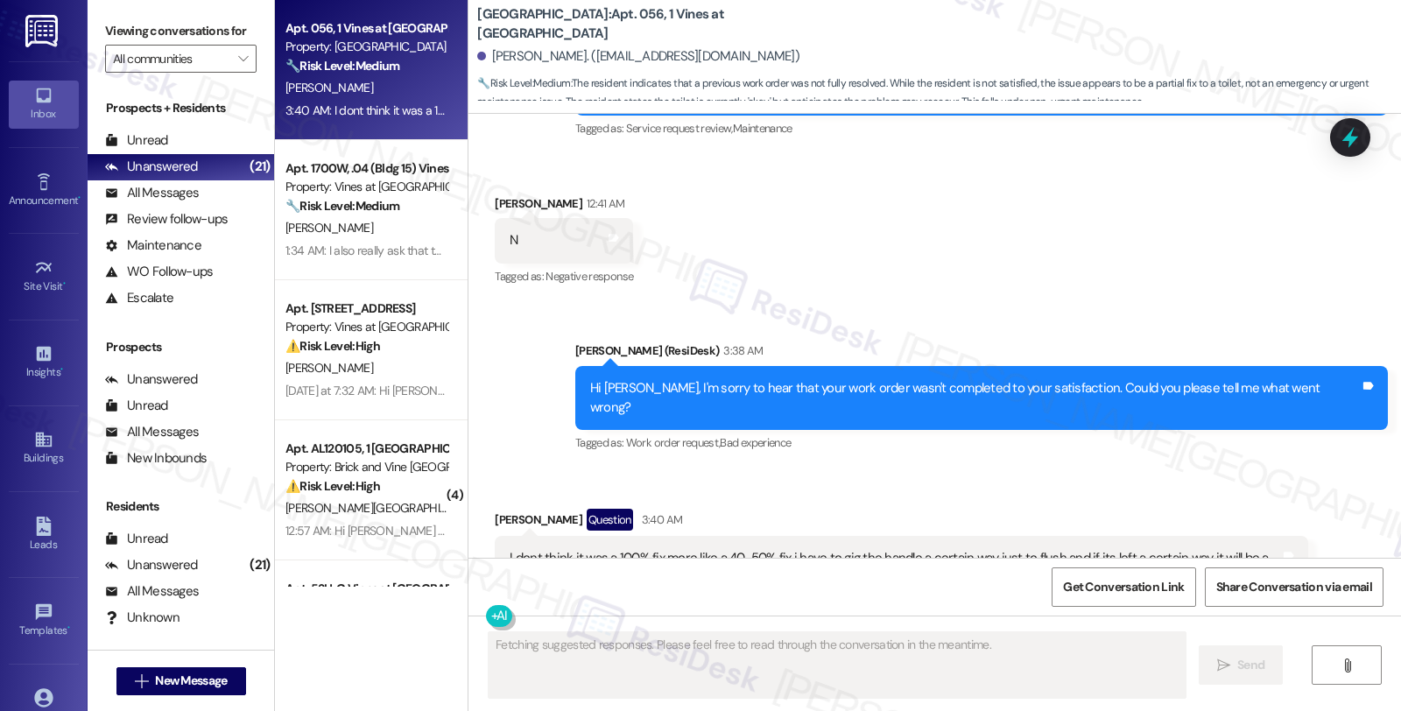
scroll to position [3142, 0]
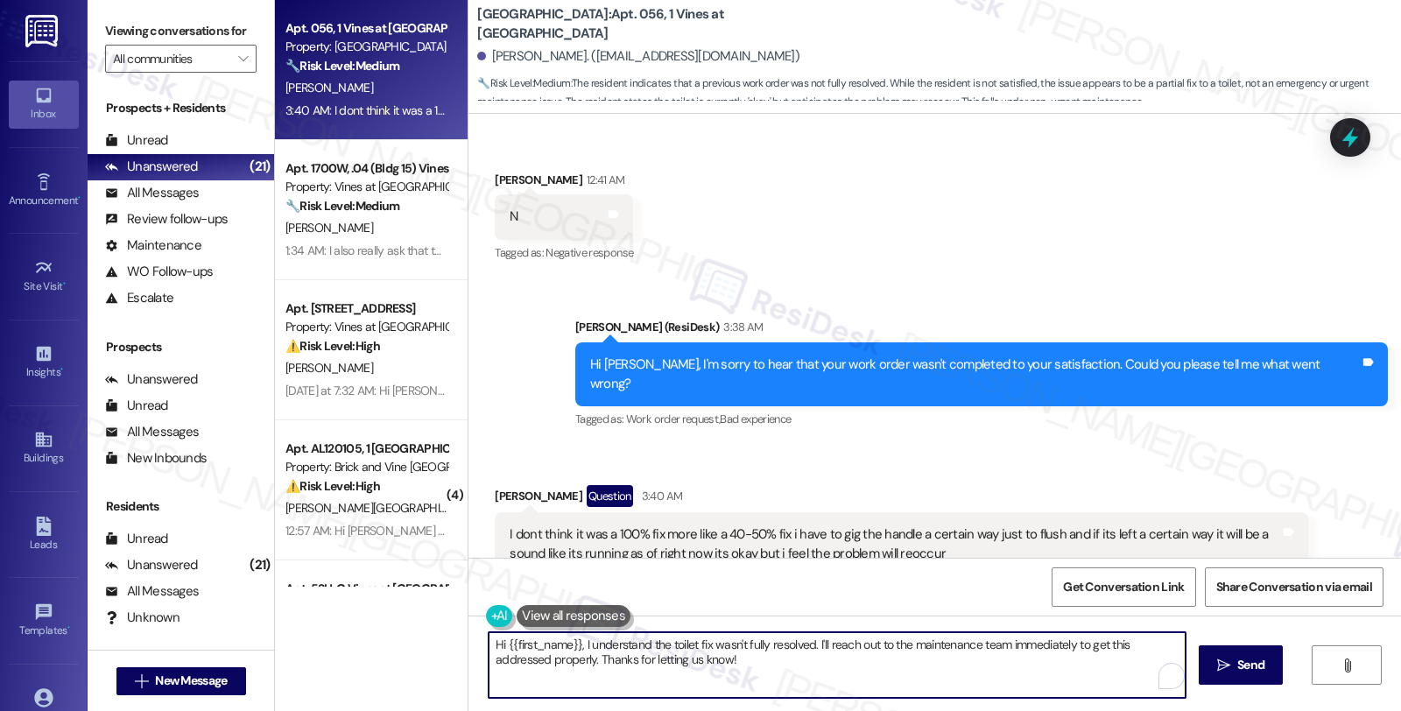
click at [489, 644] on textarea "Hi {{first_name}}, I understand the toilet fix wasn't fully resolved. I'll reac…" at bounding box center [837, 665] width 697 height 66
click at [690, 645] on textarea "Thanks for letting me know. I understand the toilet fix wasn't fully resolved. …" at bounding box center [837, 665] width 697 height 66
drag, startPoint x: 827, startPoint y: 645, endPoint x: 923, endPoint y: 664, distance: 97.2
click at [923, 664] on textarea "Thanks for letting me know. I understand that it's okay for now, but if itthe t…" at bounding box center [837, 665] width 697 height 66
click at [1078, 657] on textarea "Thanks for letting me know. I understand that it's okay for now, but if it happ…" at bounding box center [837, 665] width 697 height 66
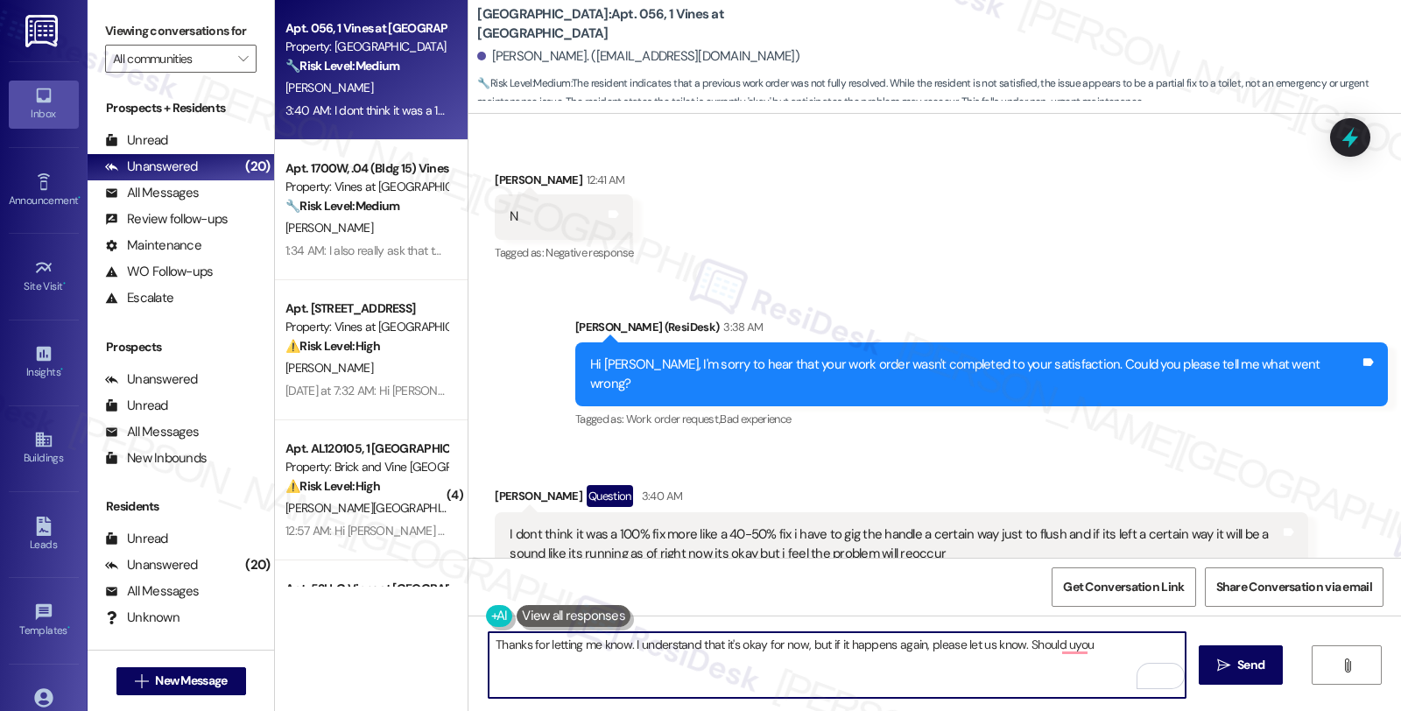
click at [908, 644] on textarea "Thanks for letting me know. I understand that it's okay for now, but if it happ…" at bounding box center [837, 665] width 697 height 66
drag, startPoint x: 1165, startPoint y: 646, endPoint x: 1165, endPoint y: 660, distance: 14.0
click at [1165, 660] on div "Thanks for letting me know. I understand that it's okay for now, but if it happ…" at bounding box center [837, 664] width 699 height 67
type textarea "Thanks for letting me know. I understand that it's okay for now, but if it happ…"
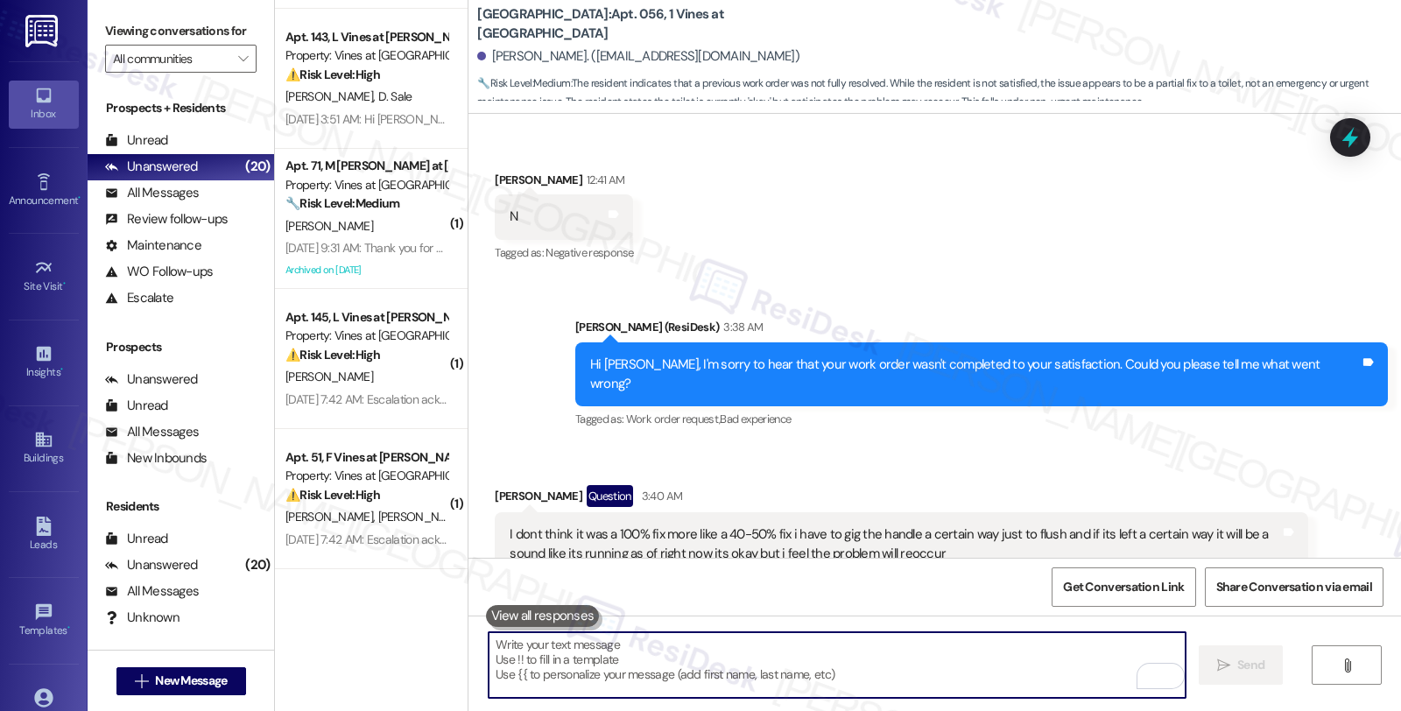
scroll to position [973, 0]
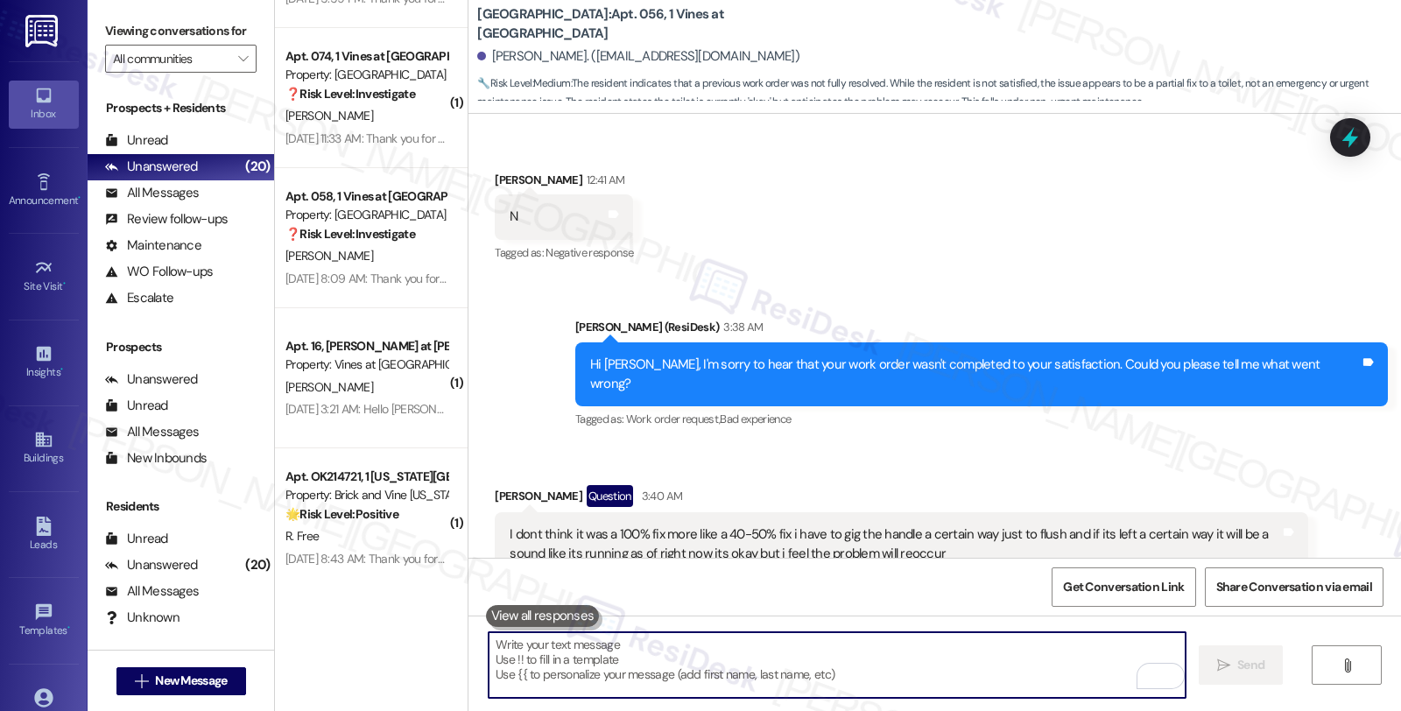
scroll to position [1264, 0]
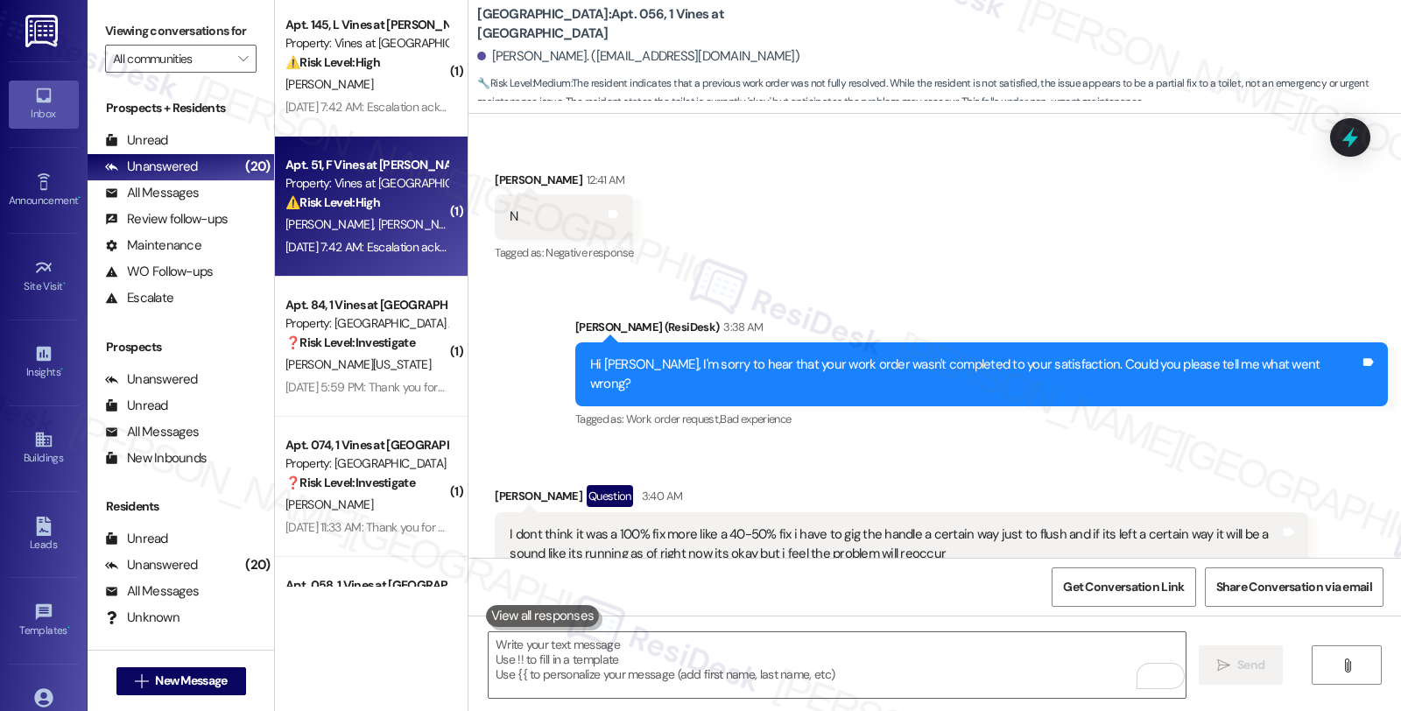
click at [375, 234] on div "[PERSON_NAME] [PERSON_NAME]" at bounding box center [366, 225] width 165 height 22
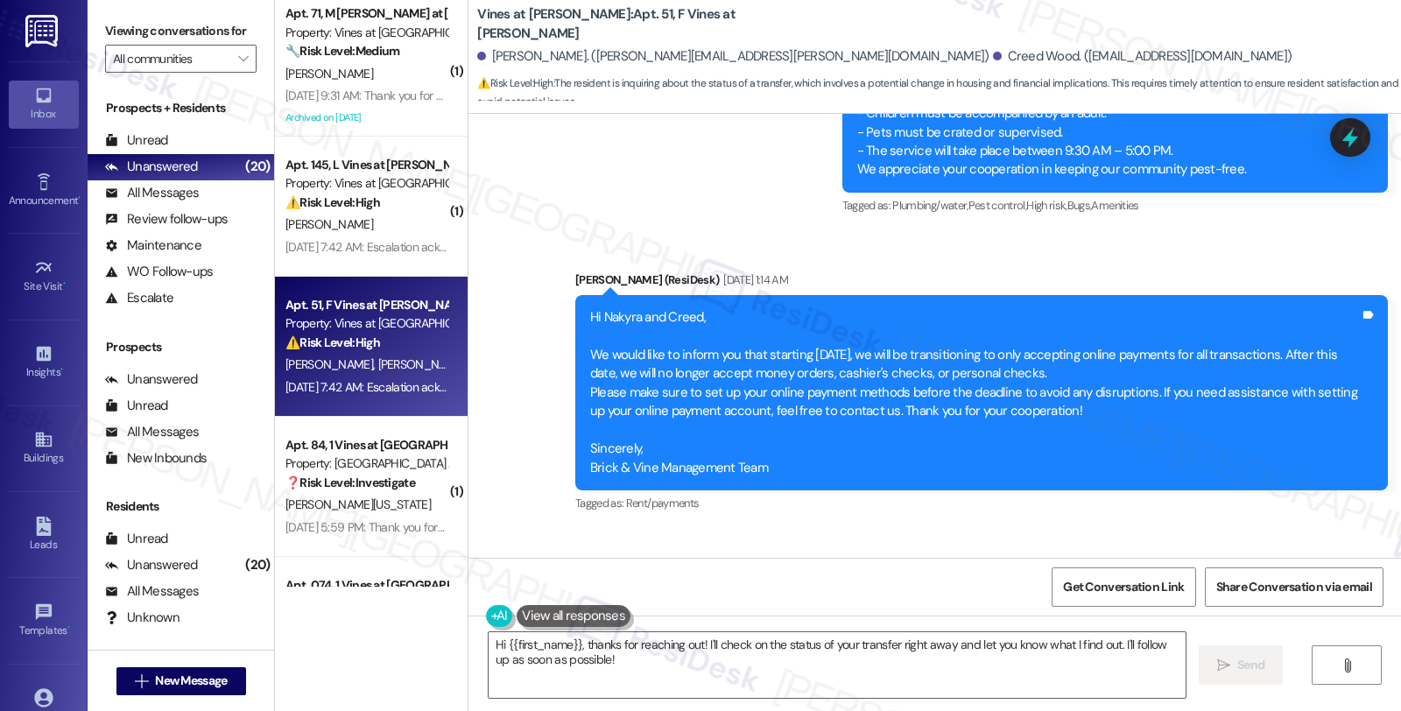
scroll to position [2413, 0]
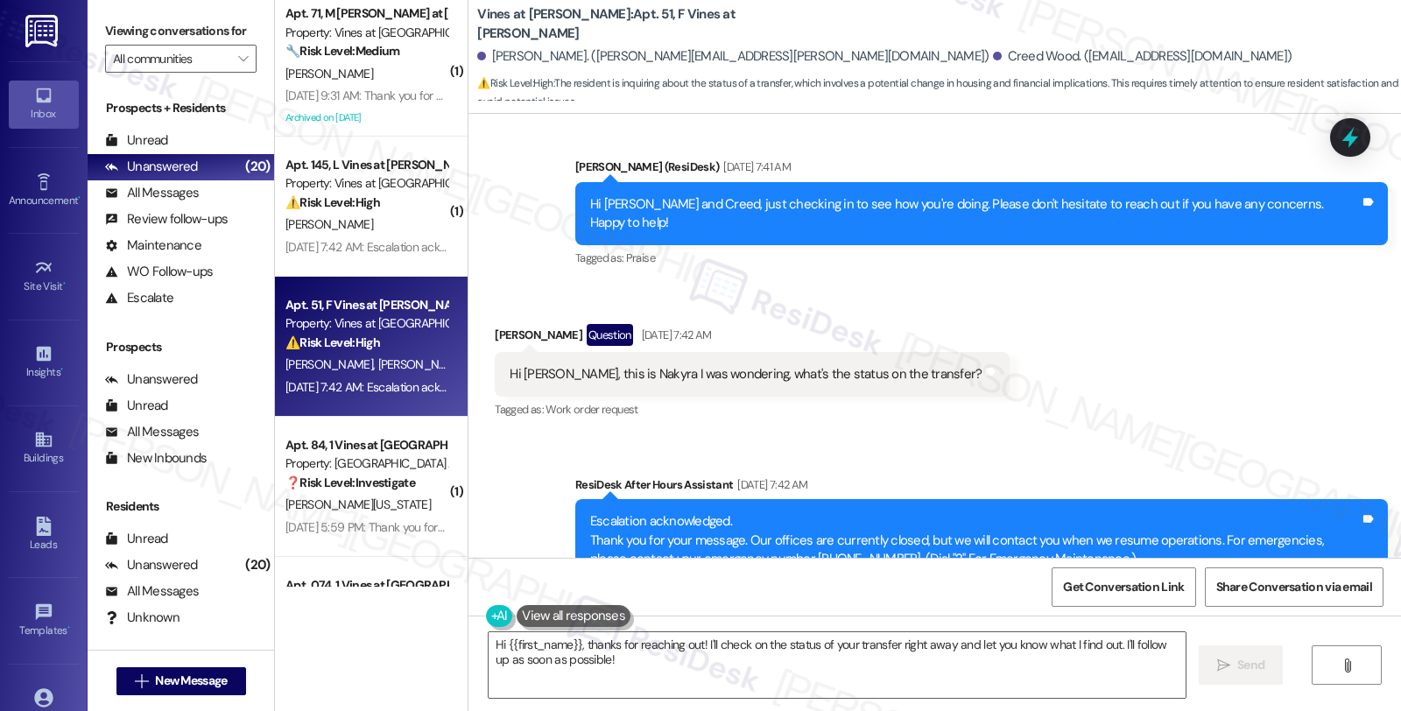
click at [1010, 195] on div "Hi [PERSON_NAME] and Creed, just checking in to see how you're doing. Please do…" at bounding box center [975, 214] width 770 height 38
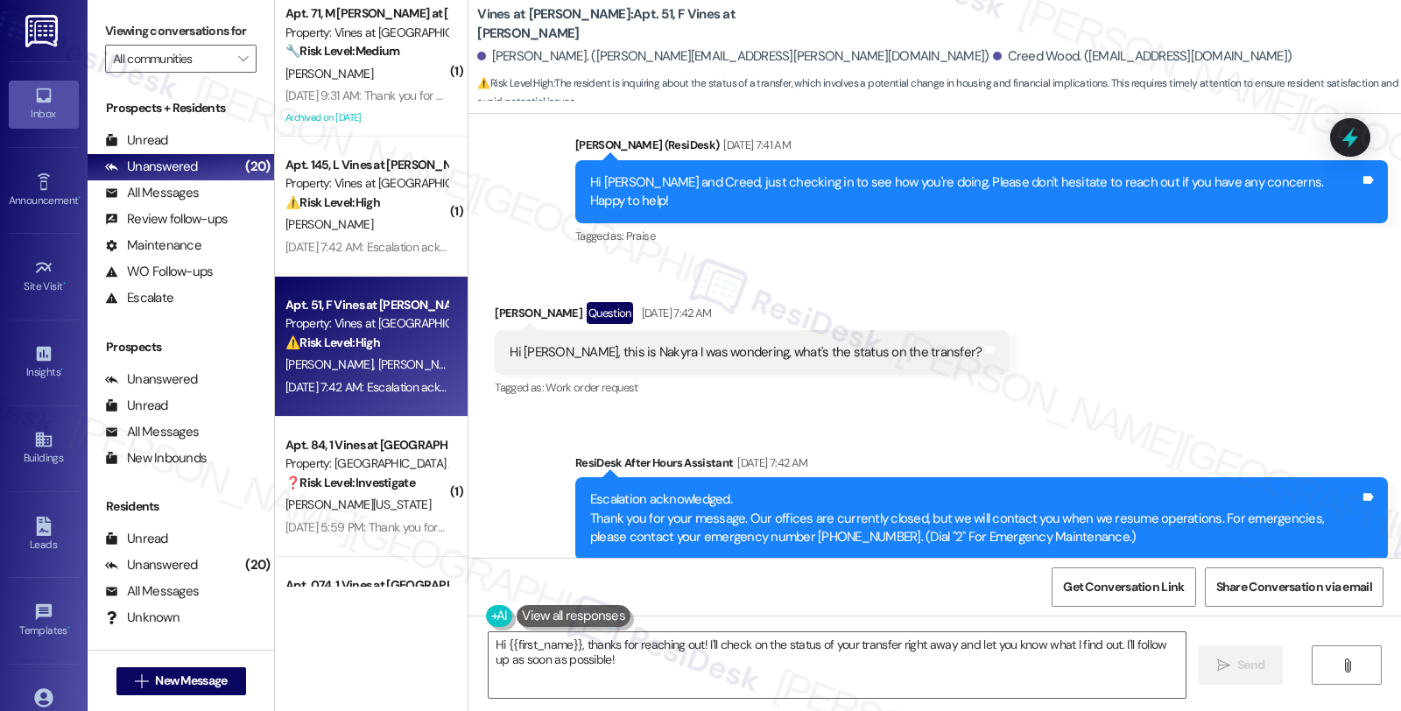
scroll to position [2433, 0]
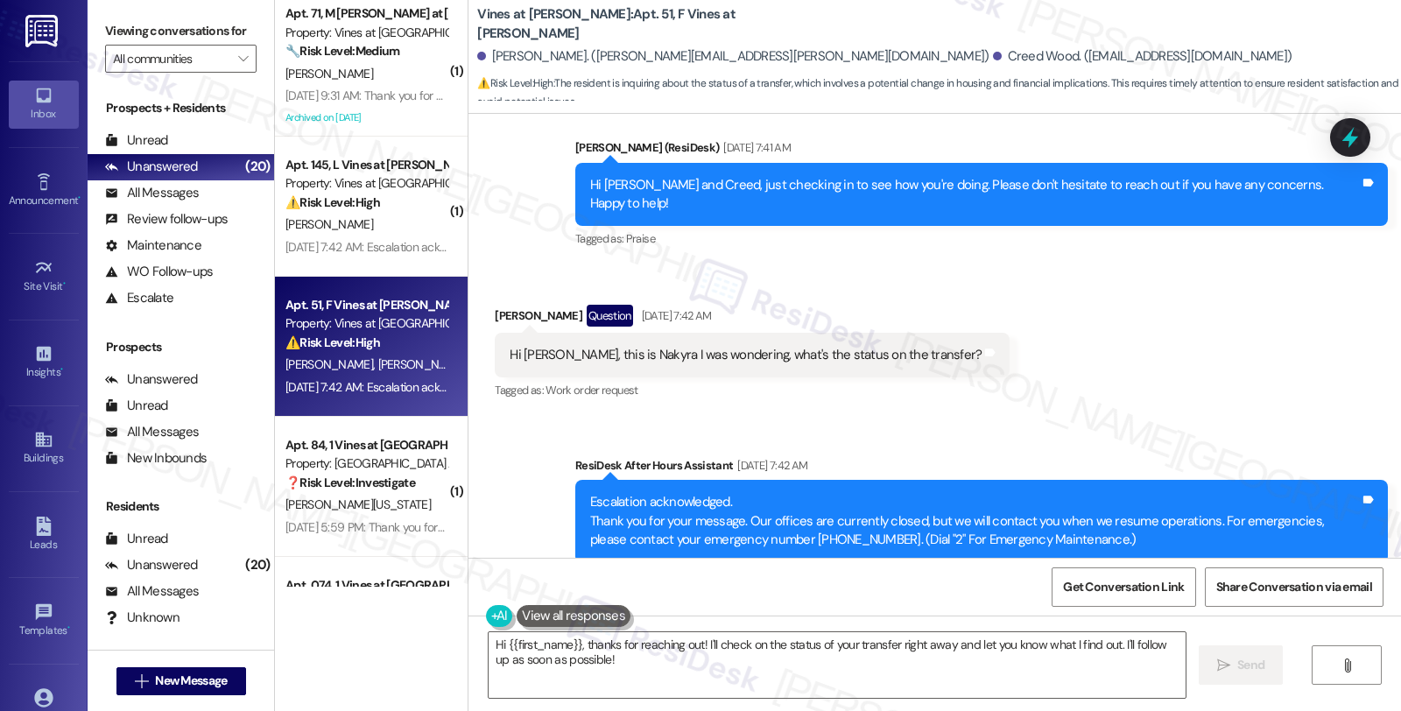
click at [495, 305] on div "[PERSON_NAME] Question [DATE] 7:42 AM" at bounding box center [752, 319] width 515 height 28
copy div "Nakyra"
click at [496, 642] on textarea "Hi {{first_name}}, thanks for reaching out! I'll check on the status of your tr…" at bounding box center [837, 665] width 697 height 66
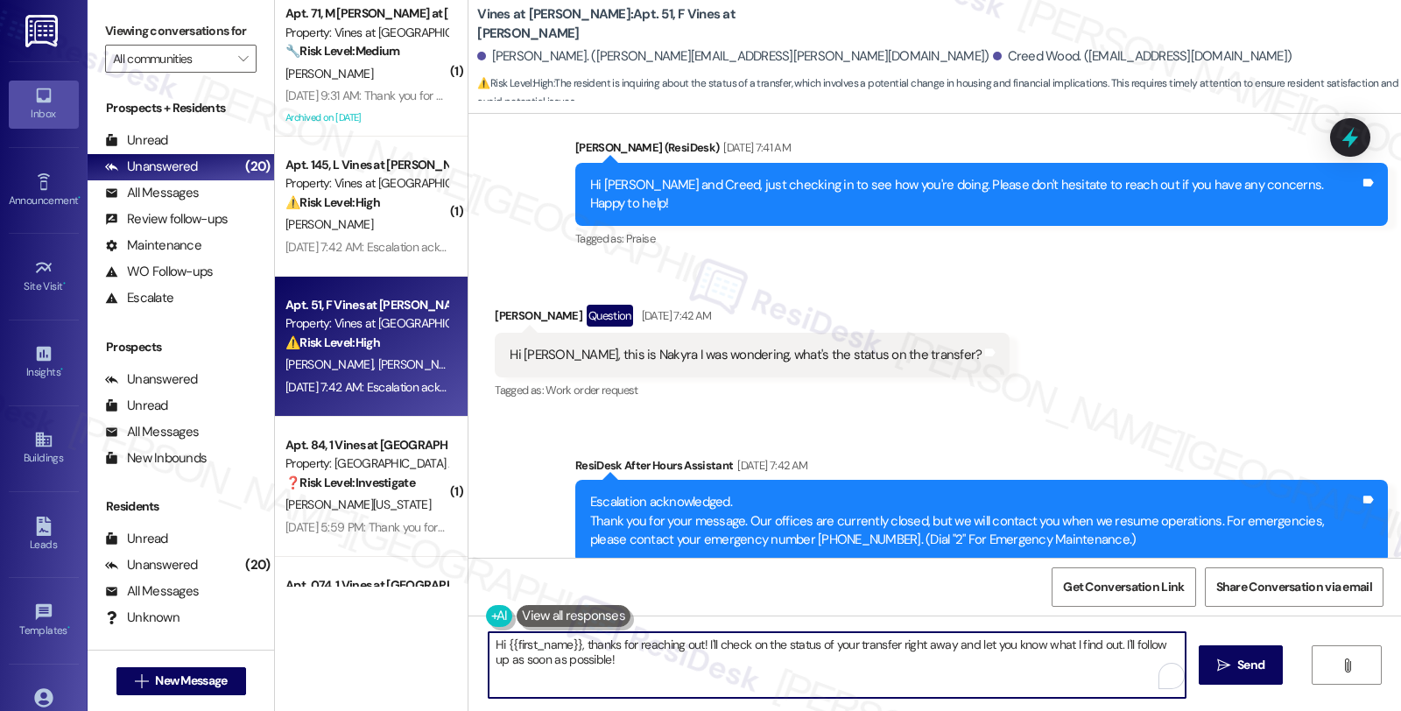
paste textarea "Nakyra"
type textarea "Hi [PERSON_NAME], thanks for checking in. Could you please clarify what transfe…"
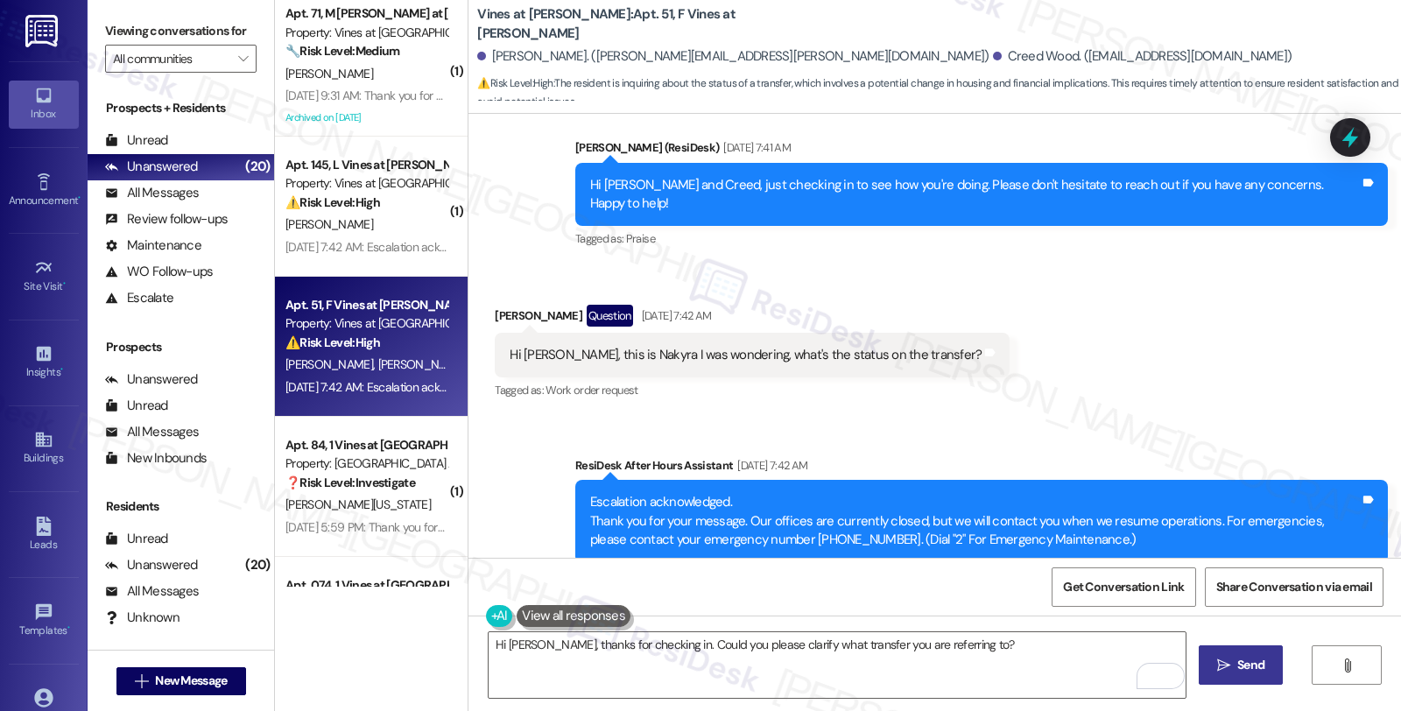
click at [1203, 666] on button " Send" at bounding box center [1241, 664] width 85 height 39
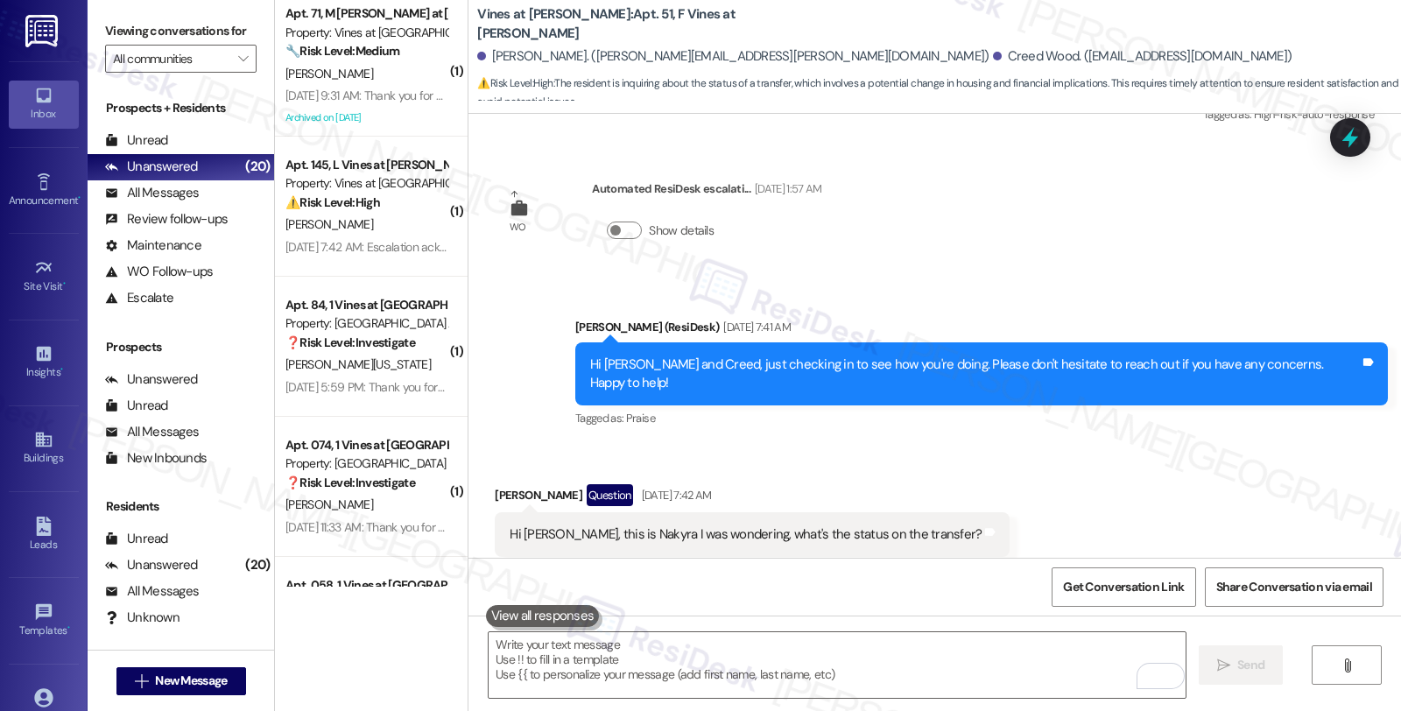
scroll to position [2777, 0]
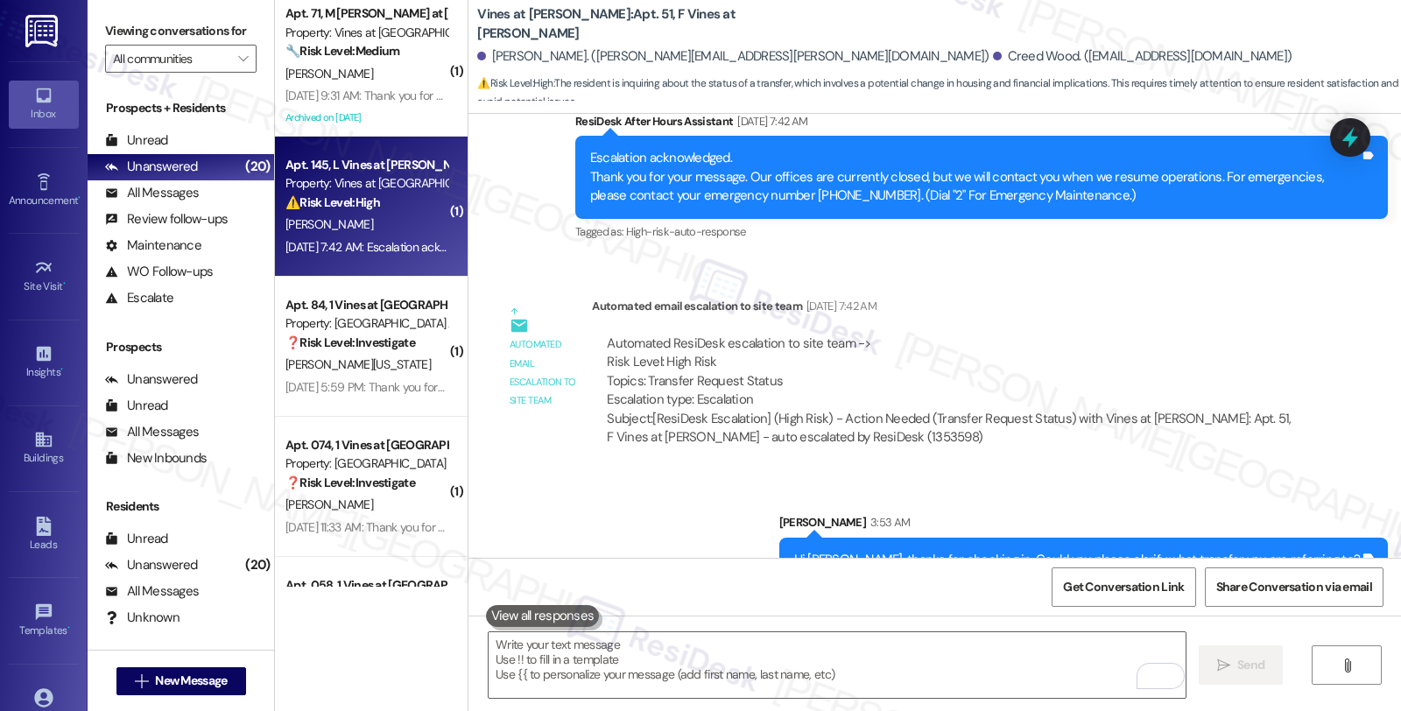
click at [384, 223] on div "[PERSON_NAME]" at bounding box center [366, 225] width 165 height 22
type textarea "Fetching suggested responses. Please feel free to read through the conversation…"
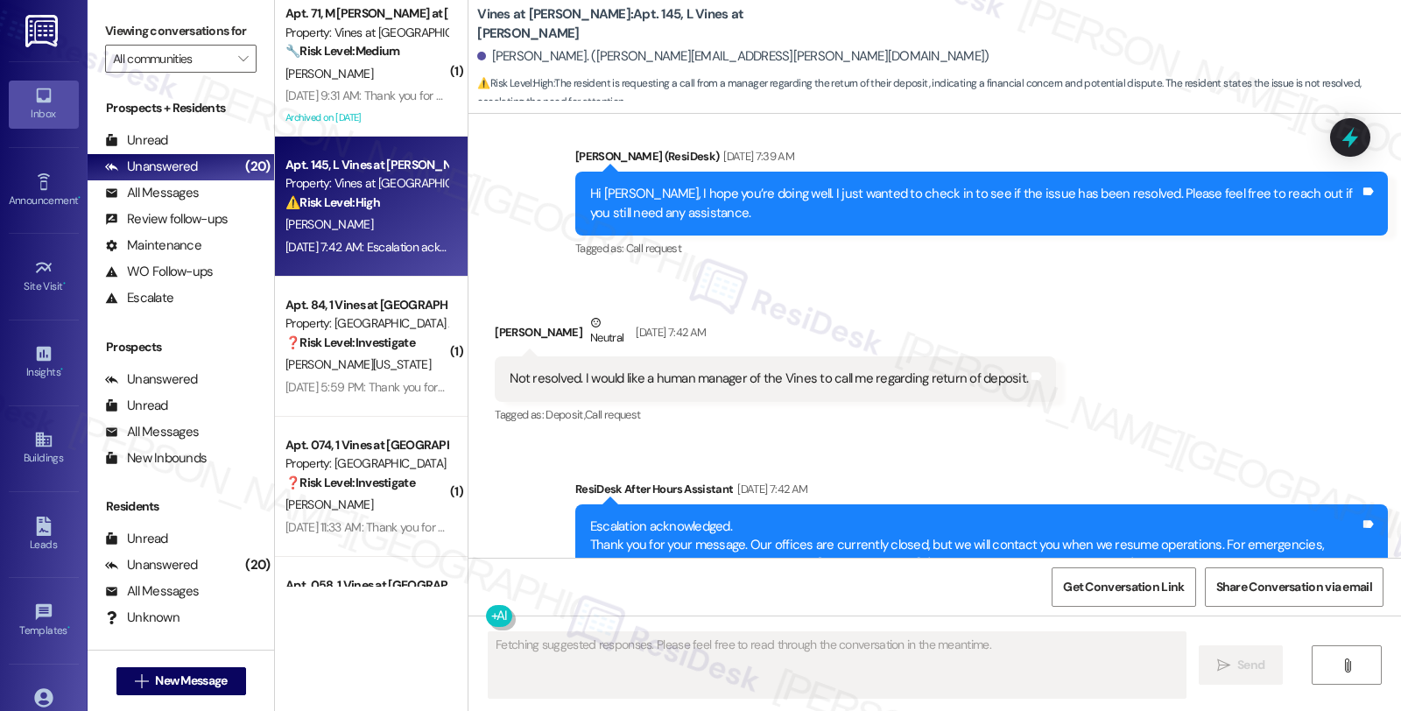
scroll to position [37933, 0]
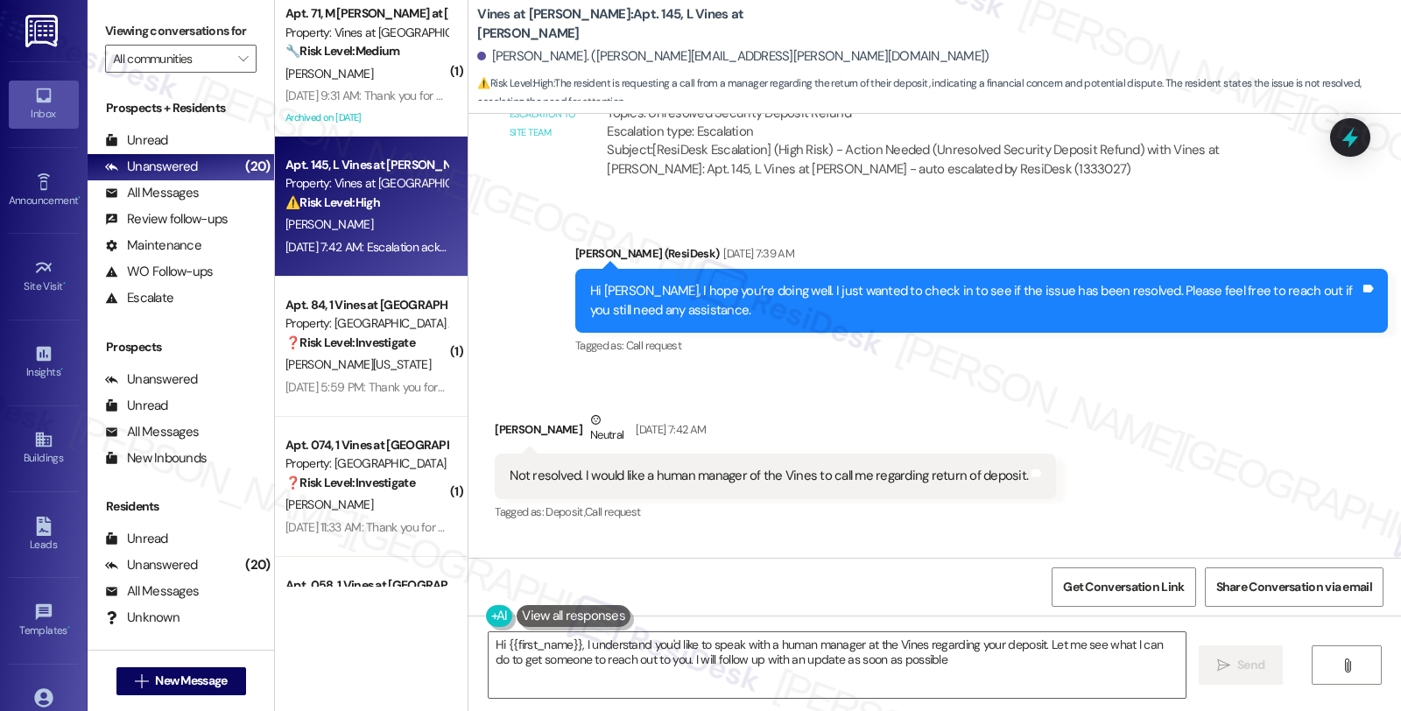
type textarea "Hi {{first_name}}, I understand you'd like to speak with a human manager at the…"
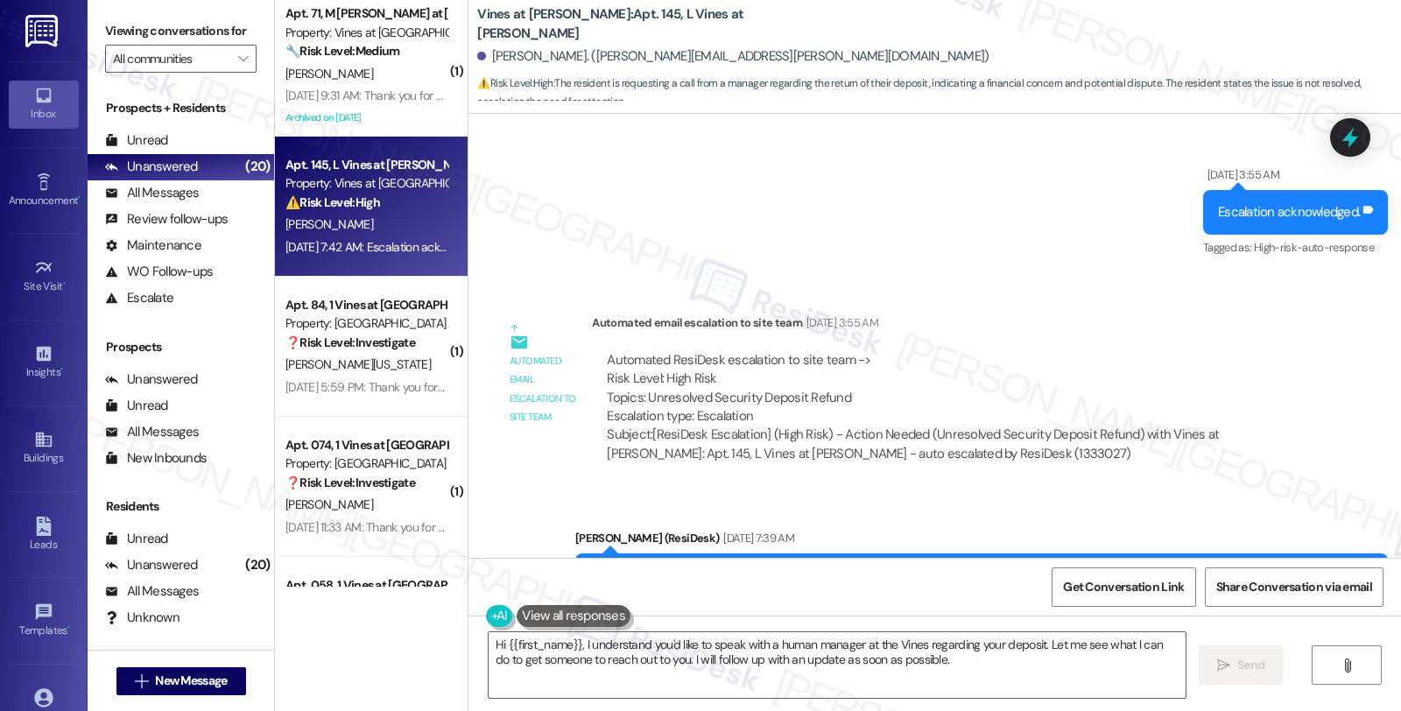
scroll to position [37640, 0]
